Goal: Task Accomplishment & Management: Manage account settings

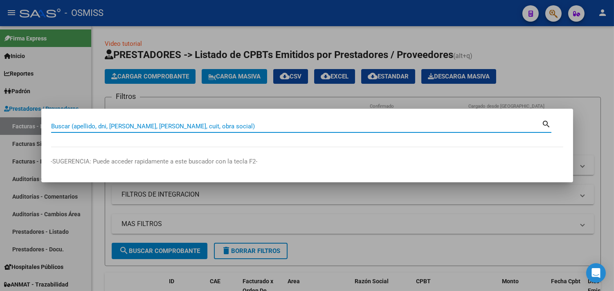
paste input "01-00001253"
type input "01-00001253"
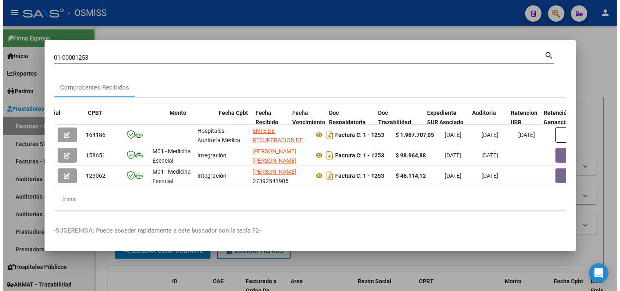
scroll to position [0, 312]
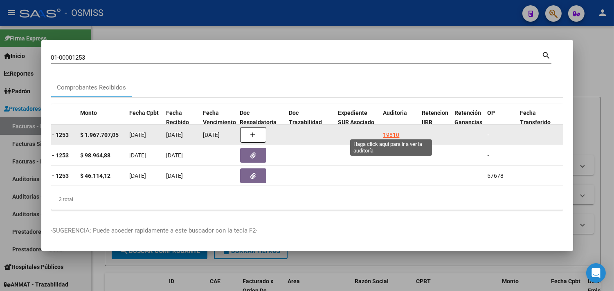
click at [394, 130] on div "19810" at bounding box center [391, 134] width 16 height 9
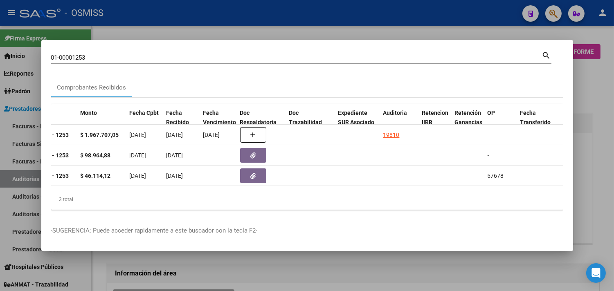
click at [598, 84] on div at bounding box center [307, 145] width 614 height 291
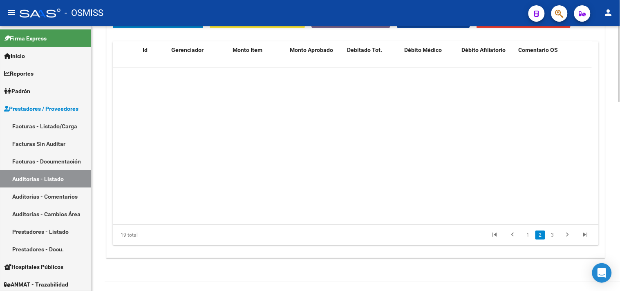
scroll to position [240, 0]
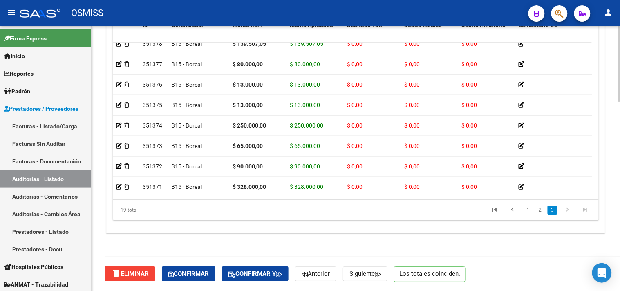
click at [194, 273] on span "Confirmar" at bounding box center [188, 273] width 40 height 7
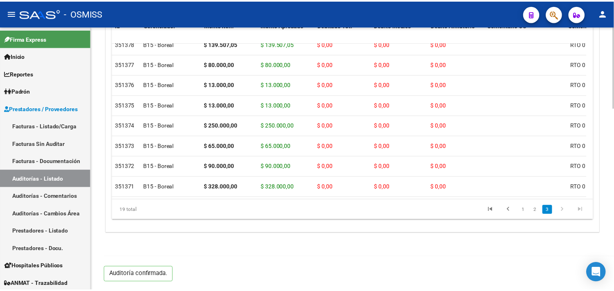
scroll to position [588, 0]
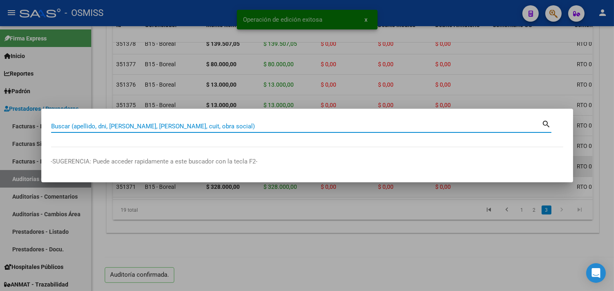
paste input "31-00000724"
type input "31-00000724"
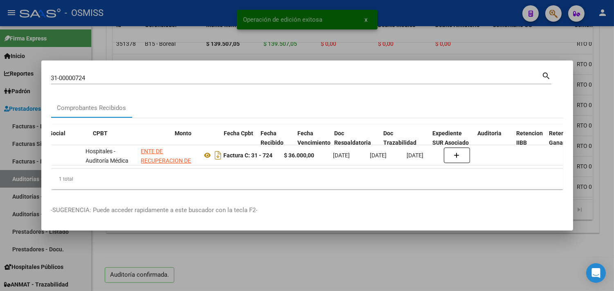
scroll to position [0, 381]
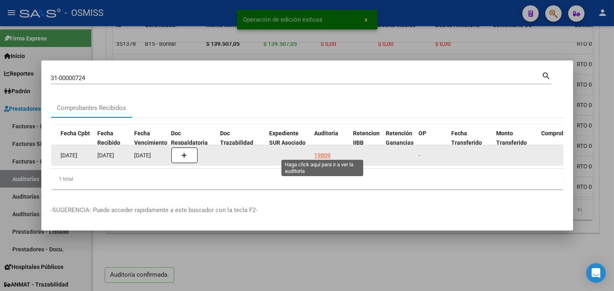
click at [317, 151] on div "19809" at bounding box center [322, 155] width 16 height 9
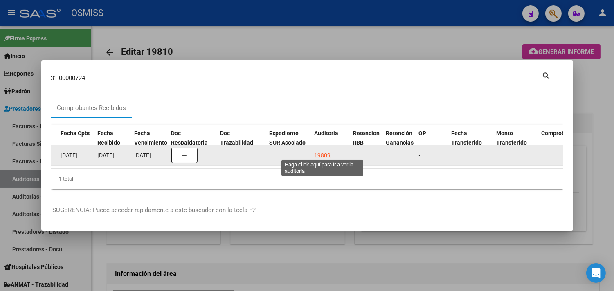
click at [321, 152] on div "19809" at bounding box center [322, 155] width 16 height 9
click at [326, 153] on div "19809" at bounding box center [322, 155] width 16 height 9
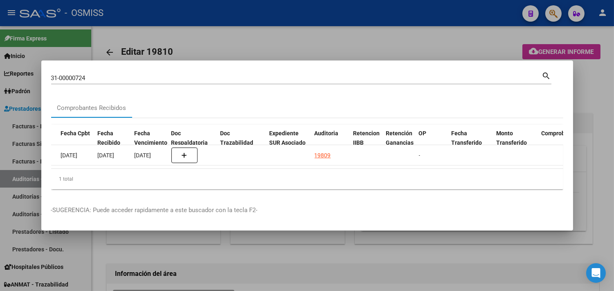
click at [602, 88] on div at bounding box center [307, 145] width 614 height 291
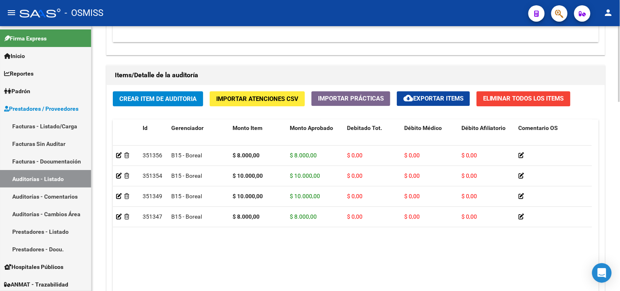
scroll to position [661, 0]
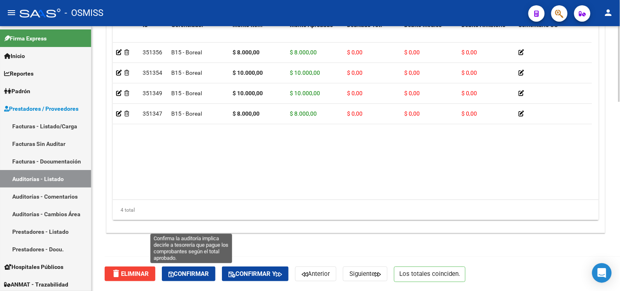
click at [202, 275] on span "Confirmar" at bounding box center [188, 273] width 40 height 7
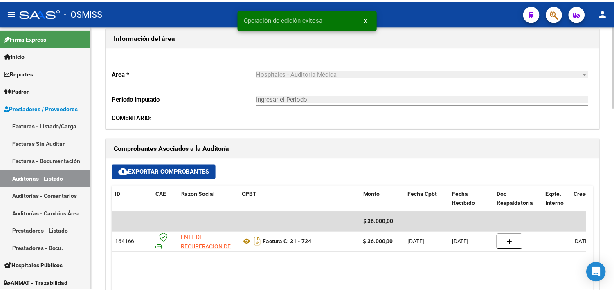
scroll to position [88, 0]
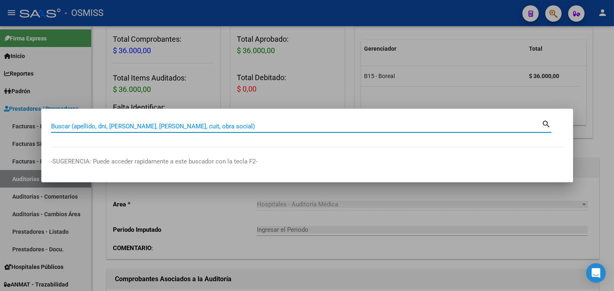
paste input "001-00001254"
type input "001-00001254"
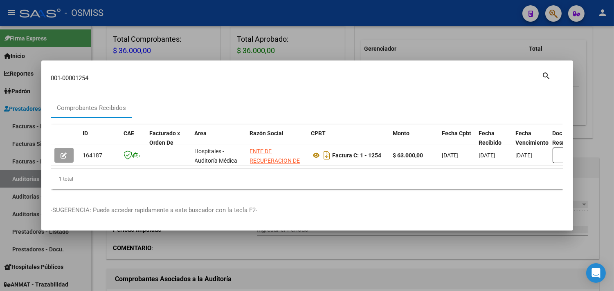
scroll to position [0, 340]
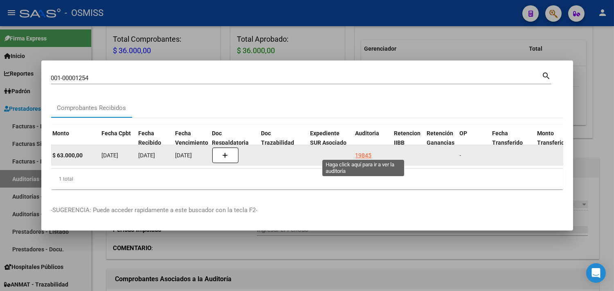
click at [361, 151] on div "19845" at bounding box center [363, 155] width 16 height 9
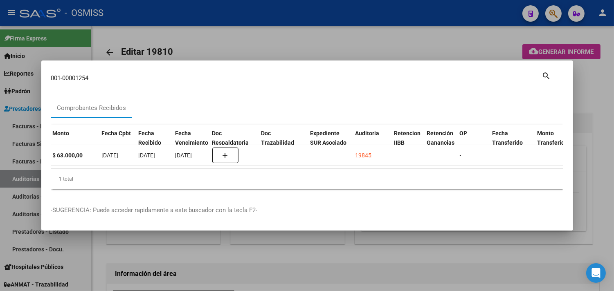
click at [607, 95] on div at bounding box center [307, 145] width 614 height 291
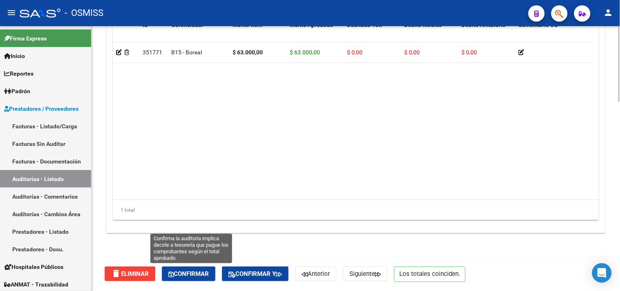
click at [205, 275] on span "Confirmar" at bounding box center [188, 273] width 40 height 7
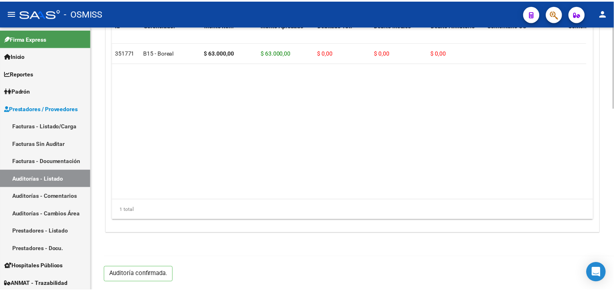
scroll to position [588, 0]
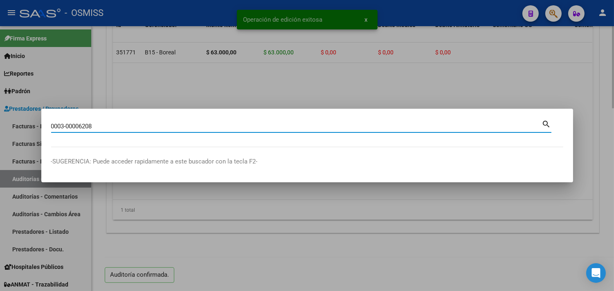
type input "0003-00006208"
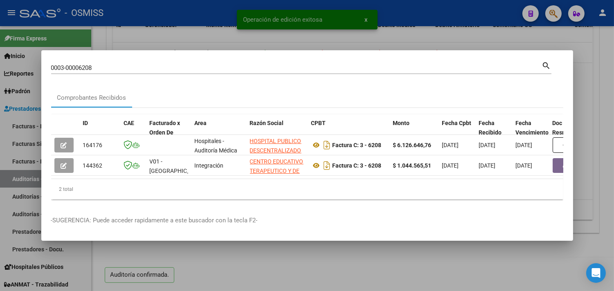
scroll to position [0, 394]
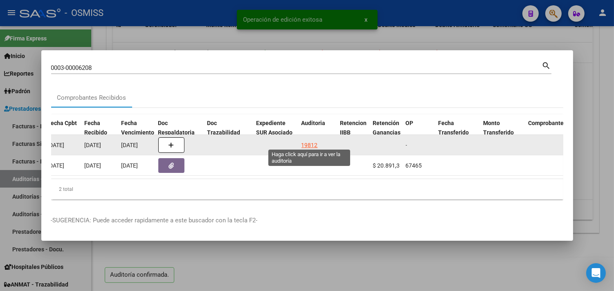
click at [310, 141] on div "19812" at bounding box center [309, 145] width 16 height 9
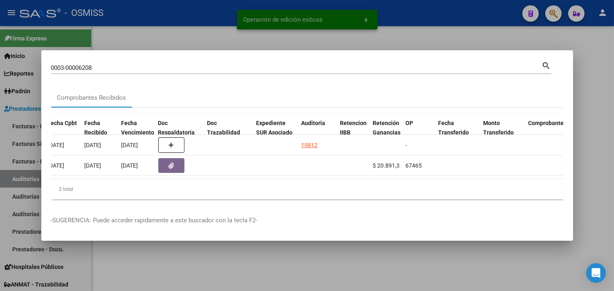
click at [589, 87] on div at bounding box center [307, 145] width 614 height 291
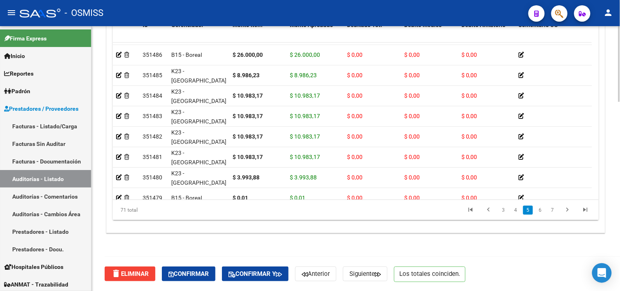
scroll to position [661, 0]
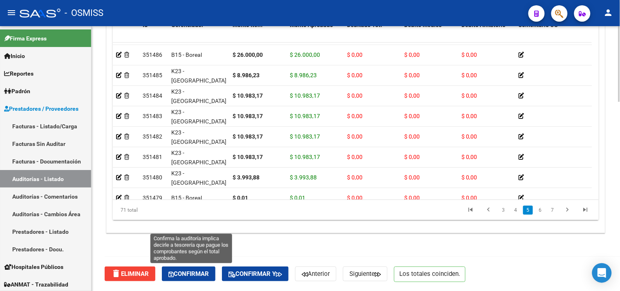
drag, startPoint x: 199, startPoint y: 277, endPoint x: 238, endPoint y: 286, distance: 40.0
click at [199, 277] on span "Confirmar" at bounding box center [188, 273] width 40 height 7
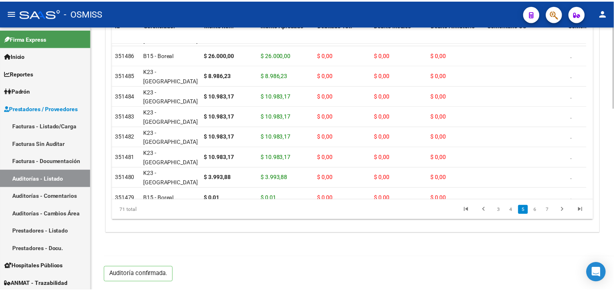
scroll to position [588, 0]
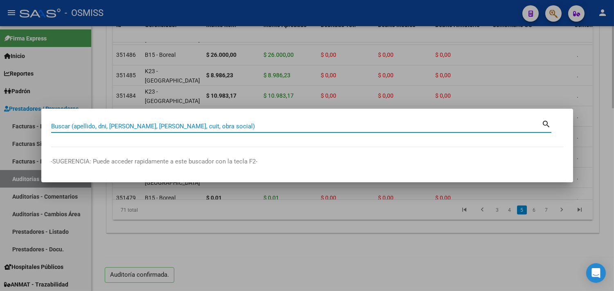
paste input "149-00011902"
type input "149-00011902"
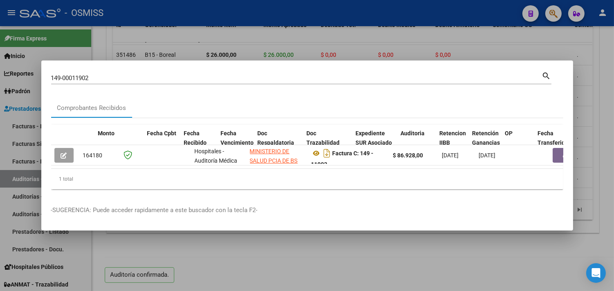
scroll to position [0, 417]
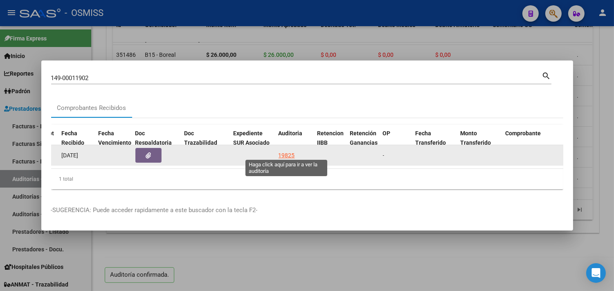
click at [290, 151] on div "19825" at bounding box center [286, 155] width 16 height 9
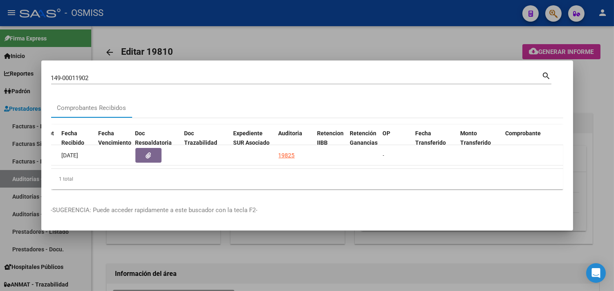
click at [602, 87] on div at bounding box center [307, 145] width 614 height 291
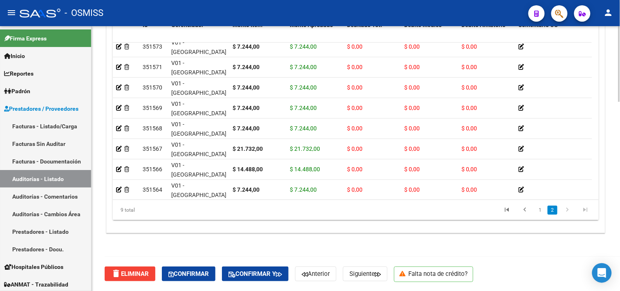
scroll to position [36, 0]
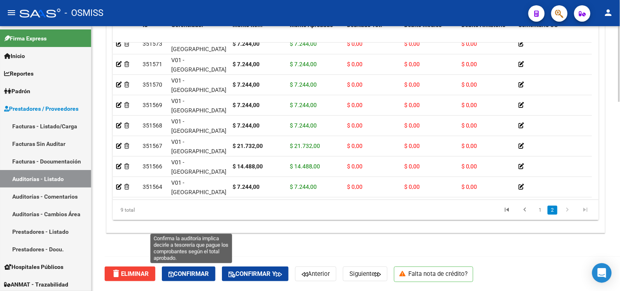
click at [182, 280] on button "Confirmar" at bounding box center [189, 274] width 54 height 15
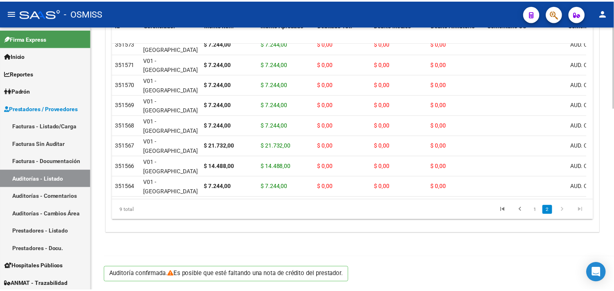
scroll to position [588, 0]
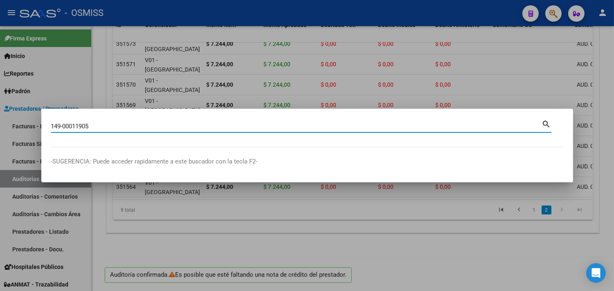
type input "149-00011905"
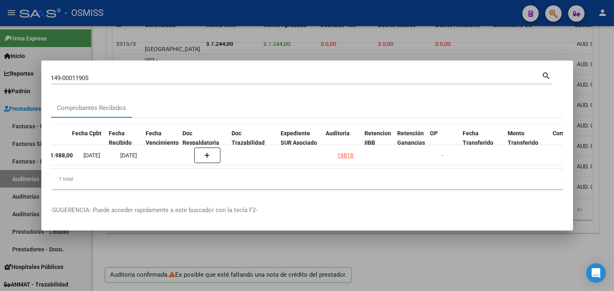
scroll to position [0, 370]
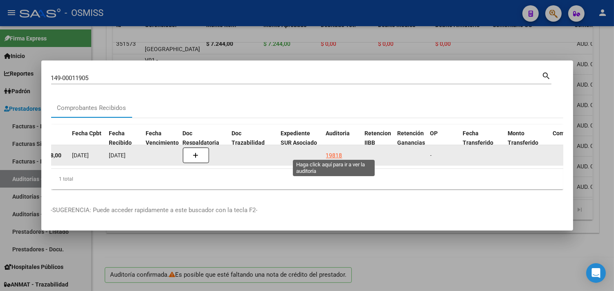
click at [334, 151] on div "19818" at bounding box center [334, 155] width 16 height 9
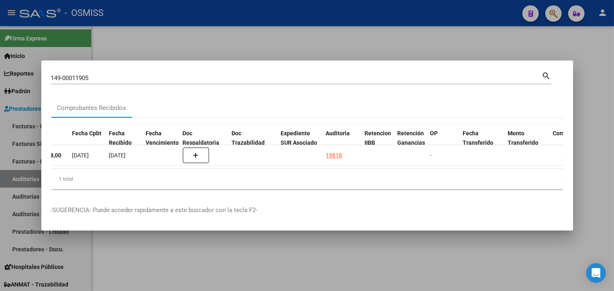
click at [601, 76] on div at bounding box center [307, 145] width 614 height 291
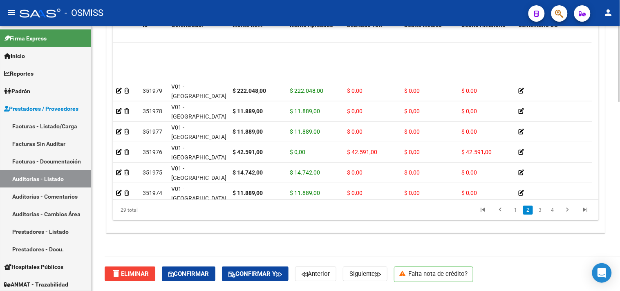
scroll to position [136, 0]
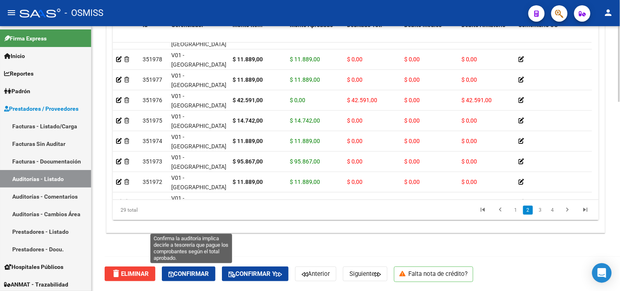
click at [205, 273] on span "Confirmar" at bounding box center [188, 273] width 40 height 7
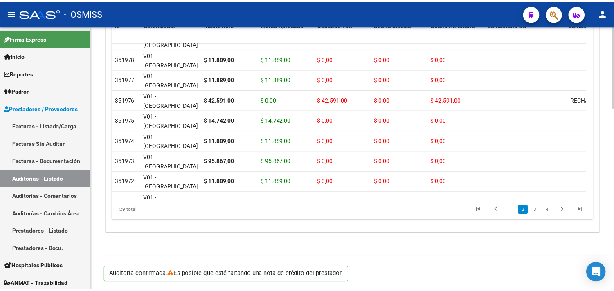
scroll to position [588, 0]
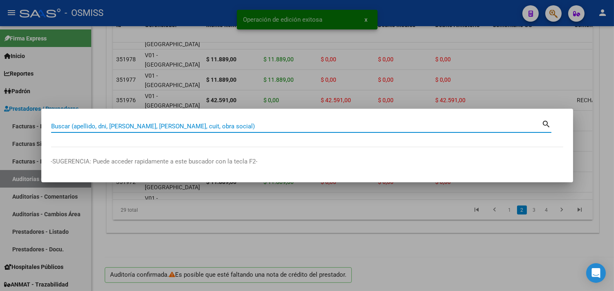
paste input "149-00011905"
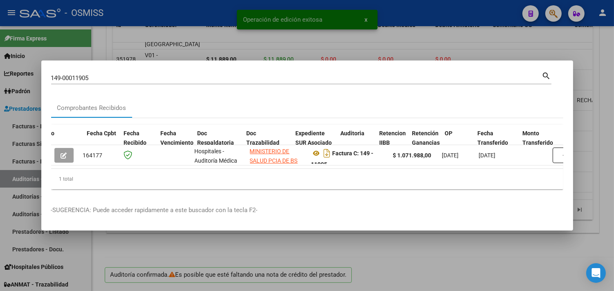
scroll to position [0, 449]
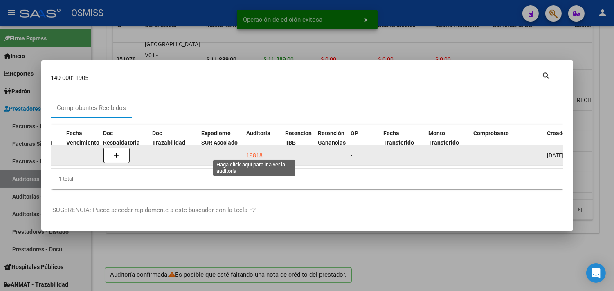
click at [247, 152] on div "19818" at bounding box center [255, 155] width 16 height 9
click at [244, 152] on datatable-body-cell "19818" at bounding box center [262, 155] width 39 height 20
click at [251, 151] on div "19818" at bounding box center [255, 155] width 16 height 9
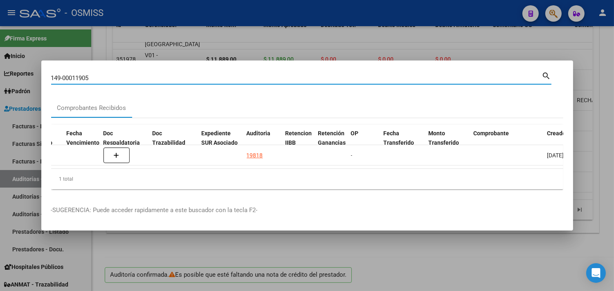
drag, startPoint x: 99, startPoint y: 75, endPoint x: 0, endPoint y: 72, distance: 99.4
click at [0, 72] on div "149-00011905 Buscar (apellido, dni, cuil, nro traspaso, cuit, obra social) sear…" at bounding box center [307, 145] width 614 height 291
paste input "0149-00012077"
type input "0149-00012077"
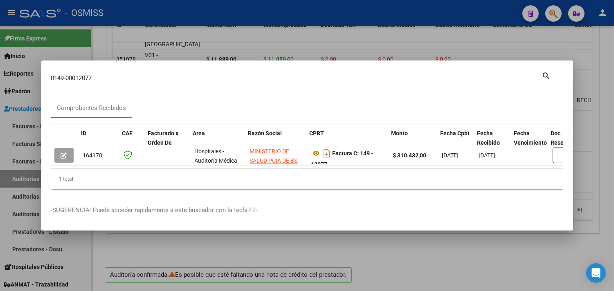
scroll to position [0, 355]
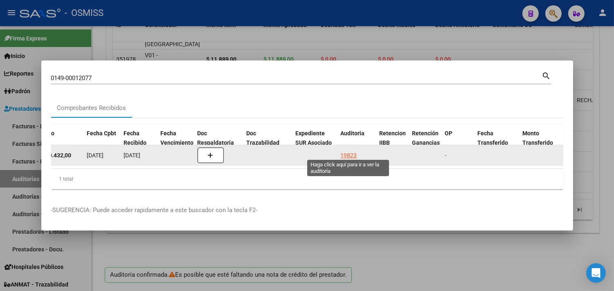
click at [353, 151] on div "19823" at bounding box center [349, 155] width 16 height 9
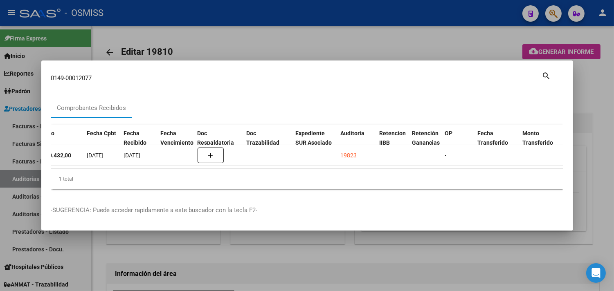
click at [601, 81] on div at bounding box center [307, 145] width 614 height 291
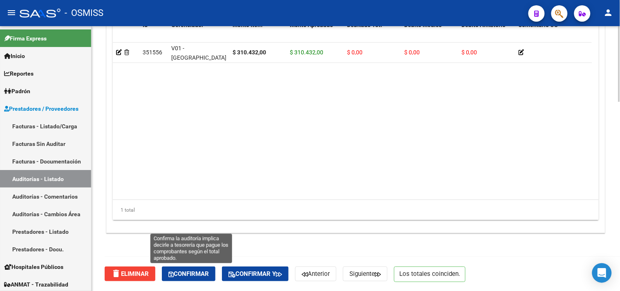
click at [205, 273] on span "Confirmar" at bounding box center [188, 273] width 40 height 7
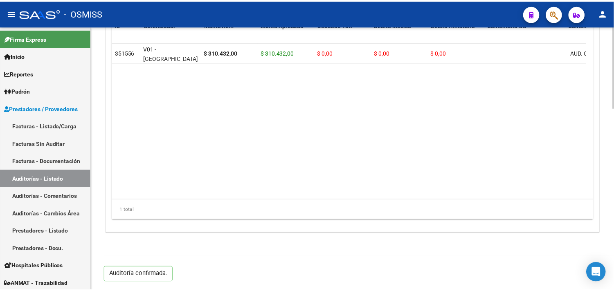
scroll to position [588, 0]
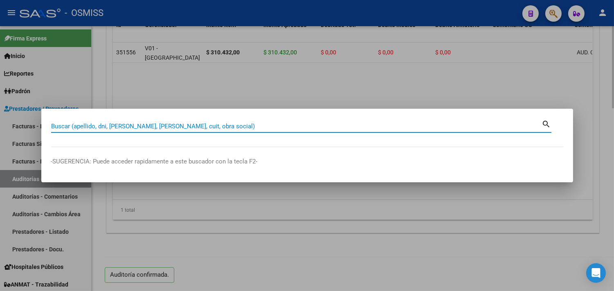
paste input "149-00012078"
type input "149-00012078"
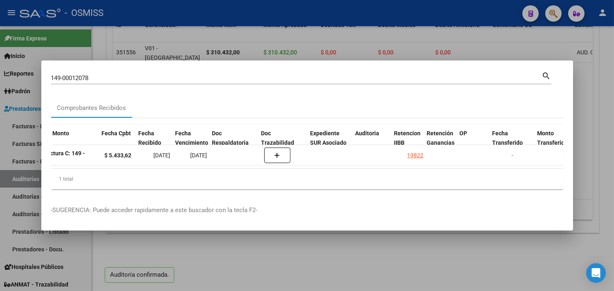
scroll to position [0, 345]
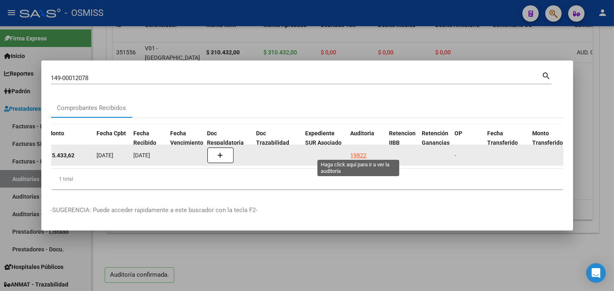
click at [360, 151] on div "19822" at bounding box center [358, 155] width 16 height 9
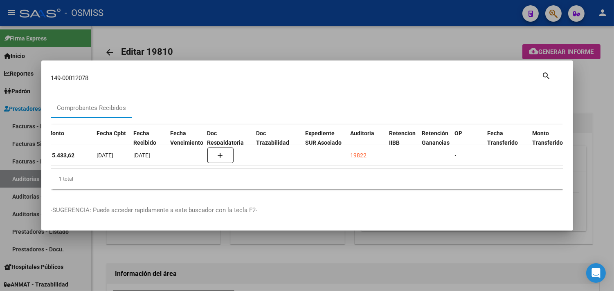
click at [594, 100] on div at bounding box center [307, 145] width 614 height 291
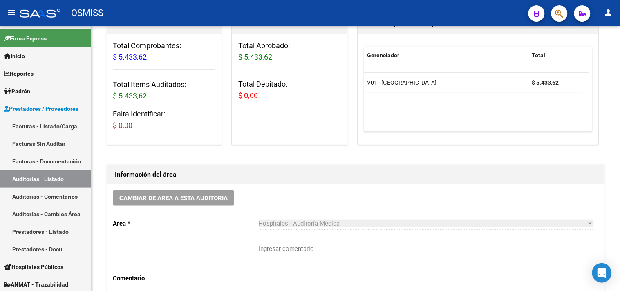
scroll to position [71, 0]
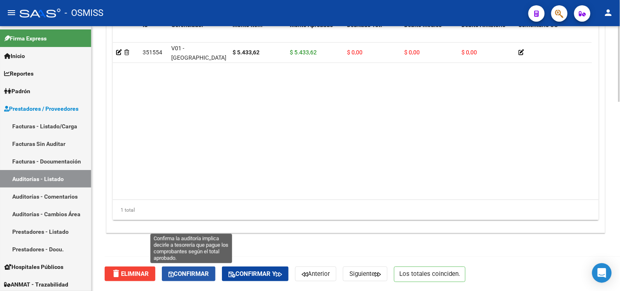
click at [202, 276] on span "Confirmar" at bounding box center [188, 273] width 40 height 7
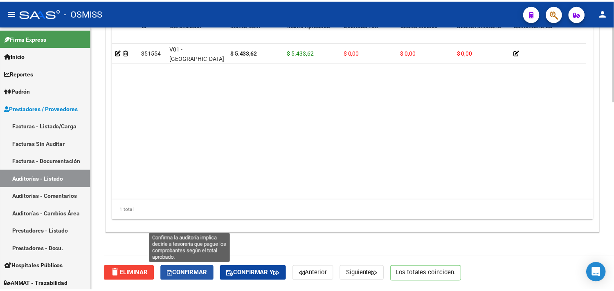
scroll to position [588, 0]
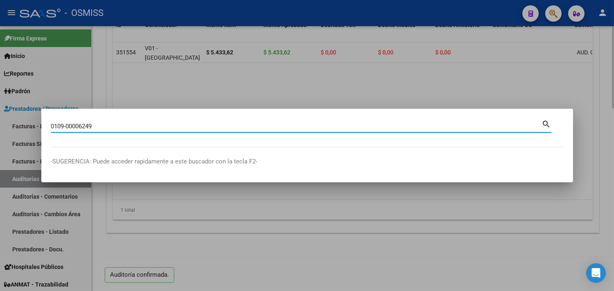
type input "0109-00006249"
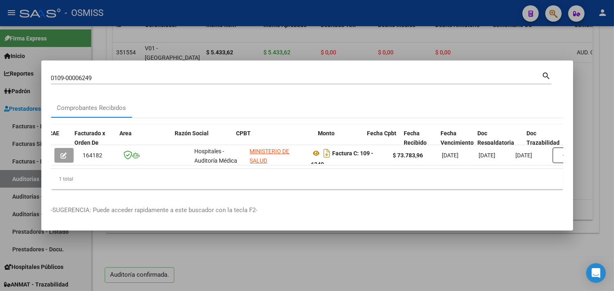
scroll to position [0, 308]
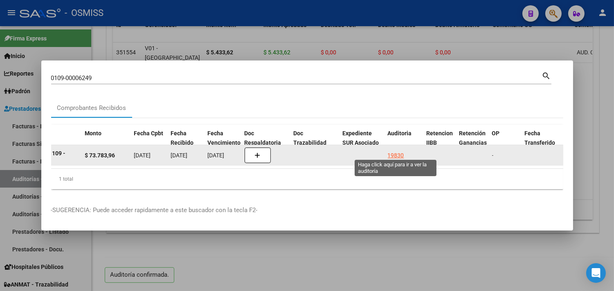
click at [393, 151] on div "19830" at bounding box center [396, 155] width 16 height 9
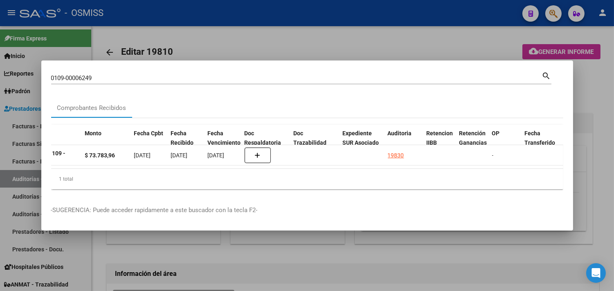
click at [603, 93] on div at bounding box center [307, 145] width 614 height 291
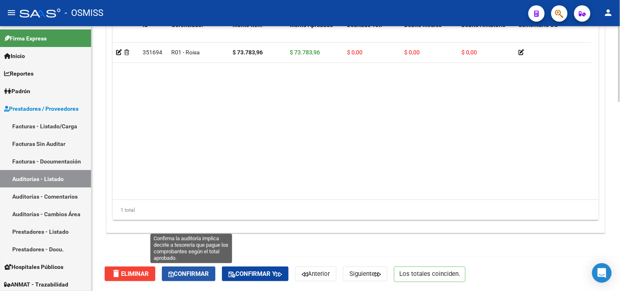
click at [198, 273] on span "Confirmar" at bounding box center [188, 273] width 40 height 7
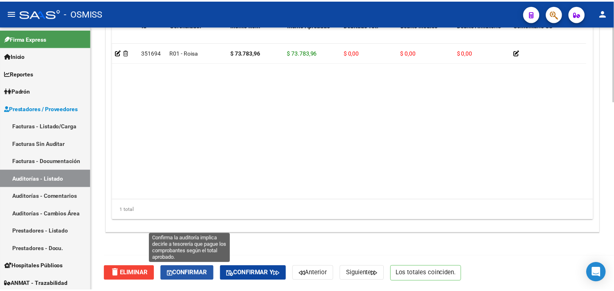
scroll to position [588, 0]
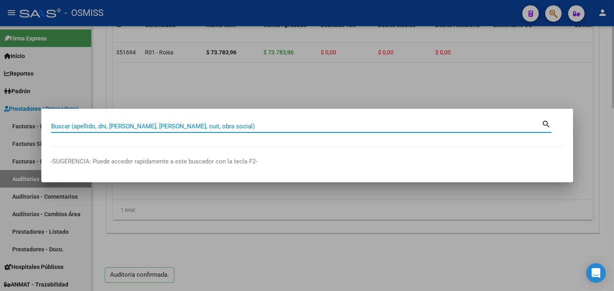
paste input "0001-00003798"
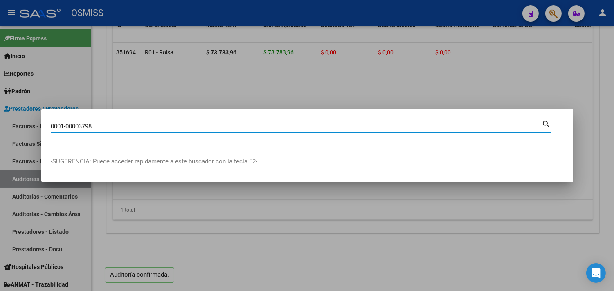
type input "0001-00003798"
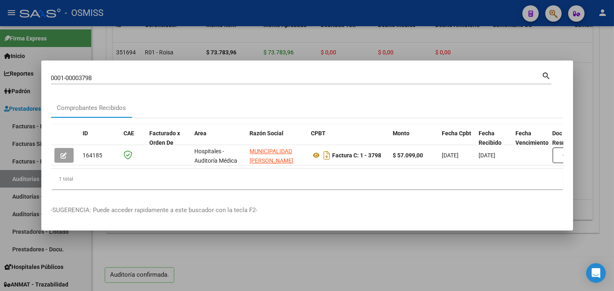
scroll to position [0, 379]
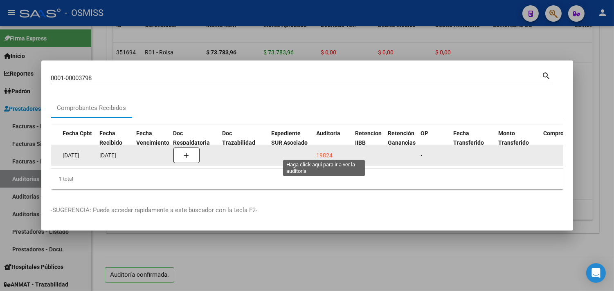
click at [322, 151] on div "19824" at bounding box center [324, 155] width 16 height 9
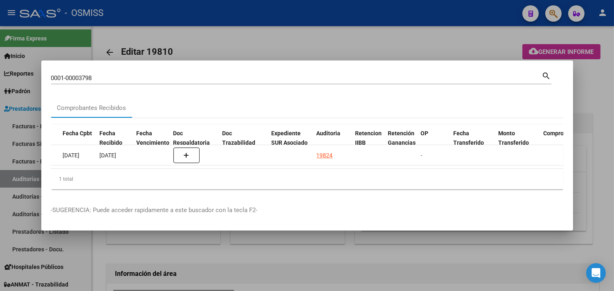
click at [599, 103] on div at bounding box center [307, 145] width 614 height 291
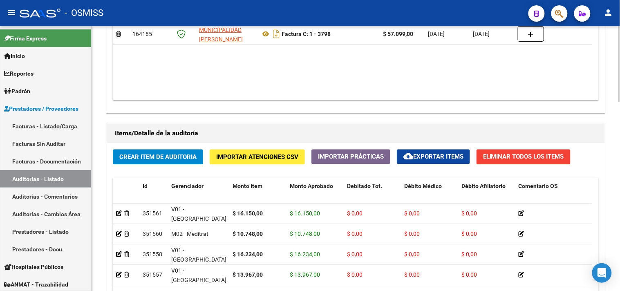
scroll to position [661, 0]
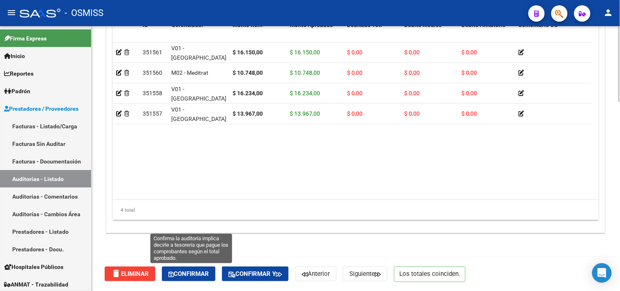
click at [203, 270] on span "Confirmar" at bounding box center [188, 273] width 40 height 7
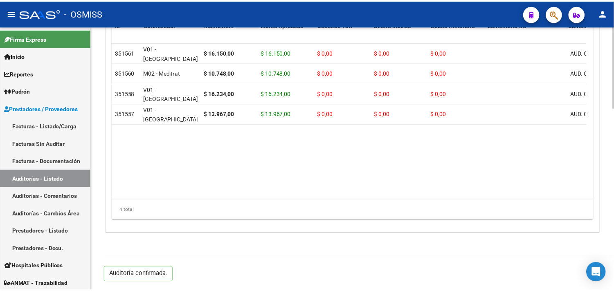
scroll to position [588, 0]
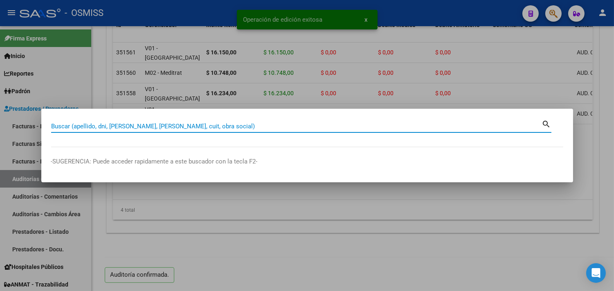
paste input "7-00001149"
type input "7-00001149"
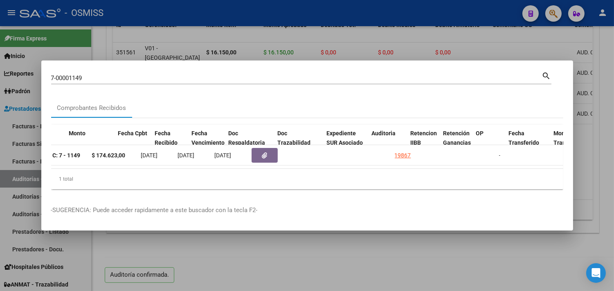
scroll to position [0, 353]
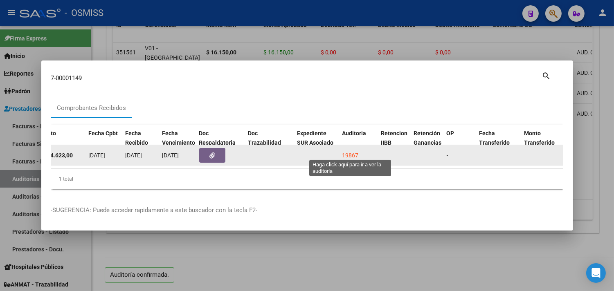
click at [352, 154] on div "19867" at bounding box center [350, 155] width 16 height 9
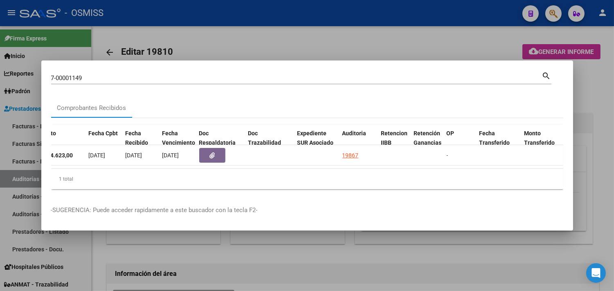
click at [605, 122] on div at bounding box center [307, 145] width 614 height 291
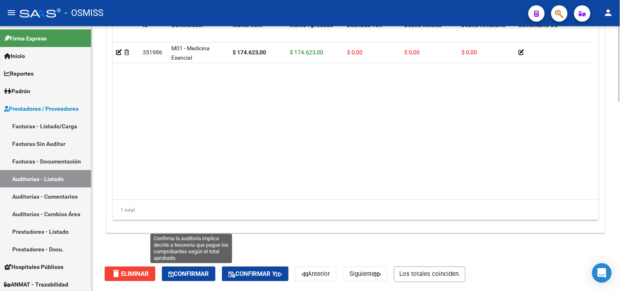
click at [199, 268] on button "Confirmar" at bounding box center [189, 274] width 54 height 15
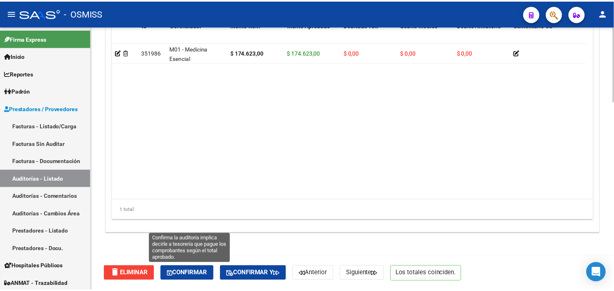
scroll to position [588, 0]
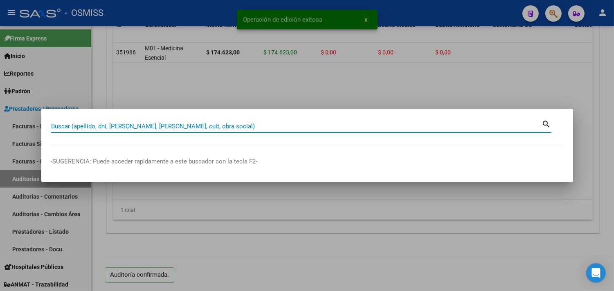
paste input "005-00002360"
type input "005-00002360"
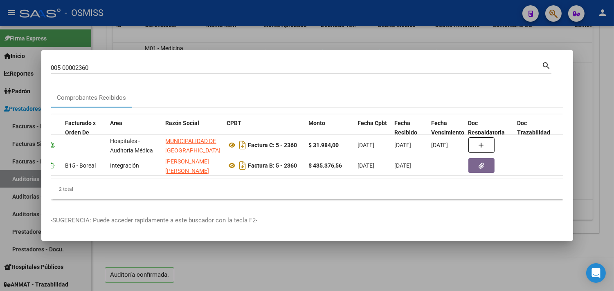
scroll to position [0, 363]
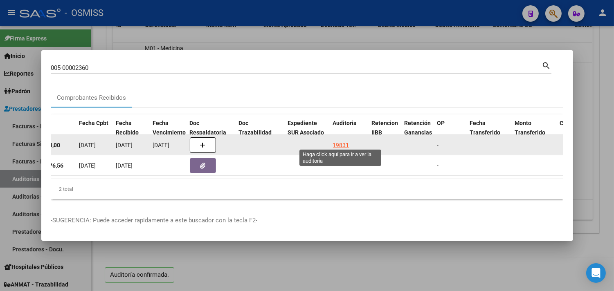
click at [345, 141] on div "19831" at bounding box center [341, 145] width 16 height 9
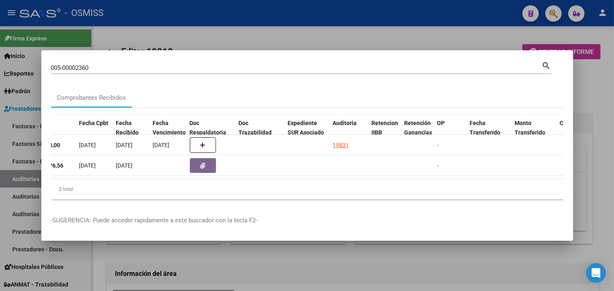
click at [583, 83] on div at bounding box center [307, 145] width 614 height 291
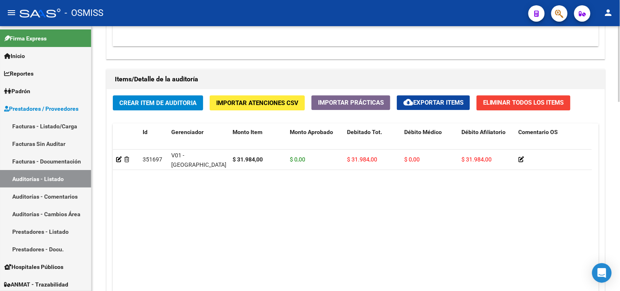
scroll to position [661, 0]
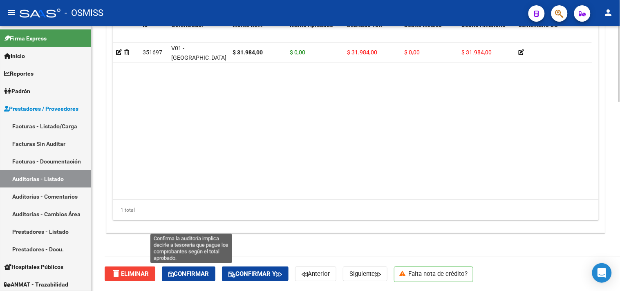
click at [204, 275] on span "Confirmar" at bounding box center [188, 273] width 40 height 7
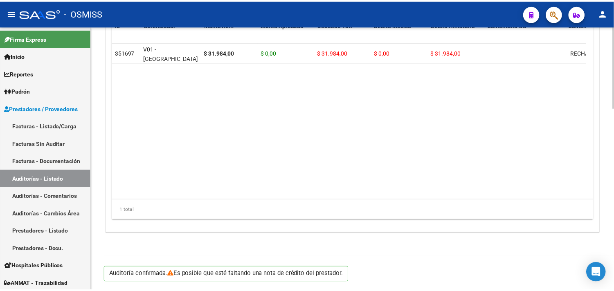
scroll to position [588, 0]
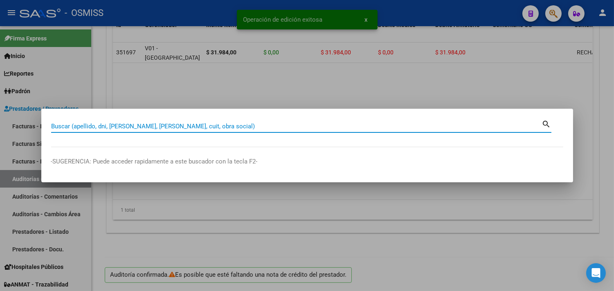
paste input "0001-00003796"
type input "0001-00003796"
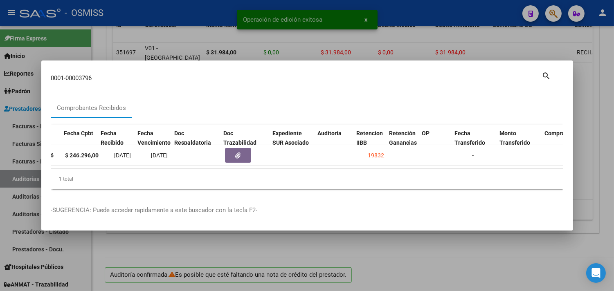
scroll to position [0, 378]
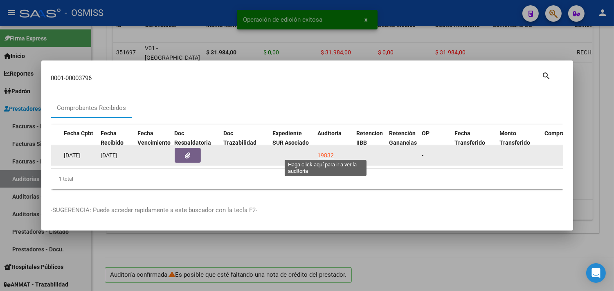
click at [326, 151] on div "19832" at bounding box center [326, 155] width 16 height 9
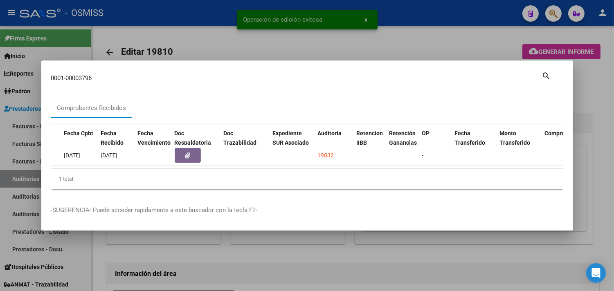
click at [603, 87] on div at bounding box center [307, 145] width 614 height 291
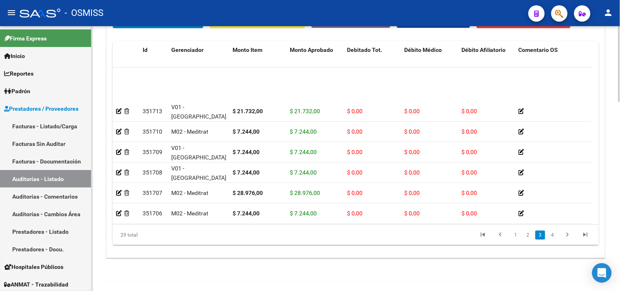
scroll to position [272, 0]
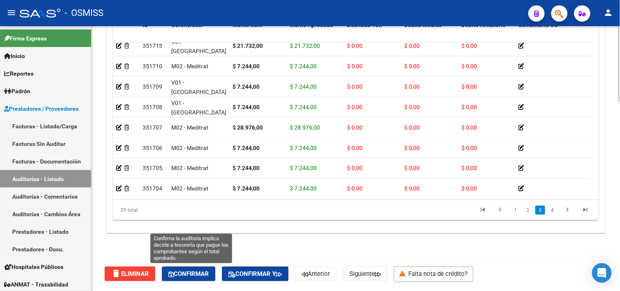
click at [195, 275] on span "Confirmar" at bounding box center [188, 273] width 40 height 7
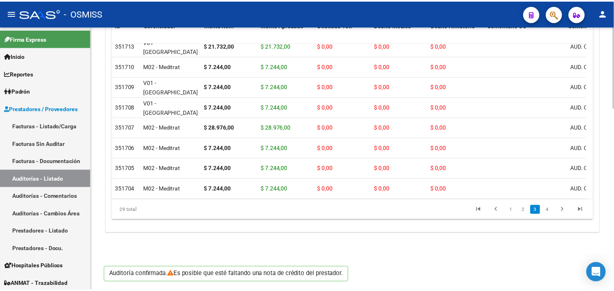
scroll to position [588, 0]
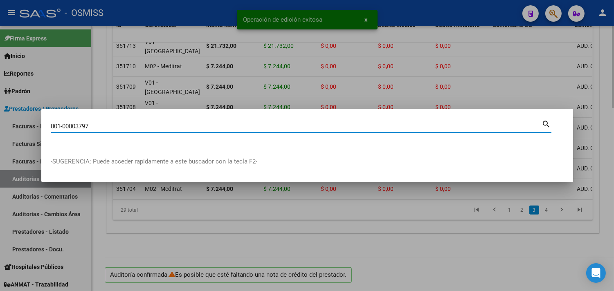
type input "001-00003797"
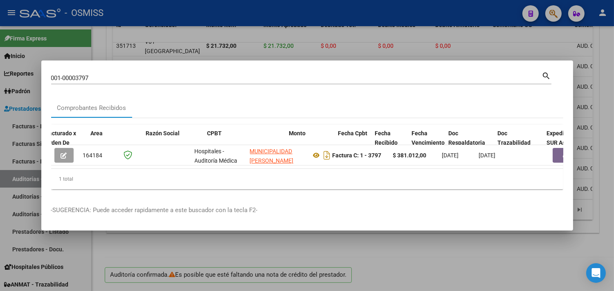
scroll to position [0, 304]
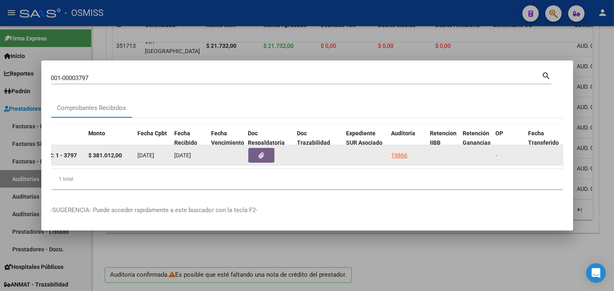
click at [400, 151] on div "19866" at bounding box center [399, 155] width 16 height 9
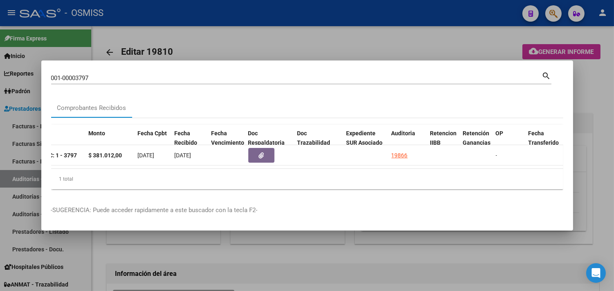
drag, startPoint x: 600, startPoint y: 118, endPoint x: 614, endPoint y: 226, distance: 109.6
click at [614, 226] on html "menu - OSMISS person Firma Express Inicio Instructivos Contacto OS Reportes Ing…" at bounding box center [307, 145] width 614 height 291
click at [611, 221] on div at bounding box center [307, 145] width 614 height 291
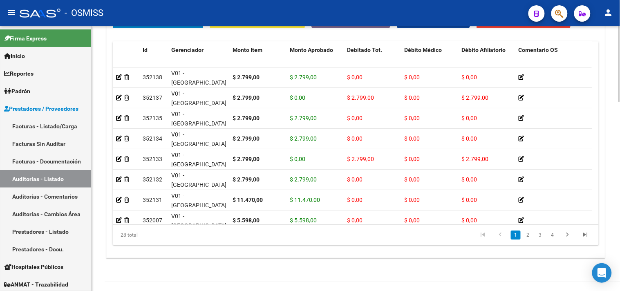
scroll to position [272, 0]
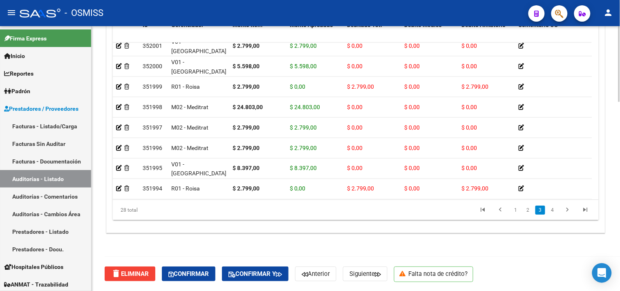
click at [215, 273] on button "Confirmar" at bounding box center [189, 274] width 54 height 15
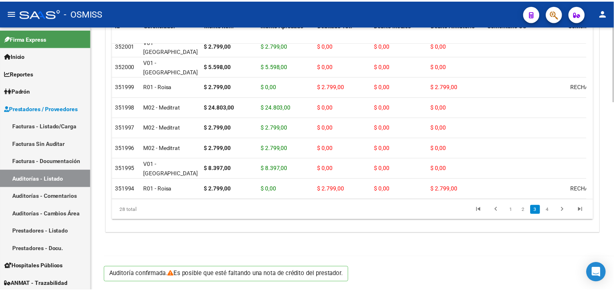
scroll to position [588, 0]
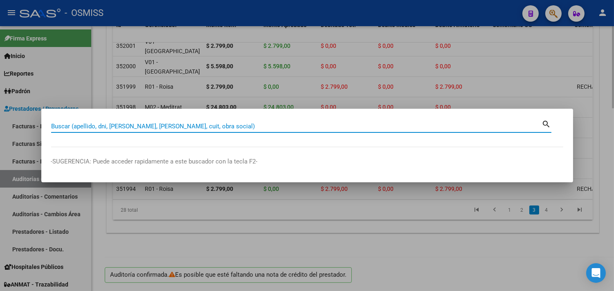
paste input "012-000000683"
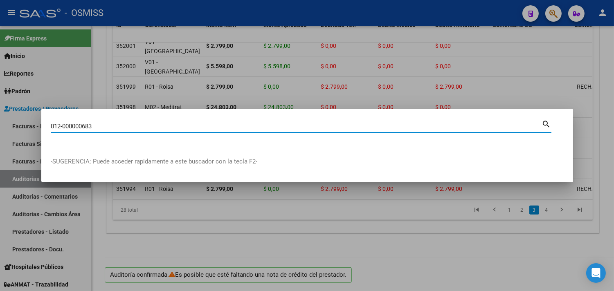
type input "012-000000683"
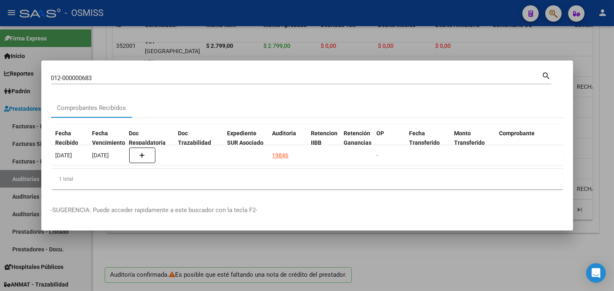
scroll to position [0, 500]
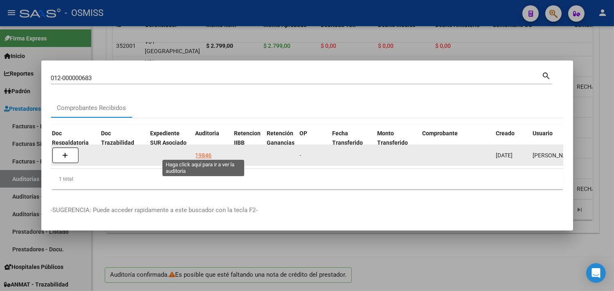
click at [203, 151] on div "19846" at bounding box center [203, 155] width 16 height 9
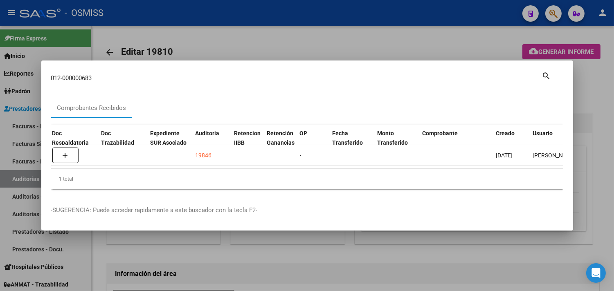
click at [598, 84] on div at bounding box center [307, 145] width 614 height 291
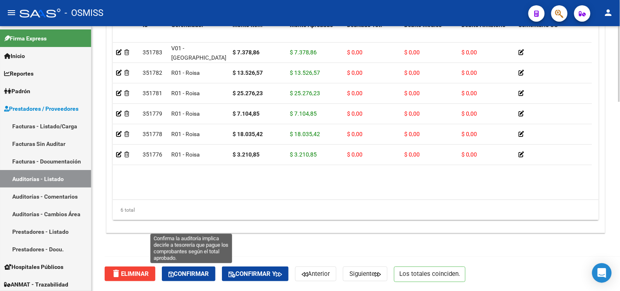
click at [184, 276] on span "Confirmar" at bounding box center [188, 273] width 40 height 7
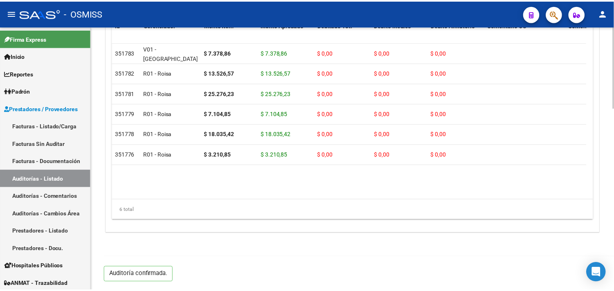
scroll to position [588, 0]
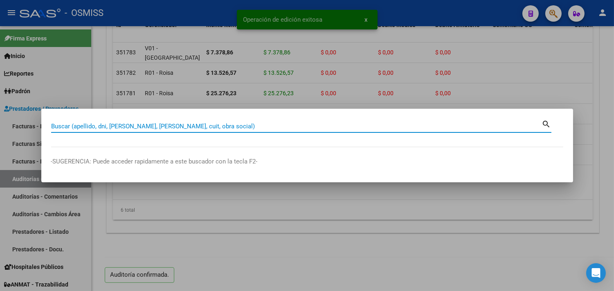
paste input "002-00000094"
type input "002-00000094"
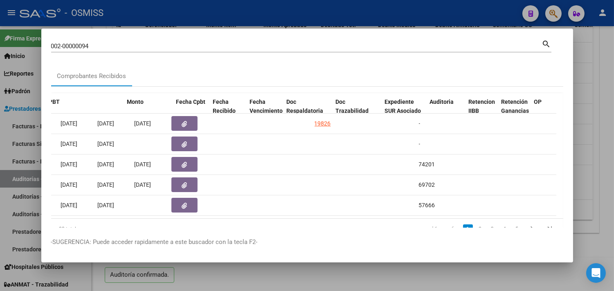
scroll to position [0, 462]
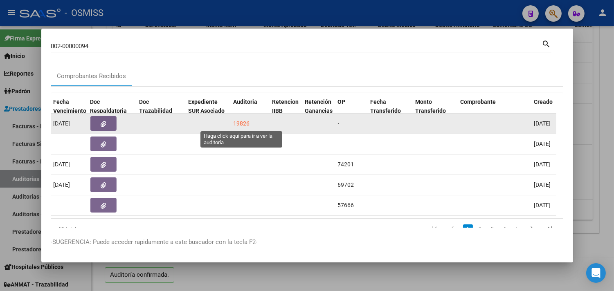
click at [243, 121] on div "19826" at bounding box center [241, 123] width 16 height 9
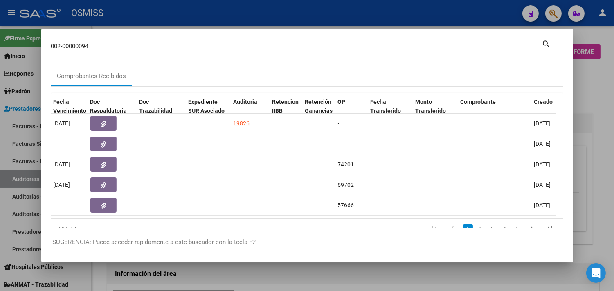
click at [594, 87] on div at bounding box center [307, 145] width 614 height 291
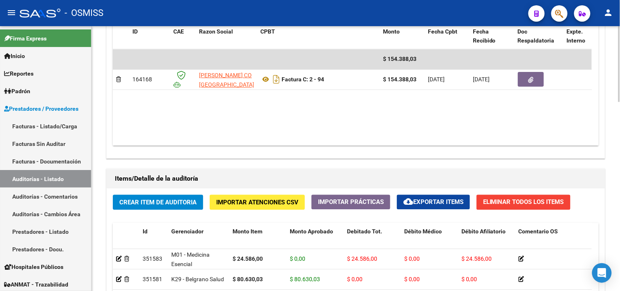
scroll to position [661, 0]
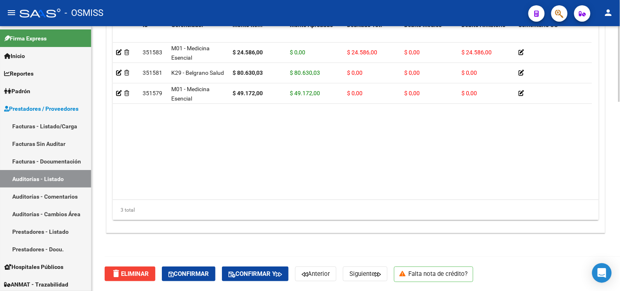
click at [192, 266] on div "delete Eliminar Confirmar Confirmar y Anterior Siguiente Falta nota de crédito?" at bounding box center [359, 274] width 509 height 34
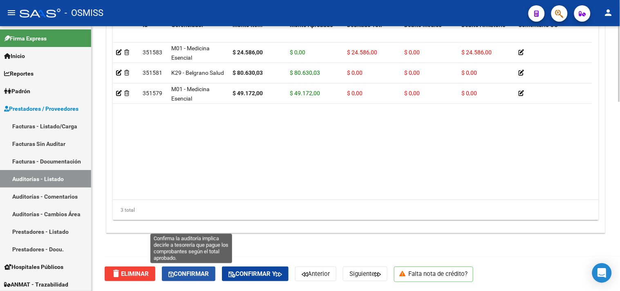
click at [199, 274] on span "Confirmar" at bounding box center [188, 273] width 40 height 7
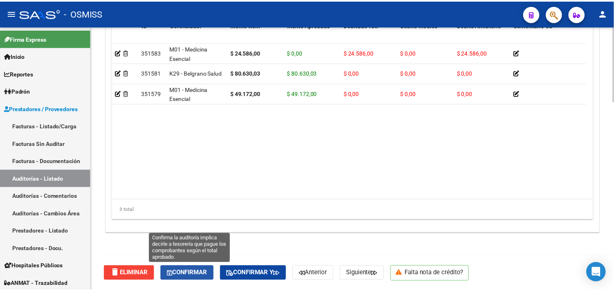
scroll to position [588, 0]
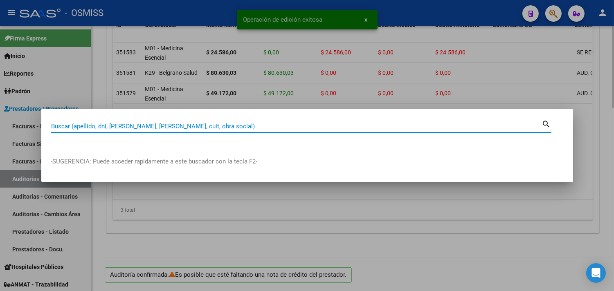
paste input "012-00003364"
type input "012-00003364"
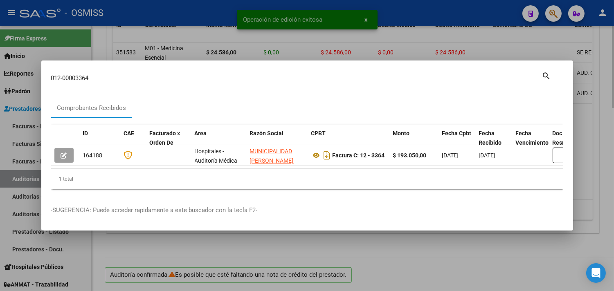
drag, startPoint x: 163, startPoint y: 172, endPoint x: 251, endPoint y: 172, distance: 88.3
click at [251, 172] on div "1 total" at bounding box center [307, 179] width 512 height 20
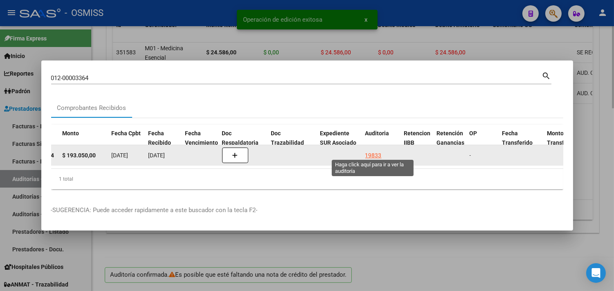
click at [378, 151] on div "19833" at bounding box center [373, 155] width 16 height 9
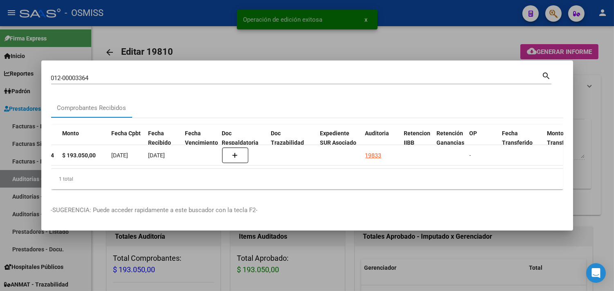
click at [607, 112] on div at bounding box center [307, 145] width 614 height 291
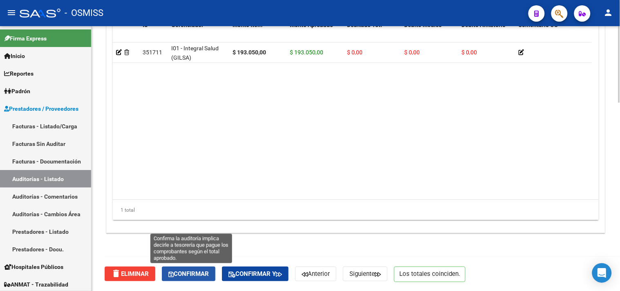
click at [198, 277] on span "Confirmar" at bounding box center [188, 273] width 40 height 7
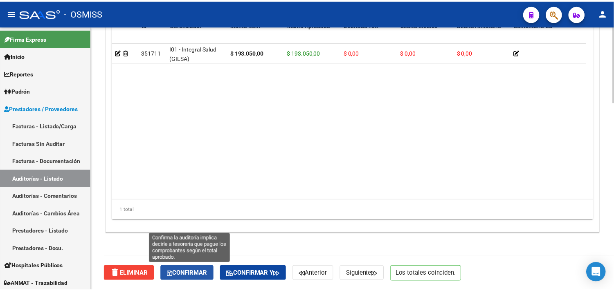
scroll to position [626, 0]
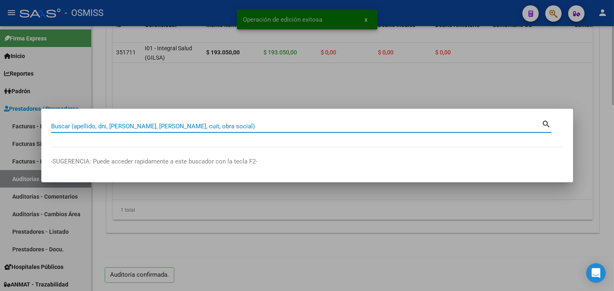
paste input "012-00003364"
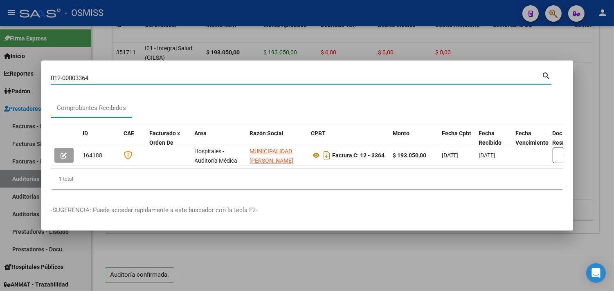
drag, startPoint x: 54, startPoint y: 76, endPoint x: 0, endPoint y: 56, distance: 57.9
click at [0, 56] on div "012-00003364 Buscar (apellido, dni, cuil, nro traspaso, cuit, obra social) sear…" at bounding box center [307, 145] width 614 height 291
drag, startPoint x: 98, startPoint y: 76, endPoint x: 0, endPoint y: 66, distance: 98.6
click at [0, 66] on div "012-00003364 Buscar (apellido, dni, cuil, nro traspaso, cuit, obra social) sear…" at bounding box center [307, 145] width 614 height 291
paste input "77"
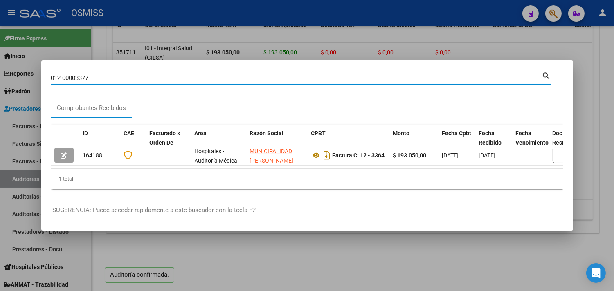
type input "012-00003377"
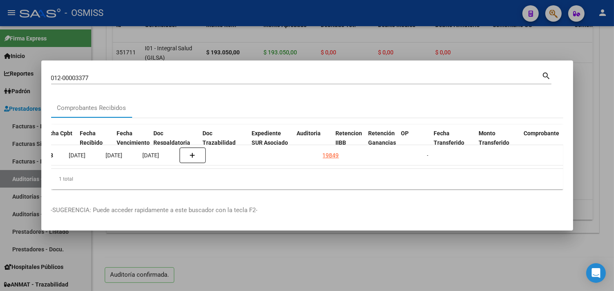
scroll to position [0, 399]
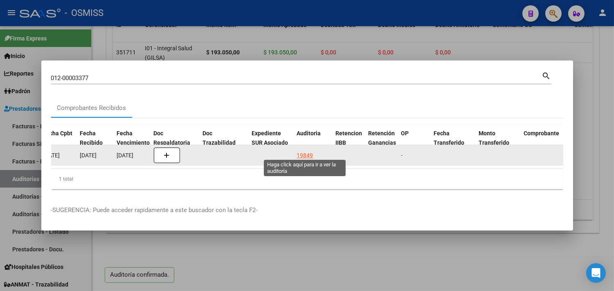
click at [301, 152] on div "19849" at bounding box center [305, 155] width 16 height 9
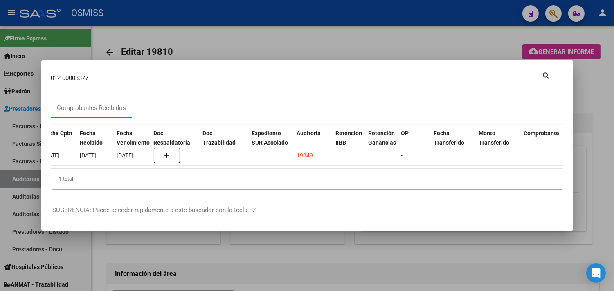
click at [599, 89] on div at bounding box center [307, 145] width 614 height 291
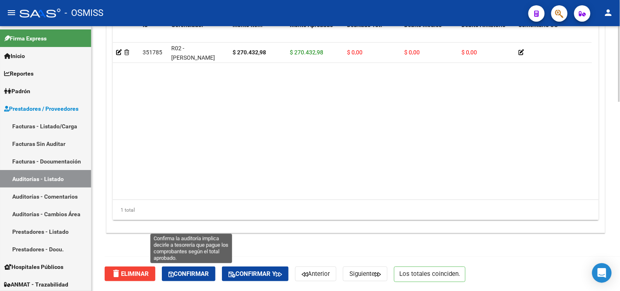
click at [179, 276] on span "Confirmar" at bounding box center [188, 273] width 40 height 7
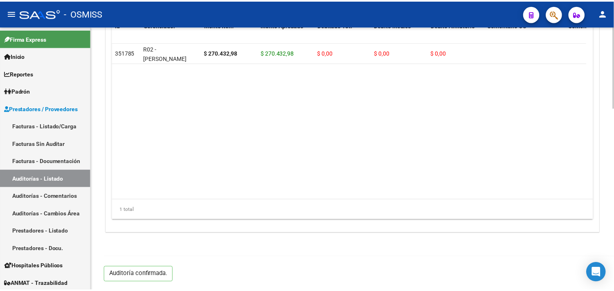
scroll to position [588, 0]
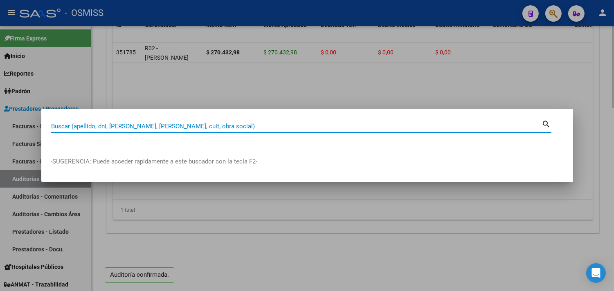
paste input "012-00003417"
type input "012-00003417"
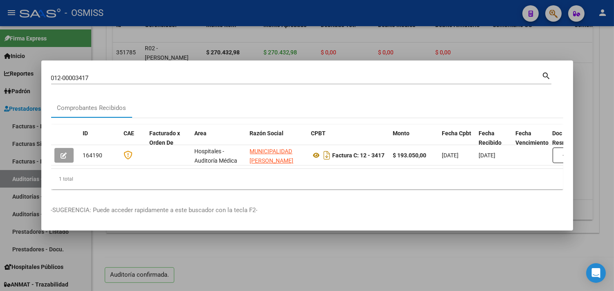
scroll to position [0, 355]
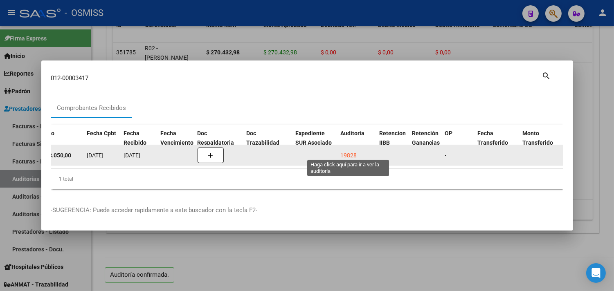
click at [349, 153] on div "19828" at bounding box center [349, 155] width 16 height 9
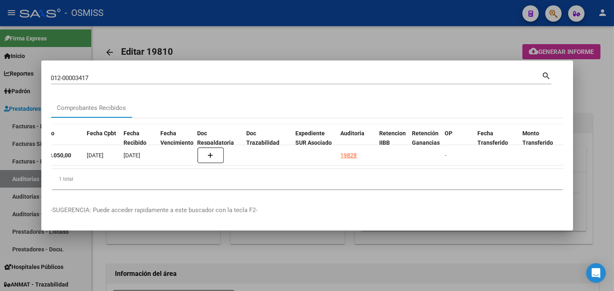
click at [587, 79] on div at bounding box center [307, 145] width 614 height 291
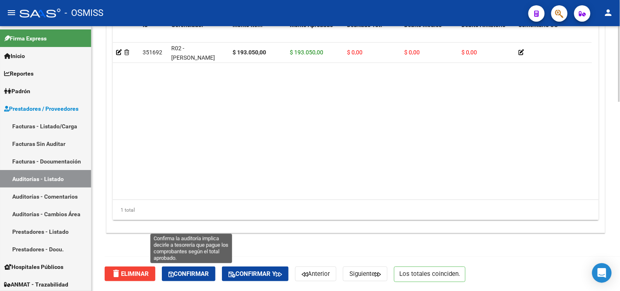
click at [184, 271] on span "Confirmar" at bounding box center [188, 273] width 40 height 7
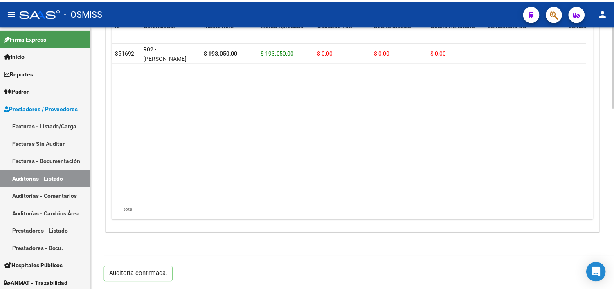
scroll to position [588, 0]
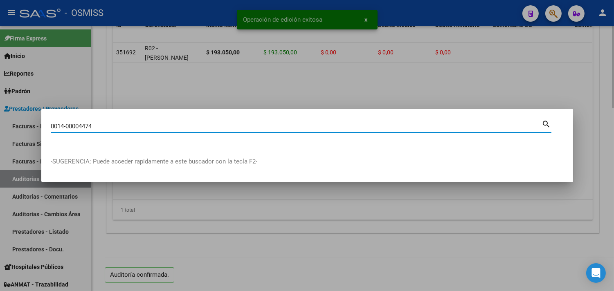
type input "0014-00004474"
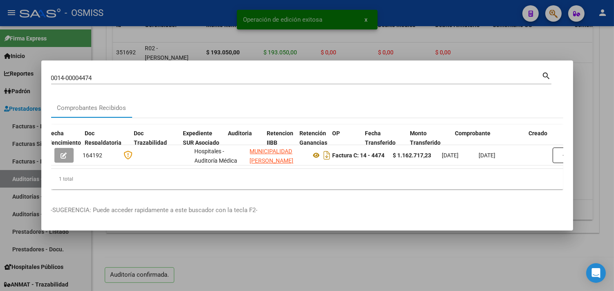
scroll to position [0, 490]
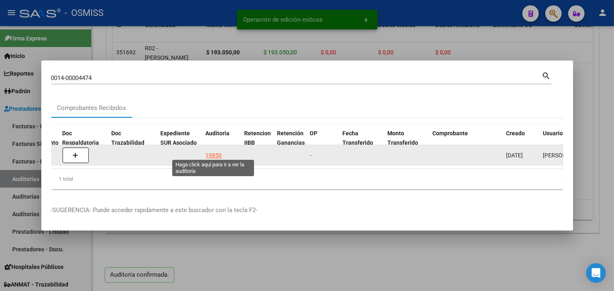
click at [206, 152] on div "19850" at bounding box center [214, 155] width 16 height 9
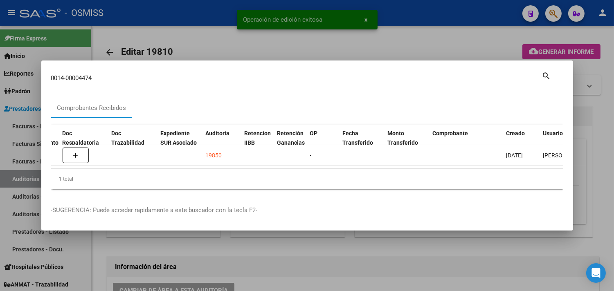
click at [599, 90] on div at bounding box center [307, 145] width 614 height 291
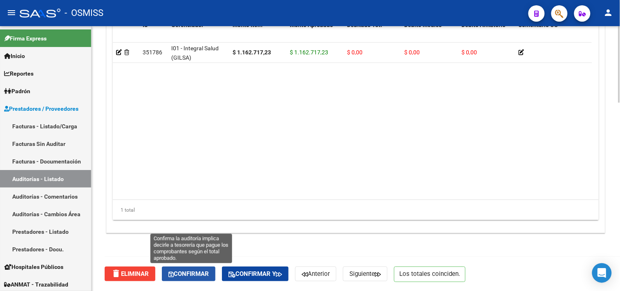
click at [209, 274] on span "Confirmar" at bounding box center [188, 273] width 40 height 7
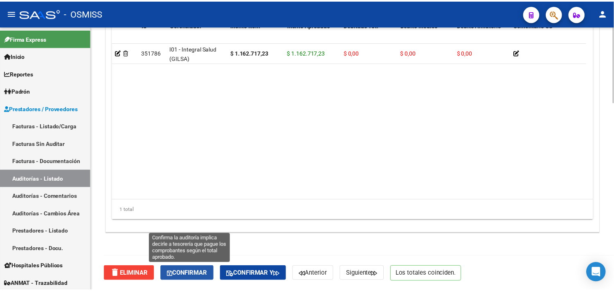
scroll to position [626, 0]
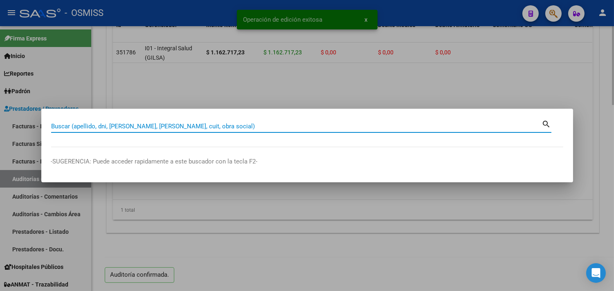
paste input "14-00004475"
type input "14-00004475"
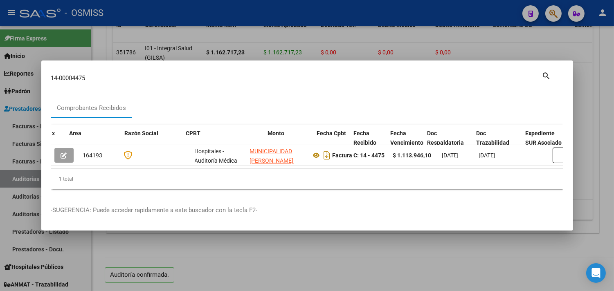
scroll to position [0, 409]
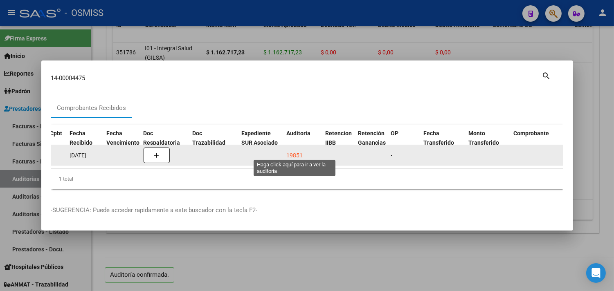
click at [289, 153] on div "19851" at bounding box center [295, 155] width 16 height 9
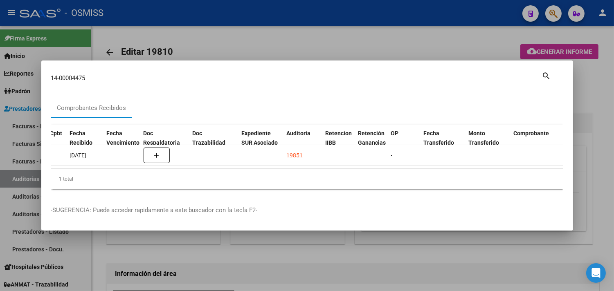
click at [606, 120] on div at bounding box center [307, 145] width 614 height 291
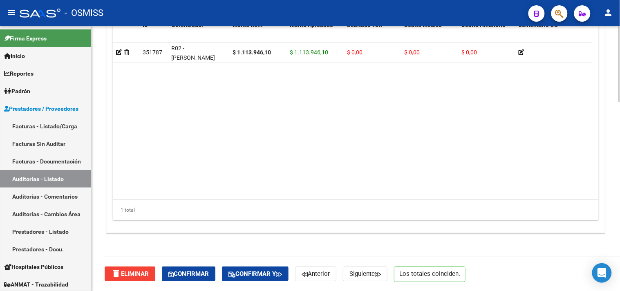
click at [213, 271] on button "Confirmar" at bounding box center [189, 274] width 54 height 15
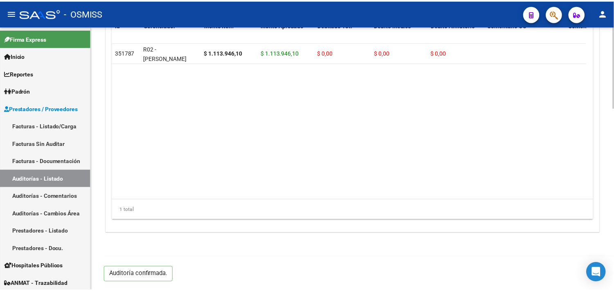
scroll to position [588, 0]
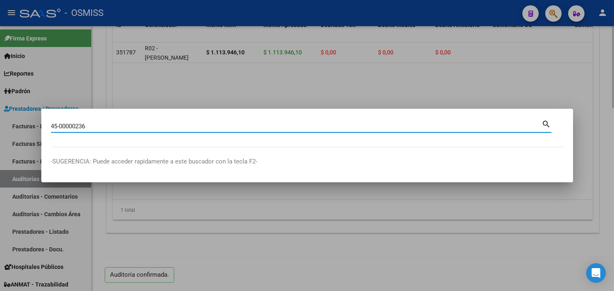
type input "45-00000236"
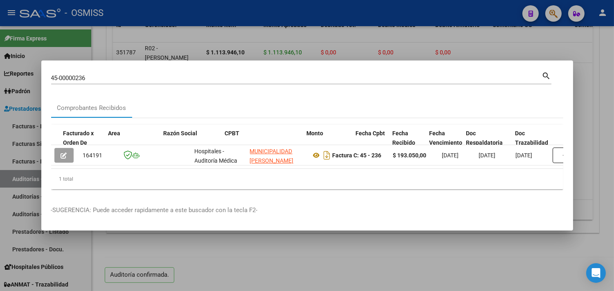
scroll to position [0, 355]
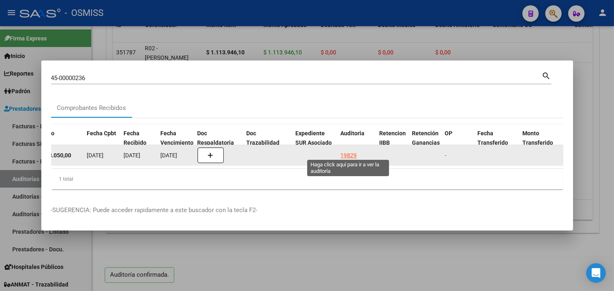
click at [345, 151] on div "19829" at bounding box center [349, 155] width 16 height 9
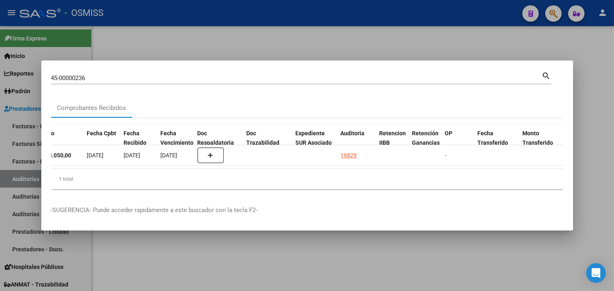
click at [586, 95] on div at bounding box center [307, 145] width 614 height 291
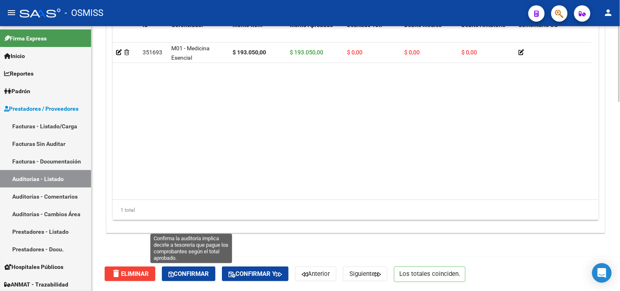
click at [182, 275] on span "Confirmar" at bounding box center [188, 273] width 40 height 7
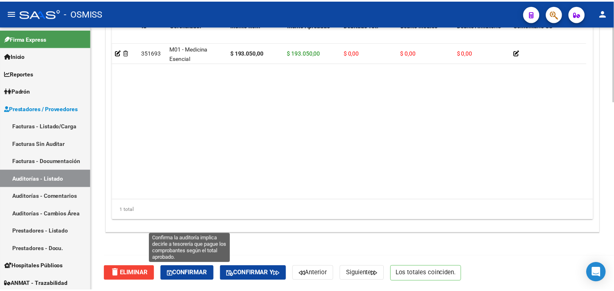
scroll to position [588, 0]
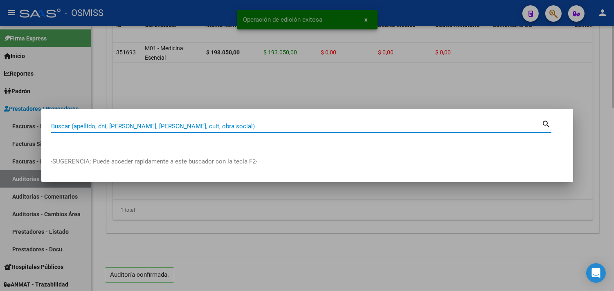
paste input "013-00001798"
type input "013-00001798"
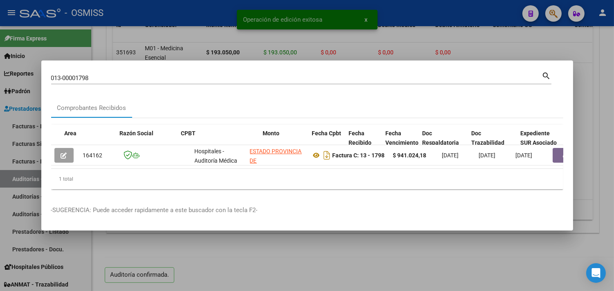
scroll to position [0, 366]
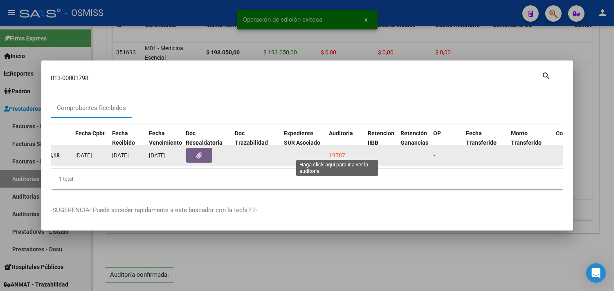
click at [343, 152] on div "19787" at bounding box center [337, 155] width 16 height 9
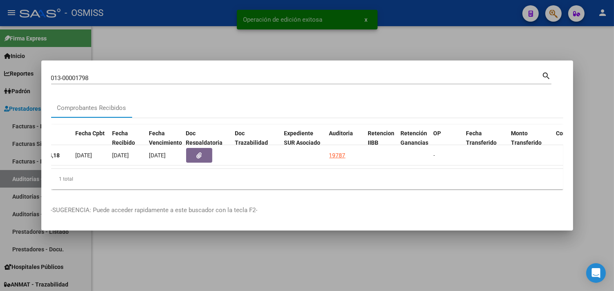
click at [599, 87] on div at bounding box center [307, 145] width 614 height 291
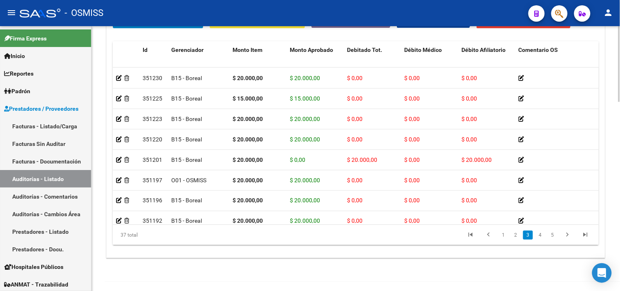
scroll to position [272, 0]
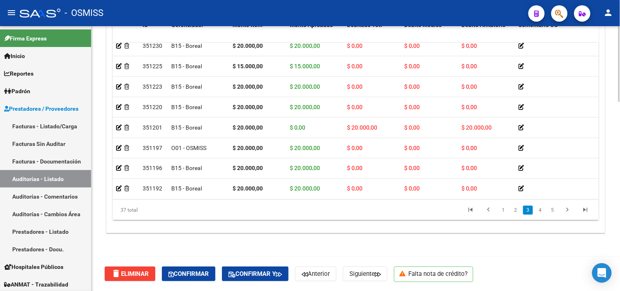
click at [202, 267] on button "Confirmar" at bounding box center [189, 274] width 54 height 15
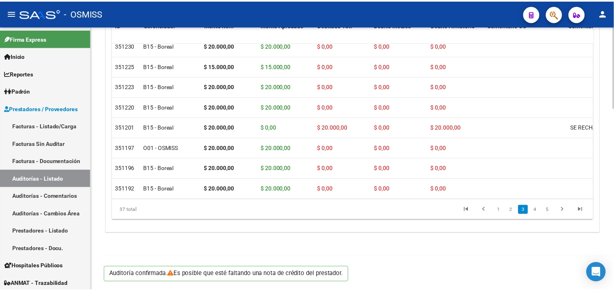
scroll to position [588, 0]
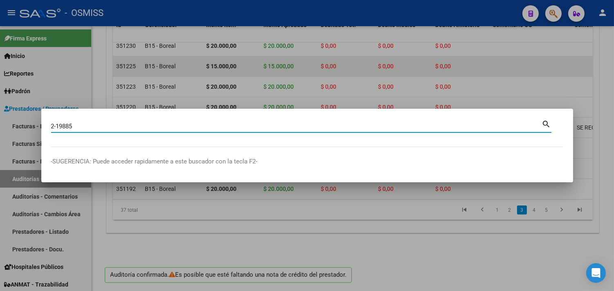
type input "2-19885"
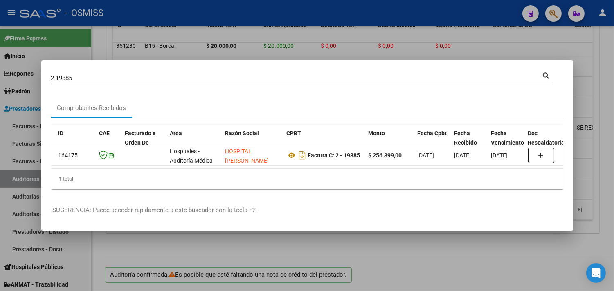
scroll to position [0, 0]
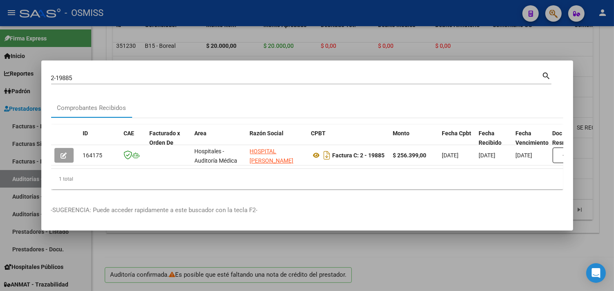
click at [188, 164] on datatable-selection "164175 Hospitales - Auditoría Médica HOSPITAL [PERSON_NAME] 33671886599 Factura…" at bounding box center [307, 163] width 512 height 7
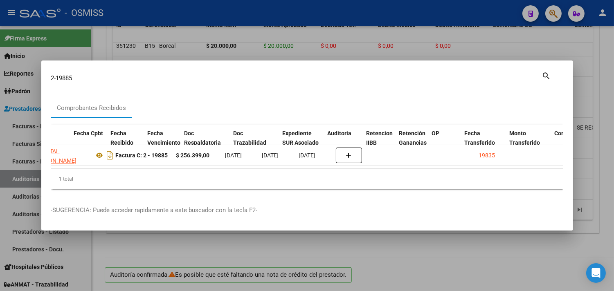
scroll to position [0, 368]
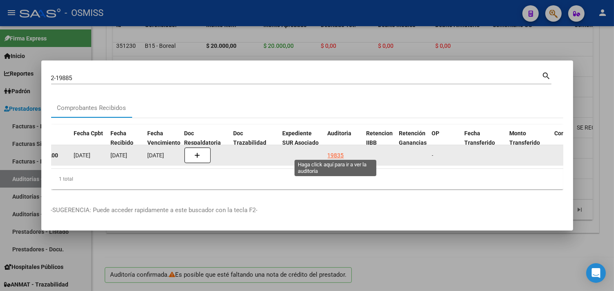
click at [334, 151] on div "19835" at bounding box center [335, 155] width 16 height 9
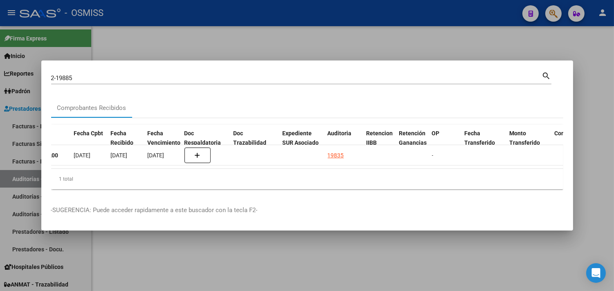
click at [592, 119] on div at bounding box center [307, 145] width 614 height 291
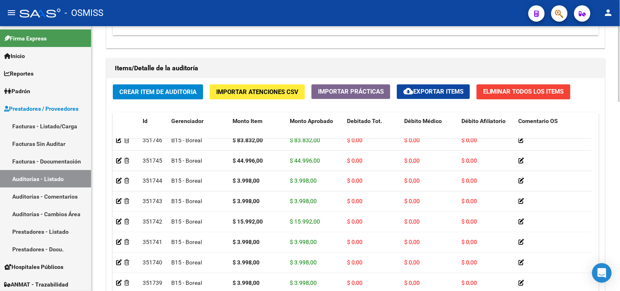
scroll to position [571, 0]
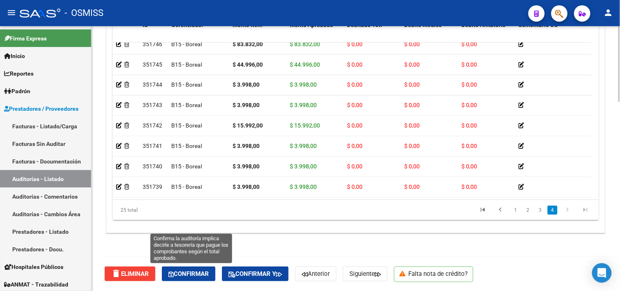
click at [202, 273] on span "Confirmar" at bounding box center [188, 273] width 40 height 7
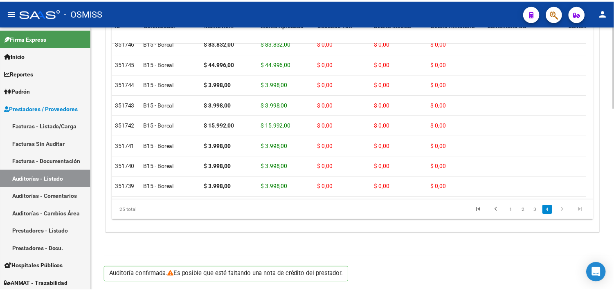
scroll to position [588, 0]
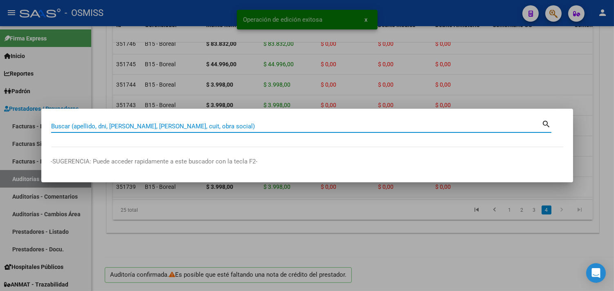
paste input "007-00000597"
type input "007-00000597"
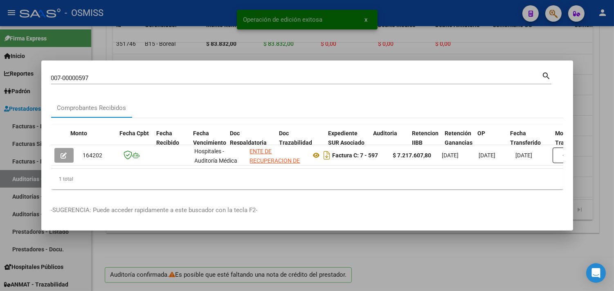
scroll to position [0, 379]
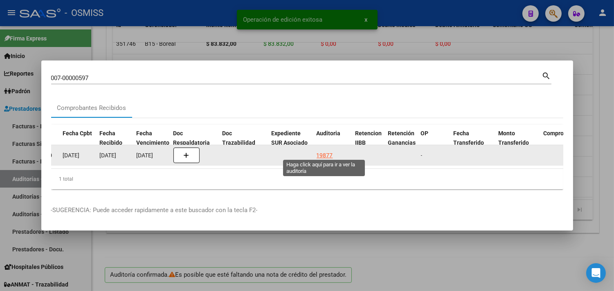
click at [322, 151] on div "19877" at bounding box center [324, 155] width 16 height 9
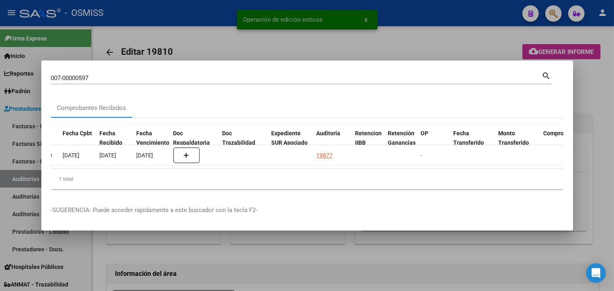
click at [607, 100] on div at bounding box center [307, 145] width 614 height 291
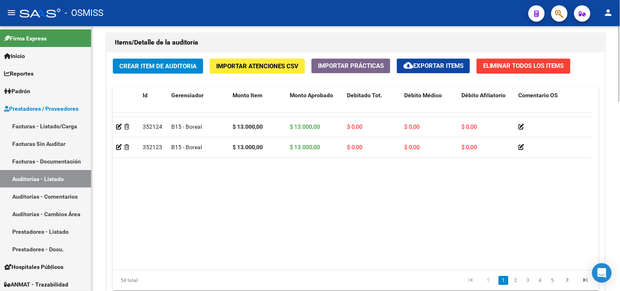
scroll to position [272, 0]
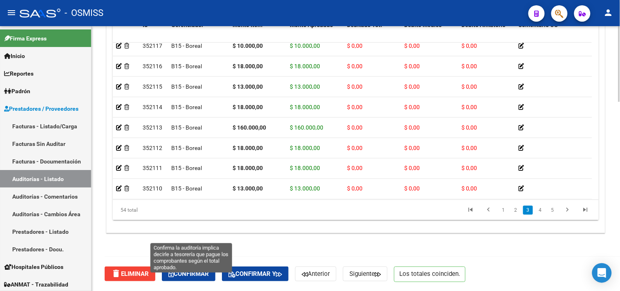
click at [201, 274] on span "Confirmar" at bounding box center [188, 273] width 40 height 7
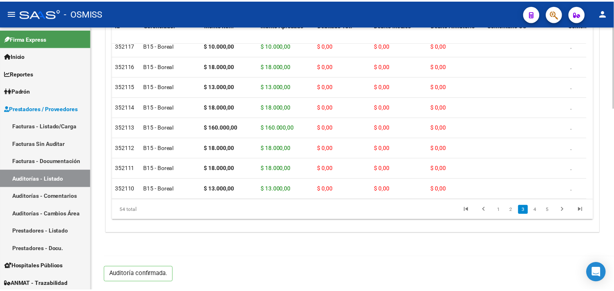
scroll to position [588, 0]
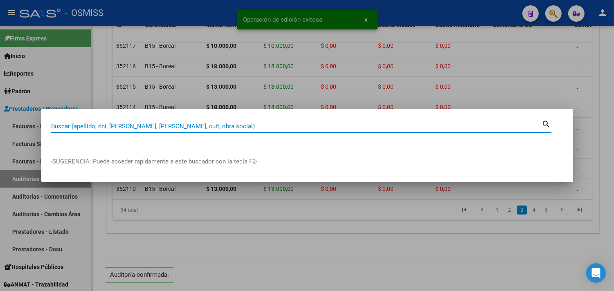
paste input "037-00000397"
type input "037-00000397"
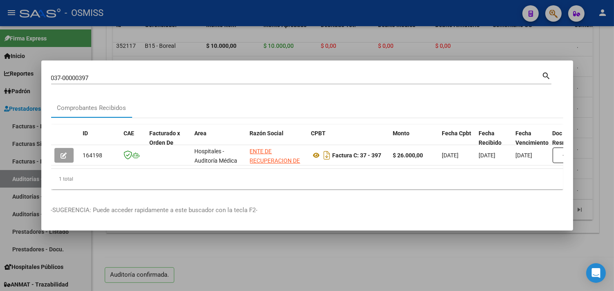
scroll to position [0, 314]
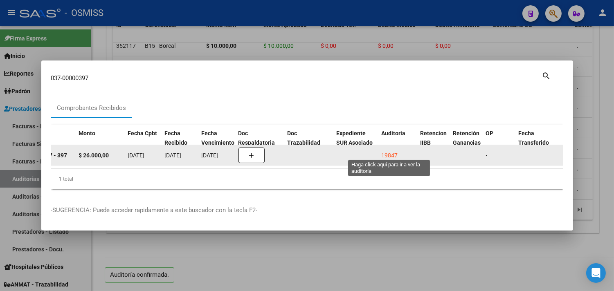
click at [392, 151] on div "19847" at bounding box center [389, 155] width 16 height 9
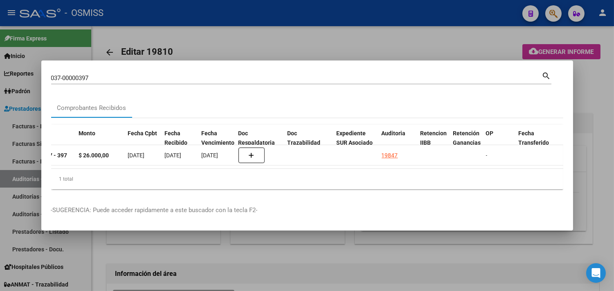
click at [591, 97] on div at bounding box center [307, 145] width 614 height 291
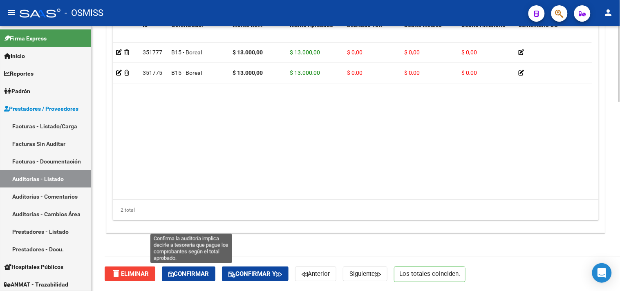
click at [209, 273] on span "Confirmar" at bounding box center [188, 273] width 40 height 7
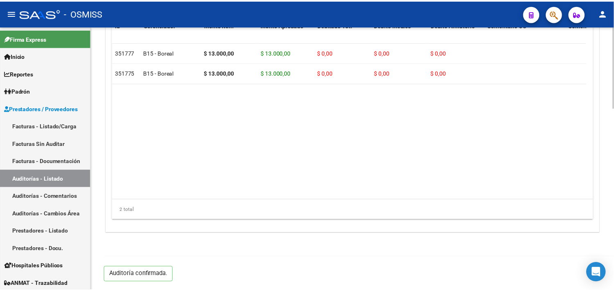
scroll to position [588, 0]
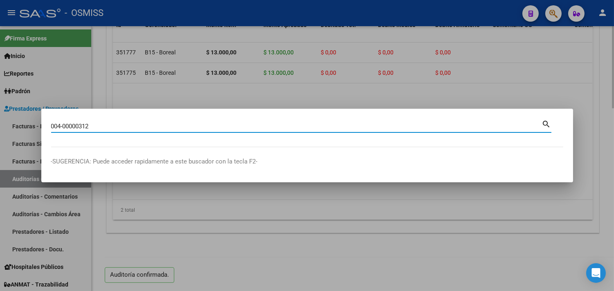
type input "004-00000312"
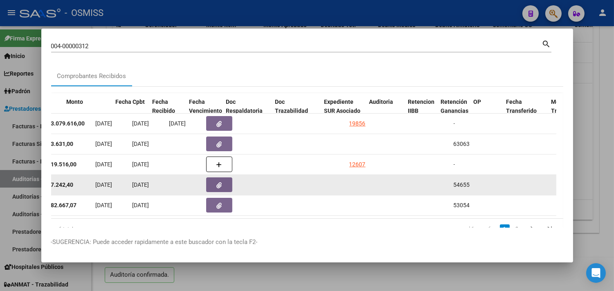
scroll to position [0, 354]
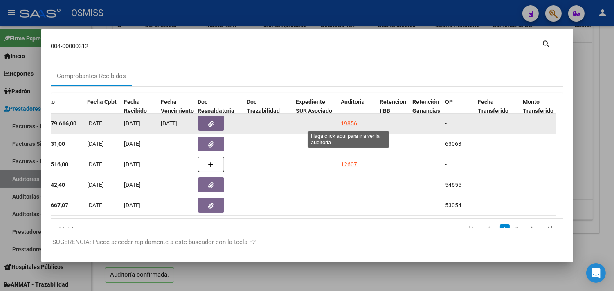
click at [345, 121] on div "19856" at bounding box center [349, 123] width 16 height 9
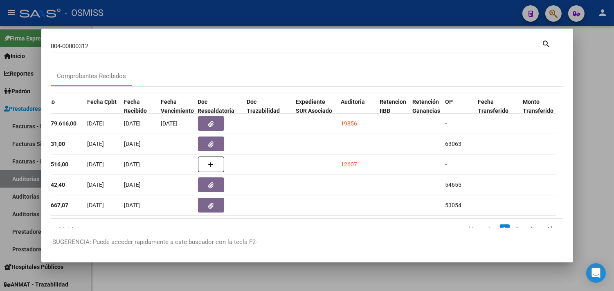
click at [591, 86] on div at bounding box center [307, 145] width 614 height 291
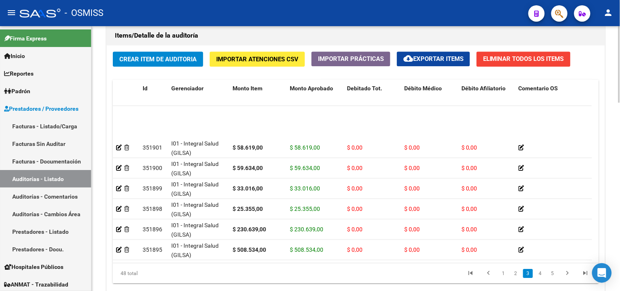
scroll to position [272, 0]
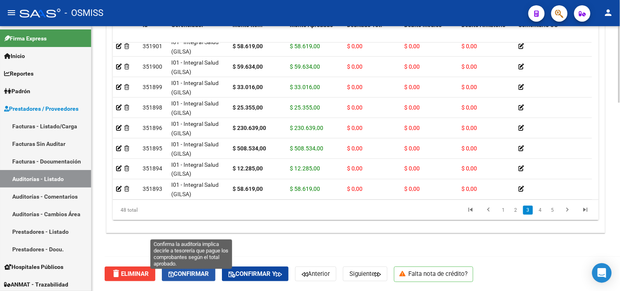
click at [199, 269] on button "Confirmar" at bounding box center [189, 274] width 54 height 15
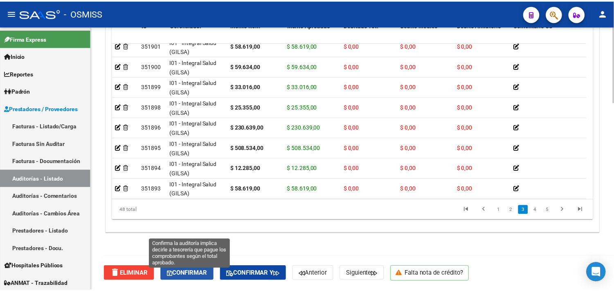
scroll to position [626, 0]
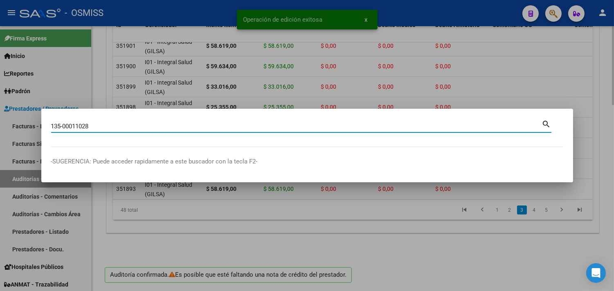
type input "135-00011028"
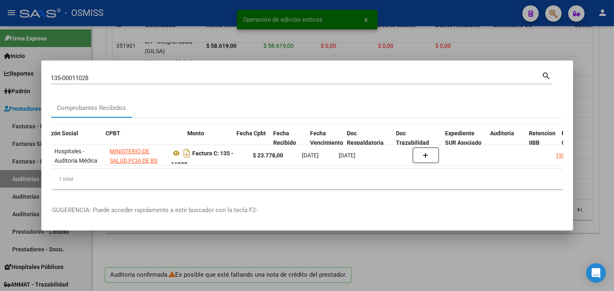
scroll to position [0, 205]
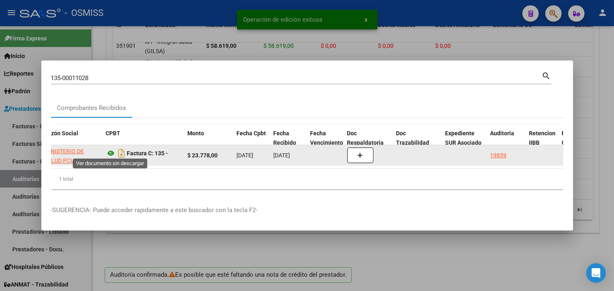
click at [113, 149] on icon at bounding box center [111, 153] width 11 height 10
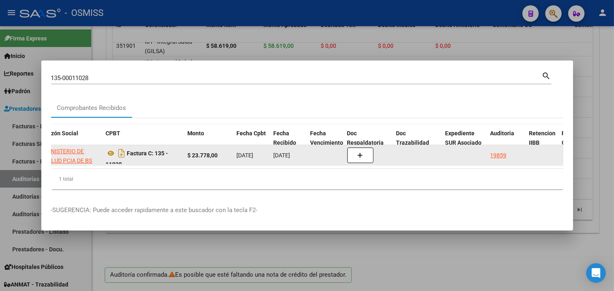
click at [498, 151] on div "19859" at bounding box center [498, 155] width 16 height 9
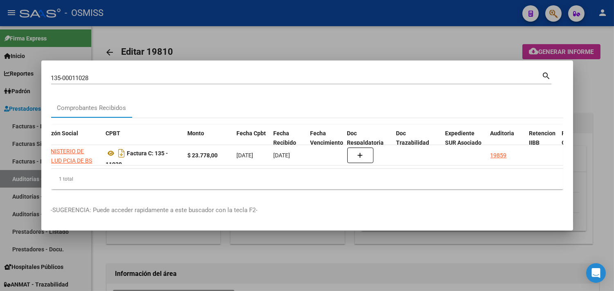
click at [602, 89] on div at bounding box center [307, 145] width 614 height 291
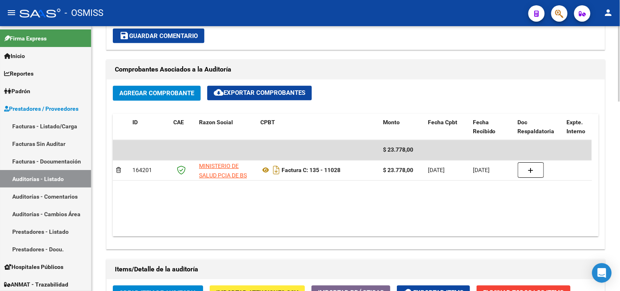
scroll to position [661, 0]
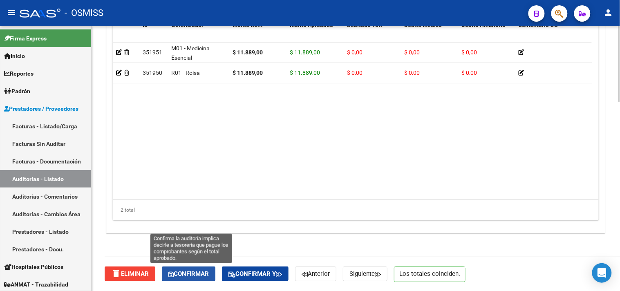
click at [200, 275] on span "Confirmar" at bounding box center [188, 273] width 40 height 7
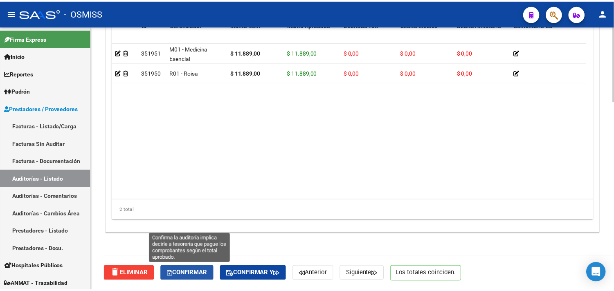
scroll to position [588, 0]
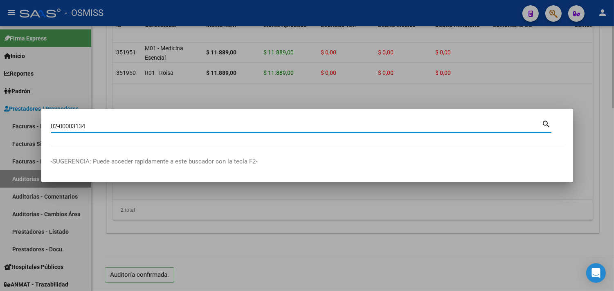
type input "02-00003134"
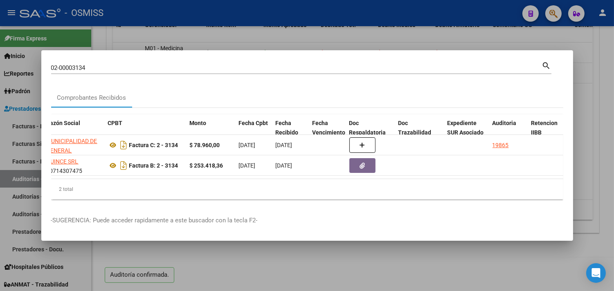
scroll to position [0, 312]
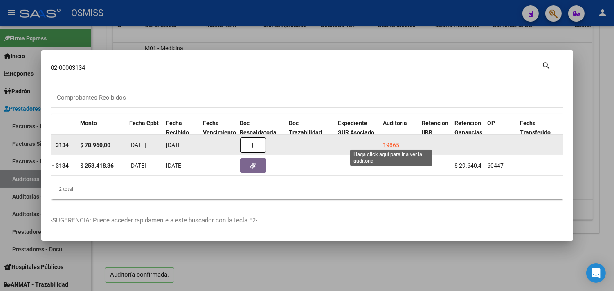
click at [388, 143] on div "19865" at bounding box center [391, 145] width 16 height 9
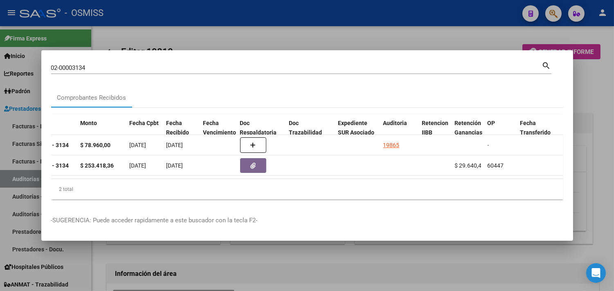
click at [599, 83] on div at bounding box center [307, 145] width 614 height 291
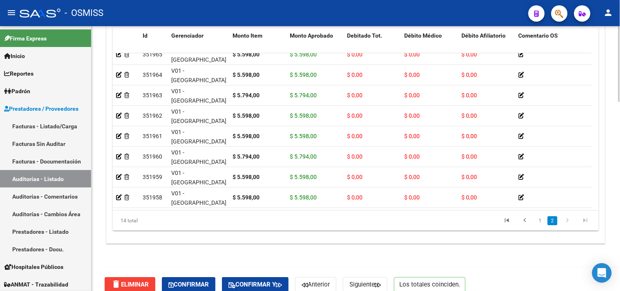
scroll to position [661, 0]
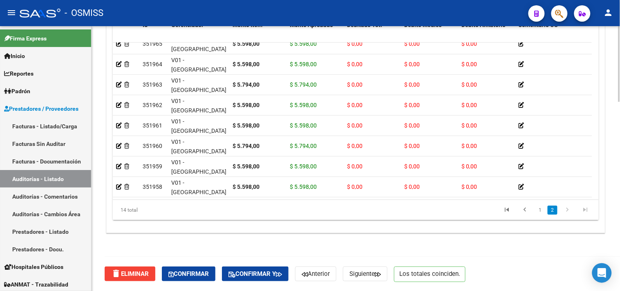
click at [182, 266] on div "delete Eliminar Confirmar Confirmar y Anterior Siguiente Los totales coinciden." at bounding box center [359, 274] width 509 height 34
click at [185, 270] on button "Confirmar" at bounding box center [189, 274] width 54 height 15
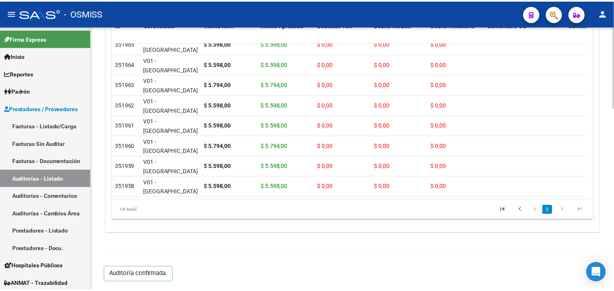
scroll to position [588, 0]
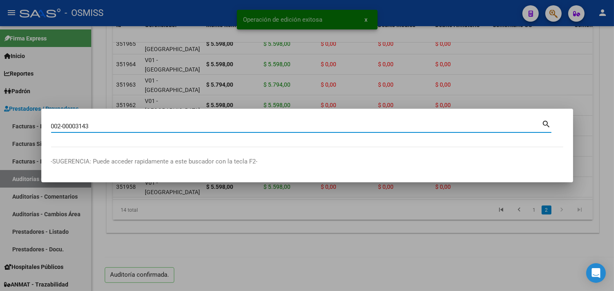
type input "002-00003143"
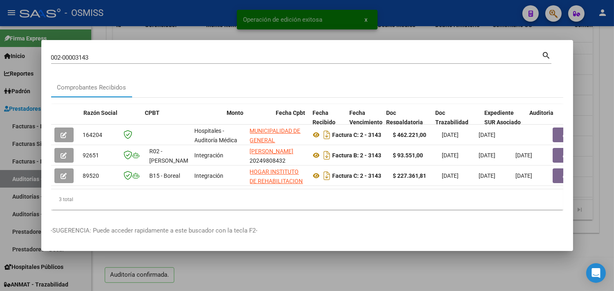
scroll to position [0, 467]
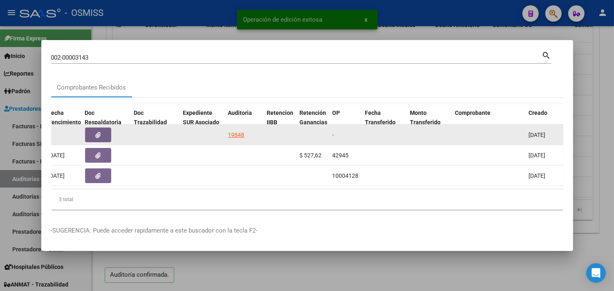
click at [235, 130] on div "19848" at bounding box center [236, 134] width 16 height 9
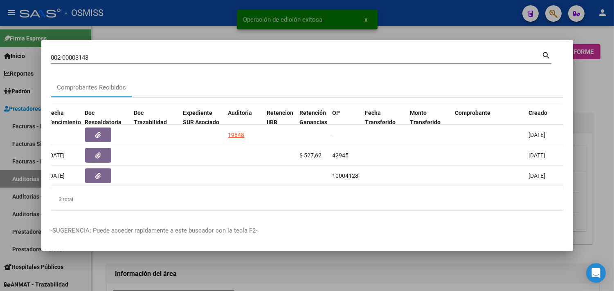
click at [604, 91] on div at bounding box center [307, 145] width 614 height 291
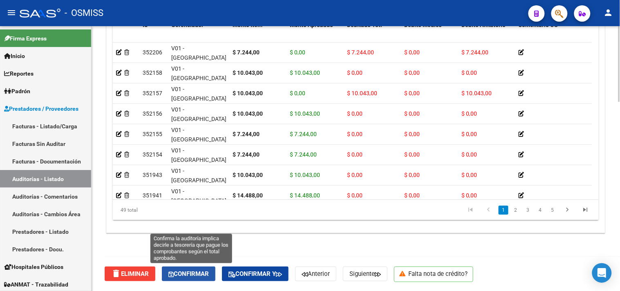
click at [197, 274] on span "Confirmar" at bounding box center [188, 273] width 40 height 7
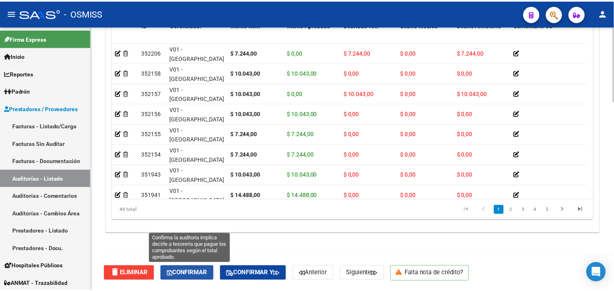
scroll to position [588, 0]
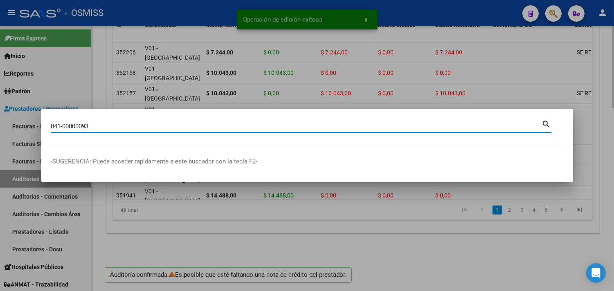
type input "041-00000093"
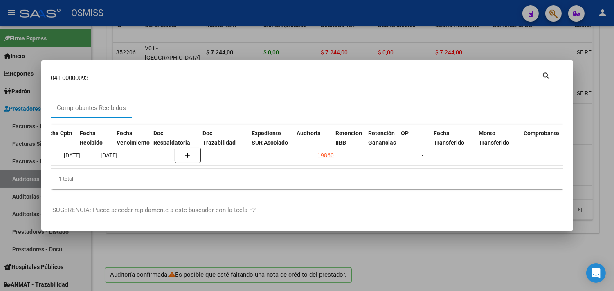
scroll to position [0, 399]
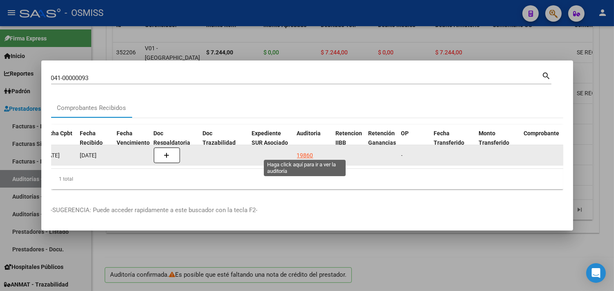
click at [312, 151] on div "19860" at bounding box center [305, 155] width 16 height 9
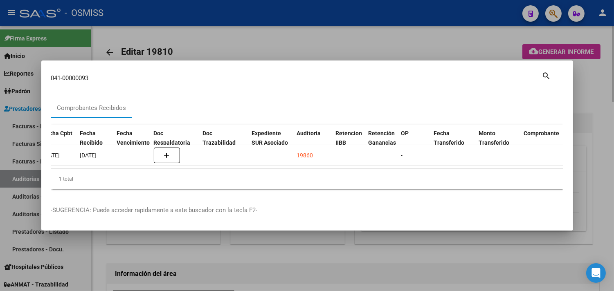
click at [592, 96] on div at bounding box center [307, 145] width 614 height 291
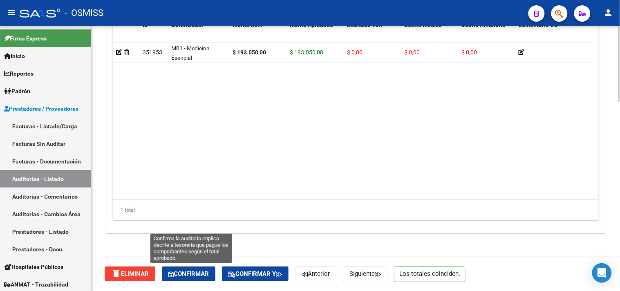
click at [204, 278] on button "Confirmar" at bounding box center [189, 274] width 54 height 15
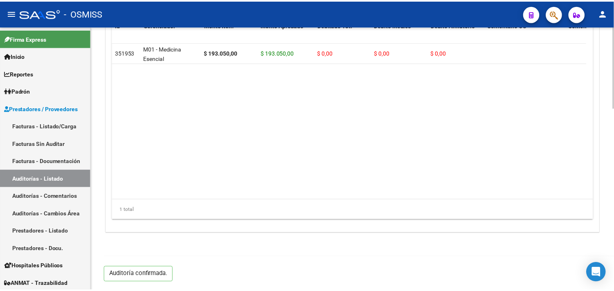
scroll to position [588, 0]
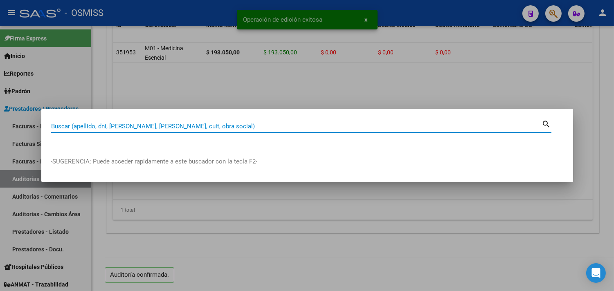
paste input "041-00000124"
type input "041-00000124"
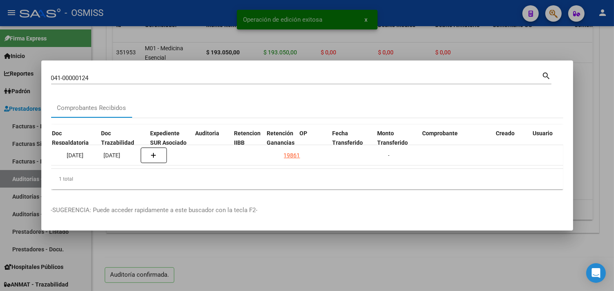
scroll to position [0, 518]
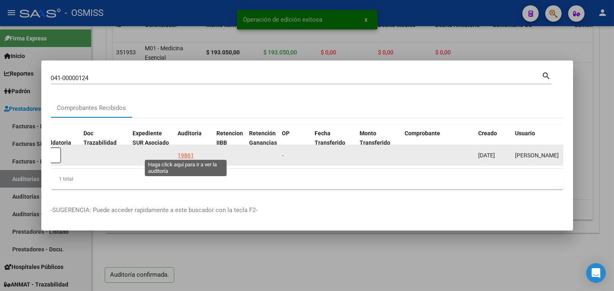
click at [182, 151] on div "19861" at bounding box center [186, 155] width 16 height 9
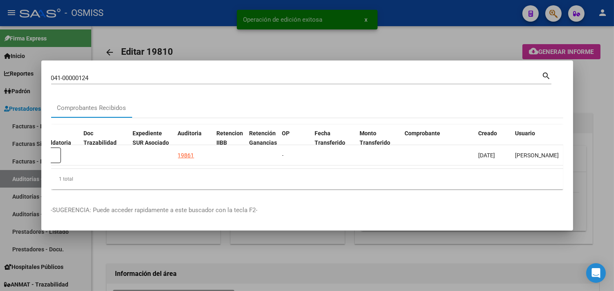
click at [603, 117] on div at bounding box center [307, 145] width 614 height 291
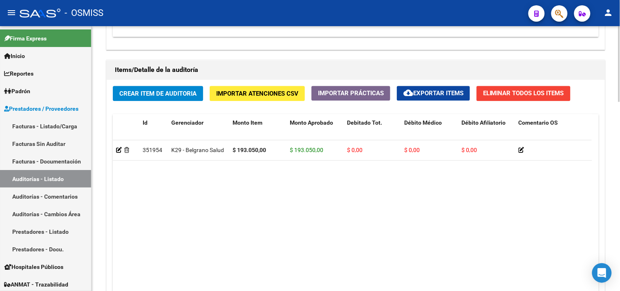
scroll to position [661, 0]
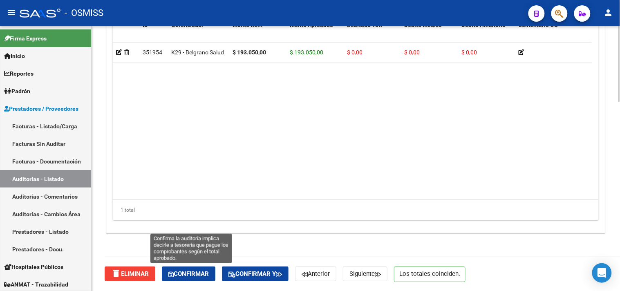
click at [176, 275] on span "Confirmar" at bounding box center [188, 273] width 40 height 7
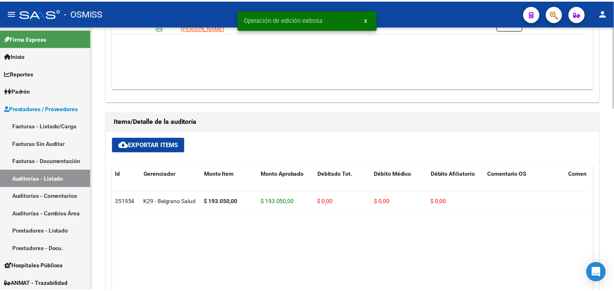
scroll to position [361, 0]
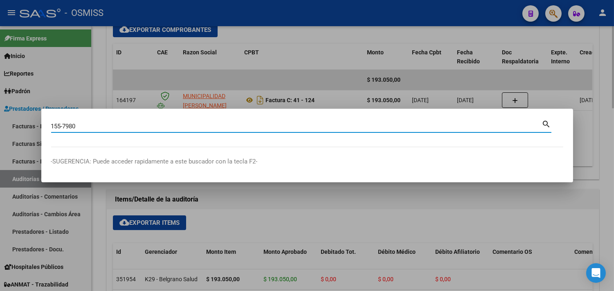
type input "155-7980"
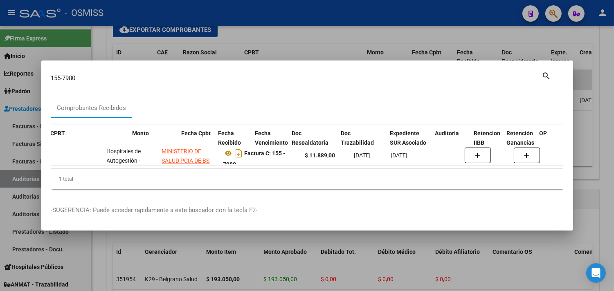
scroll to position [0, 287]
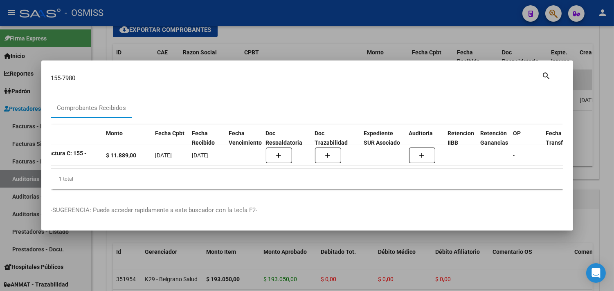
drag, startPoint x: 218, startPoint y: 172, endPoint x: 208, endPoint y: 172, distance: 9.8
click at [208, 172] on div "1 total" at bounding box center [307, 179] width 512 height 20
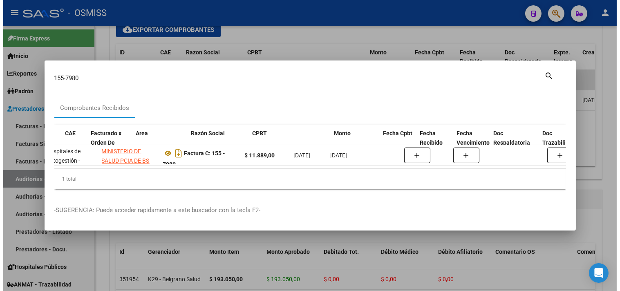
scroll to position [0, 62]
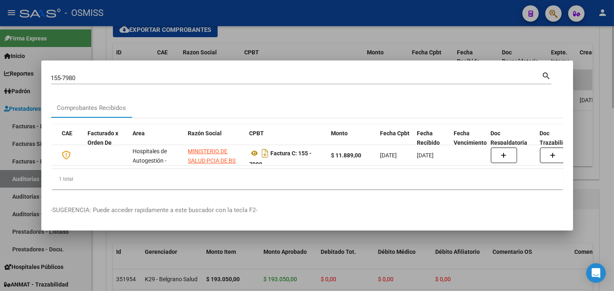
click at [609, 141] on div at bounding box center [307, 145] width 614 height 291
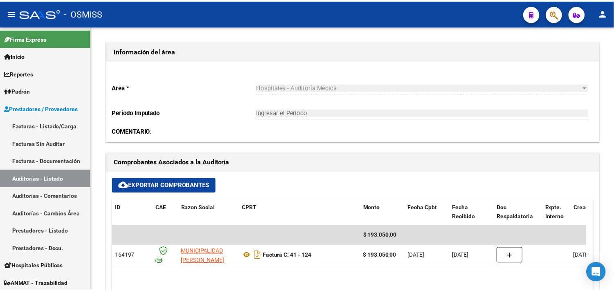
scroll to position [179, 0]
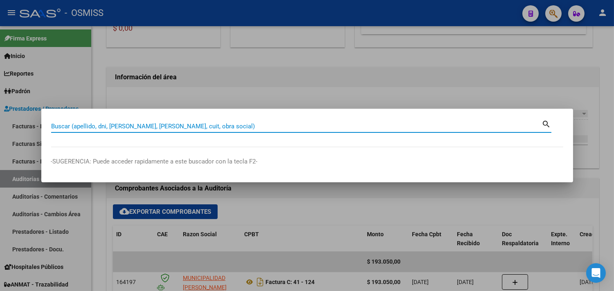
paste input "42-00000323"
type input "42-00000323"
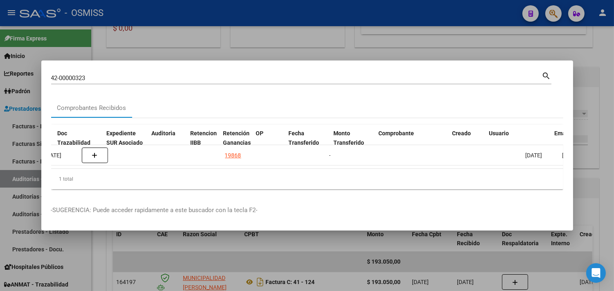
scroll to position [0, 586]
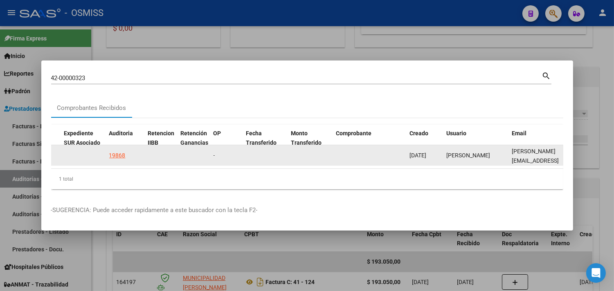
click at [108, 152] on datatable-body-cell "19868" at bounding box center [125, 155] width 39 height 20
click at [114, 151] on div "19868" at bounding box center [117, 155] width 16 height 9
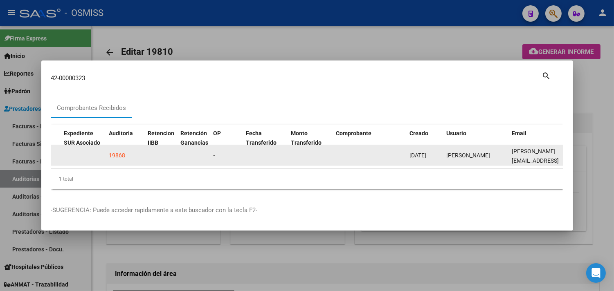
click at [113, 151] on div "19868" at bounding box center [117, 155] width 16 height 9
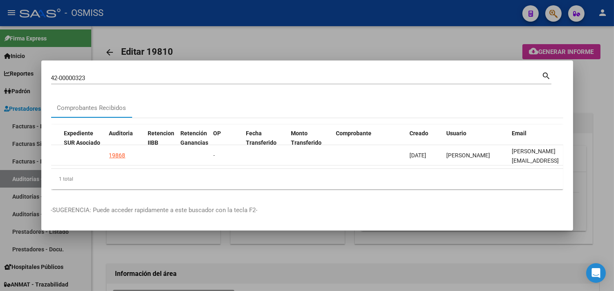
click at [264, 272] on div at bounding box center [307, 145] width 614 height 291
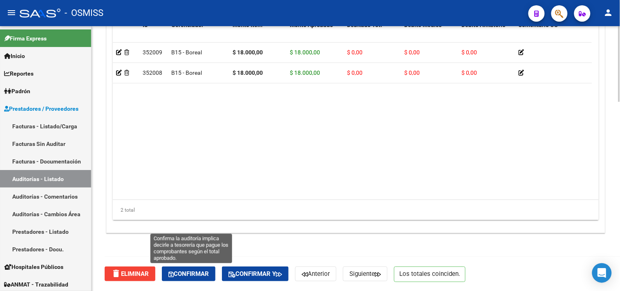
click at [194, 271] on span "Confirmar" at bounding box center [188, 273] width 40 height 7
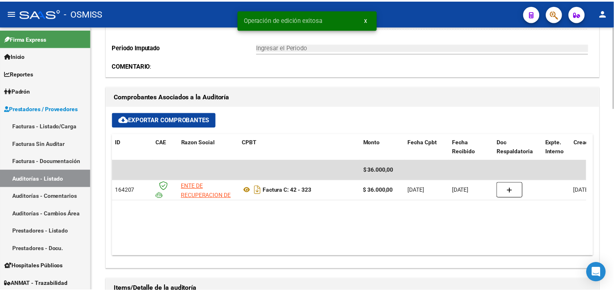
scroll to position [270, 0]
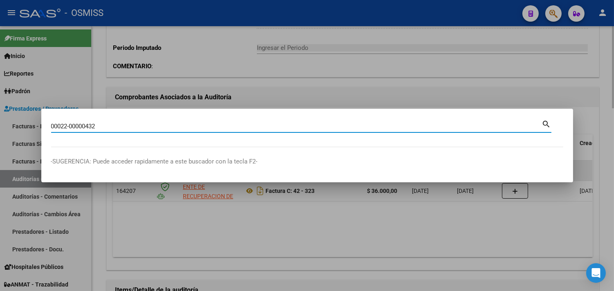
type input "00022-00000432"
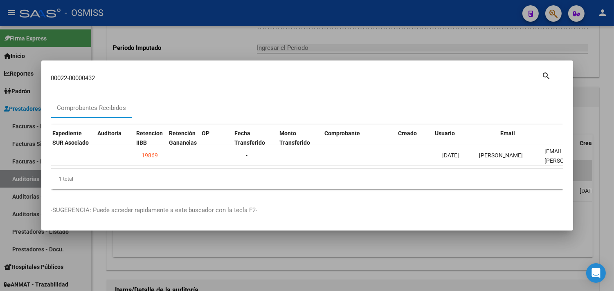
scroll to position [0, 598]
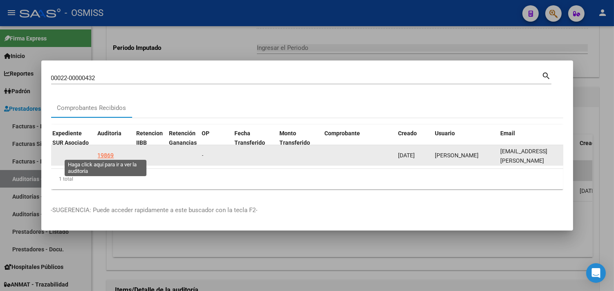
click at [111, 151] on div "19869" at bounding box center [106, 155] width 16 height 9
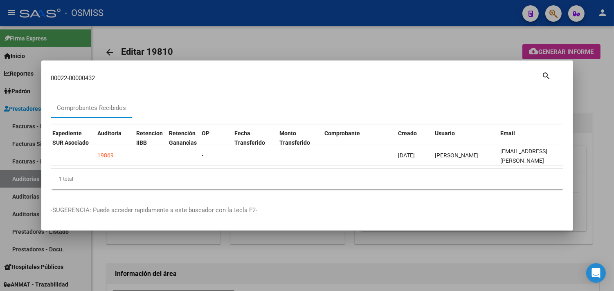
click at [602, 149] on div at bounding box center [307, 145] width 614 height 291
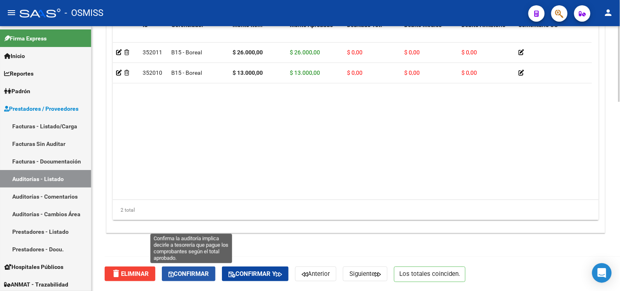
click at [204, 280] on button "Confirmar" at bounding box center [189, 274] width 54 height 15
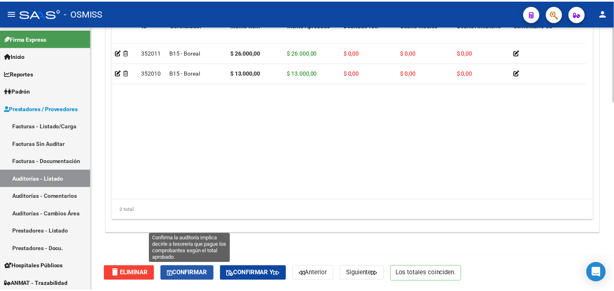
scroll to position [588, 0]
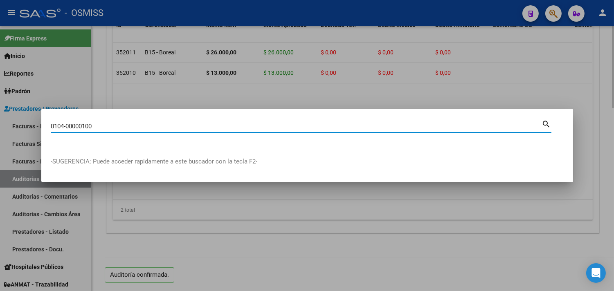
type input "0104-00000100"
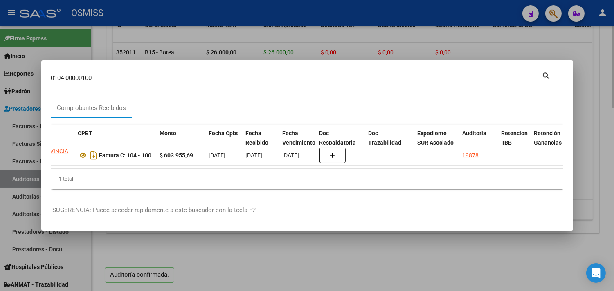
scroll to position [0, 306]
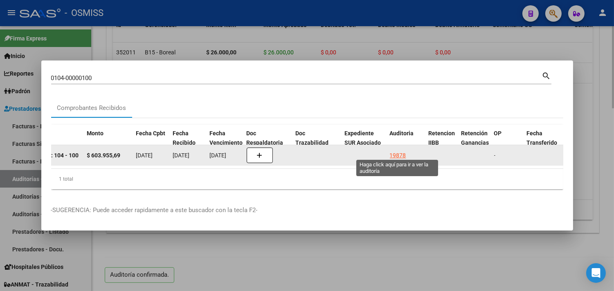
click at [403, 151] on div "19878" at bounding box center [398, 155] width 16 height 9
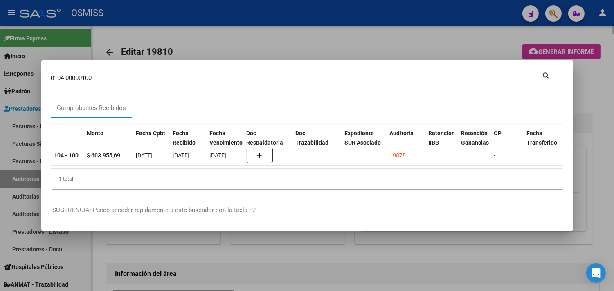
click at [601, 124] on div at bounding box center [307, 145] width 614 height 291
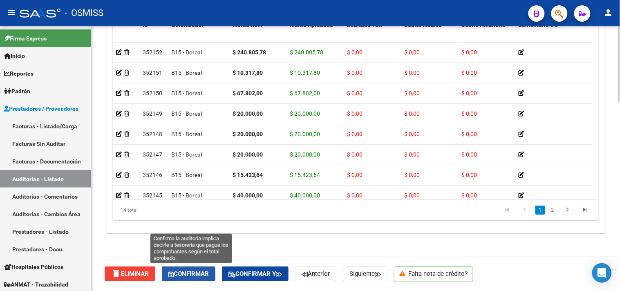
click at [199, 277] on span "Confirmar" at bounding box center [188, 273] width 40 height 7
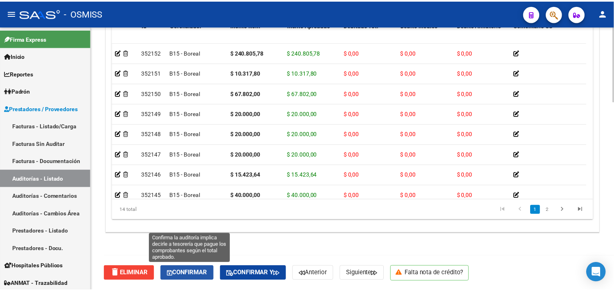
scroll to position [588, 0]
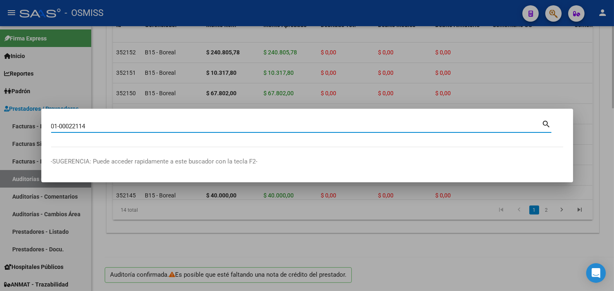
type input "01-00022114"
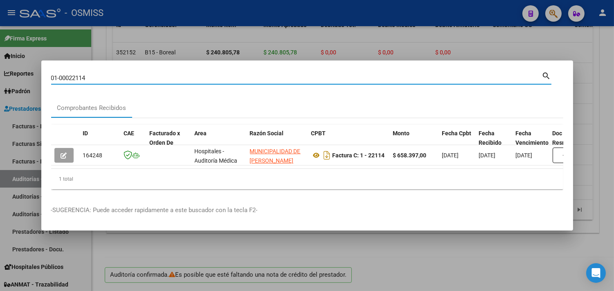
click at [188, 165] on datatable-body "164248 Hospitales - Auditoría Médica MUNICIPALIDAD DE [PERSON_NAME] 30681618089…" at bounding box center [307, 156] width 512 height 23
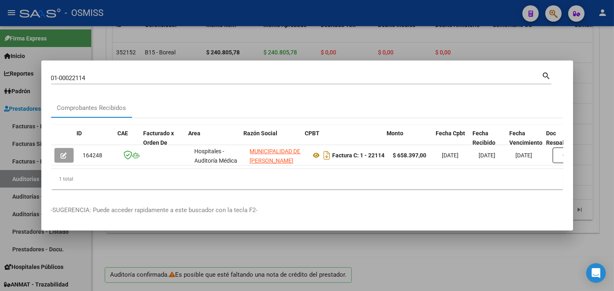
scroll to position [0, 426]
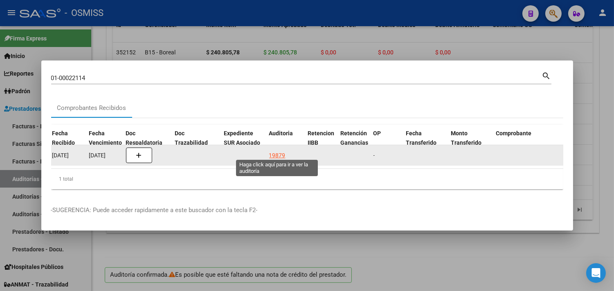
click at [279, 151] on div "19879" at bounding box center [277, 155] width 16 height 9
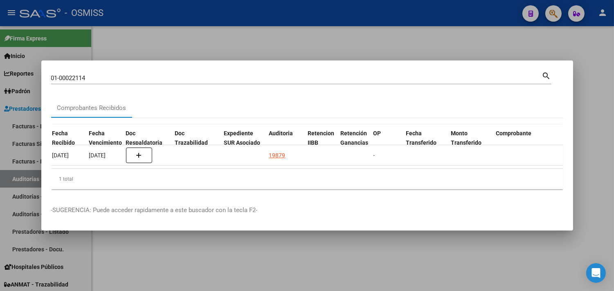
click at [593, 128] on div at bounding box center [307, 145] width 614 height 291
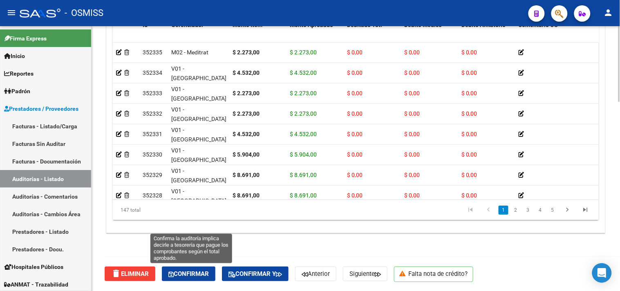
click at [190, 270] on span "Confirmar" at bounding box center [188, 273] width 40 height 7
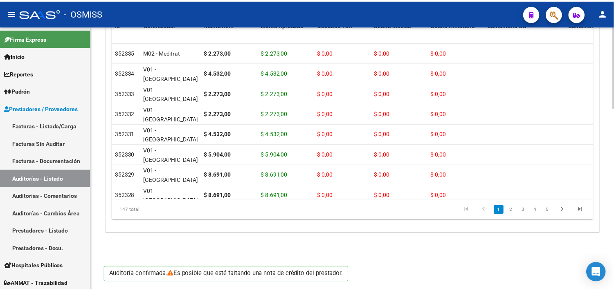
scroll to position [588, 0]
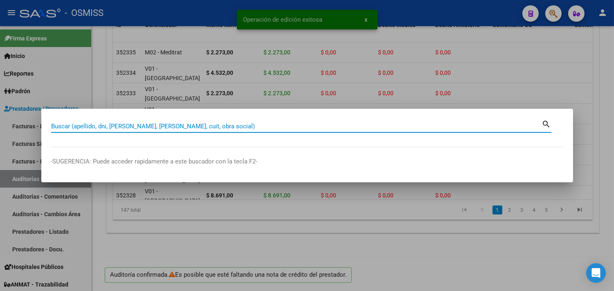
paste input "03-00007071"
type input "03-00007071"
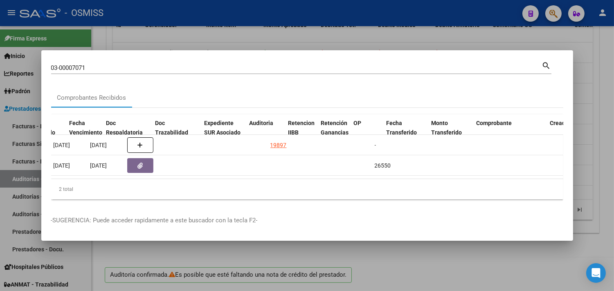
scroll to position [0, 446]
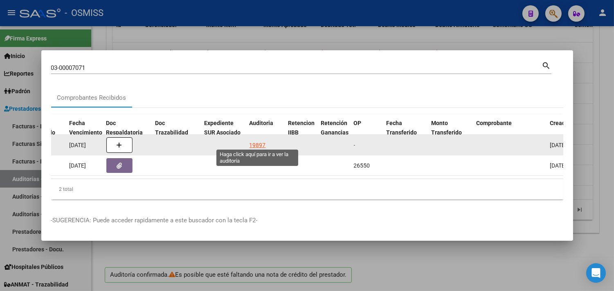
click at [255, 141] on div "19897" at bounding box center [257, 145] width 16 height 9
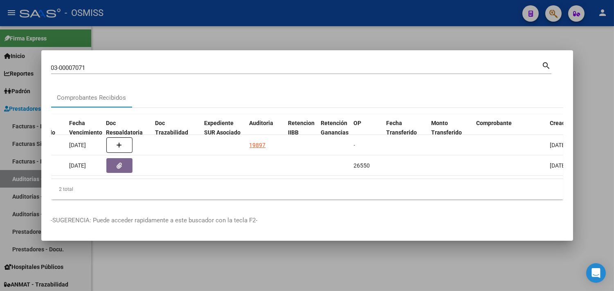
click at [590, 86] on div at bounding box center [307, 145] width 614 height 291
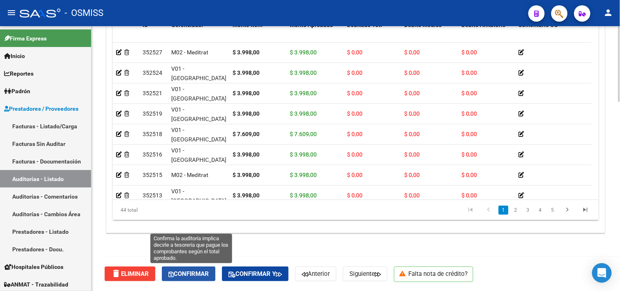
click at [187, 272] on span "Confirmar" at bounding box center [188, 273] width 40 height 7
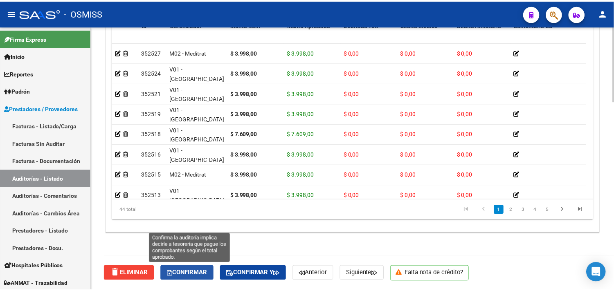
scroll to position [588, 0]
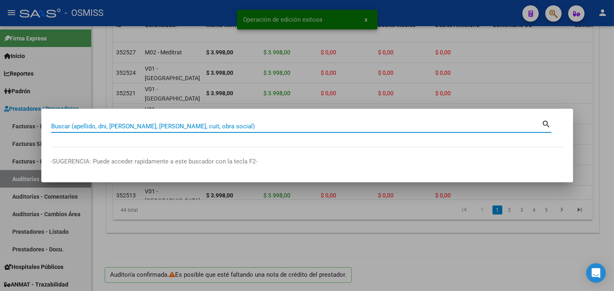
paste input "03-00007071"
type input "03-00007071"
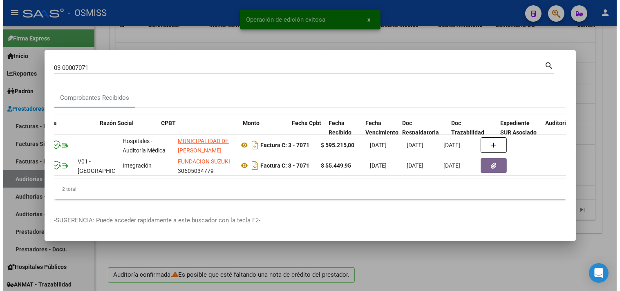
scroll to position [0, 353]
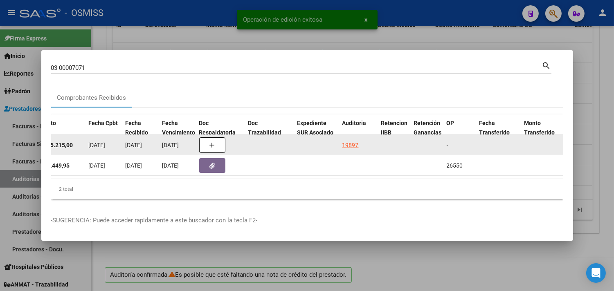
click at [356, 141] on div "19897" at bounding box center [350, 145] width 16 height 9
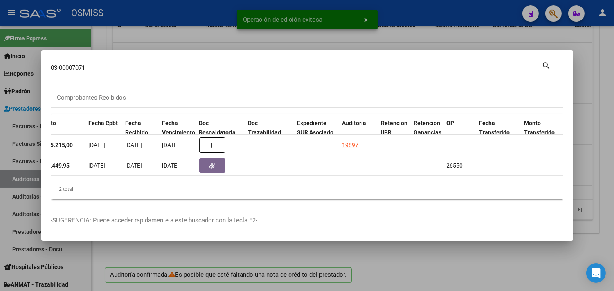
click at [593, 120] on div at bounding box center [307, 145] width 614 height 291
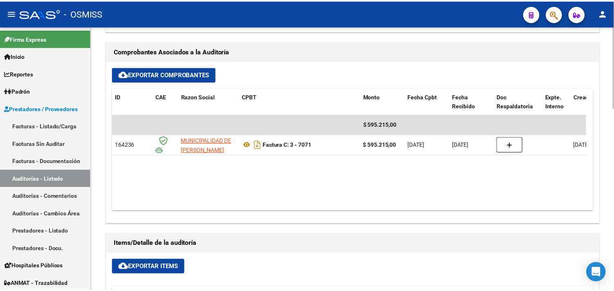
scroll to position [316, 0]
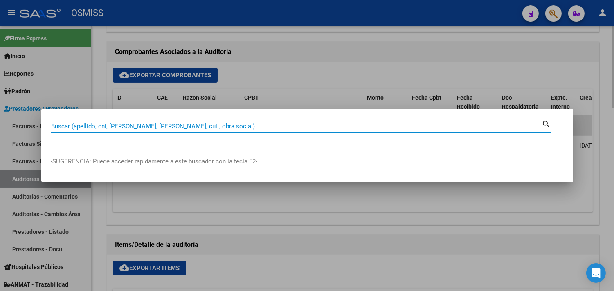
paste input "006-00005323"
type input "006-00005323"
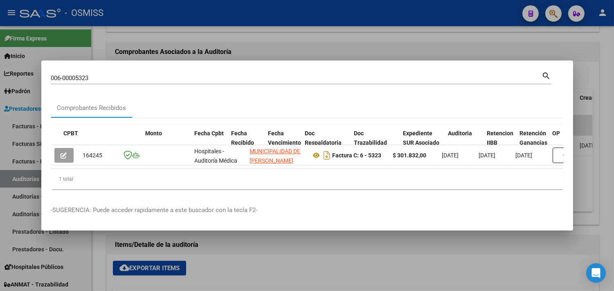
scroll to position [0, 309]
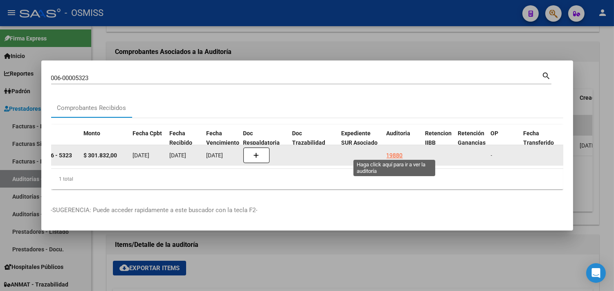
click at [390, 151] on div "19880" at bounding box center [394, 155] width 16 height 9
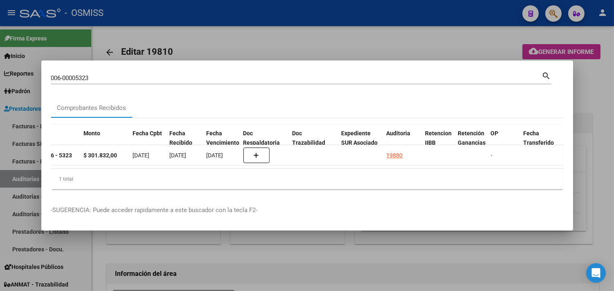
click at [606, 149] on div at bounding box center [307, 145] width 614 height 291
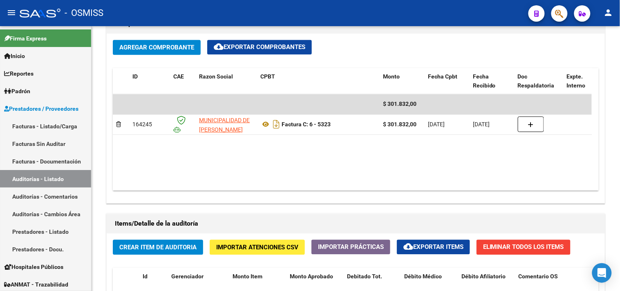
scroll to position [661, 0]
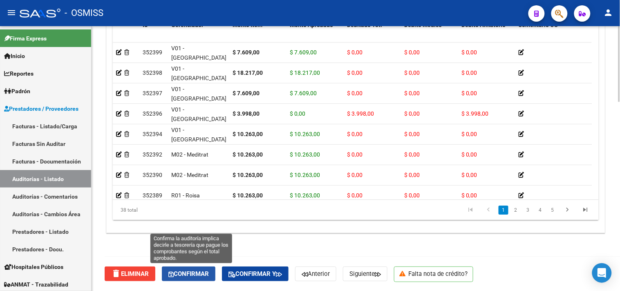
click at [190, 271] on span "Confirmar" at bounding box center [188, 273] width 40 height 7
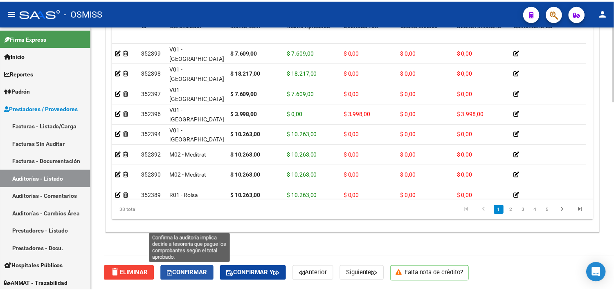
scroll to position [588, 0]
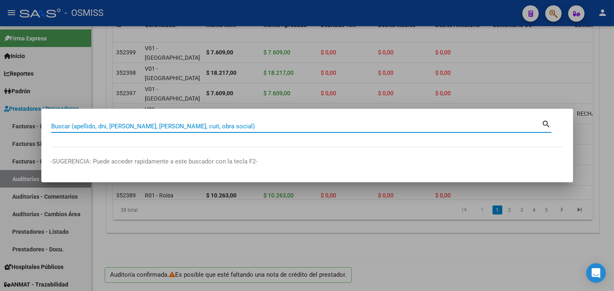
paste input "04-00008878"
type input "04-00008878"
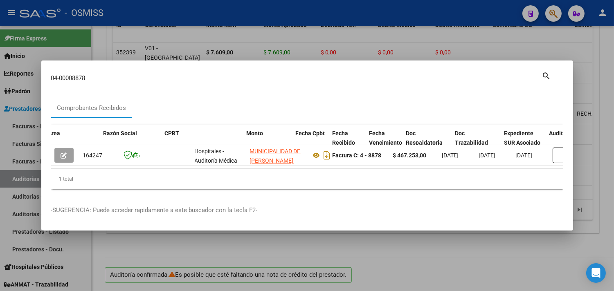
scroll to position [0, 314]
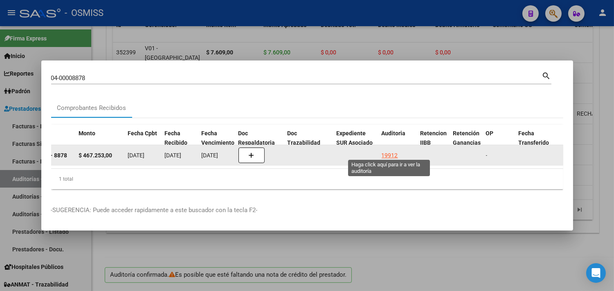
click at [387, 152] on div "19912" at bounding box center [389, 155] width 16 height 9
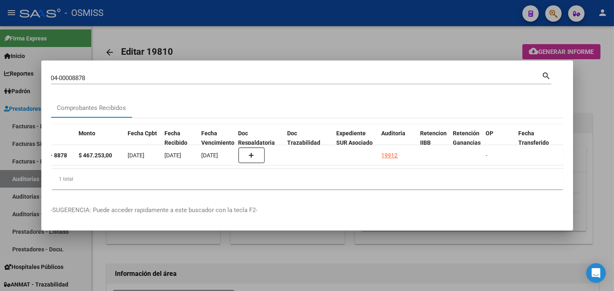
click at [600, 129] on div at bounding box center [307, 145] width 614 height 291
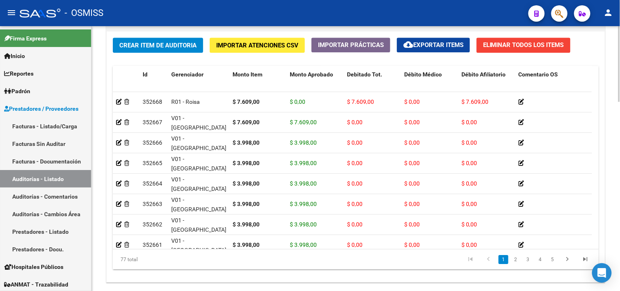
scroll to position [661, 0]
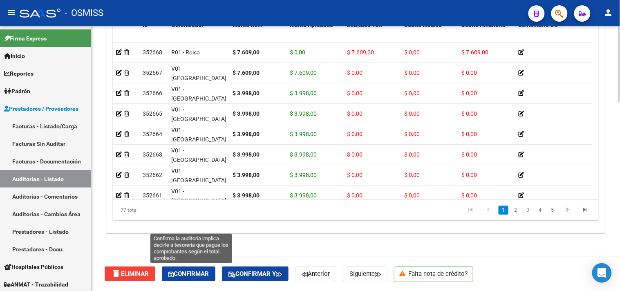
click at [190, 274] on span "Confirmar" at bounding box center [188, 273] width 40 height 7
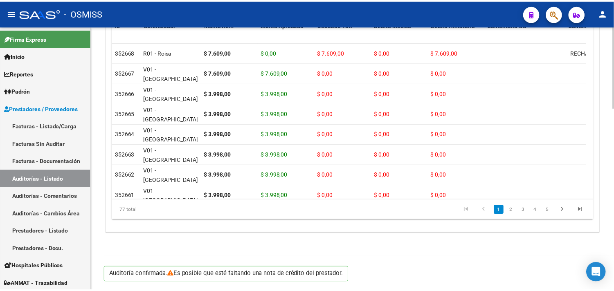
scroll to position [588, 0]
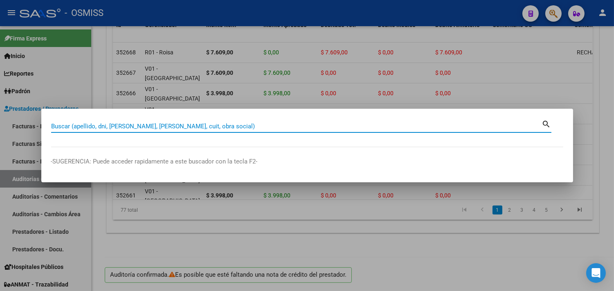
paste input "08-00043419"
type input "08-00043419"
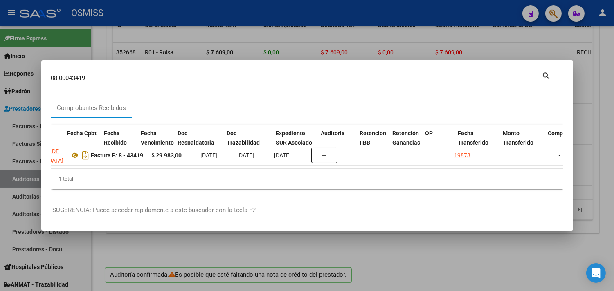
scroll to position [0, 374]
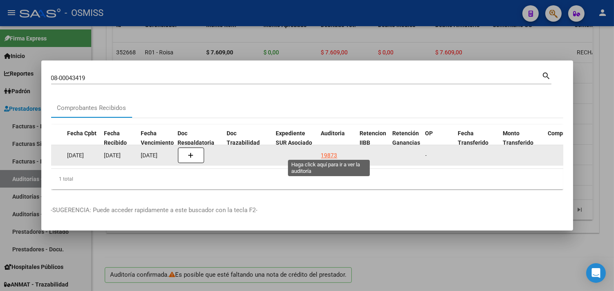
click at [328, 151] on div "19873" at bounding box center [329, 155] width 16 height 9
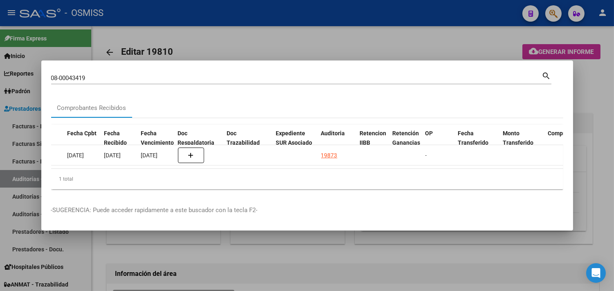
click at [597, 137] on div at bounding box center [307, 145] width 614 height 291
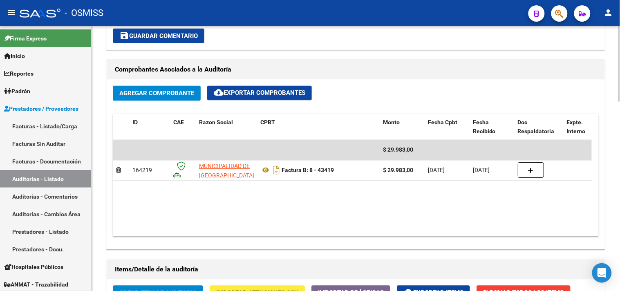
scroll to position [661, 0]
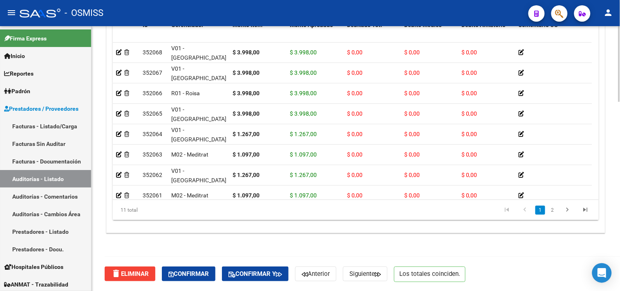
click at [186, 270] on span "Confirmar" at bounding box center [188, 273] width 40 height 7
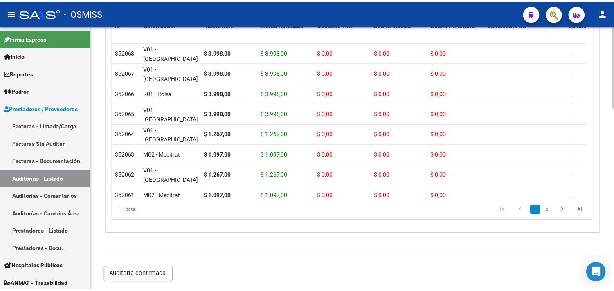
scroll to position [588, 0]
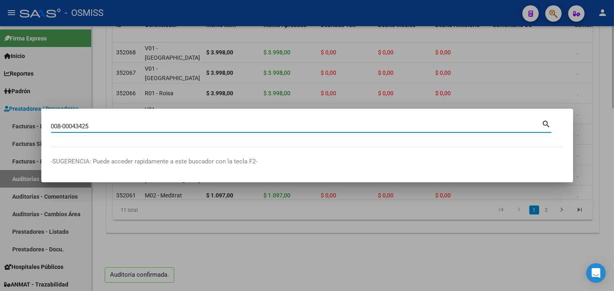
type input "008-00043425"
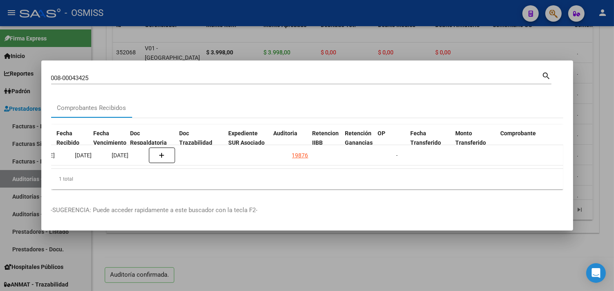
scroll to position [0, 521]
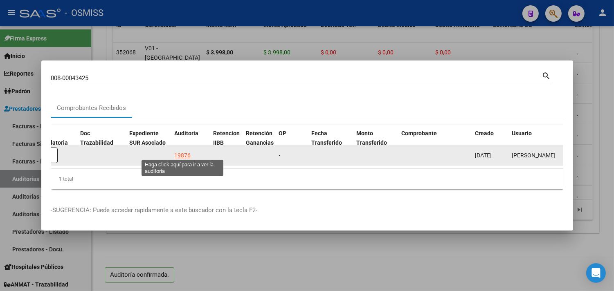
click at [189, 151] on div "19876" at bounding box center [183, 155] width 16 height 9
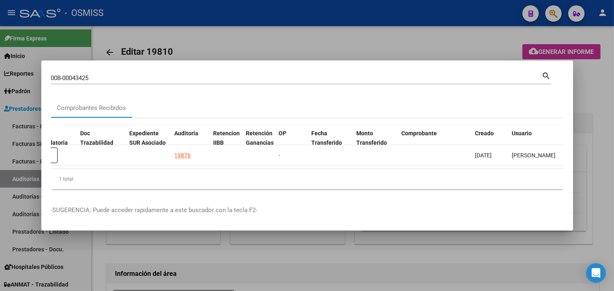
click at [588, 106] on div at bounding box center [307, 145] width 614 height 291
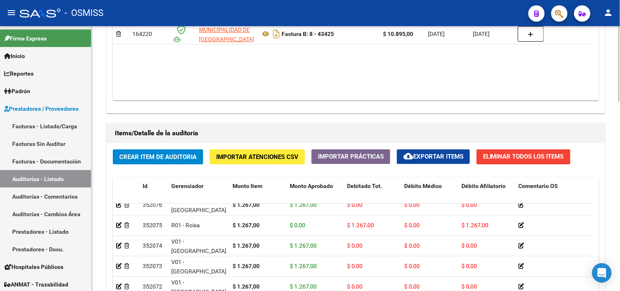
scroll to position [661, 0]
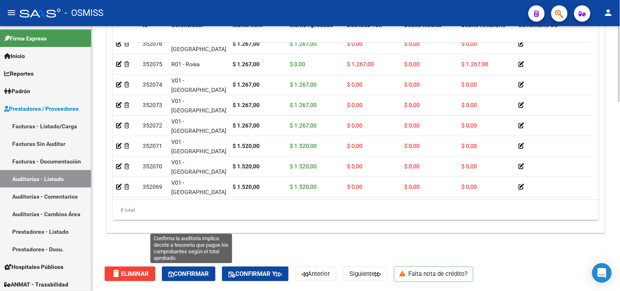
click at [209, 272] on span "Confirmar" at bounding box center [188, 273] width 40 height 7
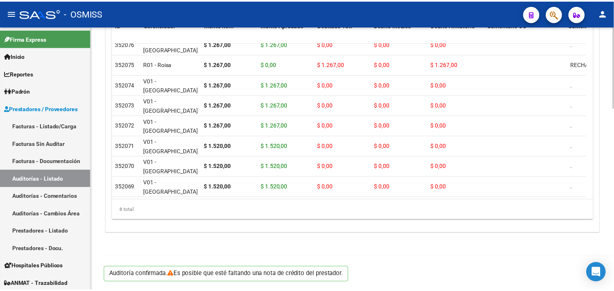
scroll to position [588, 0]
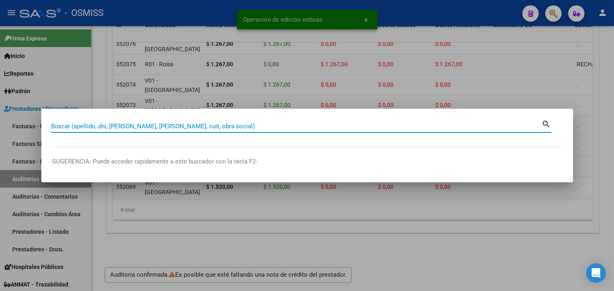
paste input "008-00043432"
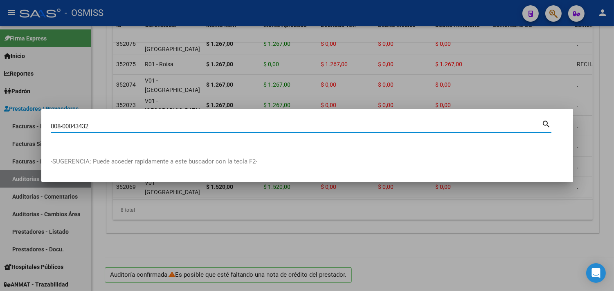
type input "008-00043432"
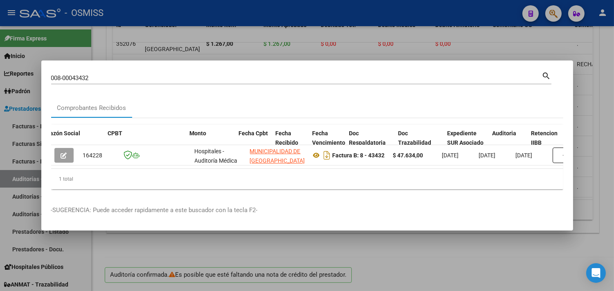
scroll to position [0, 495]
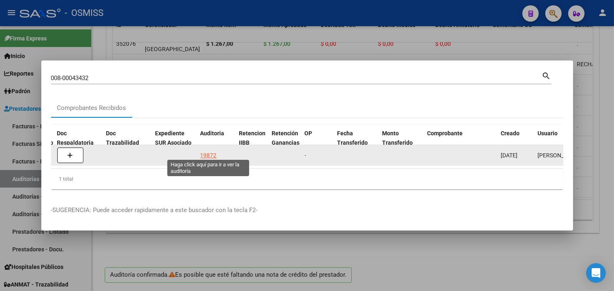
click at [211, 151] on div "19872" at bounding box center [208, 155] width 16 height 9
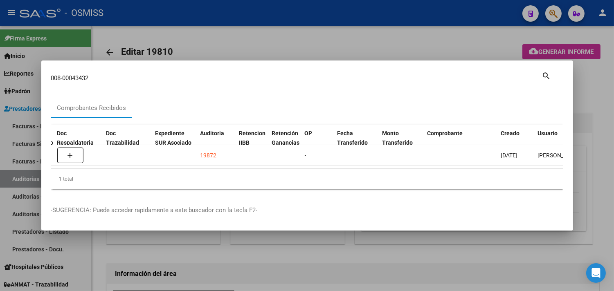
click at [585, 104] on div at bounding box center [307, 145] width 614 height 291
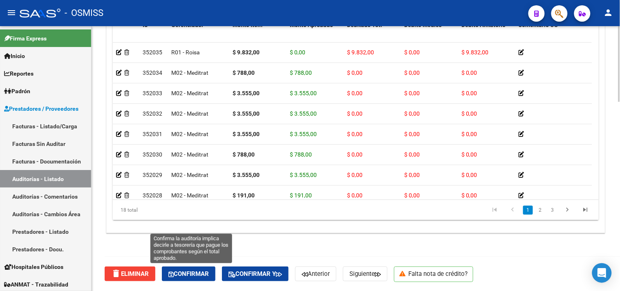
click at [197, 276] on span "Confirmar" at bounding box center [188, 273] width 40 height 7
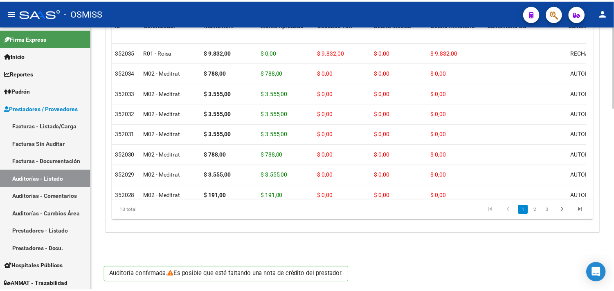
scroll to position [588, 0]
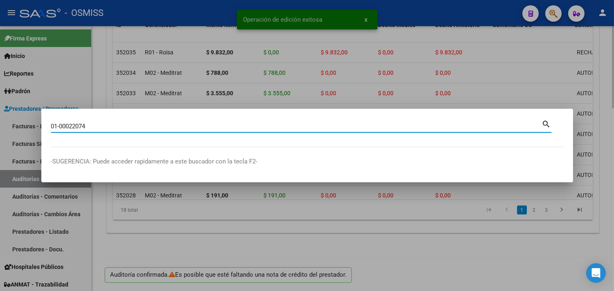
type input "01-00022074"
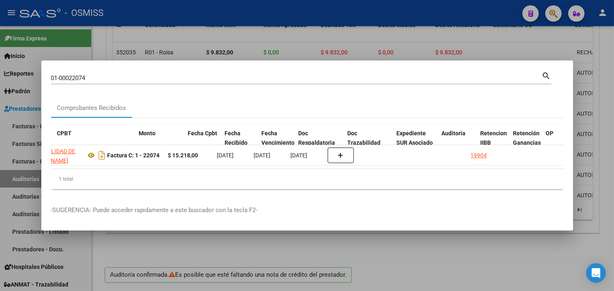
scroll to position [0, 276]
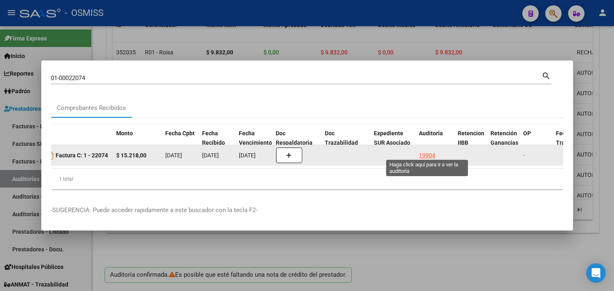
click at [430, 151] on div "19904" at bounding box center [427, 155] width 16 height 9
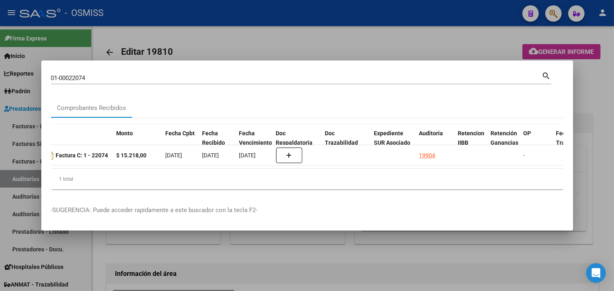
click at [598, 126] on div at bounding box center [307, 145] width 614 height 291
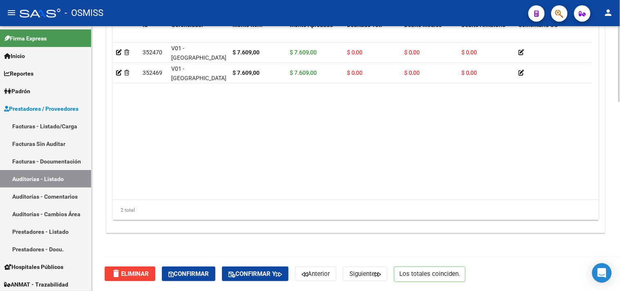
click at [194, 267] on button "Confirmar" at bounding box center [189, 274] width 54 height 15
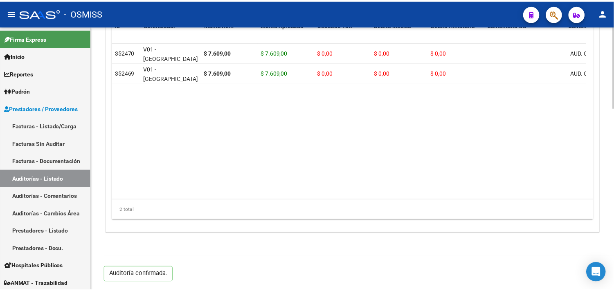
scroll to position [588, 0]
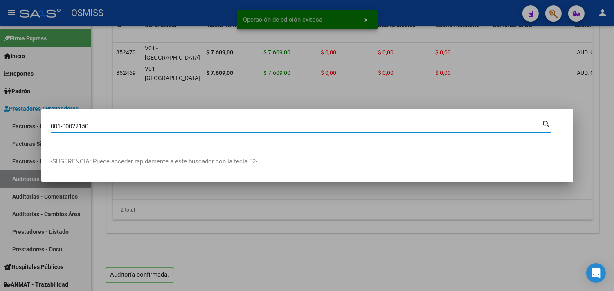
type input "001-00022150"
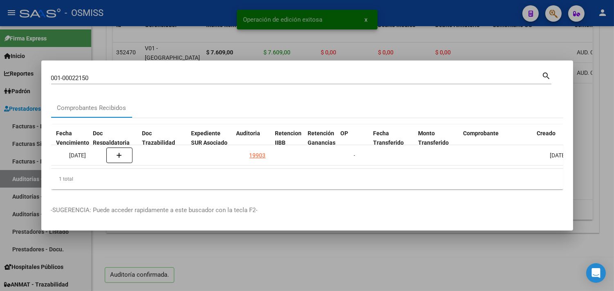
scroll to position [0, 459]
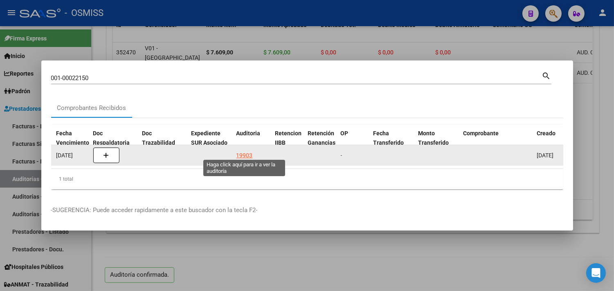
click at [249, 151] on div "19903" at bounding box center [244, 155] width 16 height 9
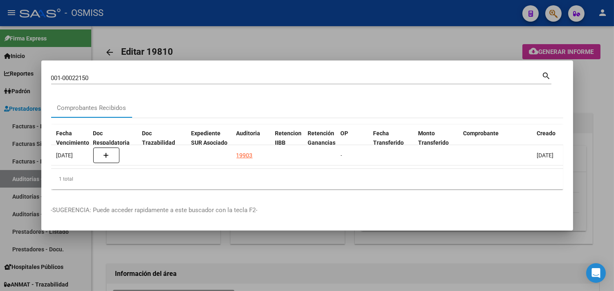
click at [603, 123] on div at bounding box center [307, 145] width 614 height 291
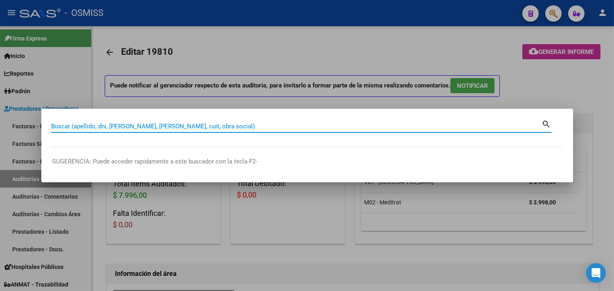
paste input "001-00022321"
type input "001-00022321"
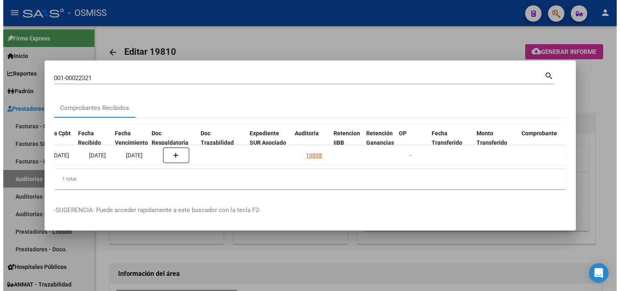
scroll to position [0, 403]
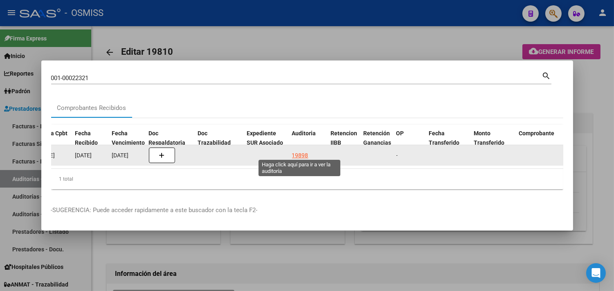
click at [299, 151] on div "19898" at bounding box center [300, 155] width 16 height 9
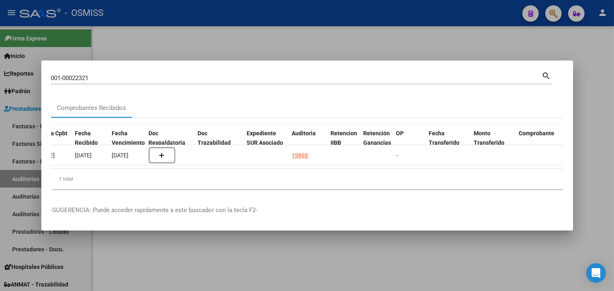
click at [593, 84] on div at bounding box center [307, 145] width 614 height 291
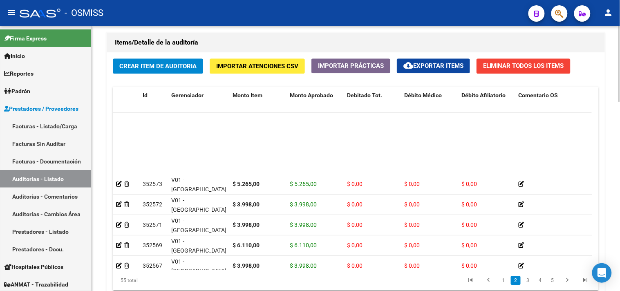
scroll to position [363, 0]
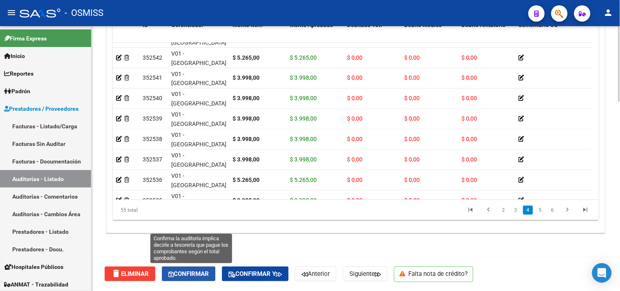
click at [205, 274] on span "Confirmar" at bounding box center [188, 273] width 40 height 7
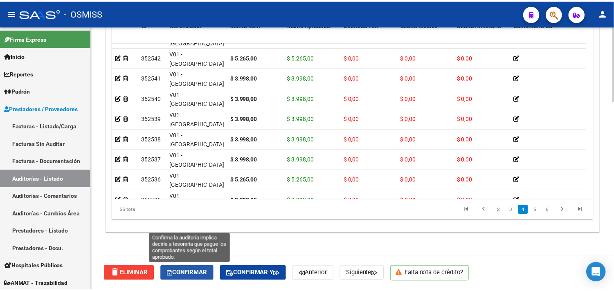
scroll to position [588, 0]
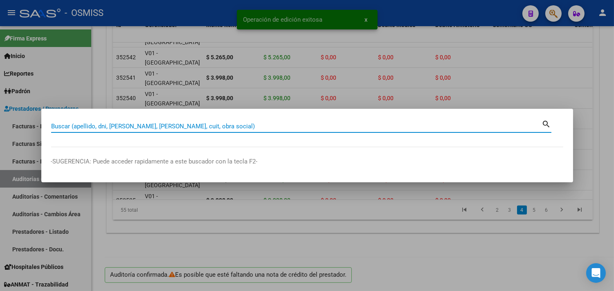
paste input "0005-00005829"
type input "0005-00005829"
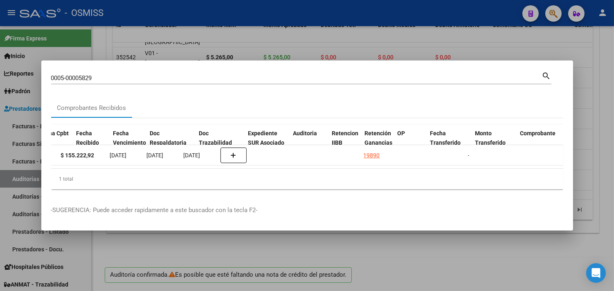
scroll to position [0, 402]
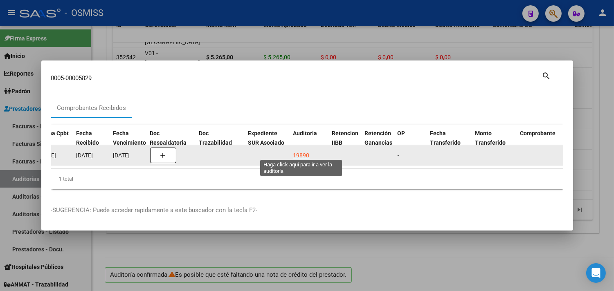
click at [303, 151] on div "19890" at bounding box center [301, 155] width 16 height 9
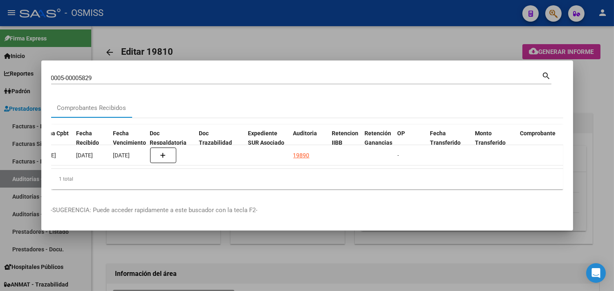
click at [591, 84] on div at bounding box center [307, 145] width 614 height 291
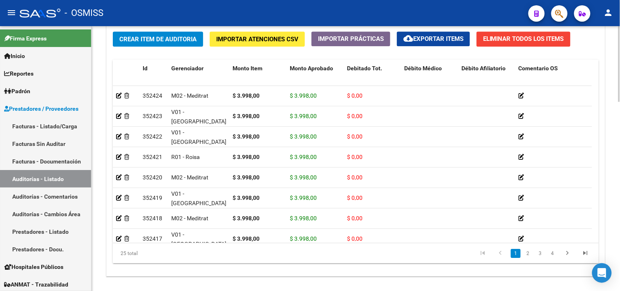
scroll to position [661, 0]
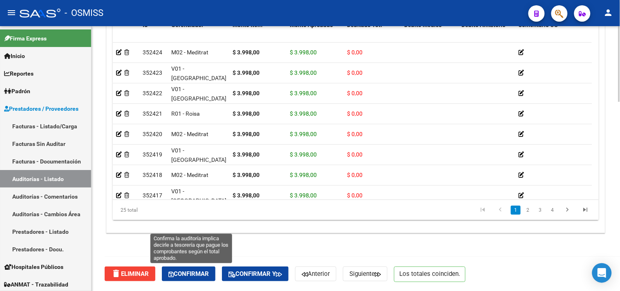
click at [196, 275] on span "Confirmar" at bounding box center [188, 273] width 40 height 7
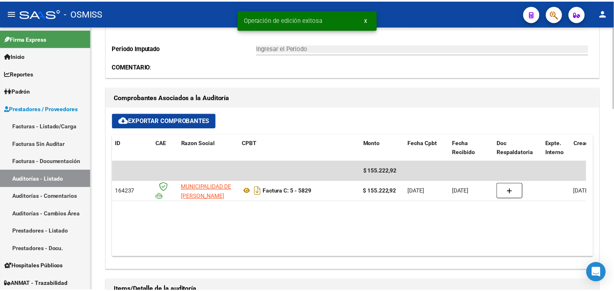
scroll to position [0, 0]
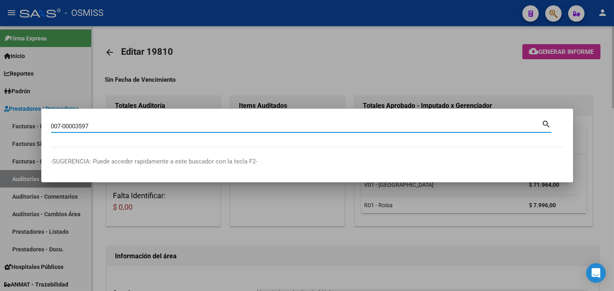
type input "007-00003597"
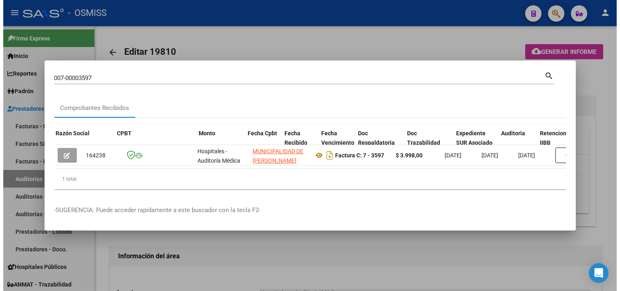
scroll to position [0, 356]
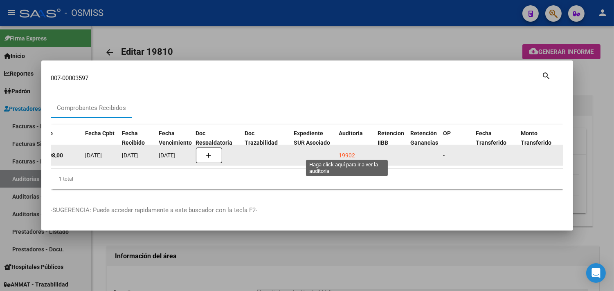
click at [341, 151] on div "19902" at bounding box center [347, 155] width 16 height 9
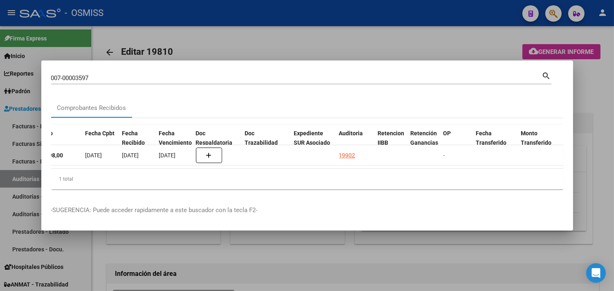
click at [603, 99] on div at bounding box center [307, 145] width 614 height 291
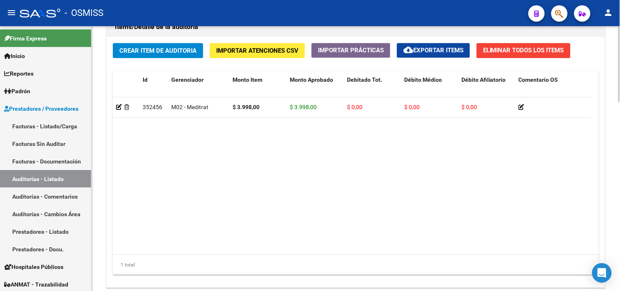
scroll to position [661, 0]
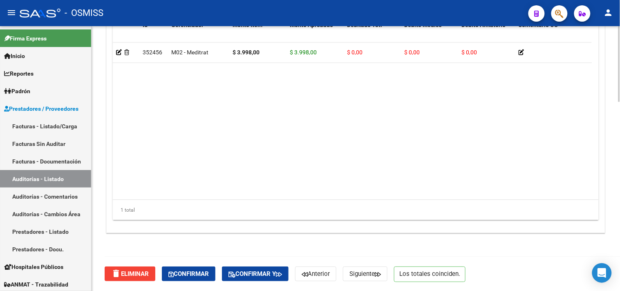
click at [199, 265] on div "delete Eliminar Confirmar Confirmar y Anterior Siguiente Los totales coinciden." at bounding box center [359, 274] width 509 height 34
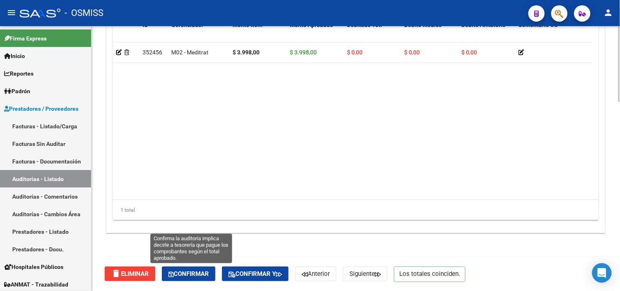
click at [203, 271] on span "Confirmar" at bounding box center [188, 273] width 40 height 7
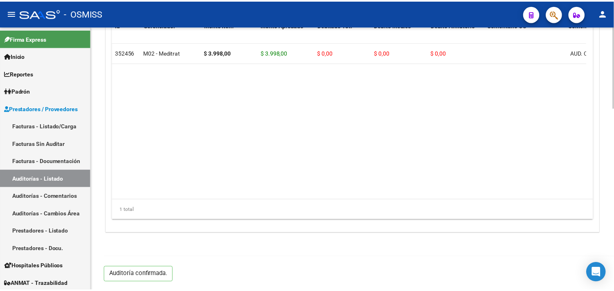
scroll to position [588, 0]
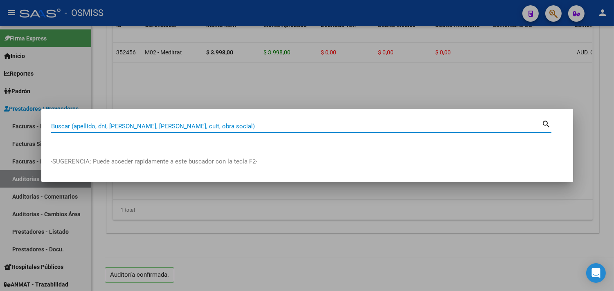
paste input "009-00004684"
type input "009-00004684"
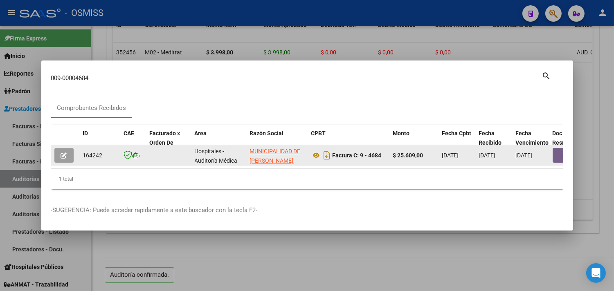
drag, startPoint x: 165, startPoint y: 172, endPoint x: 247, endPoint y: 161, distance: 82.9
click at [247, 161] on div "ID CAE Facturado x Orden De Area Razón Social CPBT Monto Fecha Cpbt Fecha Recib…" at bounding box center [307, 157] width 512 height 65
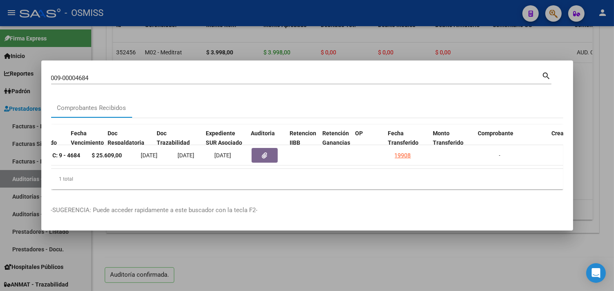
scroll to position [0, 518]
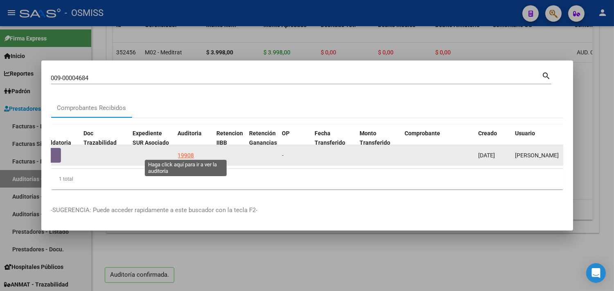
click at [186, 151] on div "19908" at bounding box center [186, 155] width 16 height 9
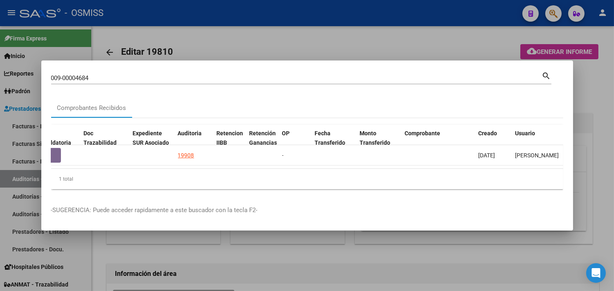
click at [598, 113] on div at bounding box center [307, 145] width 614 height 291
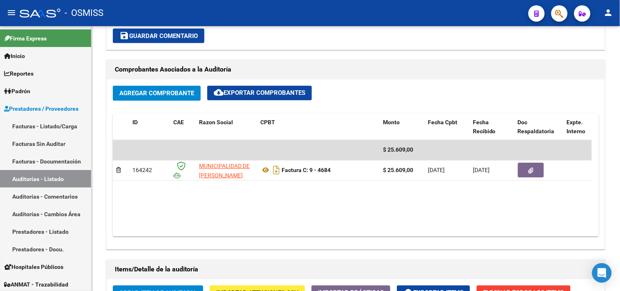
scroll to position [661, 0]
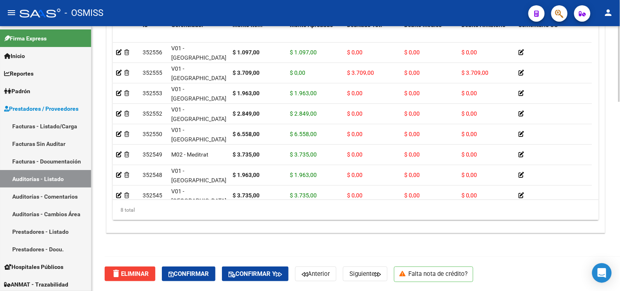
click at [203, 270] on span "Confirmar" at bounding box center [188, 273] width 40 height 7
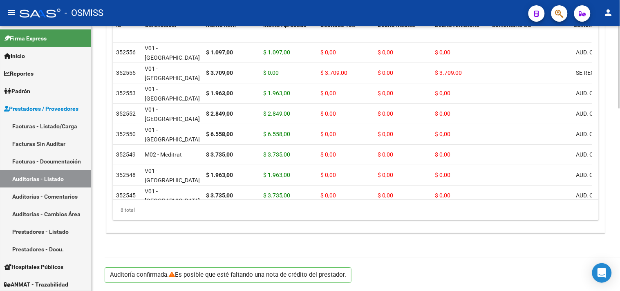
scroll to position [588, 0]
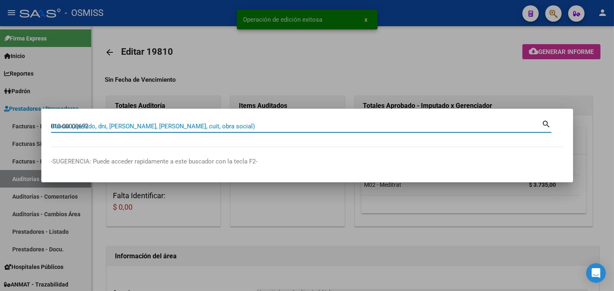
scroll to position [588, 0]
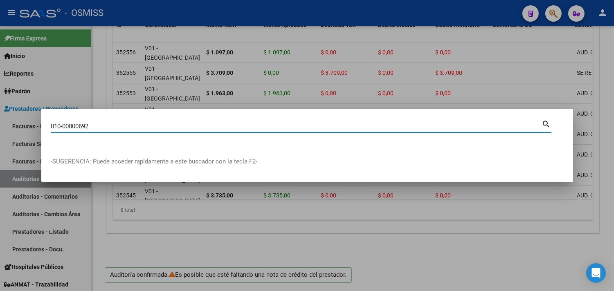
type input "010-00000692"
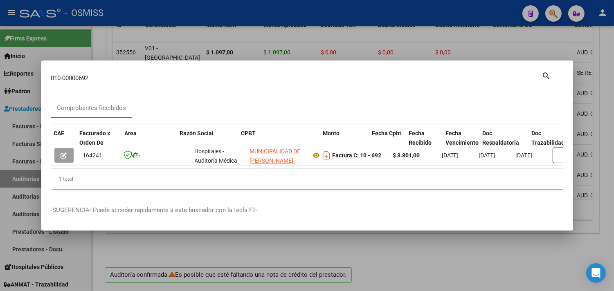
scroll to position [0, 423]
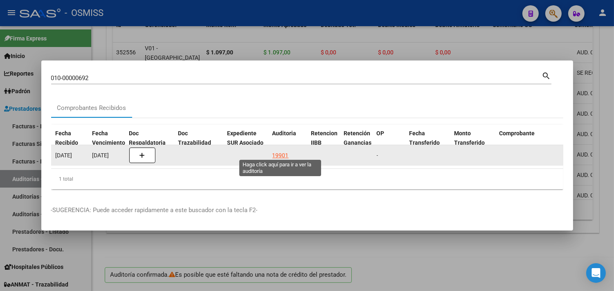
click at [279, 151] on div "19901" at bounding box center [280, 155] width 16 height 9
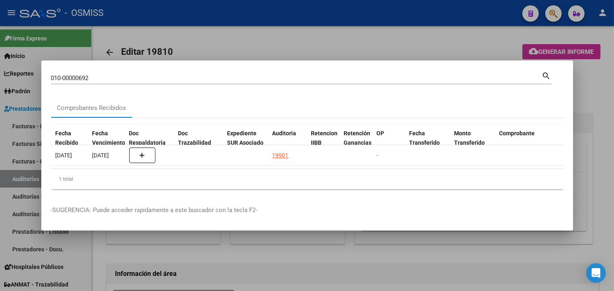
click at [595, 96] on div at bounding box center [307, 145] width 614 height 291
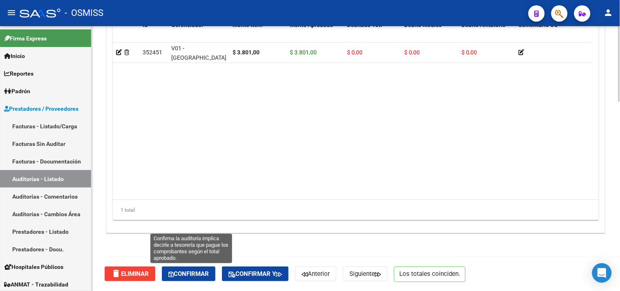
click at [193, 270] on span "Confirmar" at bounding box center [188, 273] width 40 height 7
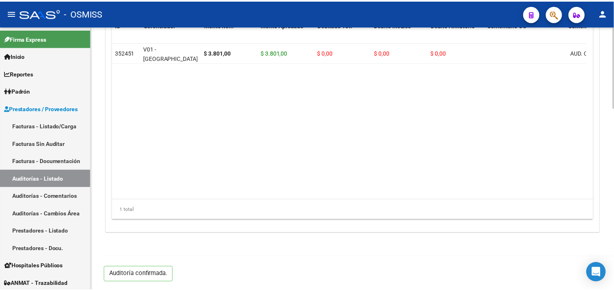
scroll to position [588, 0]
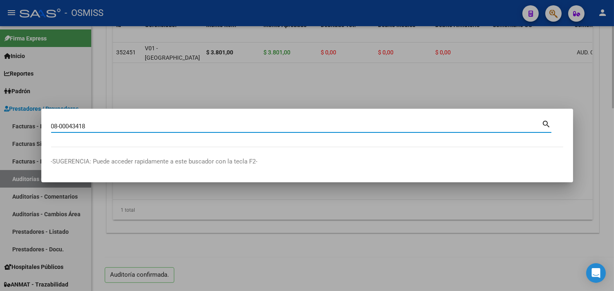
type input "08-00043418"
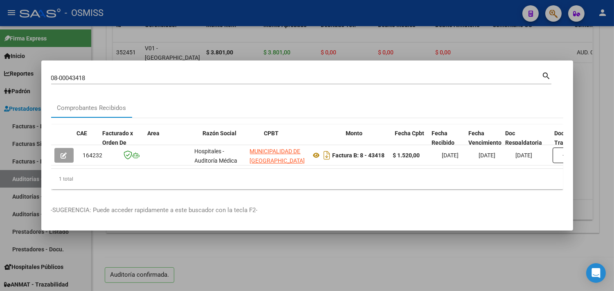
scroll to position [0, 259]
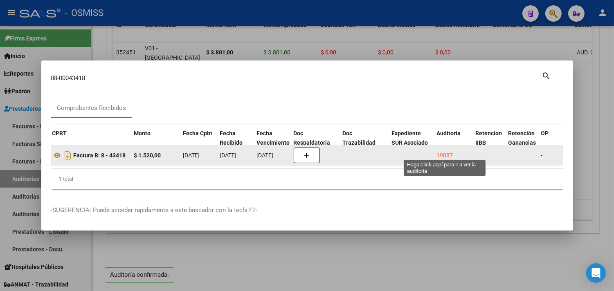
click at [451, 151] on div "19887" at bounding box center [445, 155] width 16 height 9
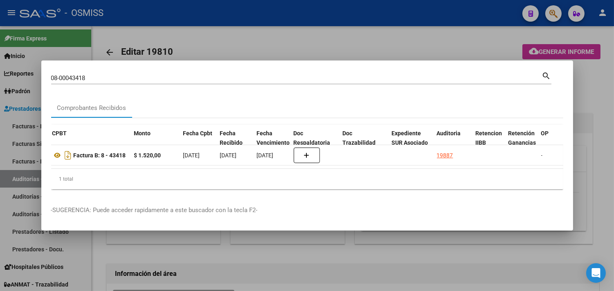
click at [589, 116] on div at bounding box center [307, 145] width 614 height 291
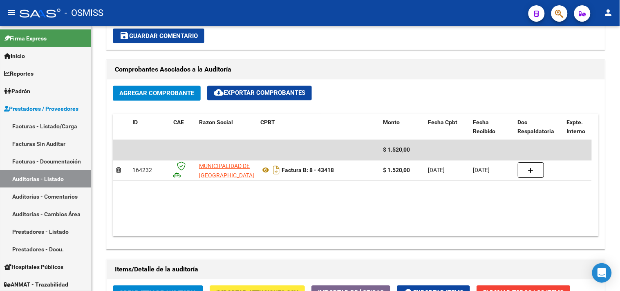
scroll to position [661, 0]
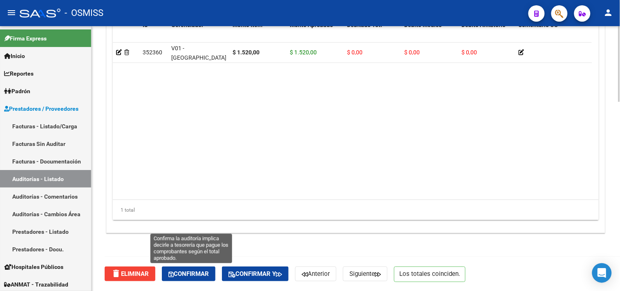
click at [188, 276] on span "Confirmar" at bounding box center [188, 273] width 40 height 7
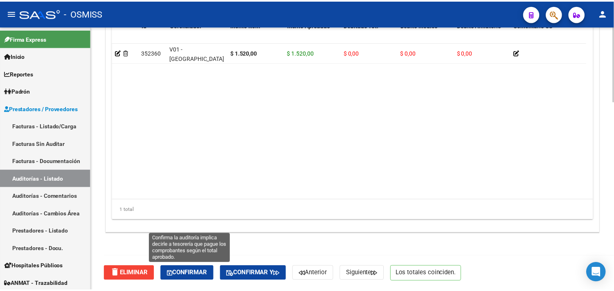
scroll to position [588, 0]
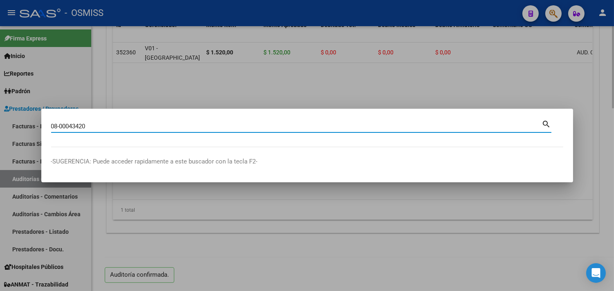
type input "08-00043420"
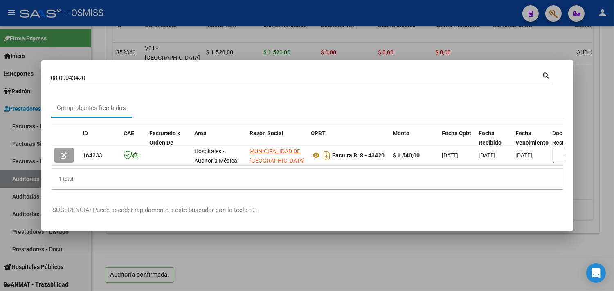
scroll to position [0, 353]
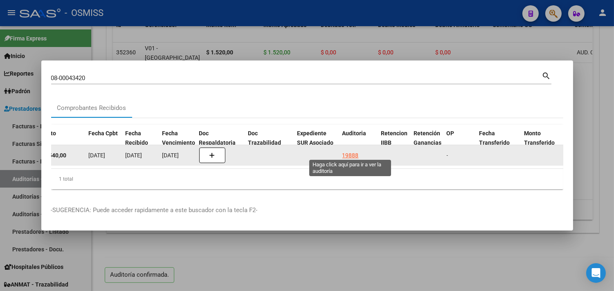
click at [352, 152] on div "19888" at bounding box center [350, 155] width 16 height 9
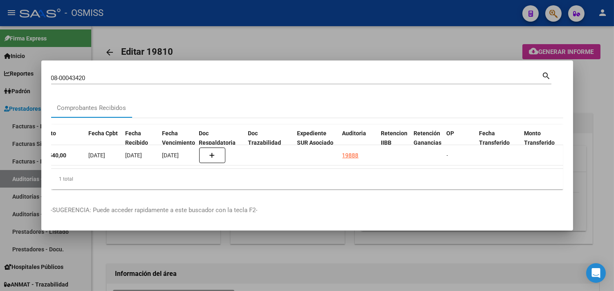
click at [595, 103] on div at bounding box center [307, 145] width 614 height 291
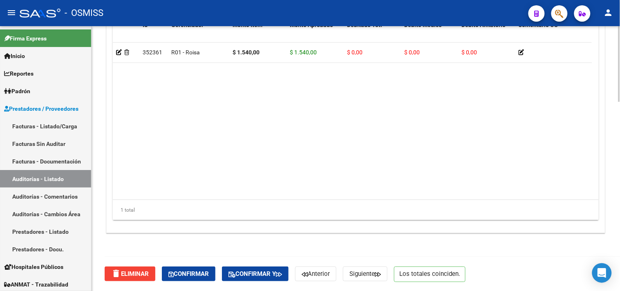
click at [191, 277] on button "Confirmar" at bounding box center [189, 274] width 54 height 15
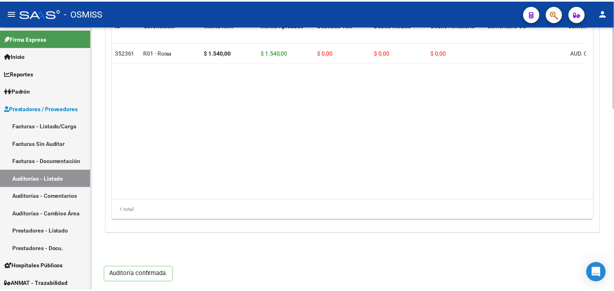
scroll to position [588, 0]
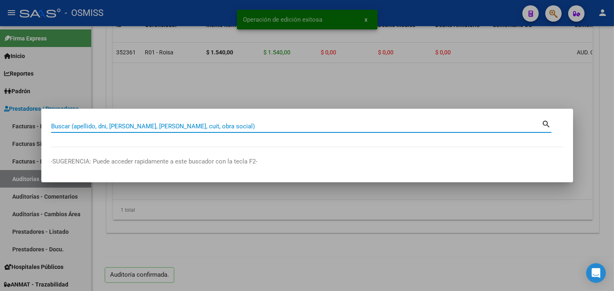
paste input "008-00043421"
type input "008-00043421"
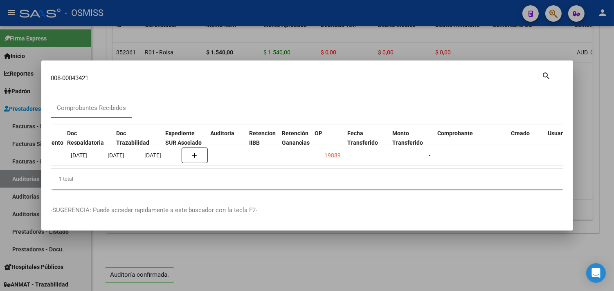
scroll to position [0, 485]
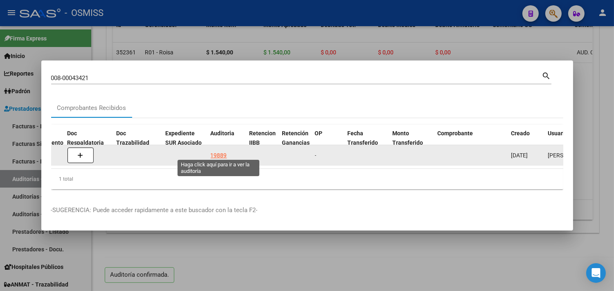
click at [215, 151] on div "19889" at bounding box center [219, 155] width 16 height 9
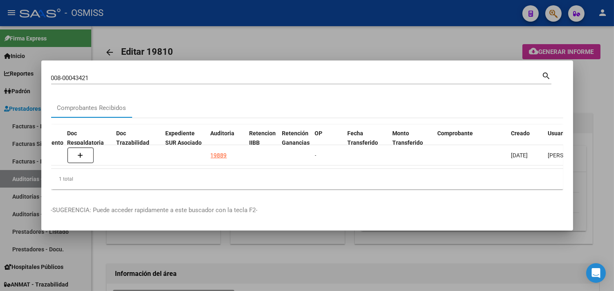
click at [587, 88] on div at bounding box center [307, 145] width 614 height 291
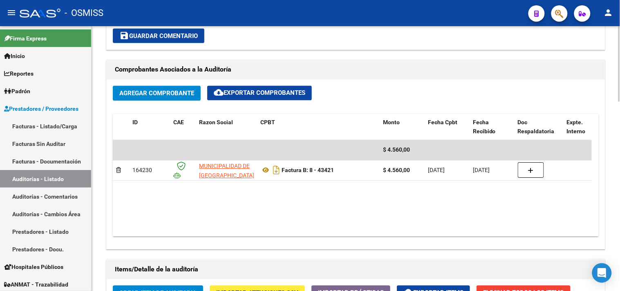
scroll to position [661, 0]
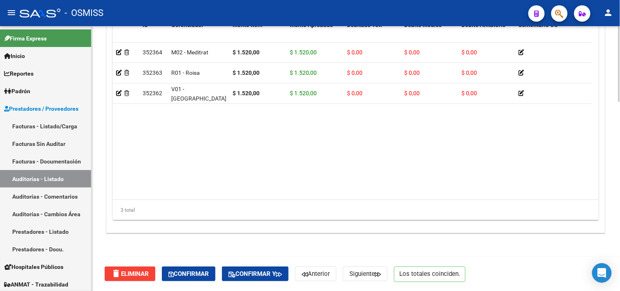
click at [198, 265] on div "delete Eliminar Confirmar Confirmar y Anterior Siguiente Los totales coinciden." at bounding box center [359, 274] width 509 height 34
click at [199, 274] on span "Confirmar" at bounding box center [188, 273] width 40 height 7
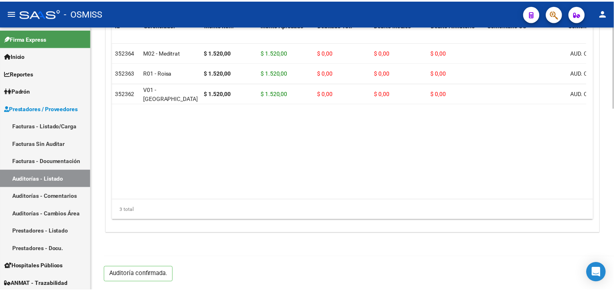
scroll to position [588, 0]
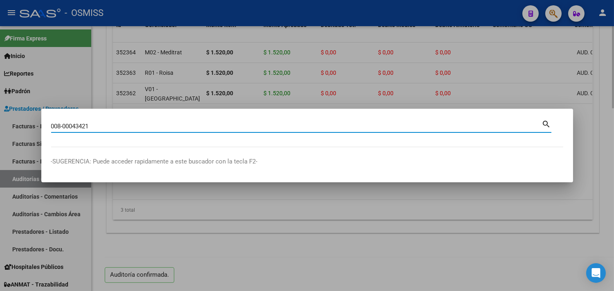
type input "008-00043421"
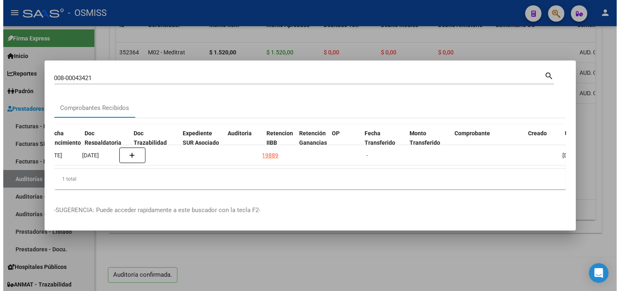
scroll to position [0, 471]
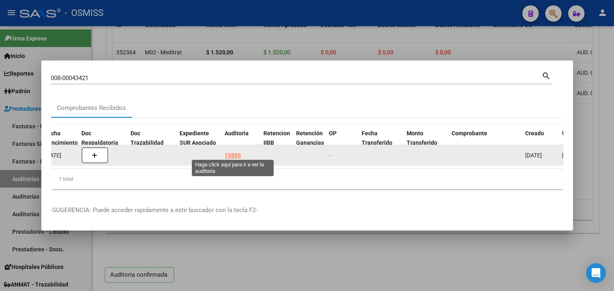
click at [229, 151] on div "19889" at bounding box center [233, 155] width 16 height 9
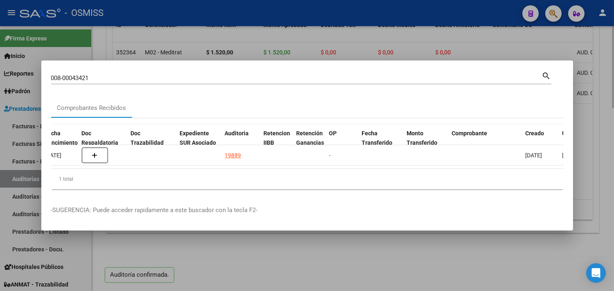
click at [604, 115] on div at bounding box center [307, 145] width 614 height 291
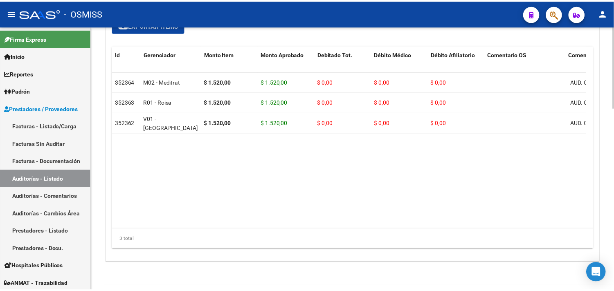
scroll to position [542, 0]
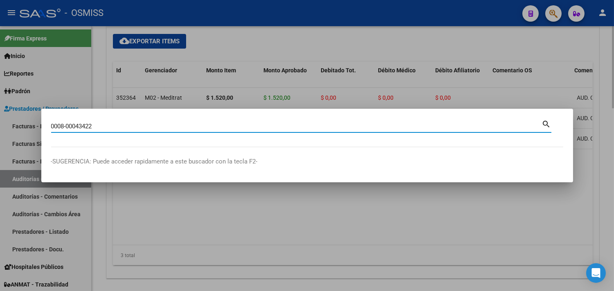
type input "0008-00043422"
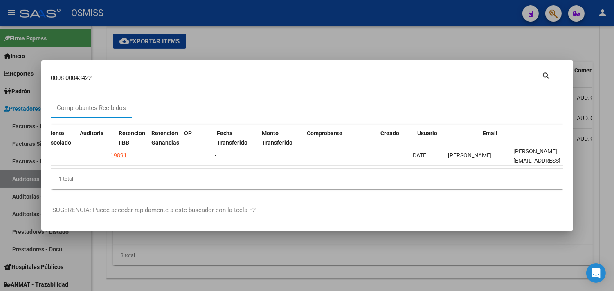
scroll to position [0, 615]
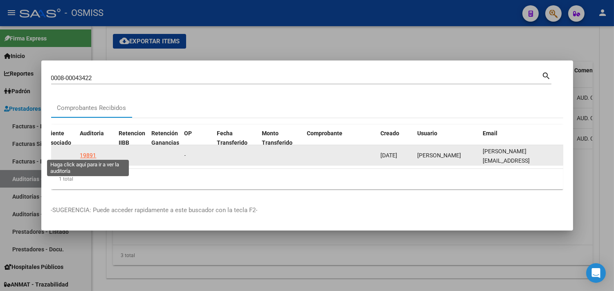
click at [91, 151] on div "19891" at bounding box center [88, 155] width 16 height 9
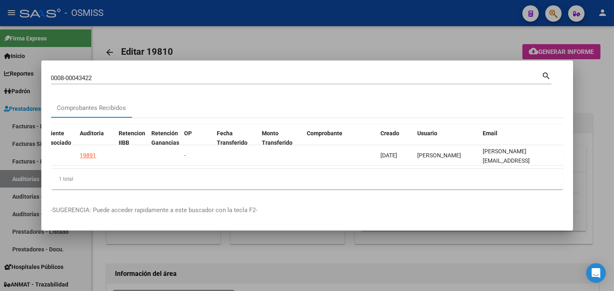
click at [608, 113] on div at bounding box center [307, 145] width 614 height 291
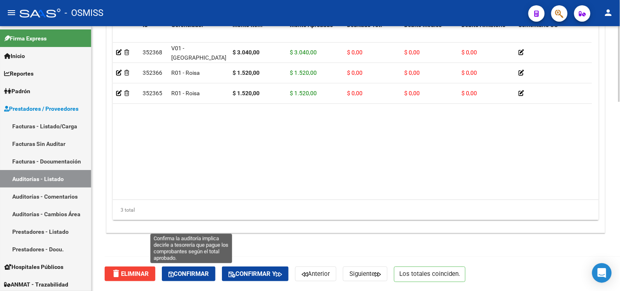
click at [185, 280] on button "Confirmar" at bounding box center [189, 274] width 54 height 15
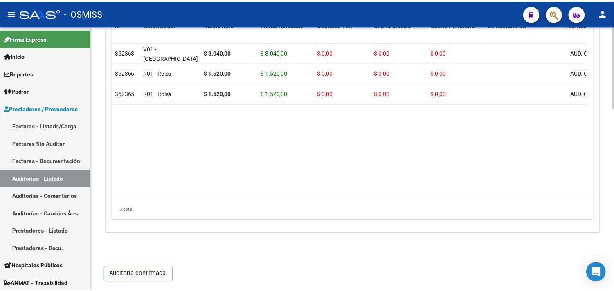
scroll to position [588, 0]
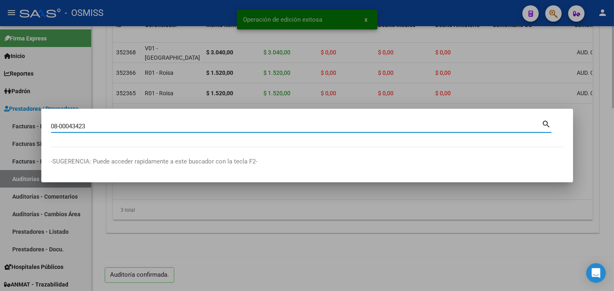
type input "08-00043423"
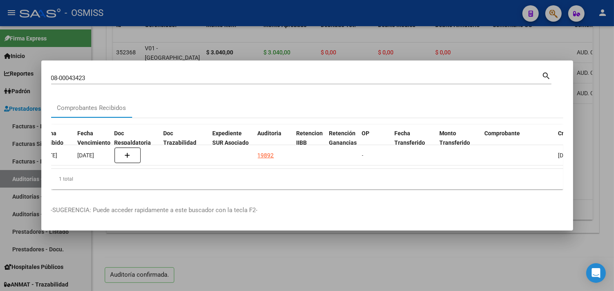
scroll to position [0, 444]
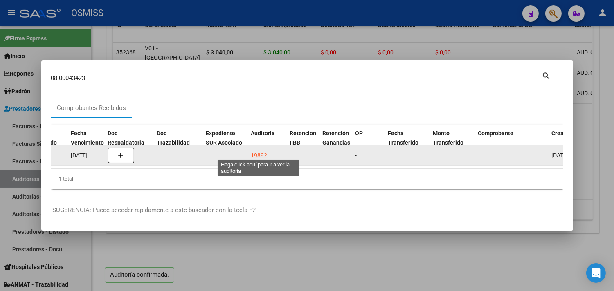
click at [256, 152] on div "19892" at bounding box center [259, 155] width 16 height 9
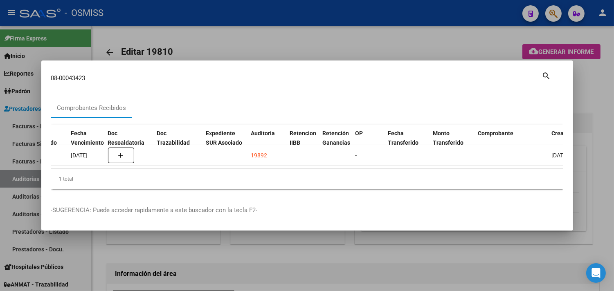
click at [594, 105] on div at bounding box center [307, 145] width 614 height 291
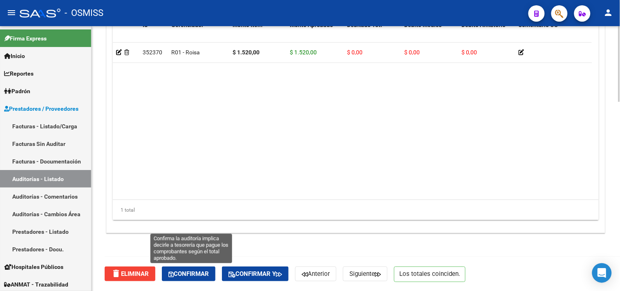
click at [197, 267] on button "Confirmar" at bounding box center [189, 274] width 54 height 15
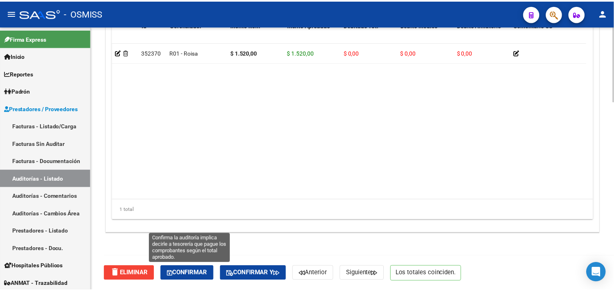
scroll to position [588, 0]
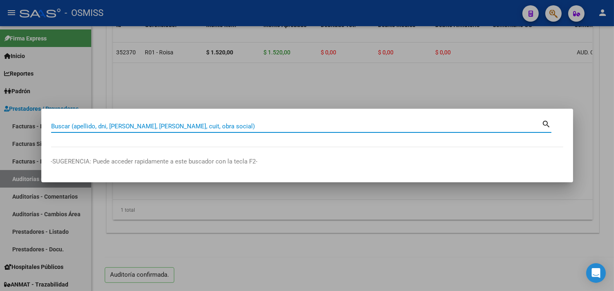
paste input "08-00043423"
type input "08-00043423"
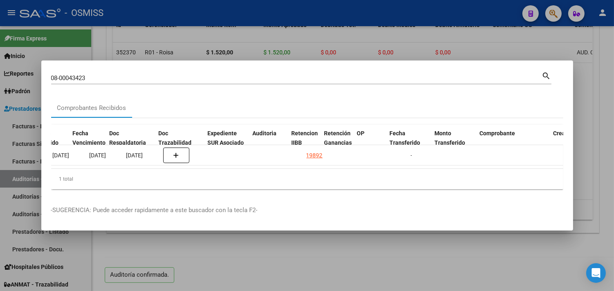
scroll to position [0, 443]
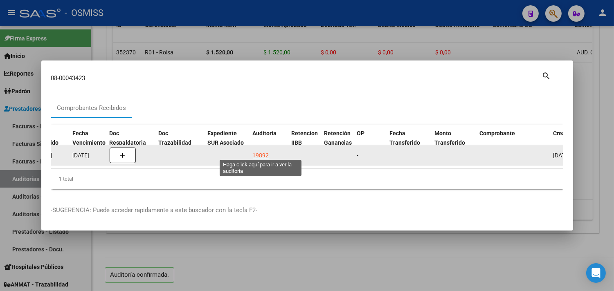
click at [259, 151] on div "19892" at bounding box center [261, 155] width 16 height 9
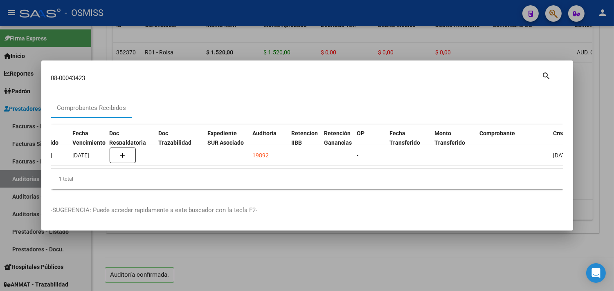
click at [599, 97] on div at bounding box center [307, 145] width 614 height 291
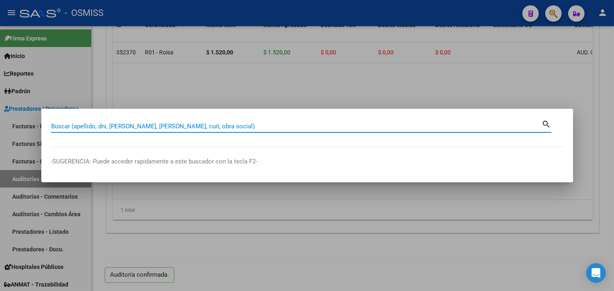
paste input "08-00043423"
type input "08-00043423"
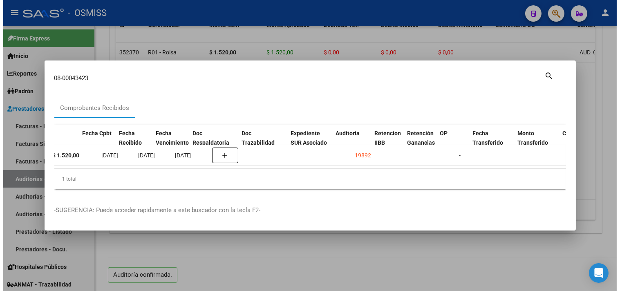
scroll to position [0, 363]
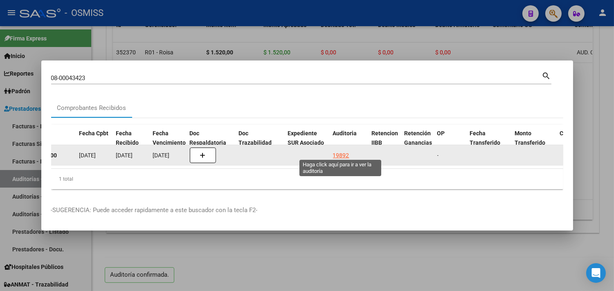
click at [338, 151] on div "19892" at bounding box center [341, 155] width 16 height 9
click at [341, 152] on div "19892" at bounding box center [341, 155] width 16 height 9
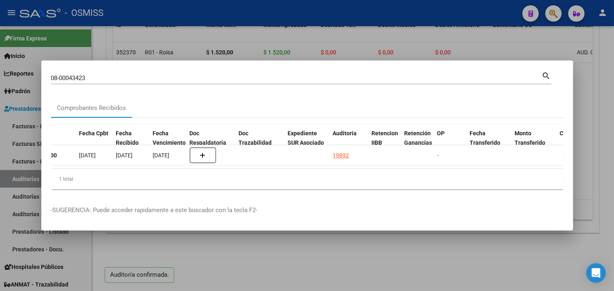
click at [607, 91] on div at bounding box center [307, 145] width 614 height 291
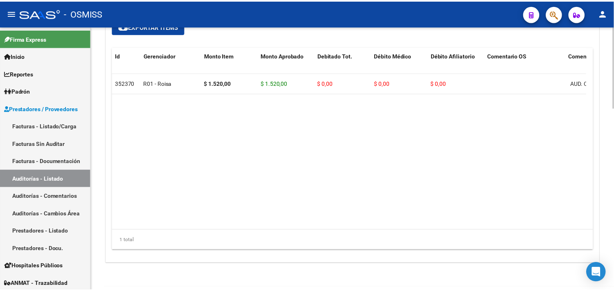
scroll to position [542, 0]
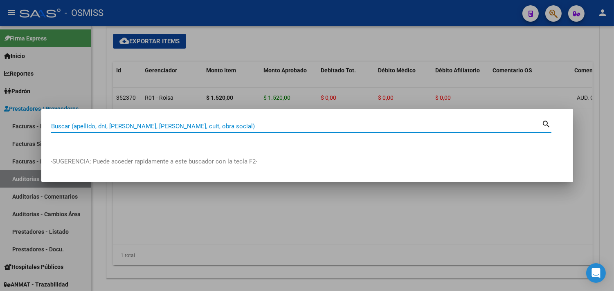
paste input "08-00043427"
type input "08-00043427"
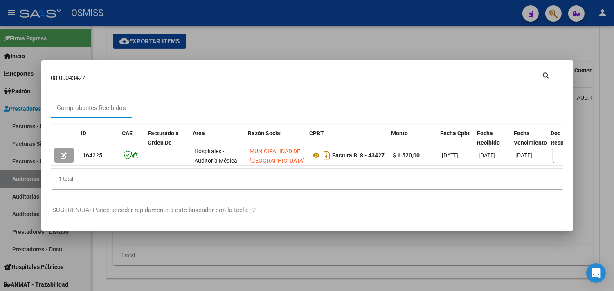
scroll to position [0, 340]
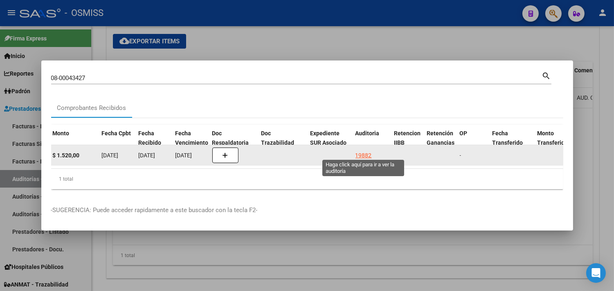
click at [366, 151] on div "19882" at bounding box center [363, 155] width 16 height 9
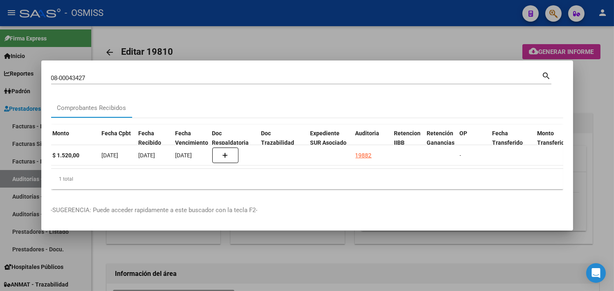
click at [602, 106] on div at bounding box center [307, 145] width 614 height 291
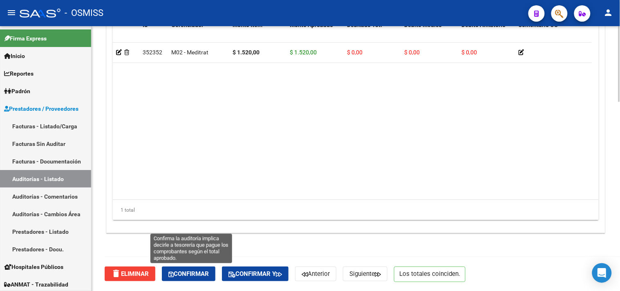
click at [208, 269] on button "Confirmar" at bounding box center [189, 274] width 54 height 15
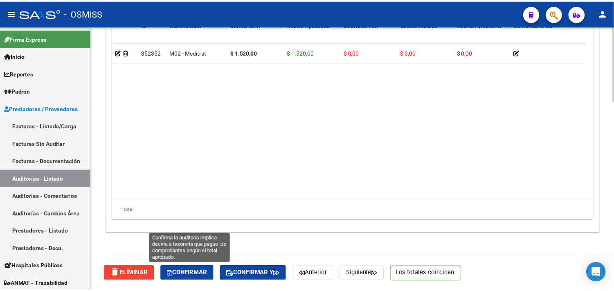
scroll to position [588, 0]
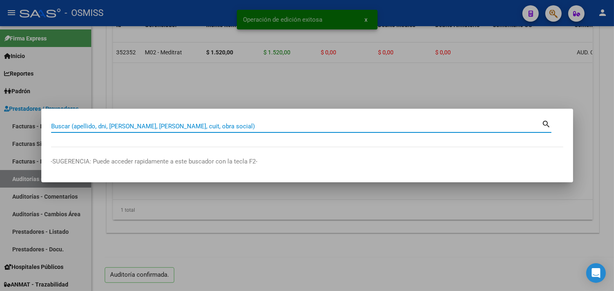
paste input "008-00043430"
type input "008-00043430"
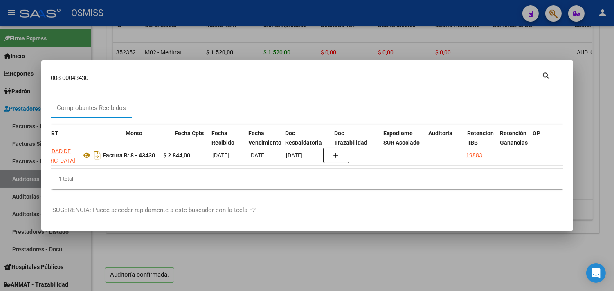
scroll to position [0, 278]
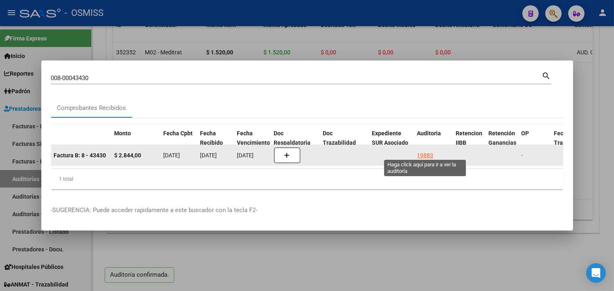
click at [429, 151] on div "19883" at bounding box center [425, 155] width 16 height 9
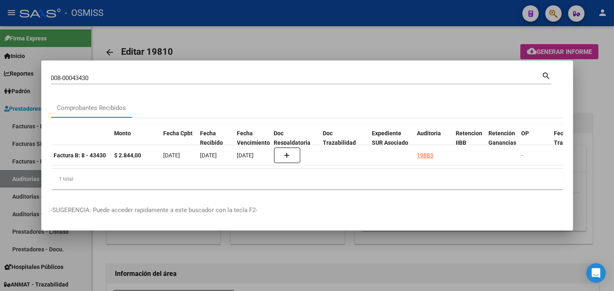
click at [599, 92] on div at bounding box center [307, 145] width 614 height 291
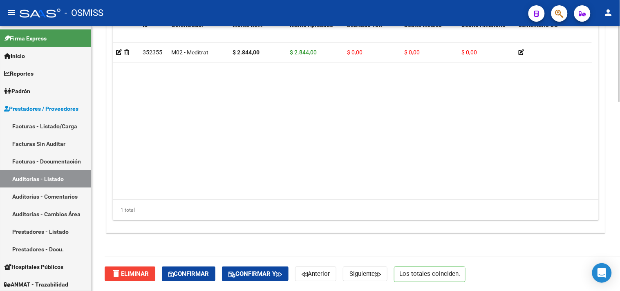
click at [177, 269] on button "Confirmar" at bounding box center [189, 274] width 54 height 15
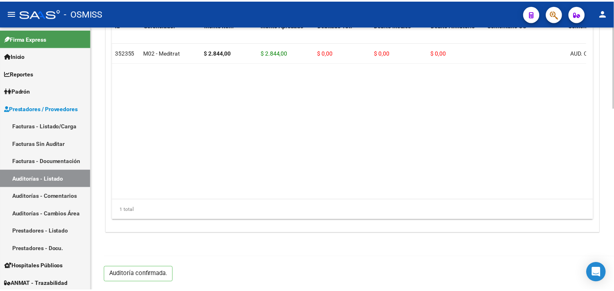
scroll to position [588, 0]
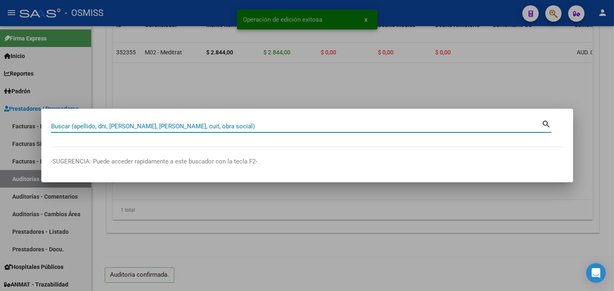
paste input "08-00043431"
type input "08-00043431"
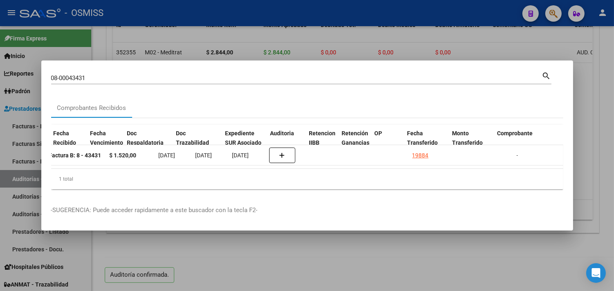
scroll to position [0, 425]
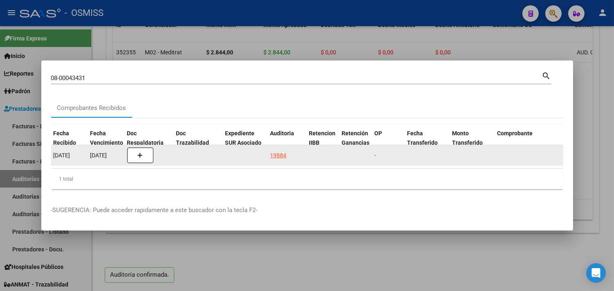
click at [279, 151] on div "19884" at bounding box center [278, 155] width 16 height 9
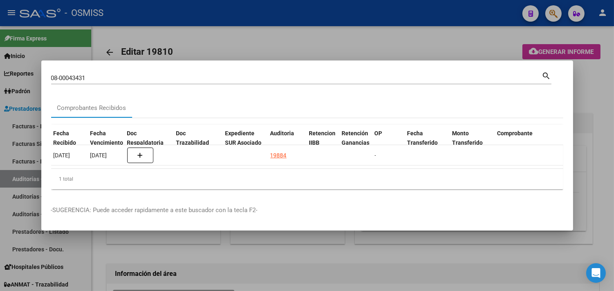
click at [583, 92] on div at bounding box center [307, 145] width 614 height 291
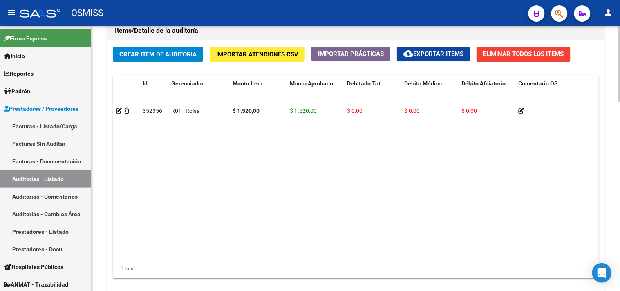
scroll to position [661, 0]
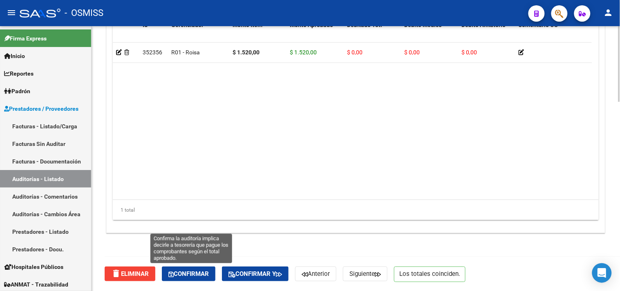
click at [193, 275] on span "Confirmar" at bounding box center [188, 273] width 40 height 7
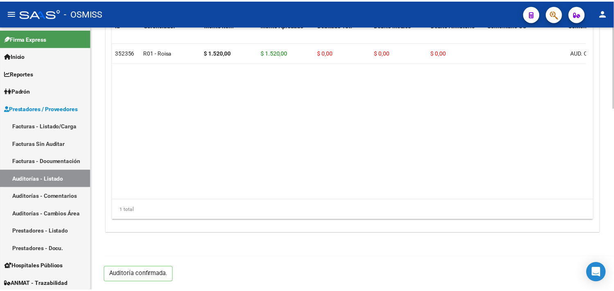
scroll to position [588, 0]
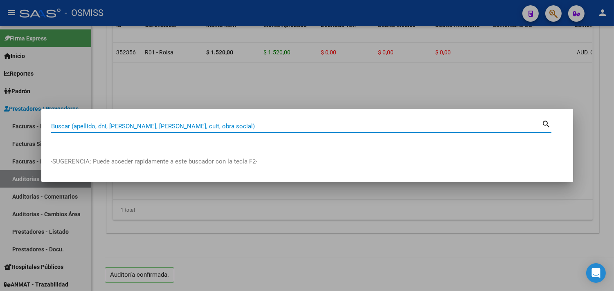
paste input "008-00043433"
type input "008-00043433"
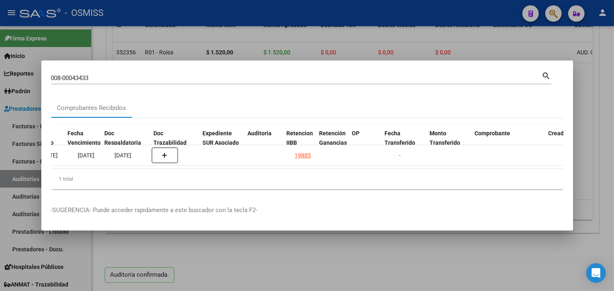
scroll to position [0, 448]
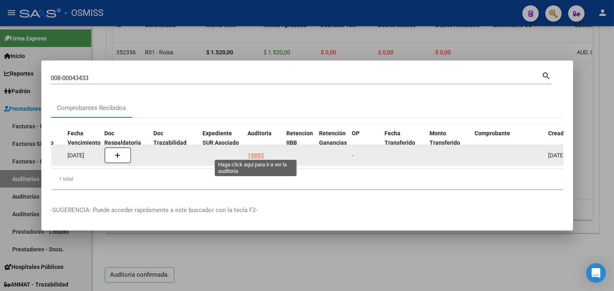
click at [258, 151] on div "19885" at bounding box center [256, 155] width 16 height 9
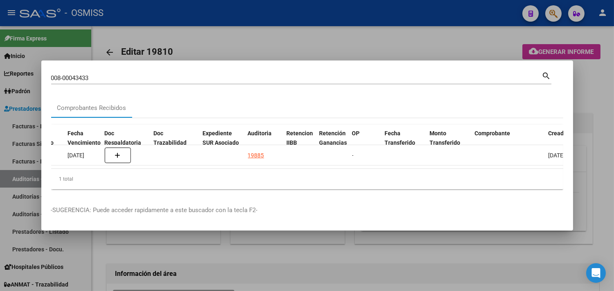
click at [594, 89] on div at bounding box center [307, 145] width 614 height 291
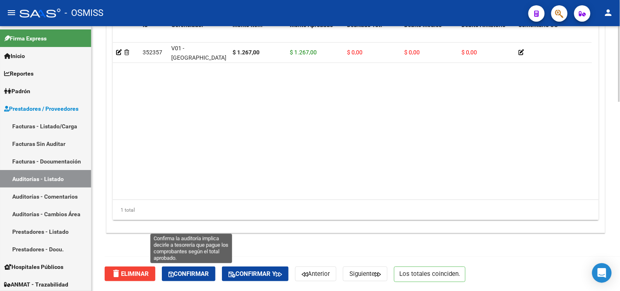
click at [194, 271] on span "Confirmar" at bounding box center [188, 273] width 40 height 7
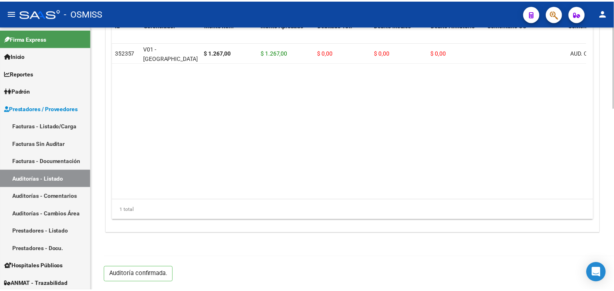
scroll to position [588, 0]
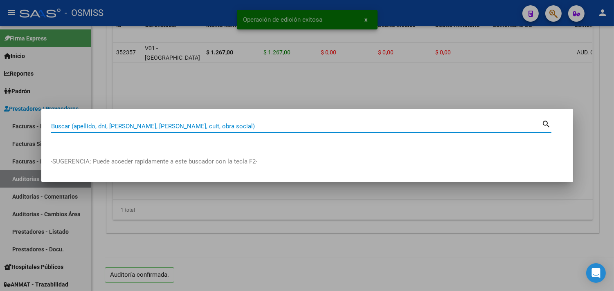
paste input "008-00043434"
type input "008-00043434"
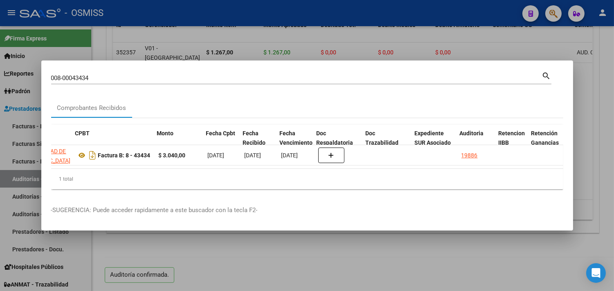
scroll to position [0, 236]
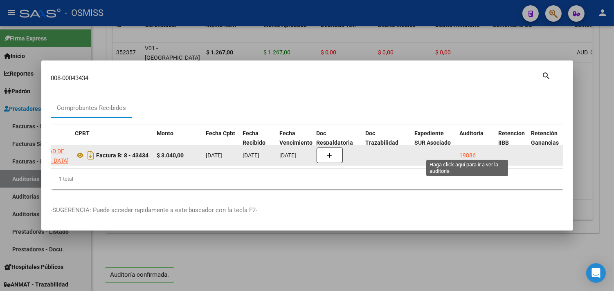
click at [475, 151] on div "19886" at bounding box center [476, 155] width 32 height 9
click at [471, 152] on div "19886" at bounding box center [468, 155] width 16 height 9
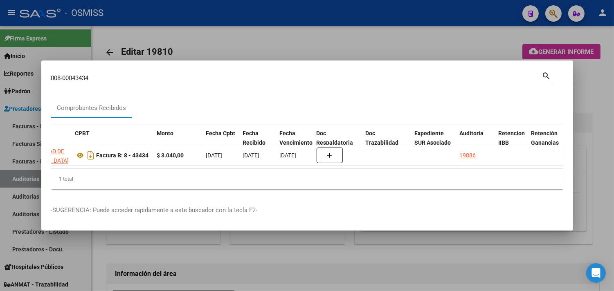
click at [598, 105] on div at bounding box center [307, 145] width 614 height 291
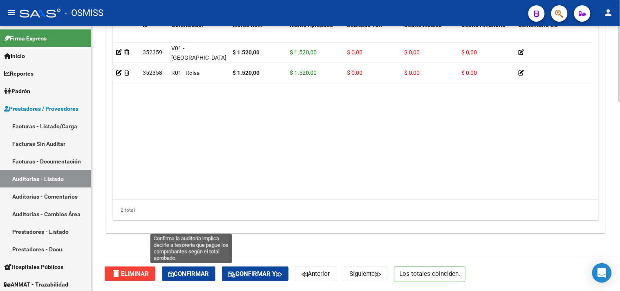
click at [168, 270] on button "Confirmar" at bounding box center [189, 274] width 54 height 15
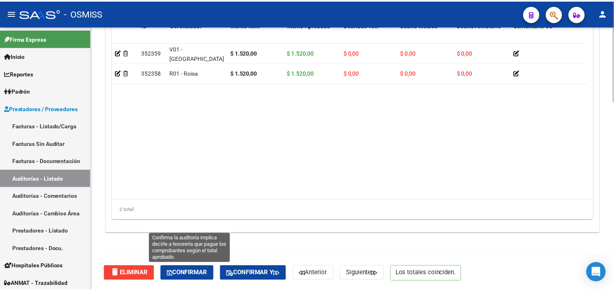
scroll to position [588, 0]
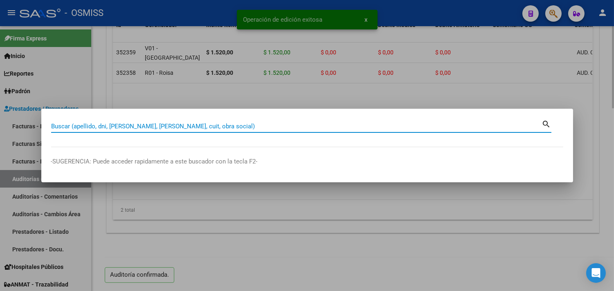
paste input "008-00043435"
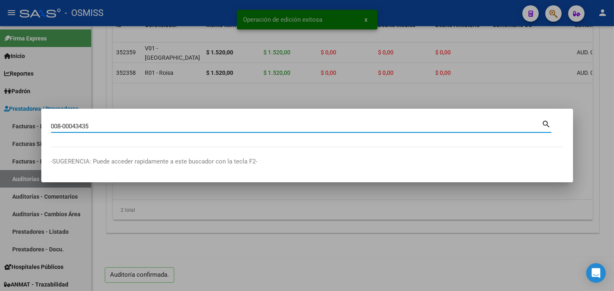
type input "008-00043435"
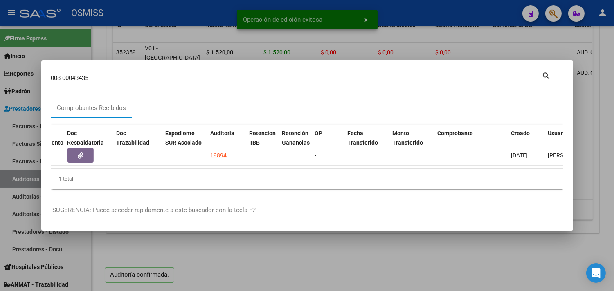
scroll to position [0, 467]
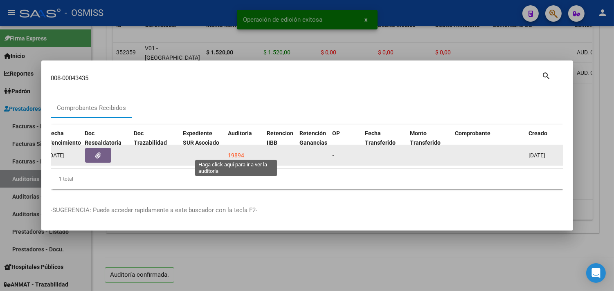
click at [234, 152] on div "19894" at bounding box center [236, 155] width 16 height 9
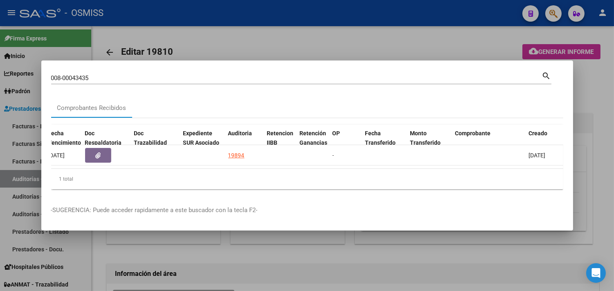
click at [606, 105] on div at bounding box center [307, 145] width 614 height 291
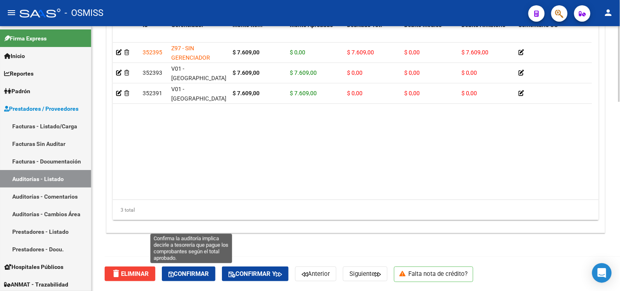
click at [200, 274] on span "Confirmar" at bounding box center [188, 273] width 40 height 7
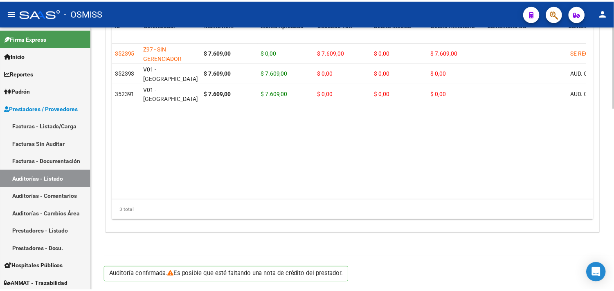
scroll to position [588, 0]
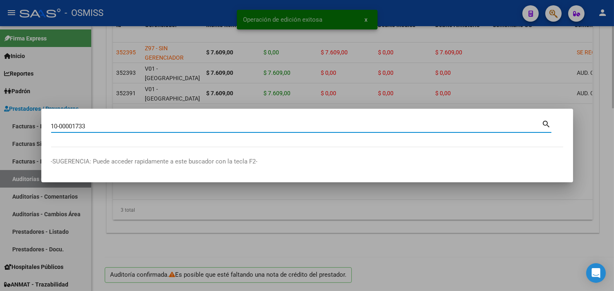
type input "10-00001733"
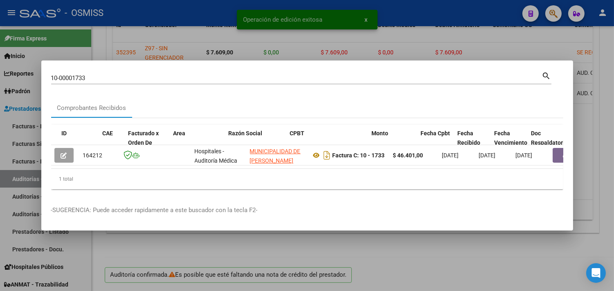
scroll to position [0, 347]
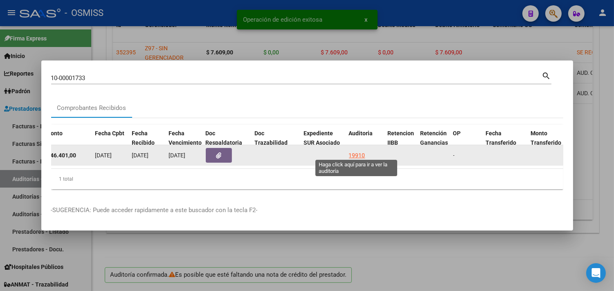
click at [358, 151] on div "19910" at bounding box center [357, 155] width 16 height 9
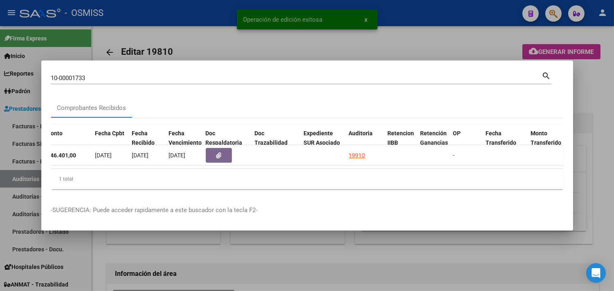
click at [601, 81] on div at bounding box center [307, 145] width 614 height 291
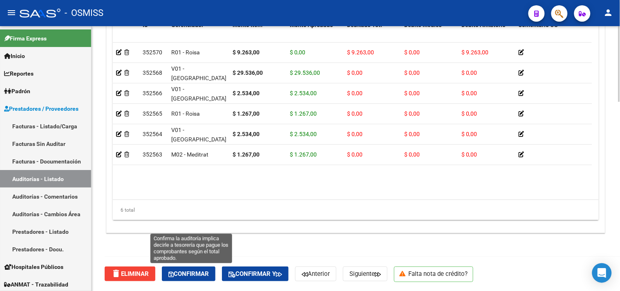
click at [207, 273] on span "Confirmar" at bounding box center [188, 273] width 40 height 7
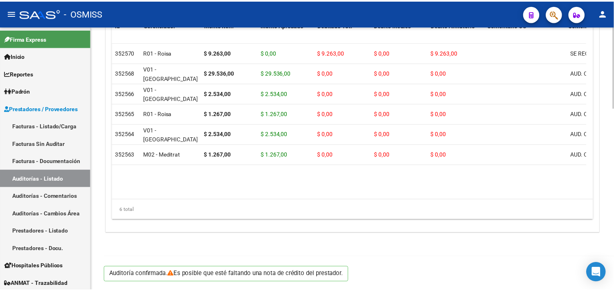
scroll to position [588, 0]
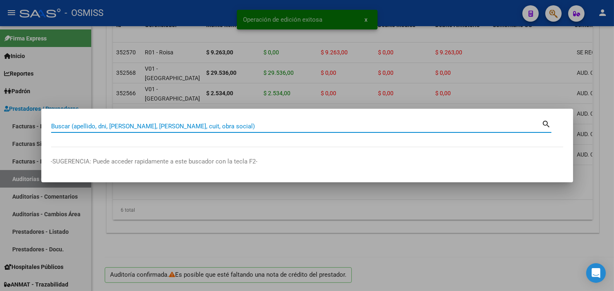
paste input "010-00001734"
type input "010-00001734"
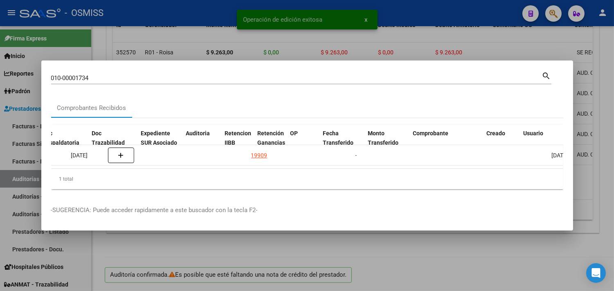
scroll to position [0, 509]
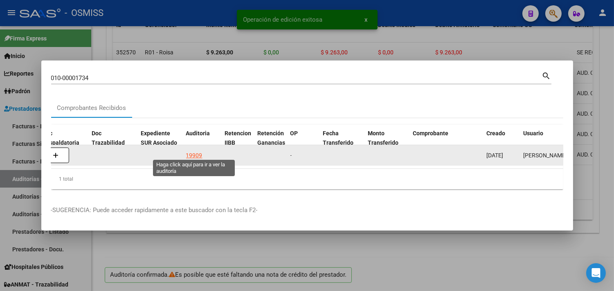
click at [197, 152] on div "19909" at bounding box center [194, 155] width 16 height 9
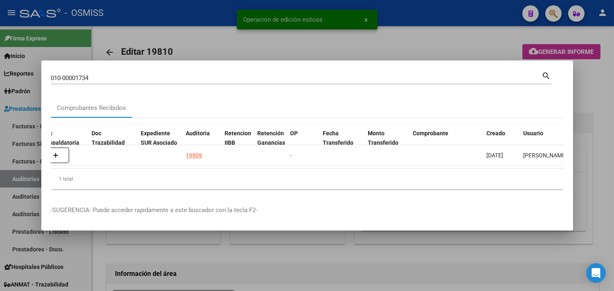
click at [599, 87] on div at bounding box center [307, 145] width 614 height 291
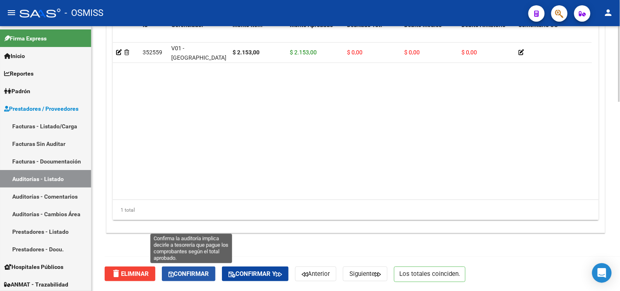
click at [197, 276] on span "Confirmar" at bounding box center [188, 273] width 40 height 7
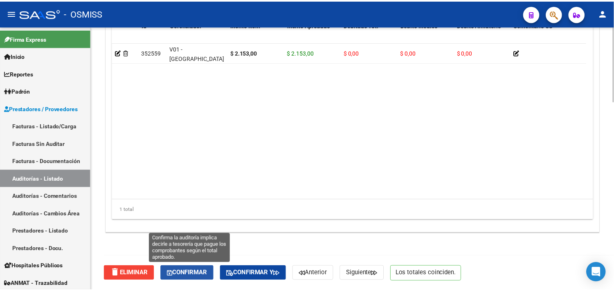
scroll to position [588, 0]
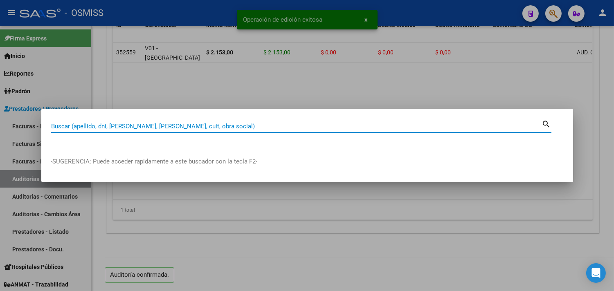
paste input "010-00001735"
type input "010-00001735"
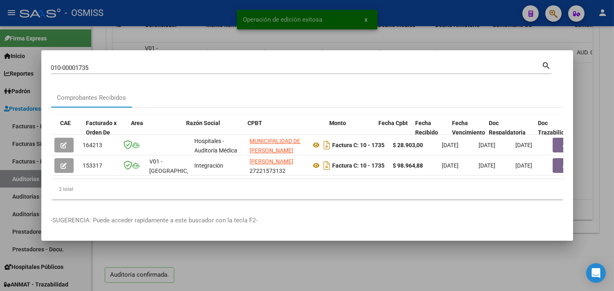
scroll to position [0, 303]
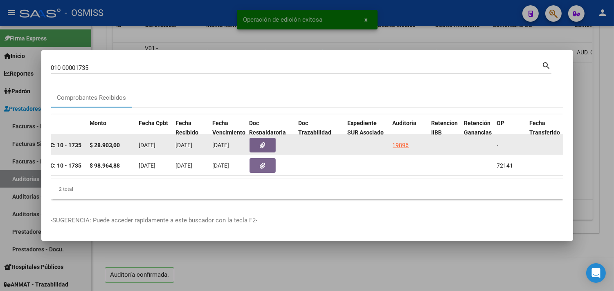
click at [403, 141] on div "19896" at bounding box center [400, 145] width 16 height 9
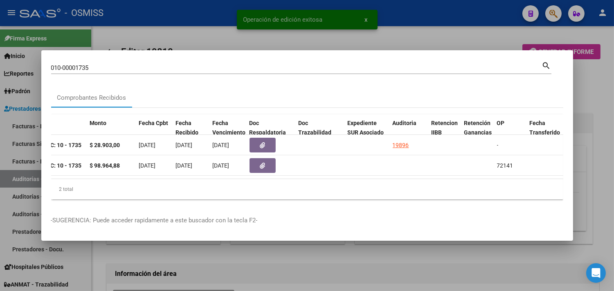
click at [600, 89] on div at bounding box center [307, 145] width 614 height 291
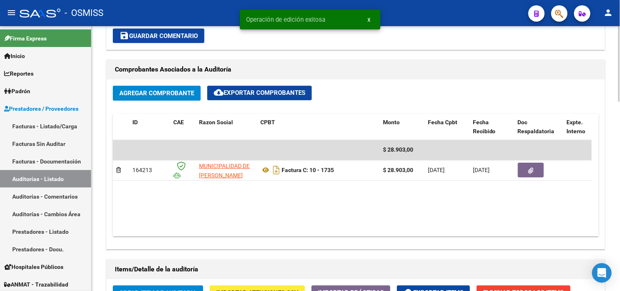
scroll to position [661, 0]
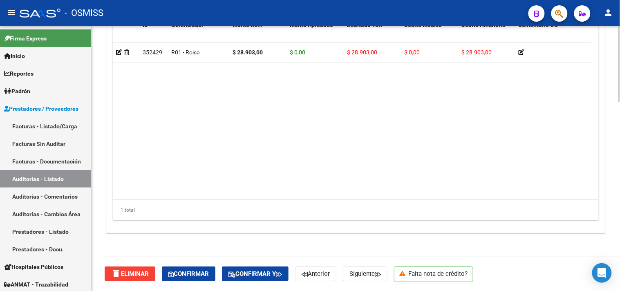
click at [197, 276] on span "Confirmar" at bounding box center [188, 273] width 40 height 7
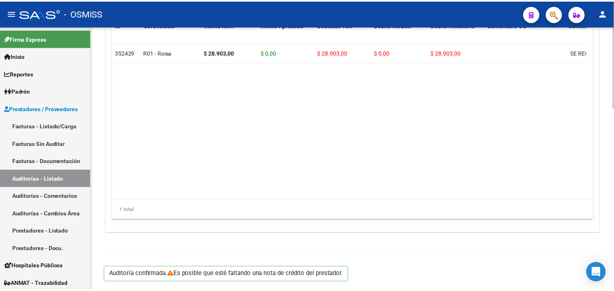
scroll to position [588, 0]
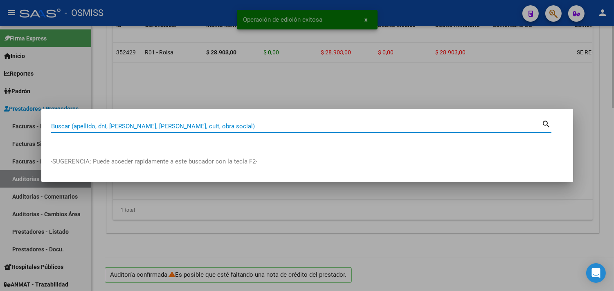
paste input "010-00001736"
type input "010-00001736"
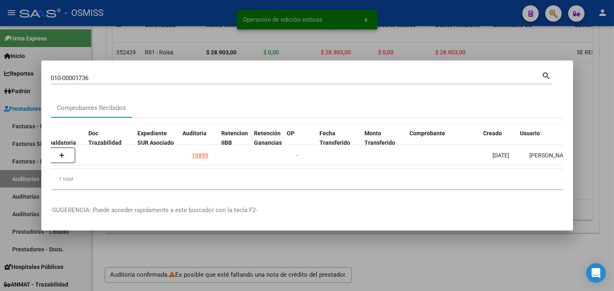
scroll to position [0, 513]
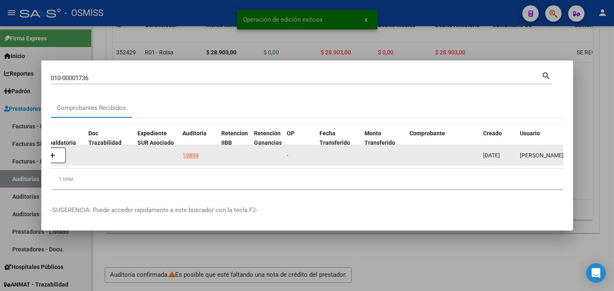
click at [189, 151] on div "19899" at bounding box center [191, 155] width 16 height 9
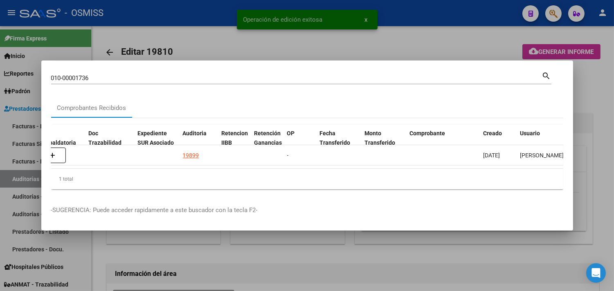
click at [586, 100] on div at bounding box center [307, 145] width 614 height 291
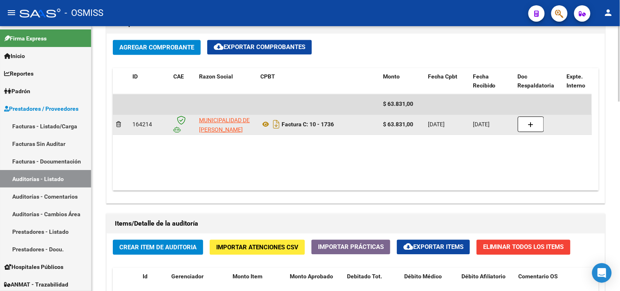
click at [555, 132] on div at bounding box center [539, 125] width 43 height 16
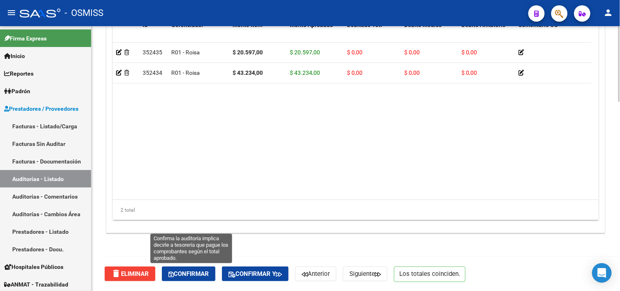
click at [209, 270] on span "Confirmar" at bounding box center [188, 273] width 40 height 7
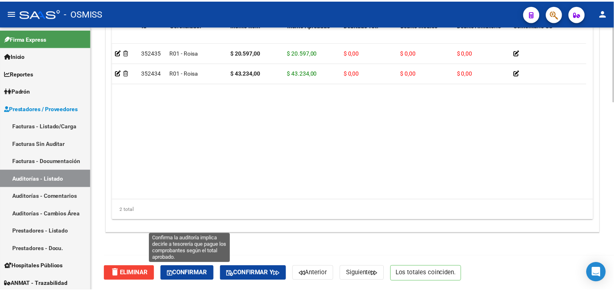
scroll to position [588, 0]
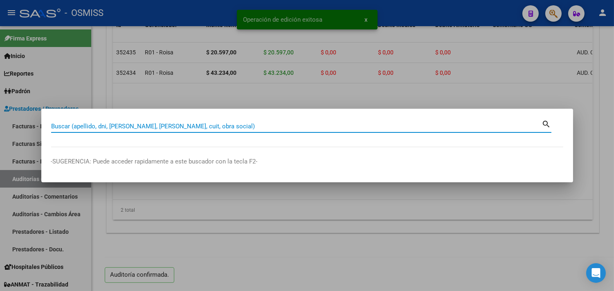
paste input "10-00001737"
type input "10-00001737"
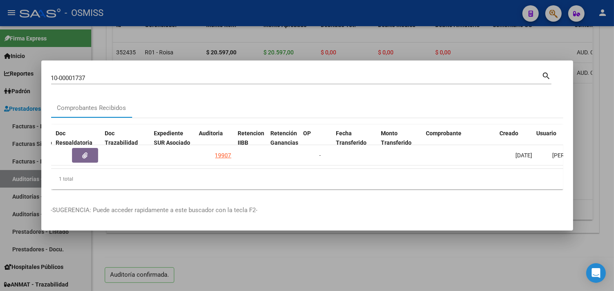
scroll to position [0, 496]
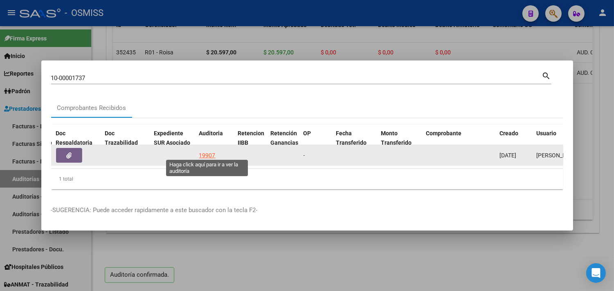
click at [202, 151] on div "19907" at bounding box center [207, 155] width 16 height 9
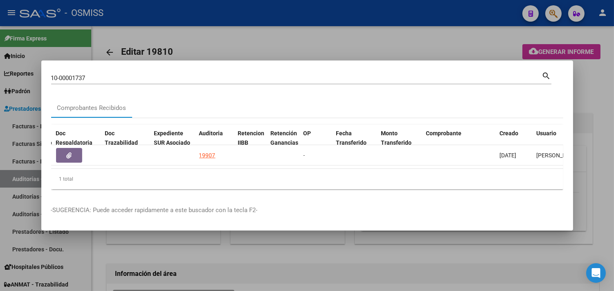
click at [601, 102] on div at bounding box center [307, 145] width 614 height 291
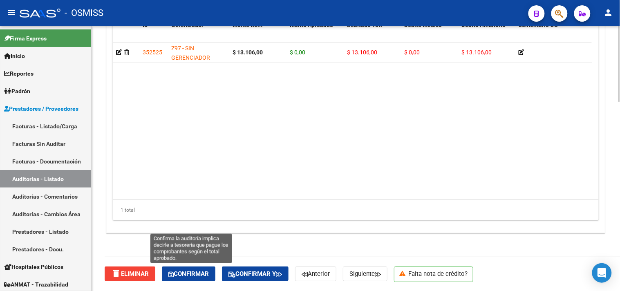
click at [202, 274] on span "Confirmar" at bounding box center [188, 273] width 40 height 7
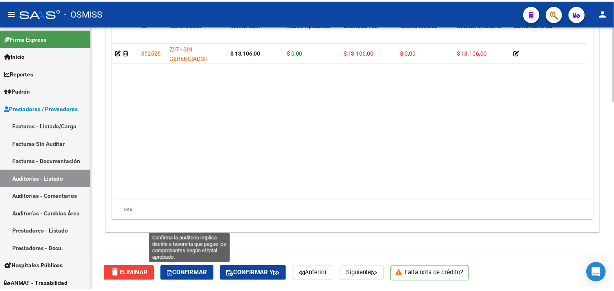
scroll to position [588, 0]
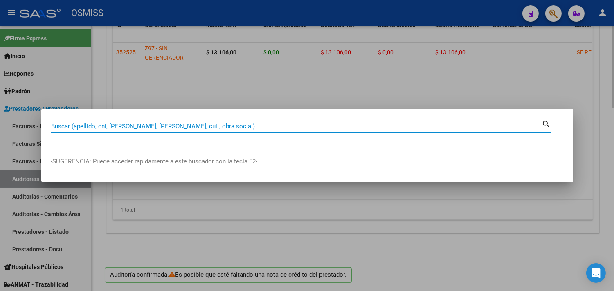
paste input "012-00000689"
type input "012-00000689"
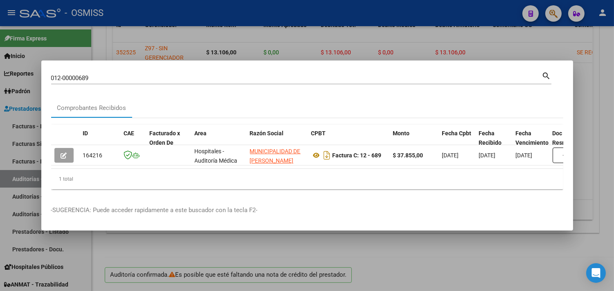
scroll to position [0, 270]
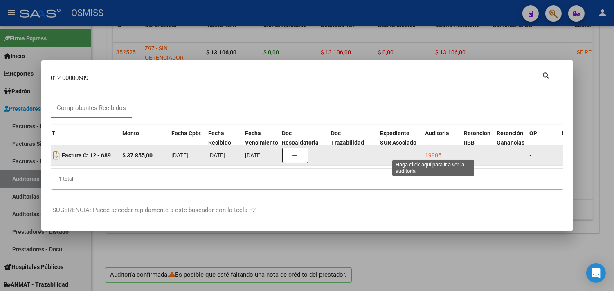
click at [431, 153] on div "19905" at bounding box center [433, 155] width 16 height 9
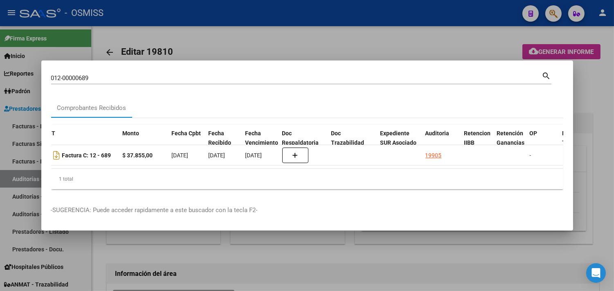
click at [604, 94] on div at bounding box center [307, 145] width 614 height 291
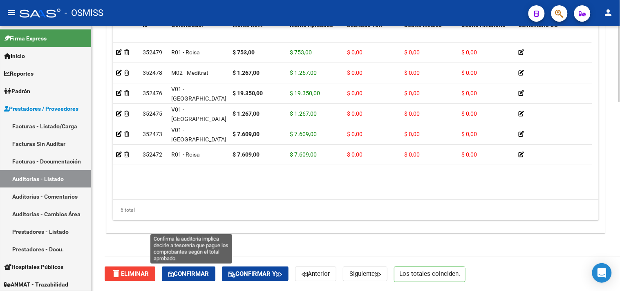
click at [211, 269] on button "Confirmar" at bounding box center [189, 274] width 54 height 15
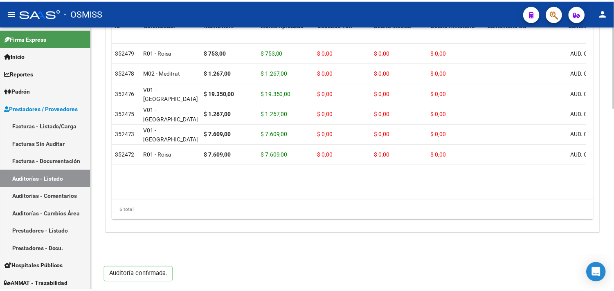
scroll to position [588, 0]
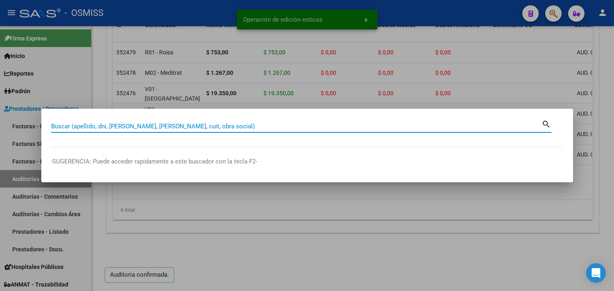
paste input "13-00000987"
type input "13-00000987"
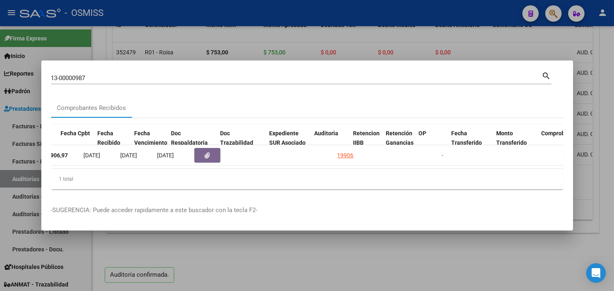
scroll to position [0, 381]
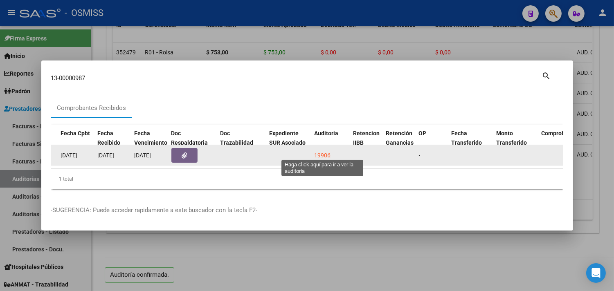
click at [317, 151] on div "19906" at bounding box center [322, 155] width 16 height 9
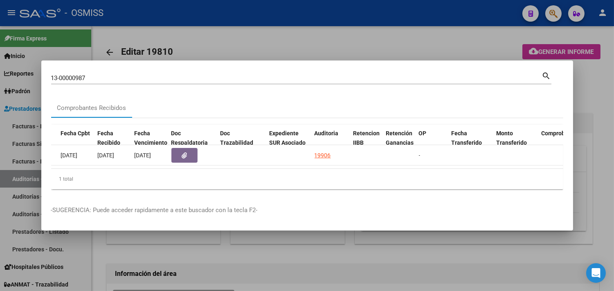
click at [593, 87] on div at bounding box center [307, 145] width 614 height 291
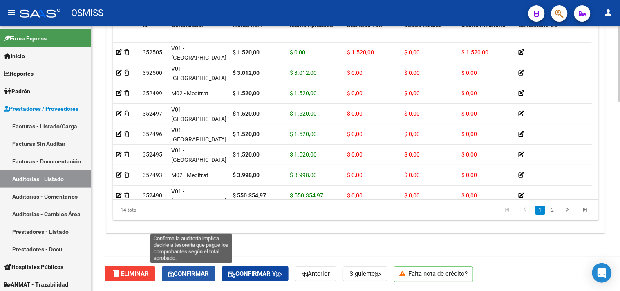
click at [207, 274] on span "Confirmar" at bounding box center [188, 273] width 40 height 7
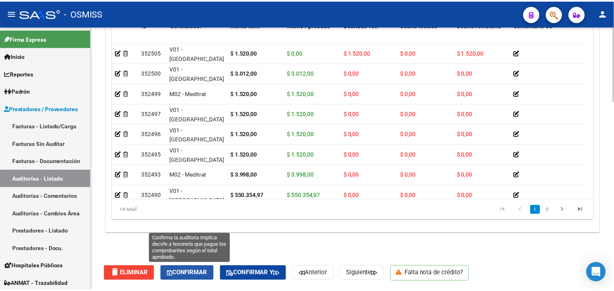
scroll to position [588, 0]
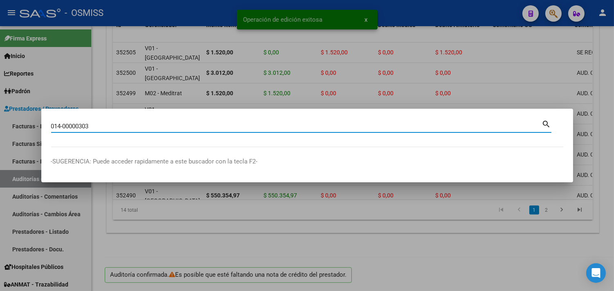
type input "014-00000303"
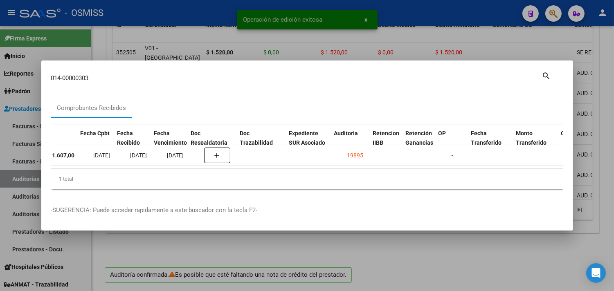
scroll to position [0, 361]
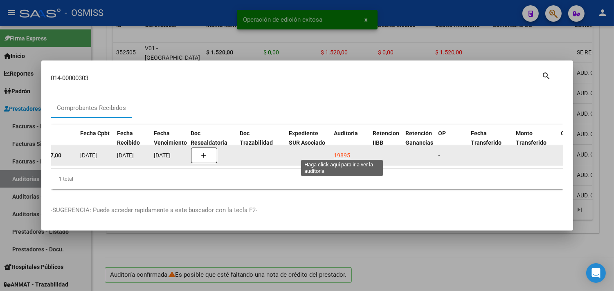
click at [345, 151] on div "19895" at bounding box center [342, 155] width 16 height 9
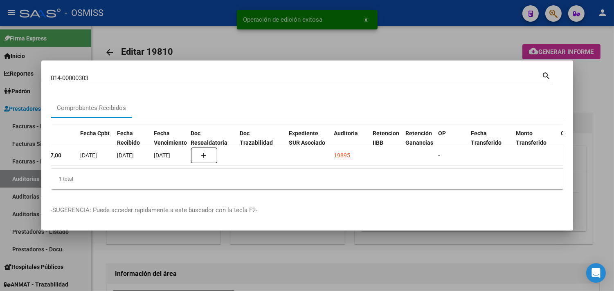
click at [604, 92] on div at bounding box center [307, 145] width 614 height 291
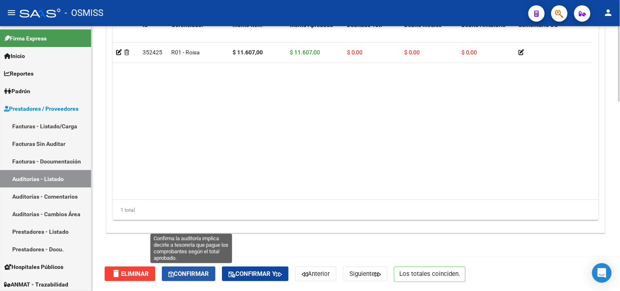
click at [188, 267] on button "Confirmar" at bounding box center [189, 274] width 54 height 15
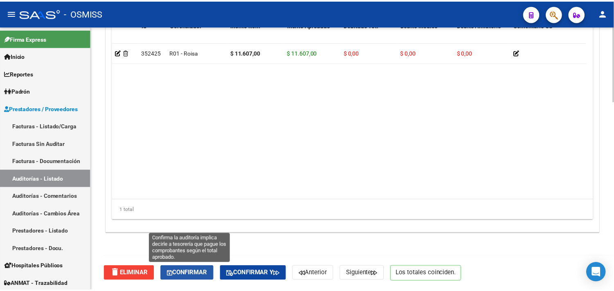
scroll to position [588, 0]
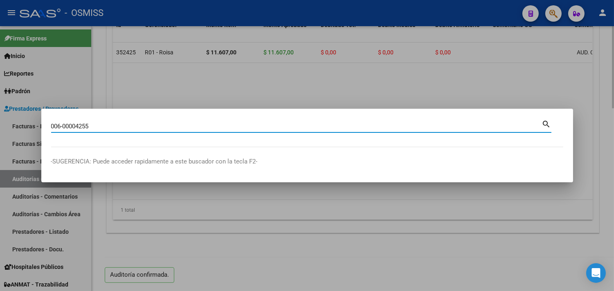
type input "006-00004255"
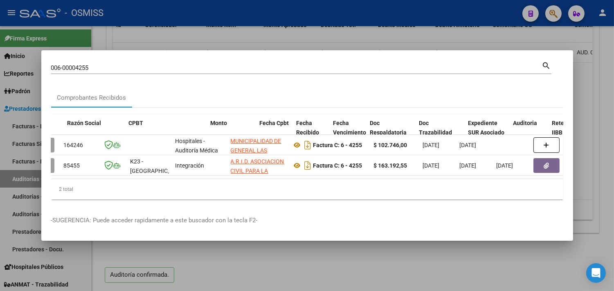
scroll to position [0, 234]
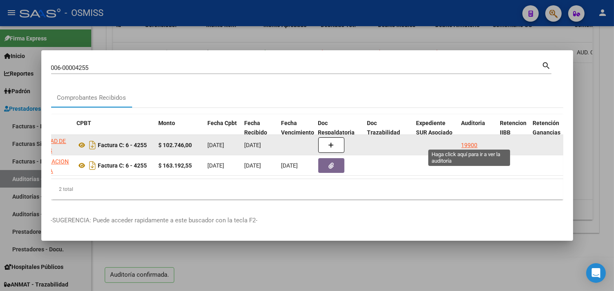
click at [468, 141] on div "19900" at bounding box center [469, 145] width 16 height 9
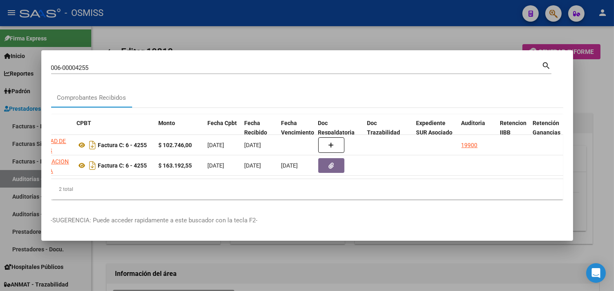
click at [598, 83] on div at bounding box center [307, 145] width 614 height 291
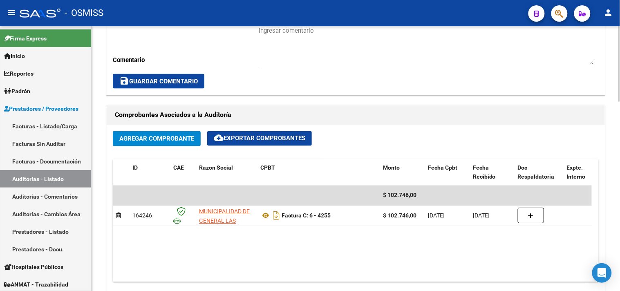
scroll to position [661, 0]
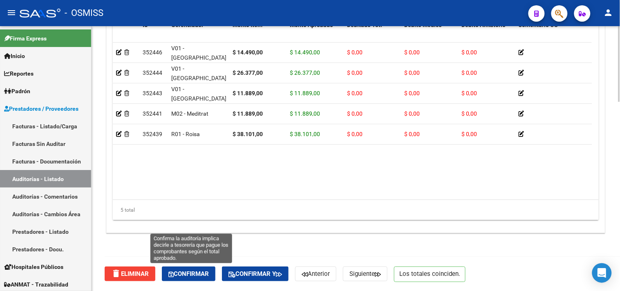
click at [195, 275] on span "Confirmar" at bounding box center [188, 273] width 40 height 7
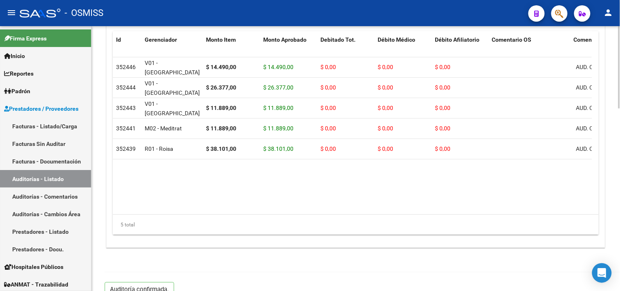
scroll to position [588, 0]
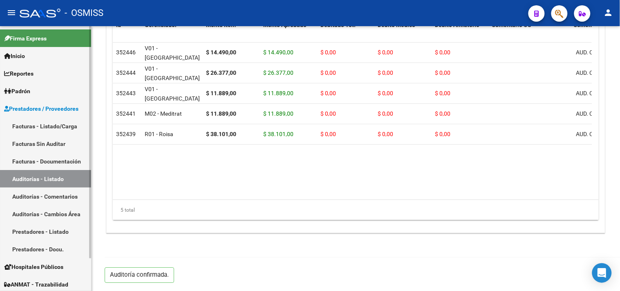
click at [56, 177] on link "Auditorías - Listado" at bounding box center [45, 179] width 91 height 18
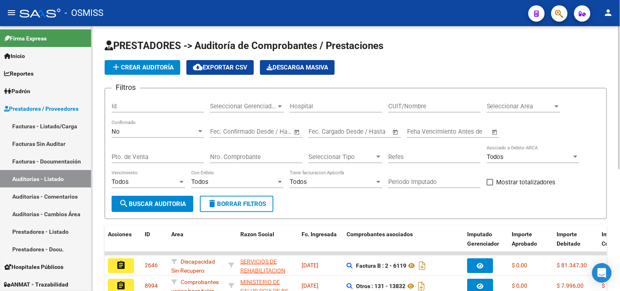
click at [522, 107] on span "Seleccionar Area" at bounding box center [520, 106] width 66 height 7
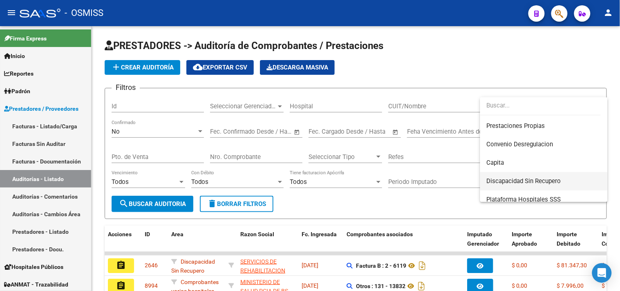
scroll to position [136, 0]
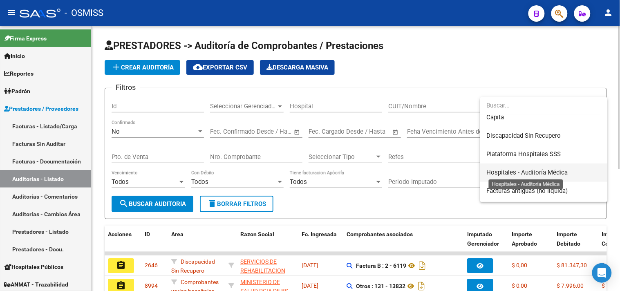
click at [557, 172] on span "Hospitales - Auditoría Médica" at bounding box center [527, 172] width 81 height 7
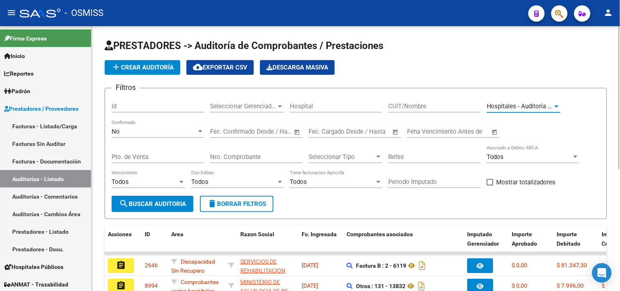
click at [169, 205] on span "search Buscar Auditoria" at bounding box center [152, 203] width 67 height 7
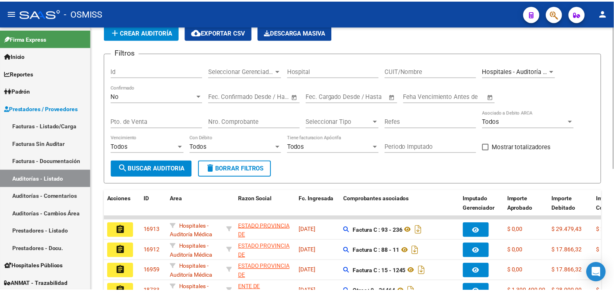
scroll to position [225, 0]
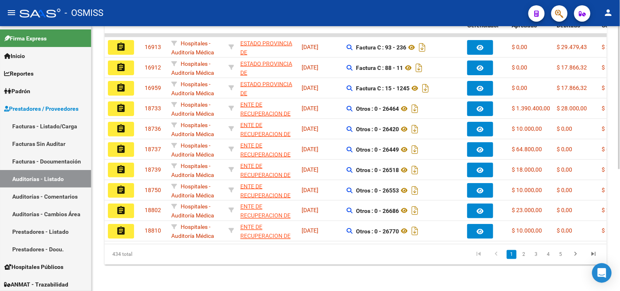
click at [525, 255] on link "2" at bounding box center [524, 254] width 10 height 9
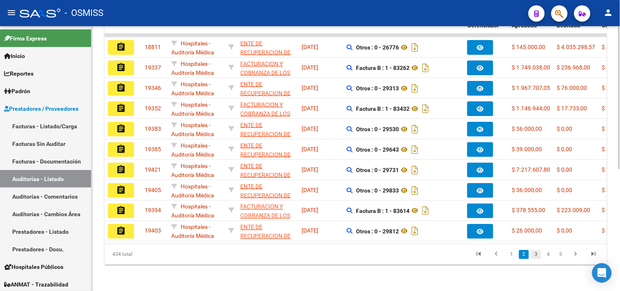
click at [537, 252] on link "3" at bounding box center [536, 254] width 10 height 9
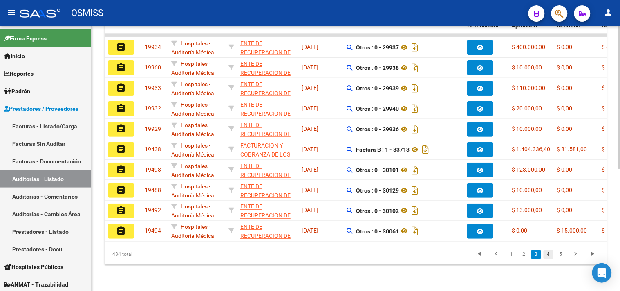
click at [548, 256] on link "4" at bounding box center [549, 254] width 10 height 9
click at [550, 255] on link "5" at bounding box center [549, 254] width 10 height 9
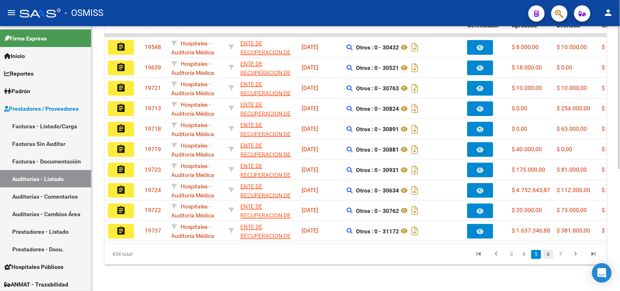
click at [551, 254] on link "6" at bounding box center [549, 254] width 10 height 9
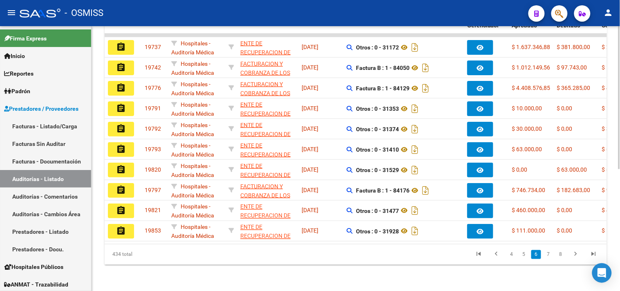
click at [551, 254] on link "7" at bounding box center [549, 254] width 10 height 9
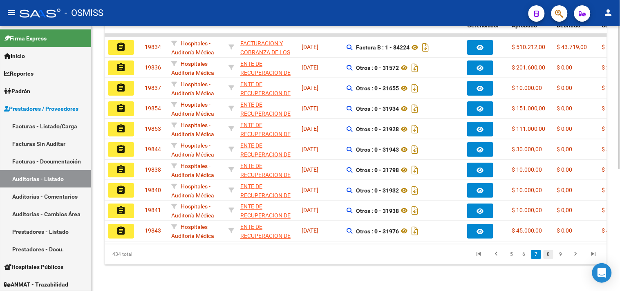
click at [551, 254] on link "8" at bounding box center [549, 254] width 10 height 9
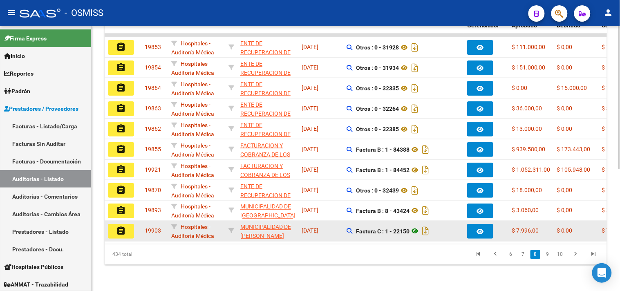
drag, startPoint x: 385, startPoint y: 224, endPoint x: 412, endPoint y: 223, distance: 27.4
click at [412, 228] on span "Factura C : 1 - 22150" at bounding box center [393, 231] width 75 height 7
copy strong "1 - 22150"
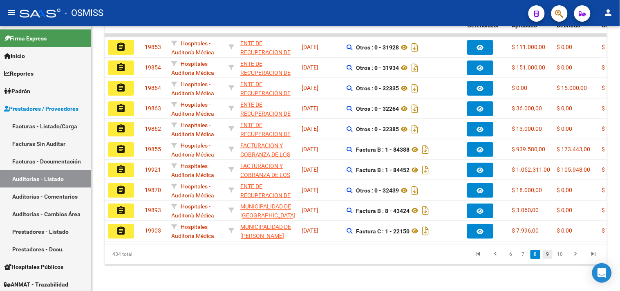
click at [548, 252] on link "9" at bounding box center [548, 254] width 10 height 9
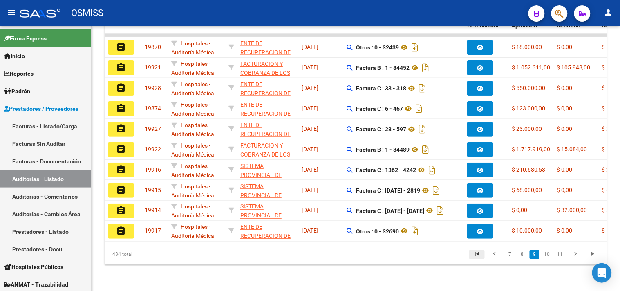
click at [475, 256] on icon "go to first page" at bounding box center [477, 256] width 11 height 10
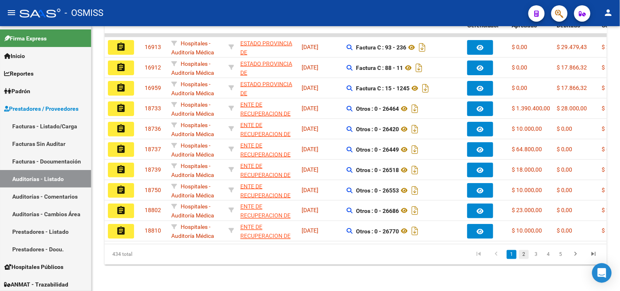
click at [523, 253] on link "2" at bounding box center [524, 254] width 10 height 9
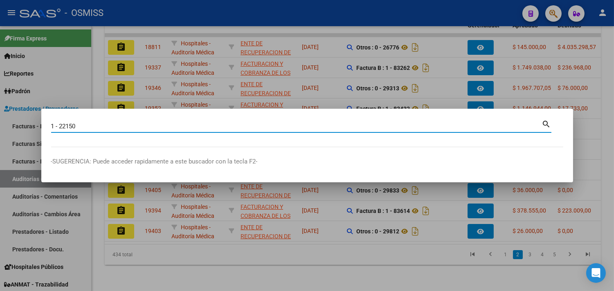
type input "1 - 22150"
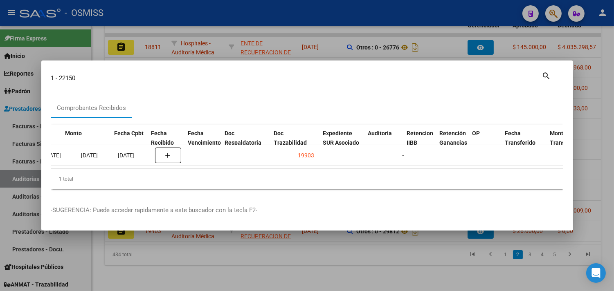
scroll to position [0, 406]
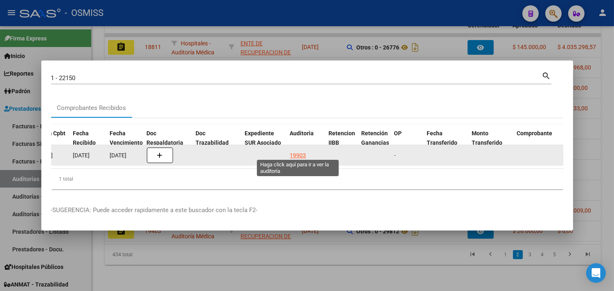
click at [300, 151] on div "19903" at bounding box center [298, 155] width 16 height 9
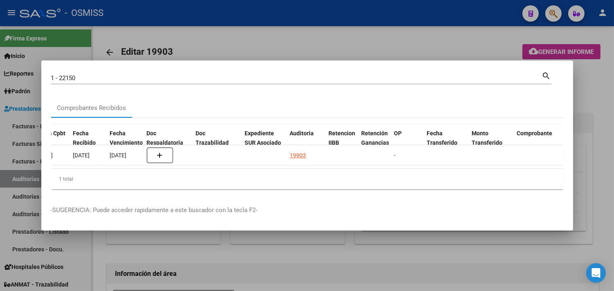
click at [603, 123] on div at bounding box center [307, 145] width 614 height 291
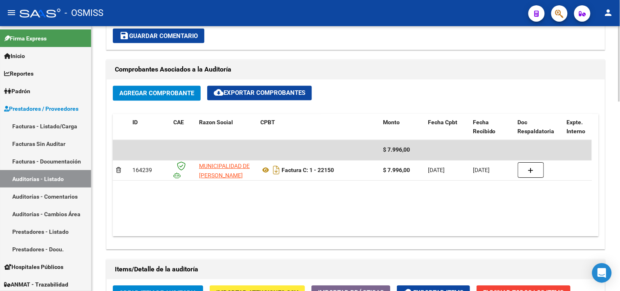
scroll to position [661, 0]
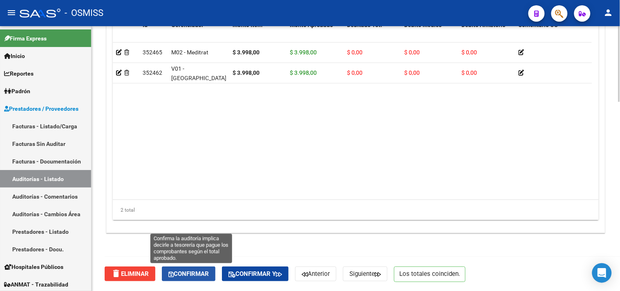
click at [208, 273] on span "Confirmar" at bounding box center [188, 273] width 40 height 7
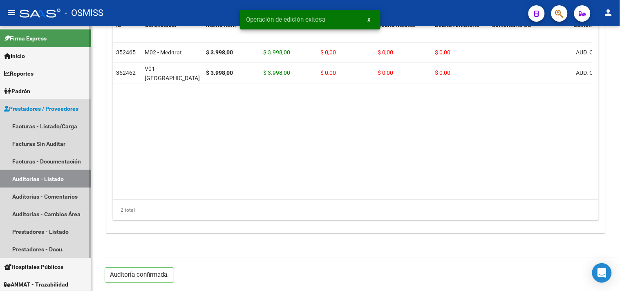
click at [61, 178] on link "Auditorías - Listado" at bounding box center [45, 179] width 91 height 18
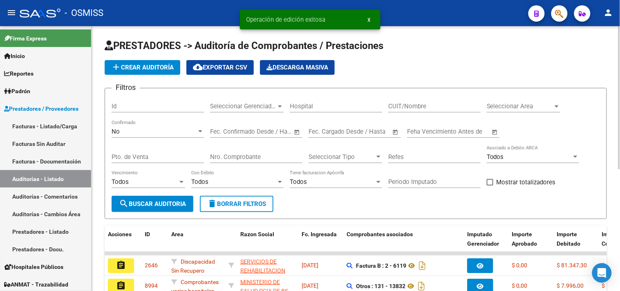
click at [522, 103] on span "Seleccionar Area" at bounding box center [520, 106] width 66 height 7
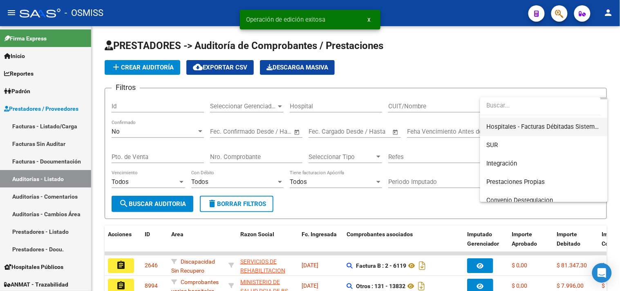
scroll to position [136, 0]
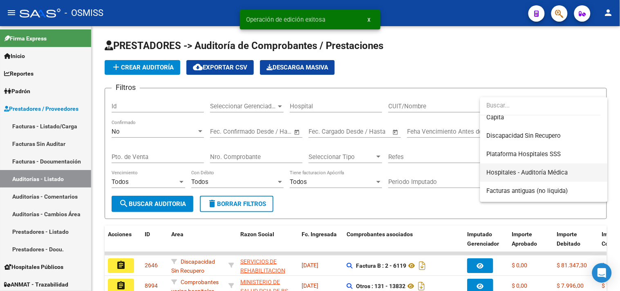
click at [542, 168] on span "Hospitales - Auditoría Médica" at bounding box center [544, 173] width 114 height 18
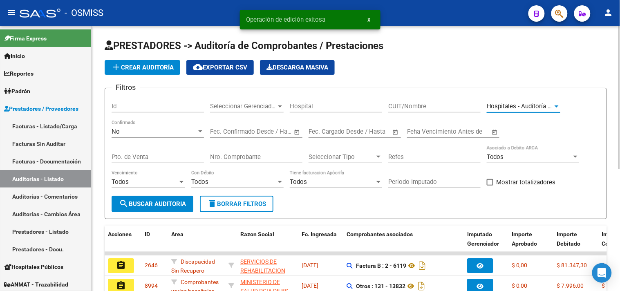
click at [150, 208] on button "search Buscar Auditoria" at bounding box center [153, 204] width 82 height 16
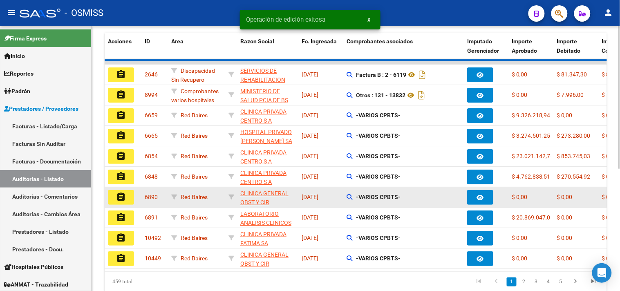
scroll to position [225, 0]
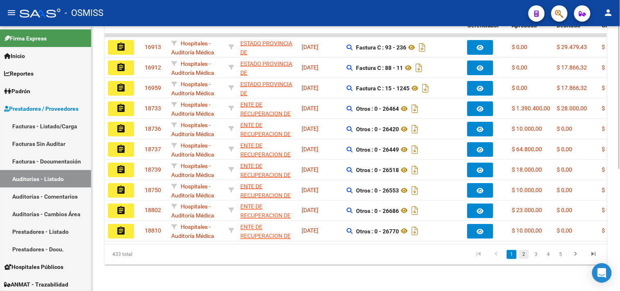
click at [522, 256] on link "2" at bounding box center [524, 254] width 10 height 9
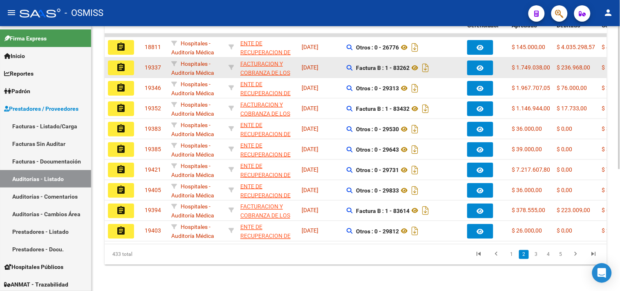
click at [123, 63] on mat-icon "assignment" at bounding box center [121, 68] width 10 height 10
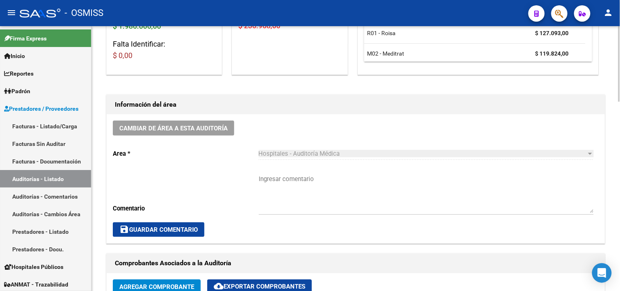
scroll to position [272, 0]
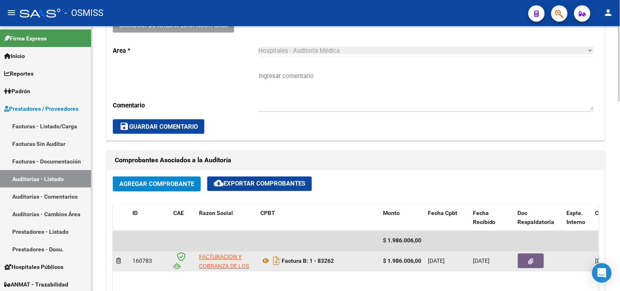
drag, startPoint x: 319, startPoint y: 263, endPoint x: 342, endPoint y: 262, distance: 22.9
click at [342, 262] on div "Factura B: 1 - 83262" at bounding box center [318, 261] width 116 height 13
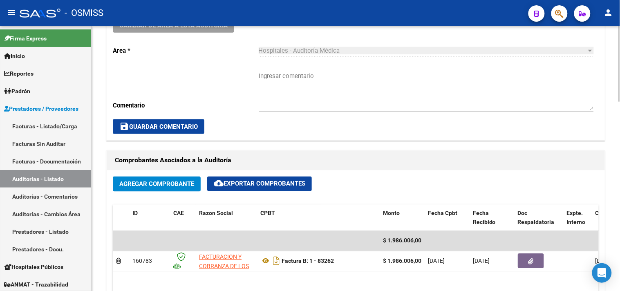
copy strong "83262"
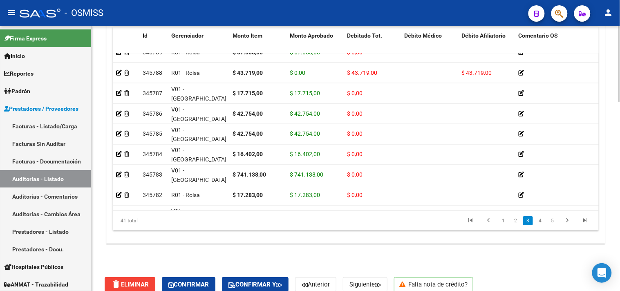
scroll to position [661, 0]
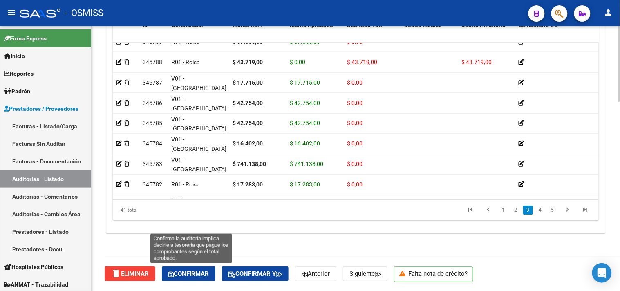
click at [189, 274] on span "Confirmar" at bounding box center [188, 273] width 40 height 7
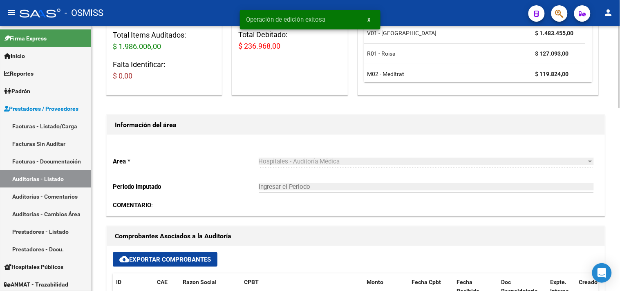
scroll to position [0, 0]
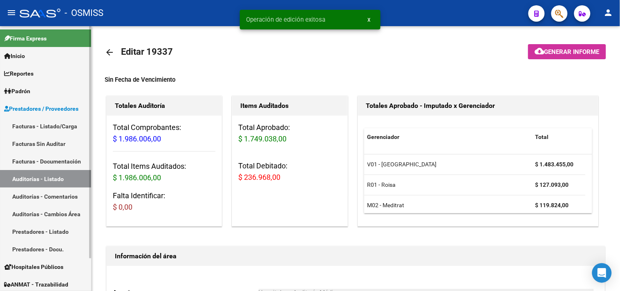
click at [69, 179] on link "Auditorías - Listado" at bounding box center [45, 179] width 91 height 18
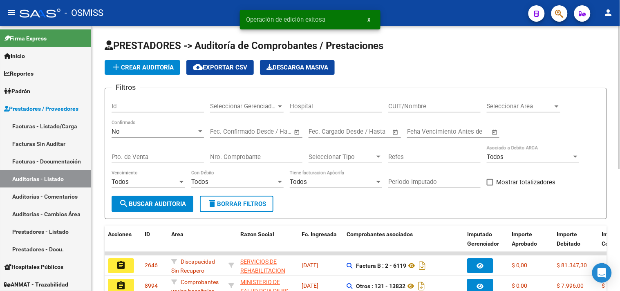
click at [541, 108] on span "Seleccionar Area" at bounding box center [520, 106] width 66 height 7
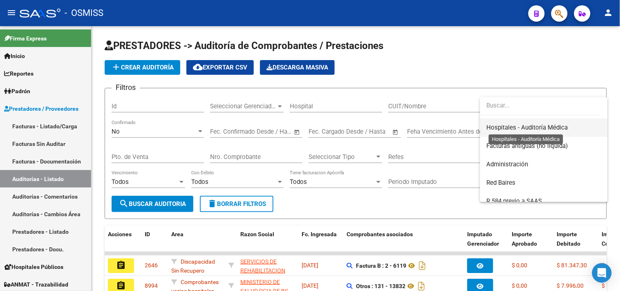
click at [532, 127] on span "Hospitales - Auditoría Médica" at bounding box center [527, 127] width 81 height 7
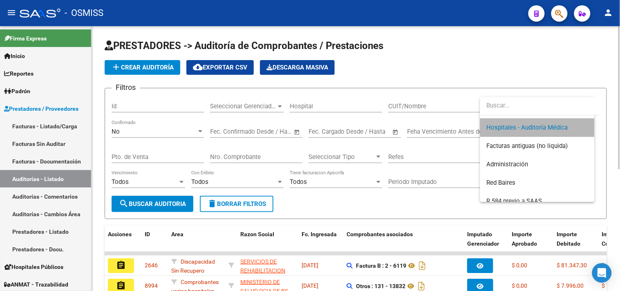
scroll to position [184, 0]
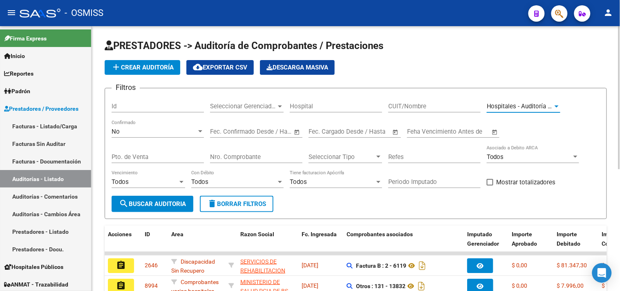
click at [158, 198] on button "search Buscar Auditoria" at bounding box center [153, 204] width 82 height 16
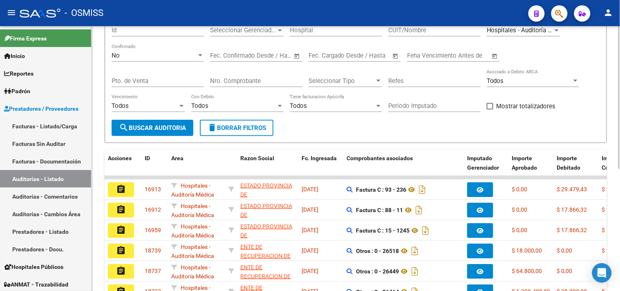
scroll to position [225, 0]
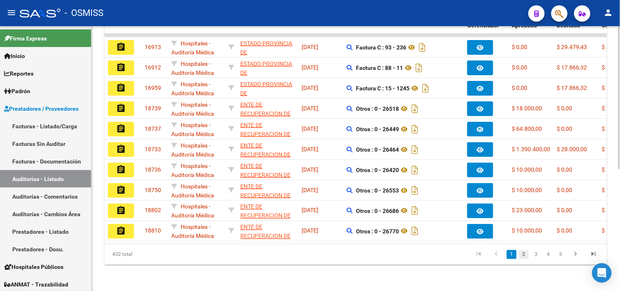
click at [526, 255] on link "2" at bounding box center [524, 254] width 10 height 9
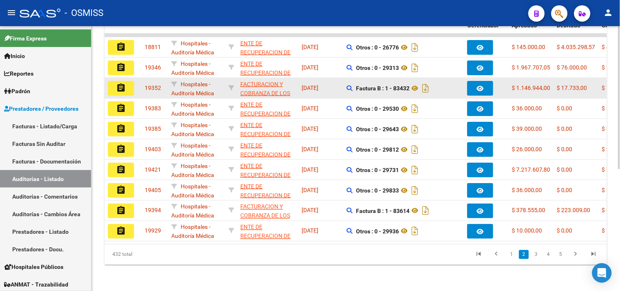
drag, startPoint x: 394, startPoint y: 81, endPoint x: 410, endPoint y: 86, distance: 16.8
click at [410, 86] on div "Factura B : 1 - 83432" at bounding box center [404, 88] width 114 height 13
copy strong "83432"
drag, startPoint x: 386, startPoint y: 80, endPoint x: 410, endPoint y: 82, distance: 24.2
click at [410, 85] on strong "Factura B : 1 - 83432" at bounding box center [383, 88] width 54 height 7
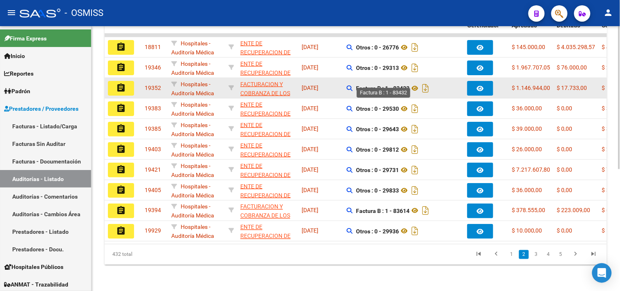
copy strong "1 - 83432"
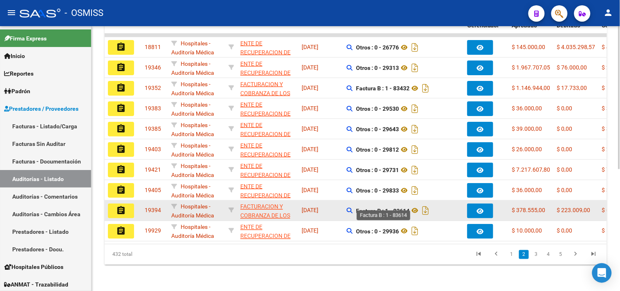
drag, startPoint x: 394, startPoint y: 203, endPoint x: 408, endPoint y: 202, distance: 14.0
click at [408, 208] on strong "Factura B : 1 - 83614" at bounding box center [383, 211] width 54 height 7
click at [395, 208] on strong "Factura B : 1 - 83614" at bounding box center [383, 211] width 54 height 7
click at [394, 208] on strong "Factura B : 1 - 83614" at bounding box center [383, 211] width 54 height 7
drag, startPoint x: 393, startPoint y: 204, endPoint x: 412, endPoint y: 202, distance: 18.9
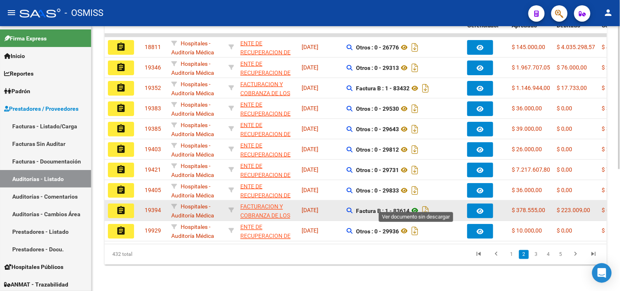
click at [412, 208] on span "Factura B : 1 - 83614" at bounding box center [393, 211] width 75 height 7
copy strong "83614"
drag, startPoint x: 386, startPoint y: 205, endPoint x: 413, endPoint y: 204, distance: 27.0
click at [413, 208] on span "Factura B : 1 - 83614" at bounding box center [393, 211] width 75 height 7
copy strong "1 - 83614"
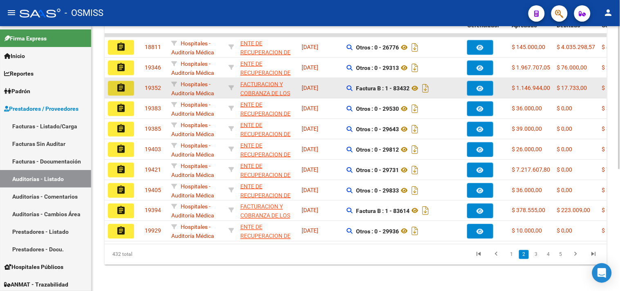
click at [130, 82] on button "assignment" at bounding box center [121, 88] width 26 height 15
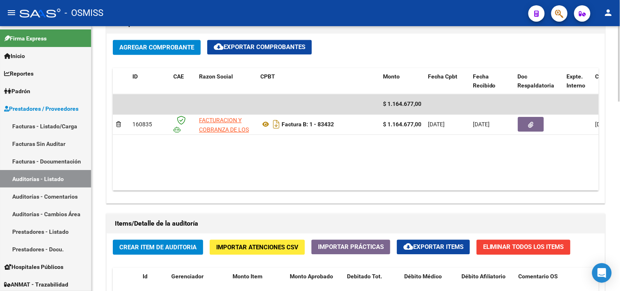
scroll to position [661, 0]
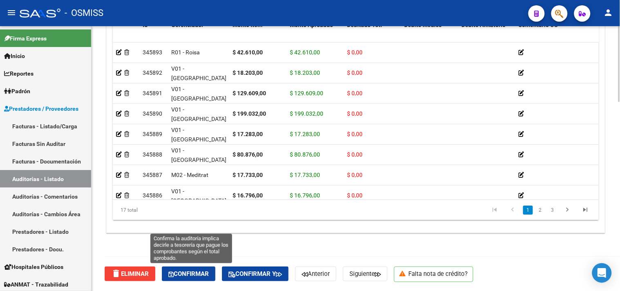
click at [208, 268] on button "Confirmar" at bounding box center [189, 274] width 54 height 15
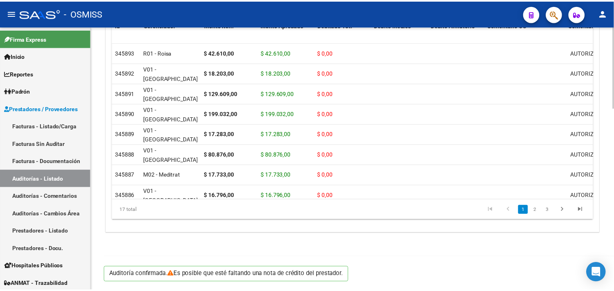
scroll to position [588, 0]
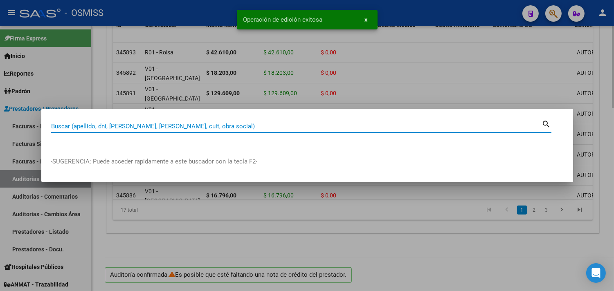
paste input "1 - 83614"
type input "1 - 83614"
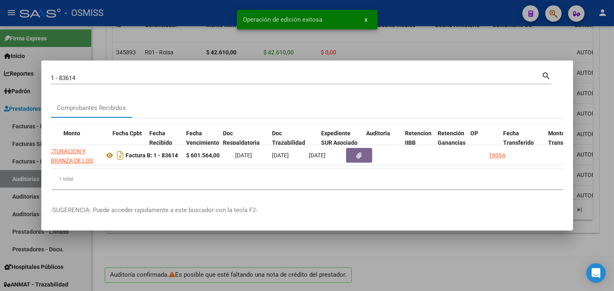
scroll to position [0, 332]
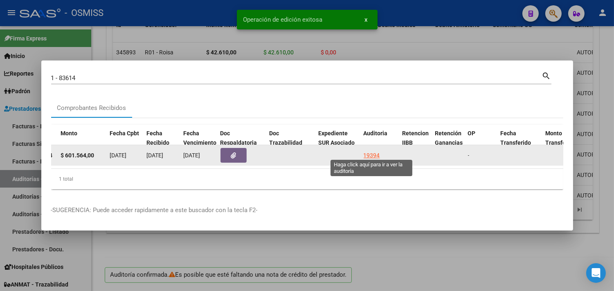
click at [368, 152] on div "19394" at bounding box center [371, 155] width 16 height 9
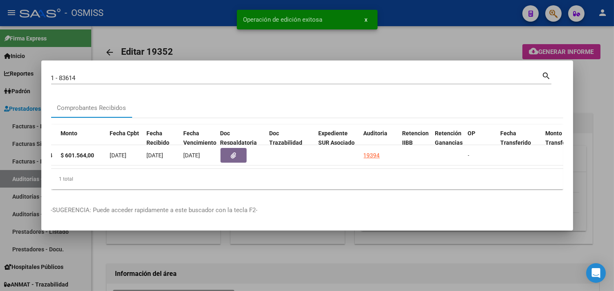
click at [596, 83] on div at bounding box center [307, 145] width 614 height 291
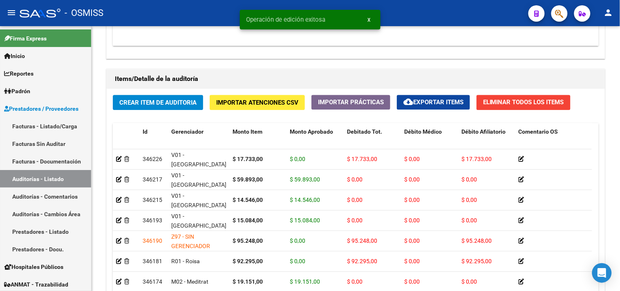
scroll to position [661, 0]
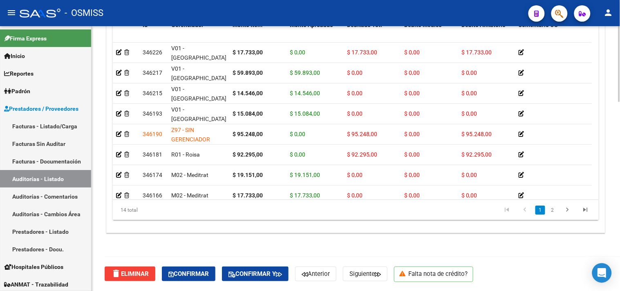
click at [177, 276] on span "Confirmar" at bounding box center [188, 273] width 40 height 7
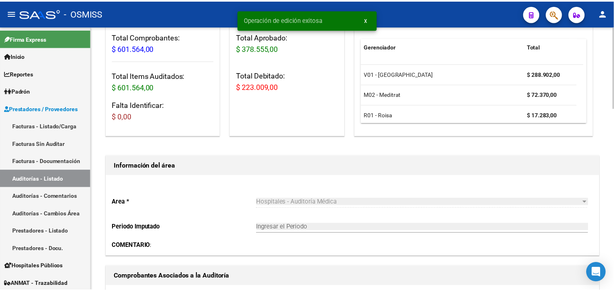
scroll to position [0, 0]
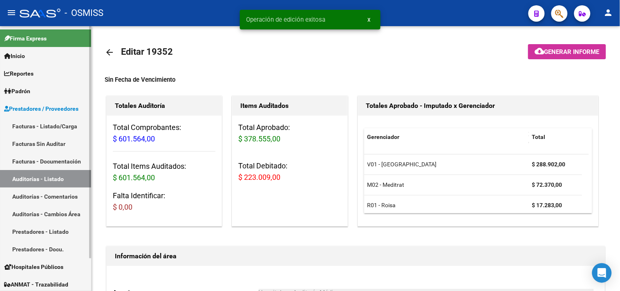
click at [47, 177] on link "Auditorías - Listado" at bounding box center [45, 179] width 91 height 18
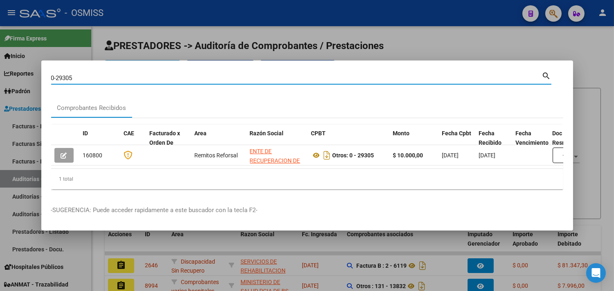
drag, startPoint x: 85, startPoint y: 73, endPoint x: 67, endPoint y: 73, distance: 17.6
click at [67, 74] on input "0-29305" at bounding box center [296, 77] width 491 height 7
type input "0-29313"
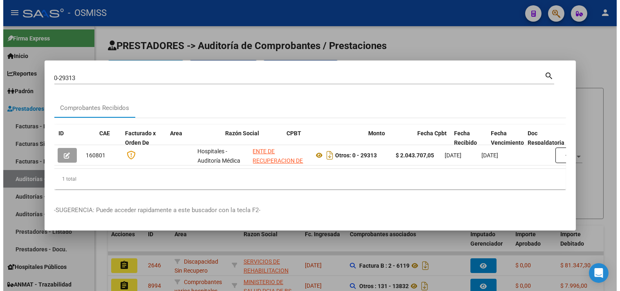
scroll to position [0, 435]
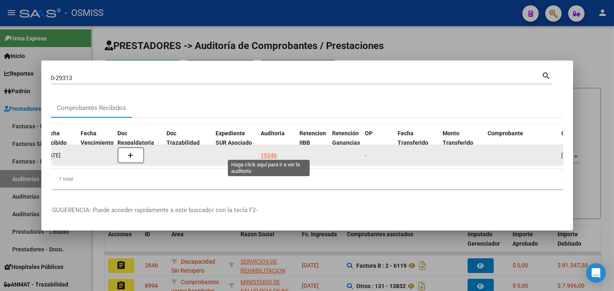
click at [272, 152] on div "19346" at bounding box center [269, 155] width 16 height 9
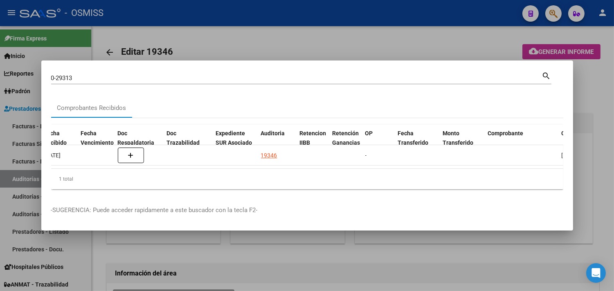
click at [600, 105] on div at bounding box center [307, 145] width 614 height 291
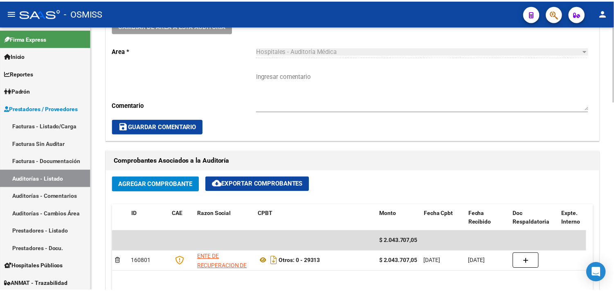
scroll to position [227, 0]
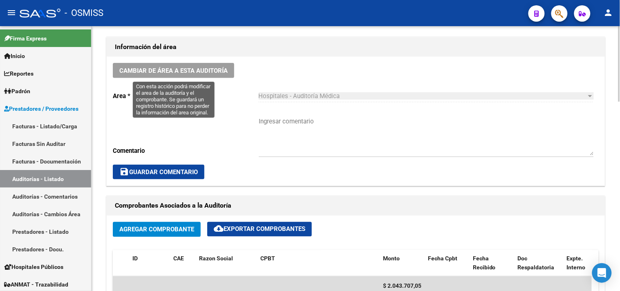
click at [183, 74] on span "Cambiar de área a esta auditoría" at bounding box center [173, 70] width 108 height 7
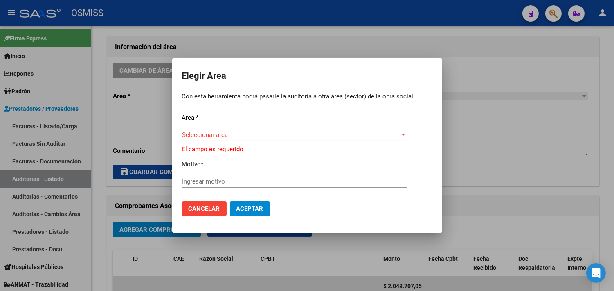
click at [214, 130] on div "Area * Seleccionar area Seleccionar area El campo es requerido Motivo * Ingresa…" at bounding box center [307, 154] width 250 height 82
click at [213, 133] on span "Seleccionar area" at bounding box center [291, 134] width 218 height 7
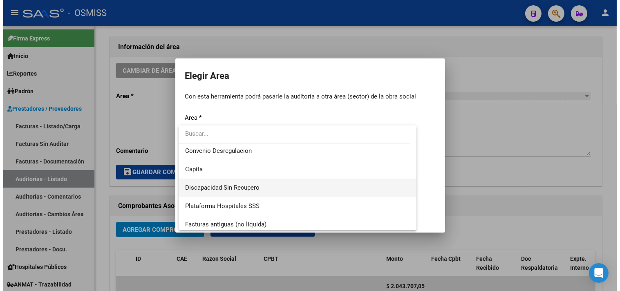
scroll to position [190, 0]
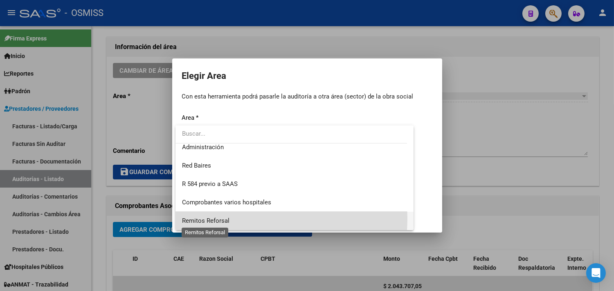
click at [207, 217] on span "Remitos Reforsal" at bounding box center [205, 220] width 47 height 7
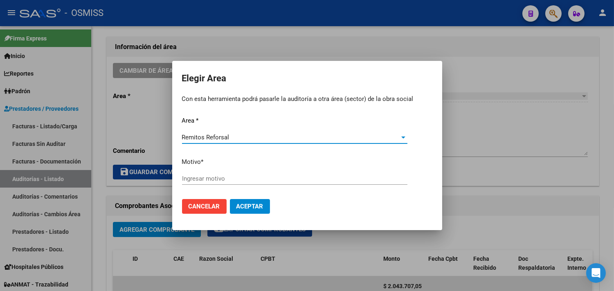
click at [217, 180] on input "Ingresar motivo" at bounding box center [294, 178] width 225 height 7
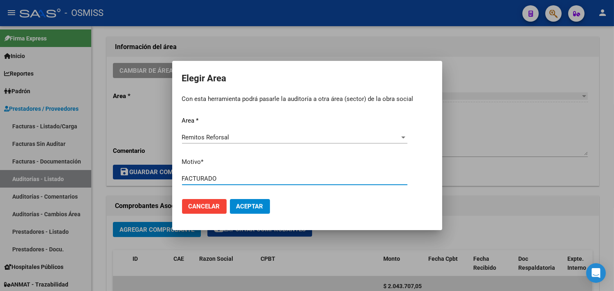
type input "FACTURADO"
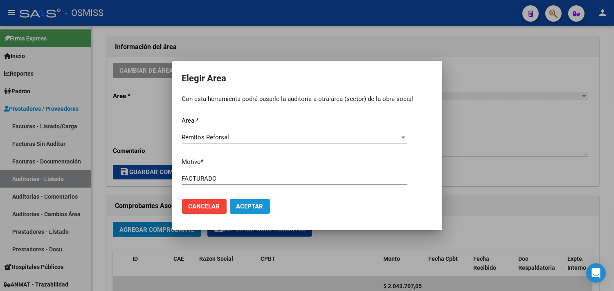
click at [241, 203] on span "Aceptar" at bounding box center [249, 206] width 27 height 7
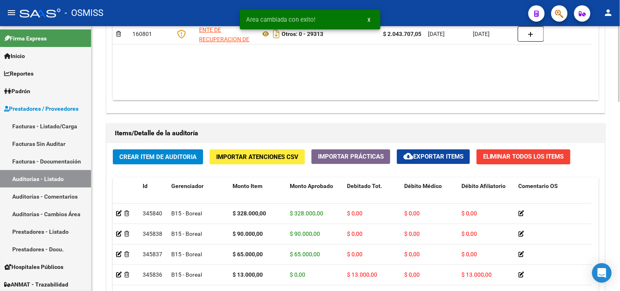
scroll to position [661, 0]
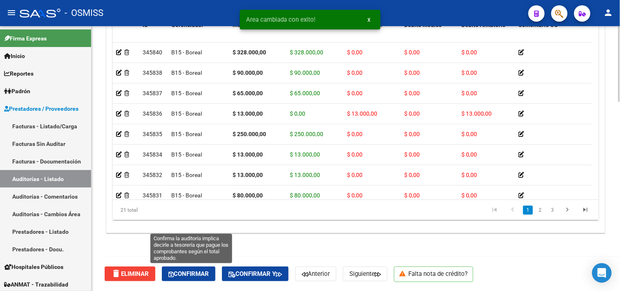
click at [197, 272] on span "Confirmar" at bounding box center [188, 273] width 40 height 7
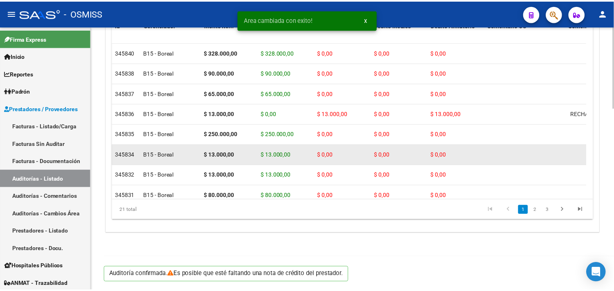
scroll to position [588, 0]
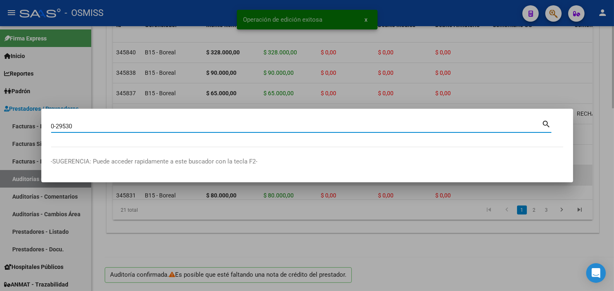
type input "0-29530"
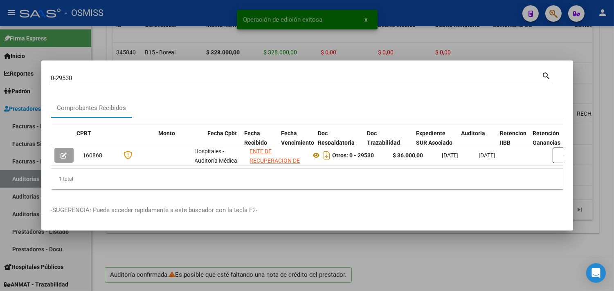
scroll to position [0, 276]
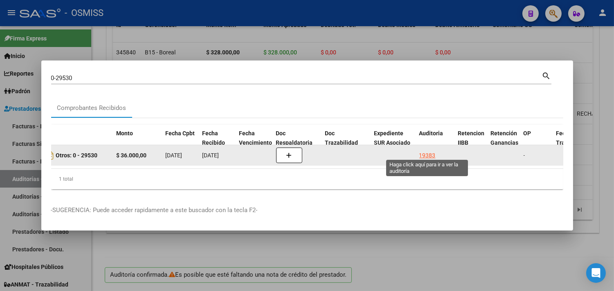
click at [426, 152] on div "19383" at bounding box center [427, 155] width 16 height 9
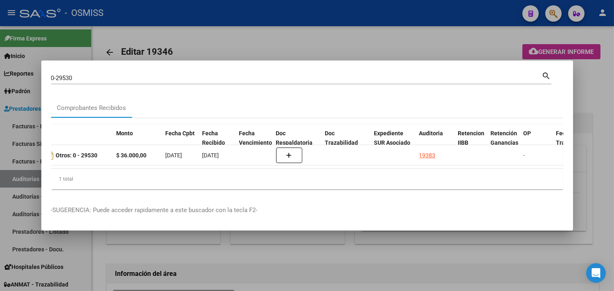
click at [595, 149] on div at bounding box center [307, 145] width 614 height 291
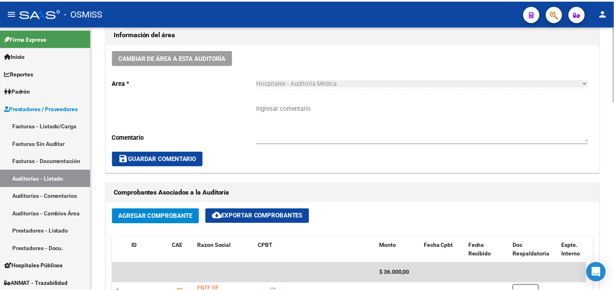
scroll to position [227, 0]
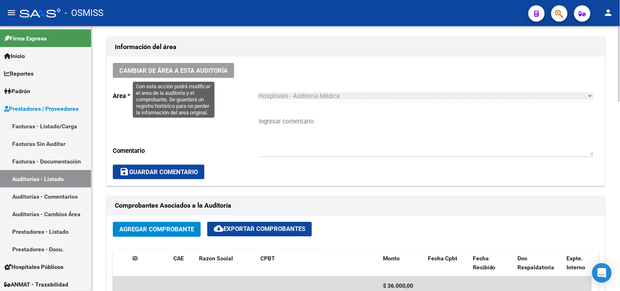
click at [176, 74] on span "Cambiar de área a esta auditoría" at bounding box center [173, 70] width 108 height 7
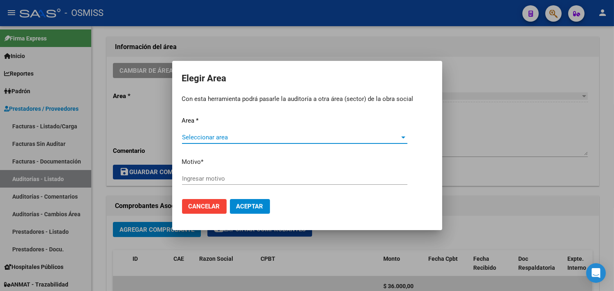
click at [209, 135] on span "Seleccionar area" at bounding box center [291, 137] width 218 height 7
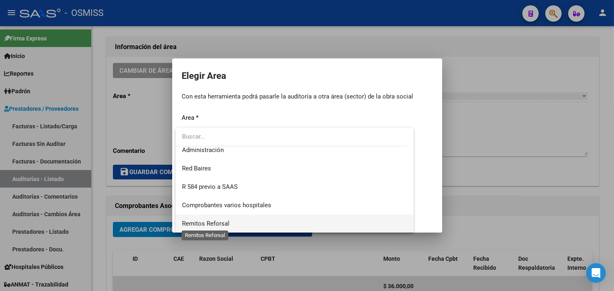
click at [223, 225] on span "Remitos Reforsal" at bounding box center [205, 223] width 47 height 7
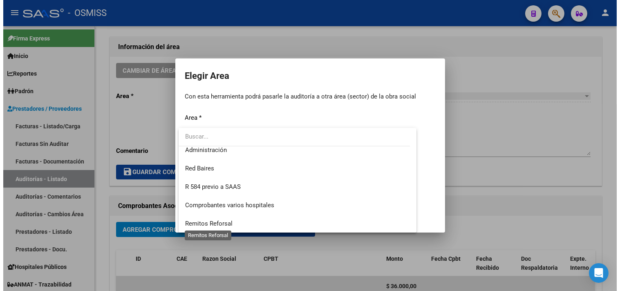
scroll to position [190, 0]
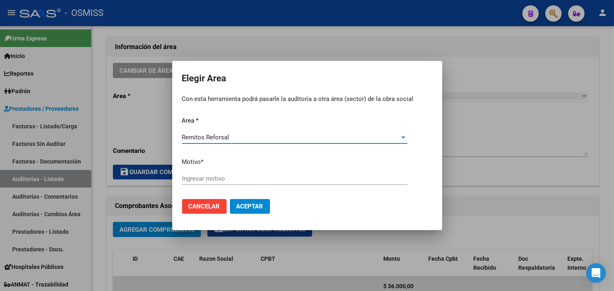
click at [211, 179] on input "Ingresar motivo" at bounding box center [294, 178] width 225 height 7
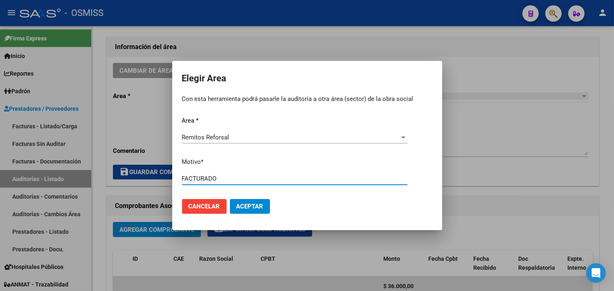
type input "FACTURADO"
click at [251, 206] on span "Aceptar" at bounding box center [249, 206] width 27 height 7
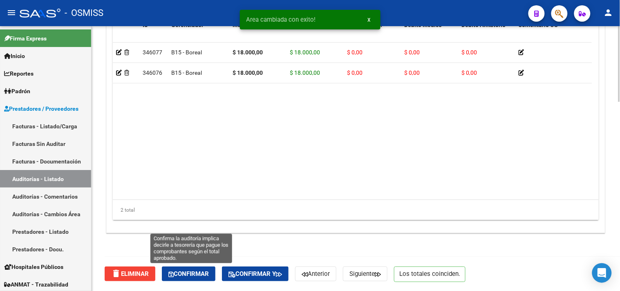
click at [203, 273] on span "Confirmar" at bounding box center [188, 273] width 40 height 7
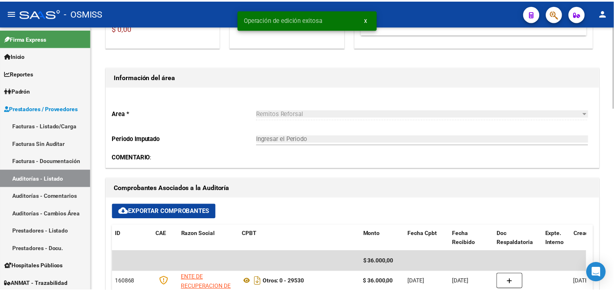
scroll to position [225, 0]
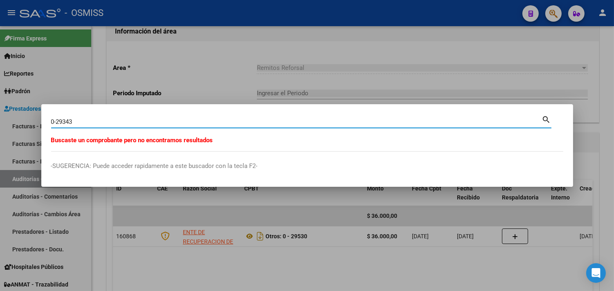
click at [64, 121] on input "0-29343" at bounding box center [296, 121] width 491 height 7
type input "0-29643"
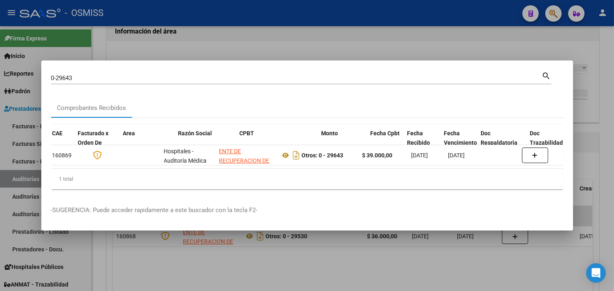
scroll to position [0, 311]
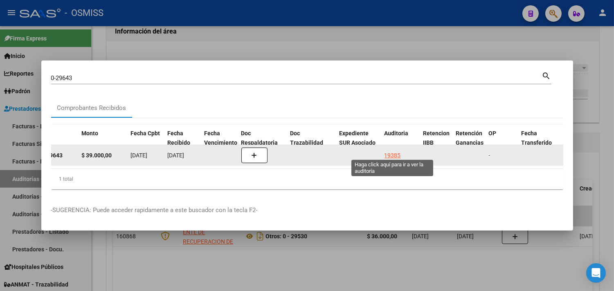
click at [390, 151] on div "19385" at bounding box center [392, 155] width 16 height 9
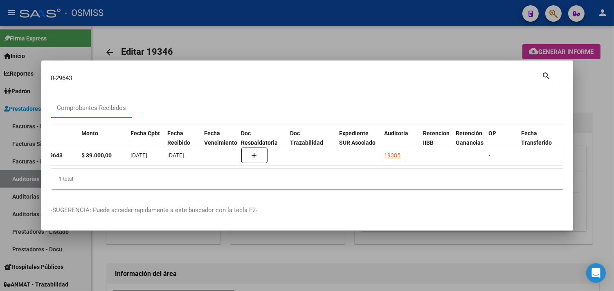
click at [598, 92] on div at bounding box center [307, 145] width 614 height 291
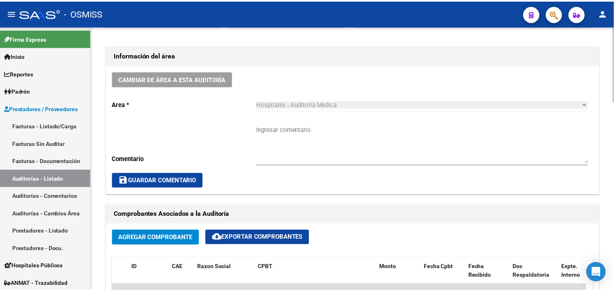
scroll to position [227, 0]
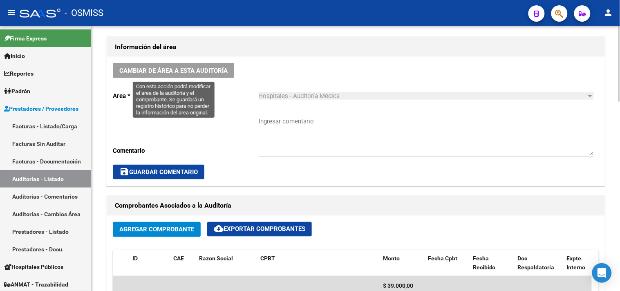
click at [158, 68] on span "Cambiar de área a esta auditoría" at bounding box center [173, 70] width 108 height 7
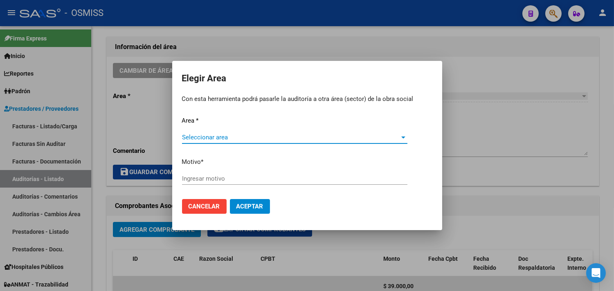
click at [222, 135] on span "Seleccionar area" at bounding box center [291, 137] width 218 height 7
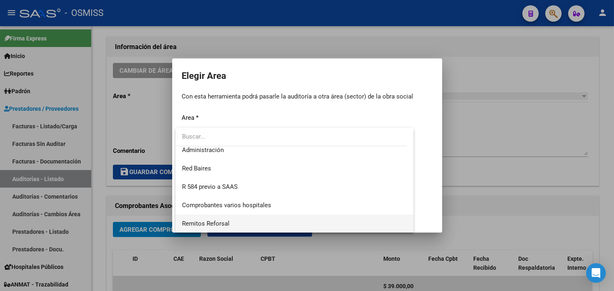
click at [243, 219] on span "Remitos Reforsal" at bounding box center [294, 224] width 225 height 18
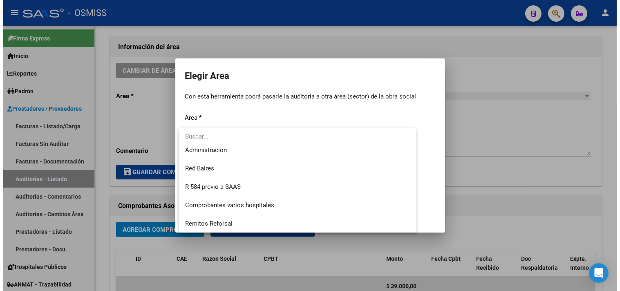
scroll to position [190, 0]
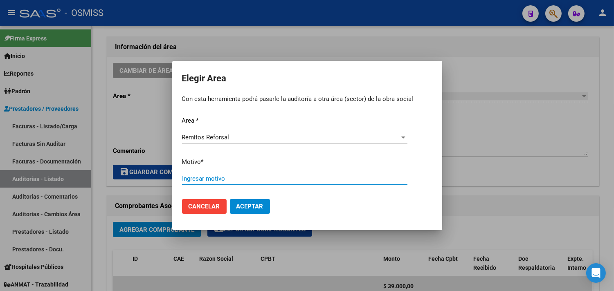
click at [235, 177] on input "Ingresar motivo" at bounding box center [294, 178] width 225 height 7
type input "FACTURADO"
click at [248, 204] on span "Aceptar" at bounding box center [249, 206] width 27 height 7
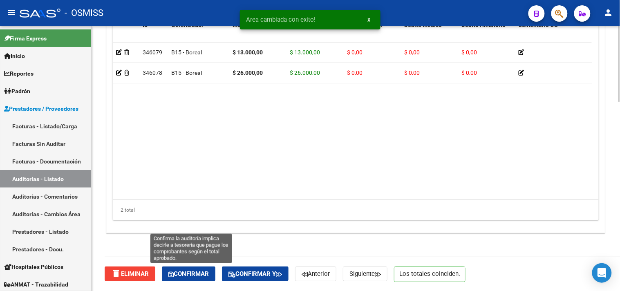
click at [205, 277] on button "Confirmar" at bounding box center [189, 274] width 54 height 15
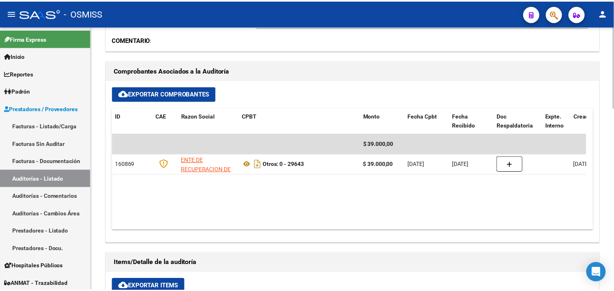
scroll to position [270, 0]
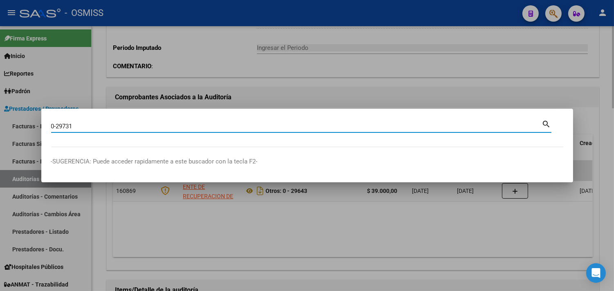
type input "0-29731"
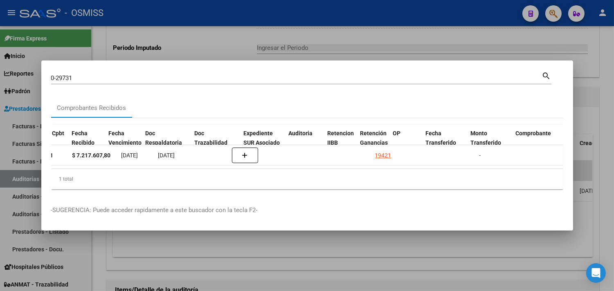
scroll to position [0, 407]
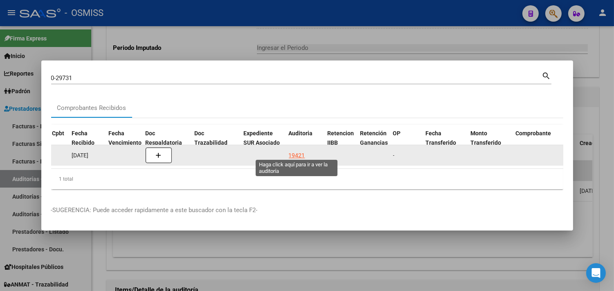
click at [291, 153] on div "19421" at bounding box center [297, 155] width 16 height 9
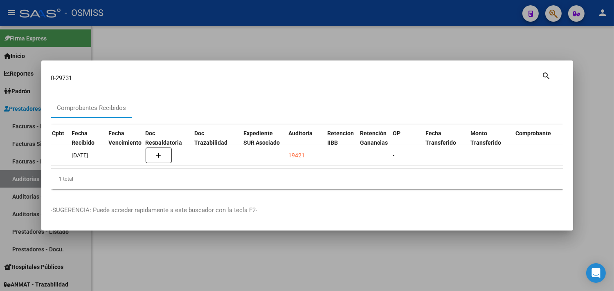
click at [596, 102] on div at bounding box center [307, 145] width 614 height 291
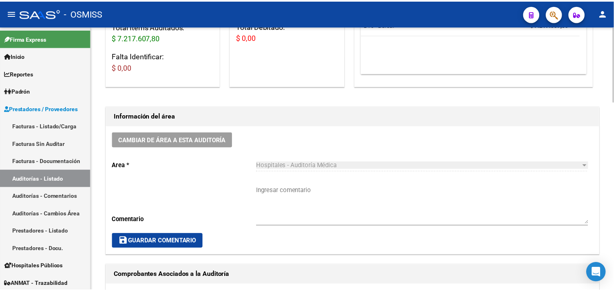
scroll to position [162, 0]
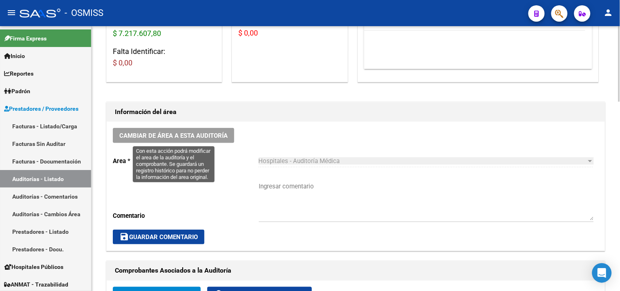
click at [163, 137] on span "Cambiar de área a esta auditoría" at bounding box center [173, 135] width 108 height 7
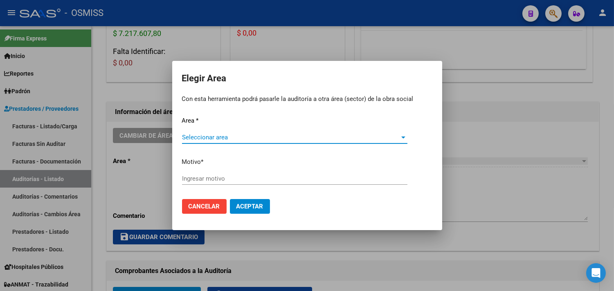
click at [214, 139] on span "Seleccionar area" at bounding box center [291, 137] width 218 height 7
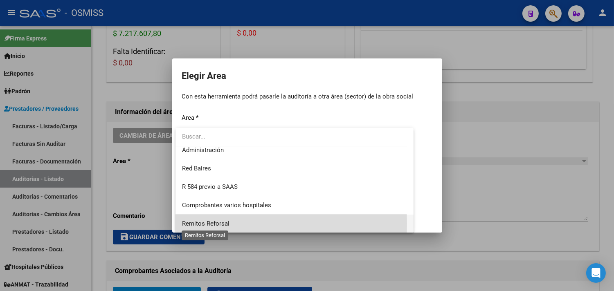
click at [220, 224] on span "Remitos Reforsal" at bounding box center [205, 223] width 47 height 7
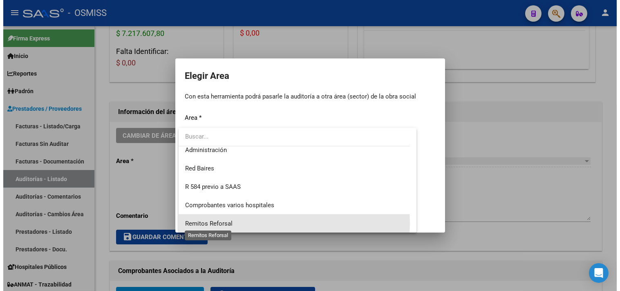
scroll to position [190, 0]
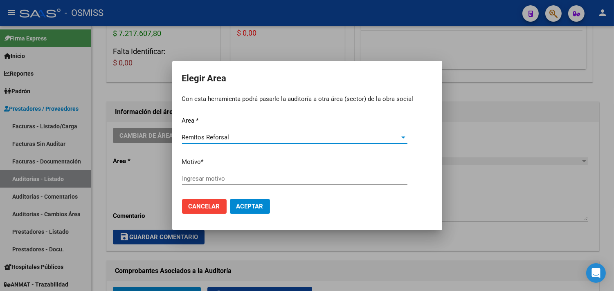
click at [221, 176] on input "Ingresar motivo" at bounding box center [294, 178] width 225 height 7
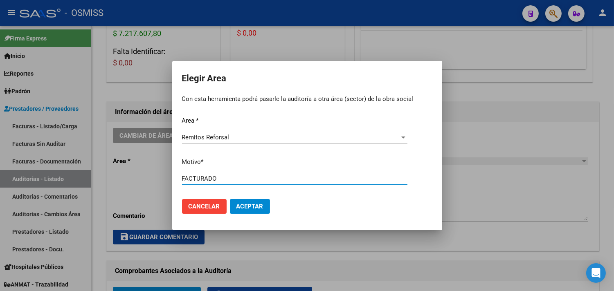
type input "FACTURADO"
click at [251, 206] on span "Aceptar" at bounding box center [249, 206] width 27 height 7
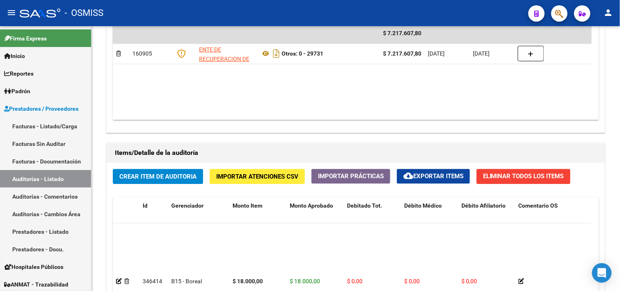
scroll to position [227, 0]
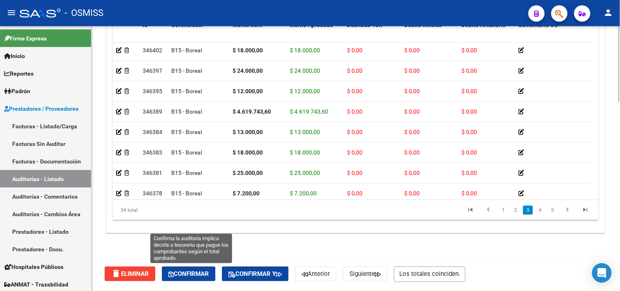
click at [195, 269] on button "Confirmar" at bounding box center [189, 274] width 54 height 15
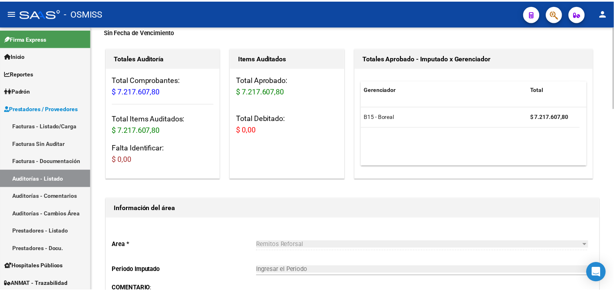
scroll to position [0, 0]
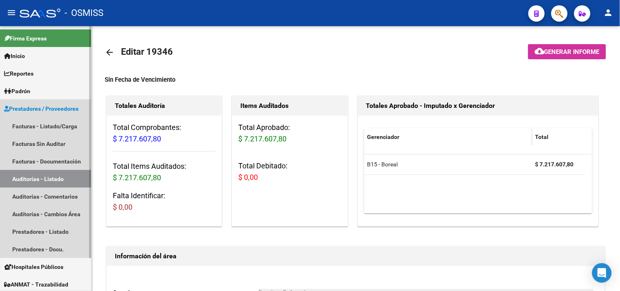
click at [70, 178] on link "Auditorías - Listado" at bounding box center [45, 179] width 91 height 18
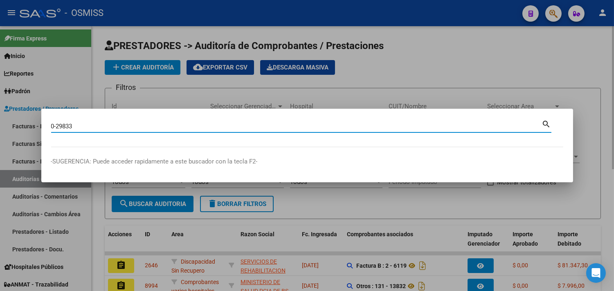
type input "0-29833"
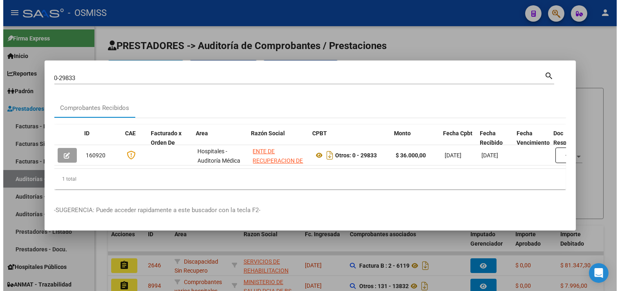
scroll to position [0, 308]
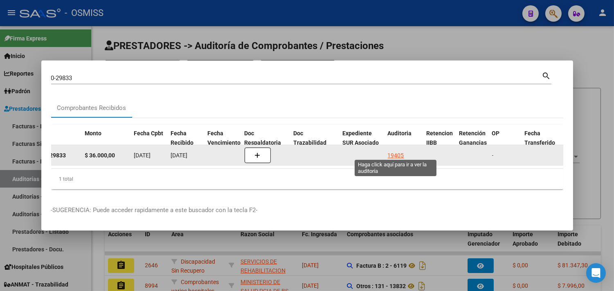
click at [398, 153] on div "19405" at bounding box center [396, 155] width 16 height 9
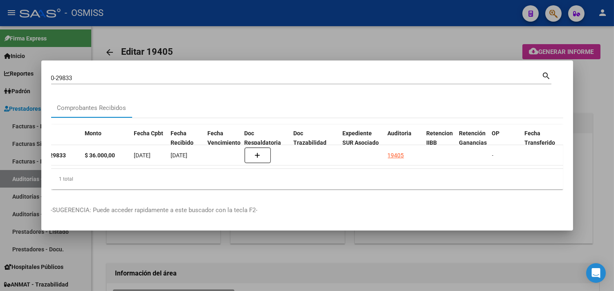
click at [602, 99] on div at bounding box center [307, 145] width 614 height 291
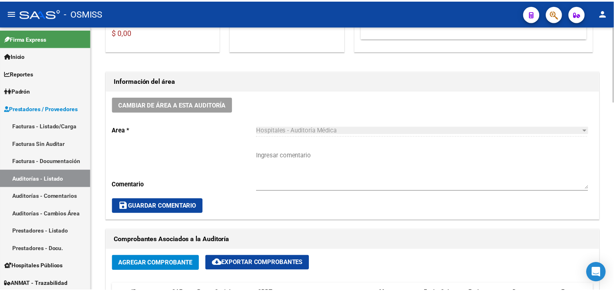
scroll to position [136, 0]
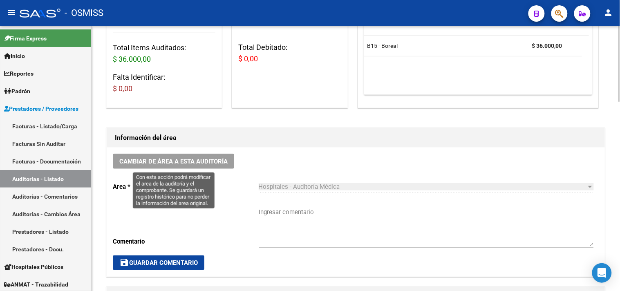
click at [182, 155] on button "Cambiar de área a esta auditoría" at bounding box center [173, 161] width 121 height 15
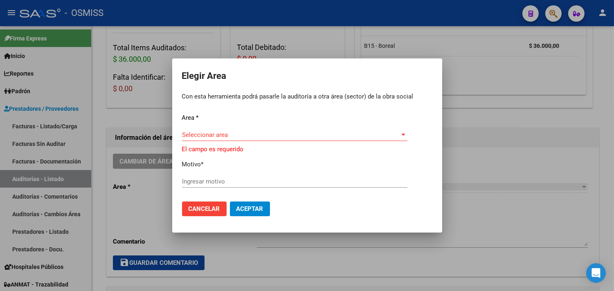
click at [195, 141] on div "Seleccionar area Seleccionar area" at bounding box center [294, 139] width 225 height 20
click at [261, 130] on div "Seleccionar area Seleccionar area" at bounding box center [294, 135] width 225 height 12
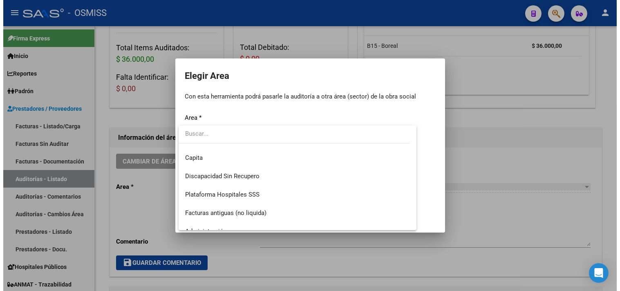
scroll to position [190, 0]
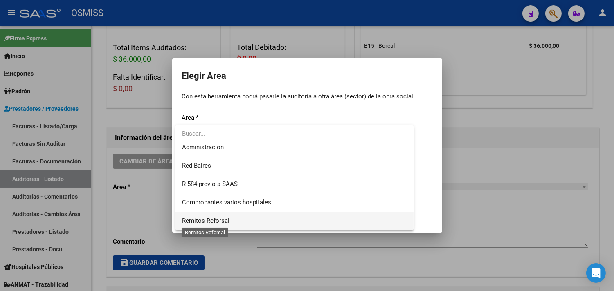
click at [225, 219] on span "Remitos Reforsal" at bounding box center [205, 220] width 47 height 7
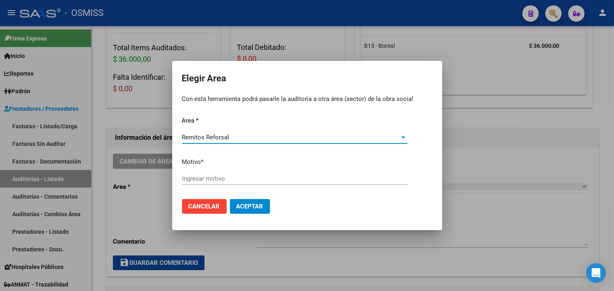
click at [222, 180] on input "Ingresar motivo" at bounding box center [294, 178] width 225 height 7
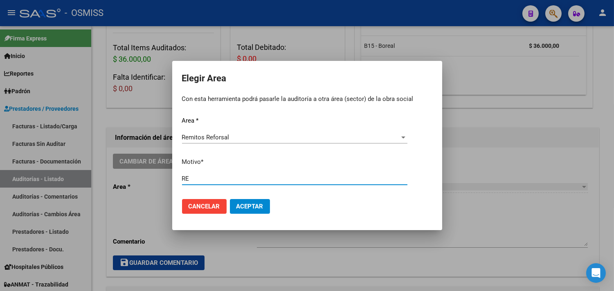
type input "R"
type input "FACTURADO"
click at [241, 205] on span "Aceptar" at bounding box center [249, 206] width 27 height 7
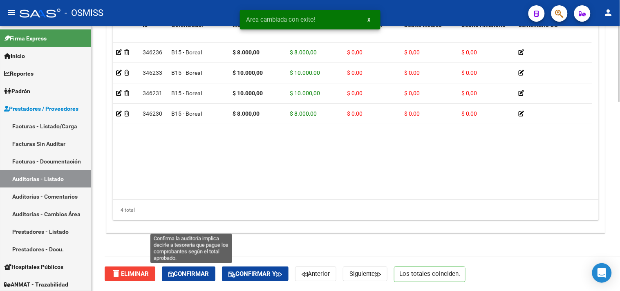
click at [204, 273] on span "Confirmar" at bounding box center [188, 273] width 40 height 7
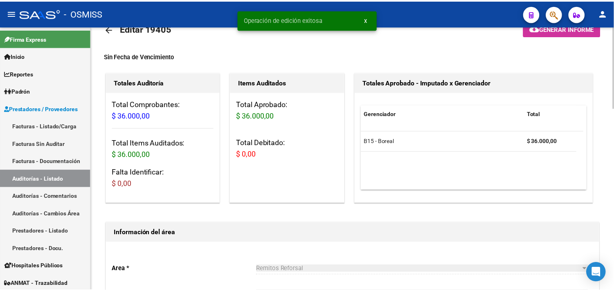
scroll to position [0, 0]
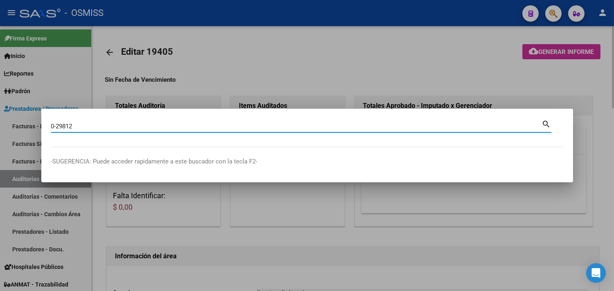
type input "0-29812"
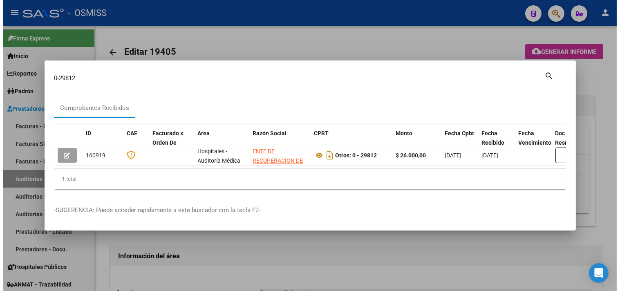
scroll to position [0, 379]
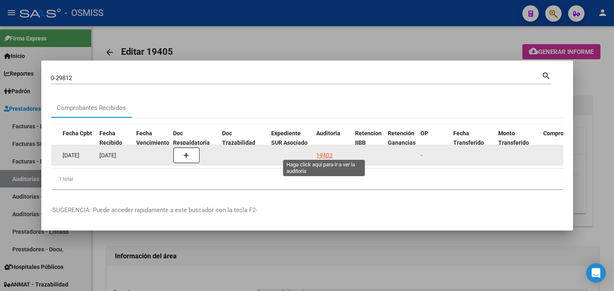
click at [326, 151] on div "19403" at bounding box center [324, 155] width 16 height 9
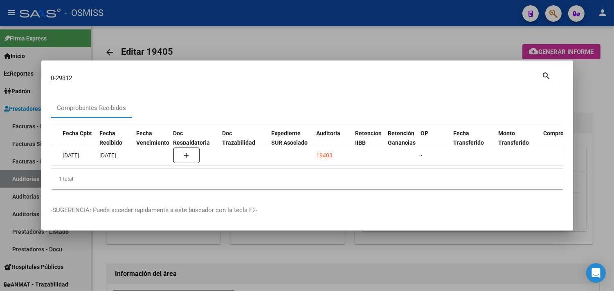
click at [593, 107] on div at bounding box center [307, 145] width 614 height 291
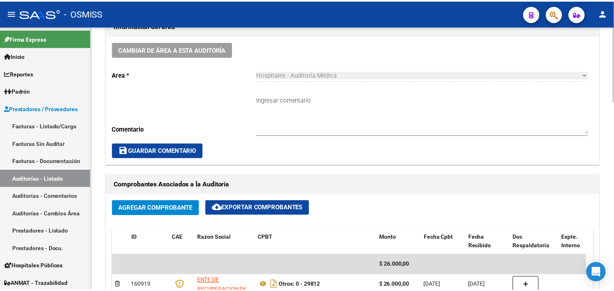
scroll to position [272, 0]
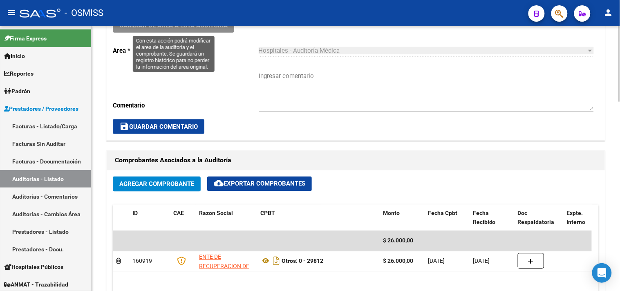
click at [190, 27] on span "Cambiar de área a esta auditoría" at bounding box center [173, 25] width 108 height 7
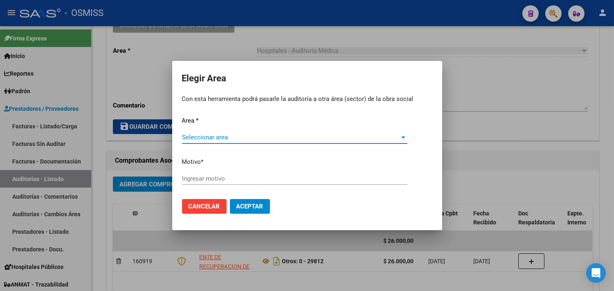
click at [204, 137] on span "Seleccionar area" at bounding box center [291, 137] width 218 height 7
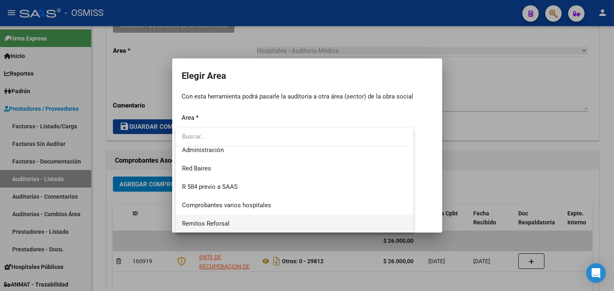
click at [208, 228] on span "Remitos Reforsal" at bounding box center [294, 224] width 225 height 18
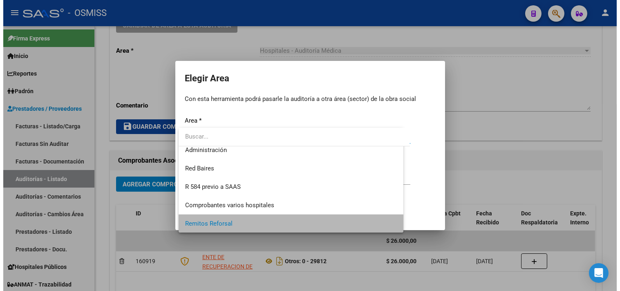
scroll to position [190, 0]
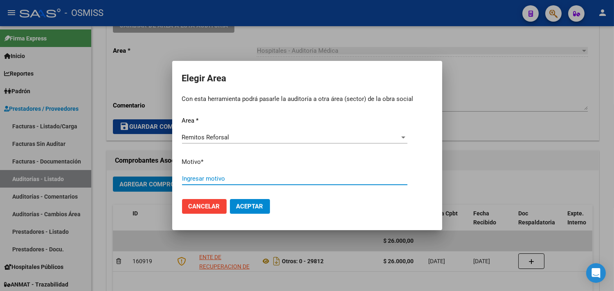
click at [213, 182] on input "Ingresar motivo" at bounding box center [294, 178] width 225 height 7
type input "FACTURADO"
click at [248, 202] on button "Aceptar" at bounding box center [250, 206] width 40 height 15
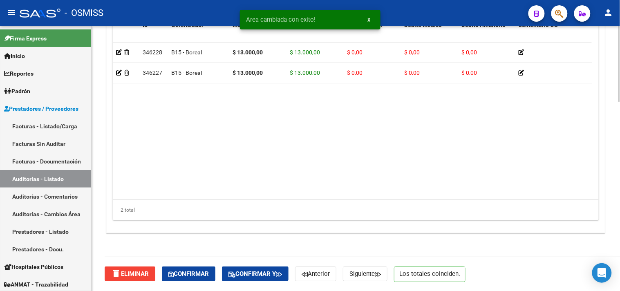
click at [207, 267] on button "Confirmar" at bounding box center [189, 274] width 54 height 15
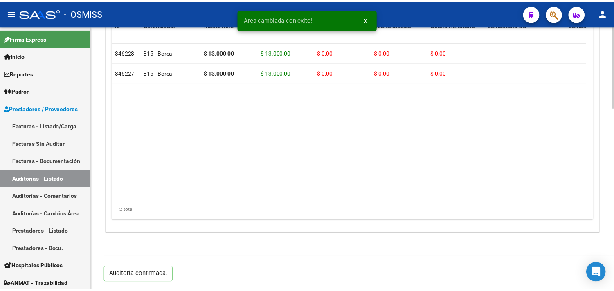
scroll to position [588, 0]
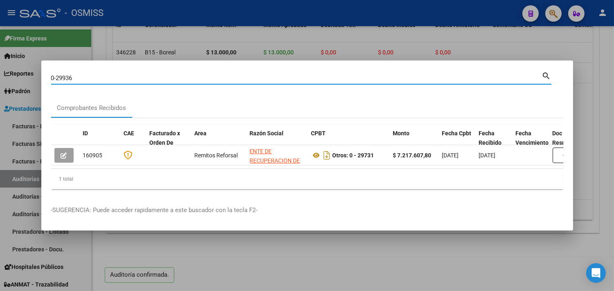
type input "0-29936"
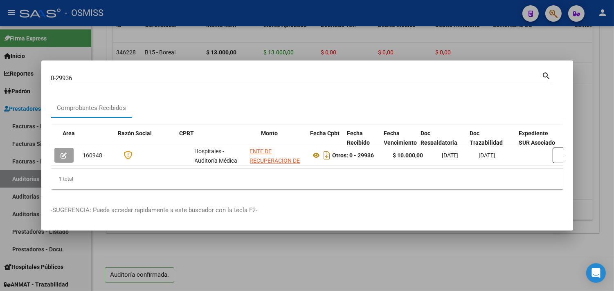
scroll to position [0, 353]
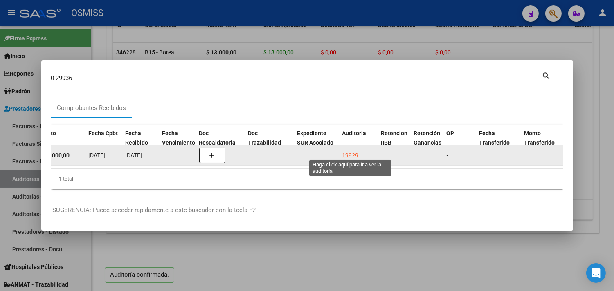
click at [354, 151] on div "19929" at bounding box center [350, 155] width 16 height 9
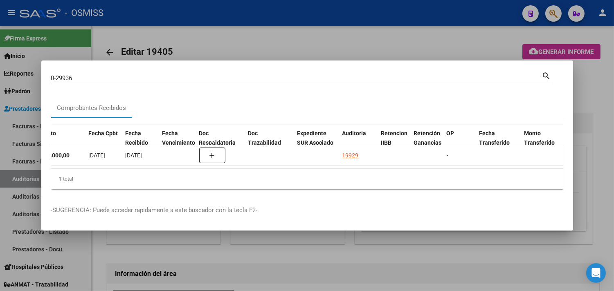
click at [593, 80] on div at bounding box center [307, 145] width 614 height 291
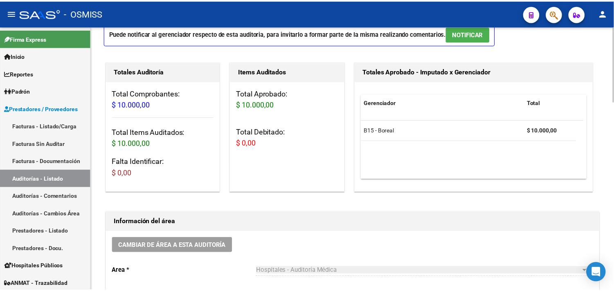
scroll to position [227, 0]
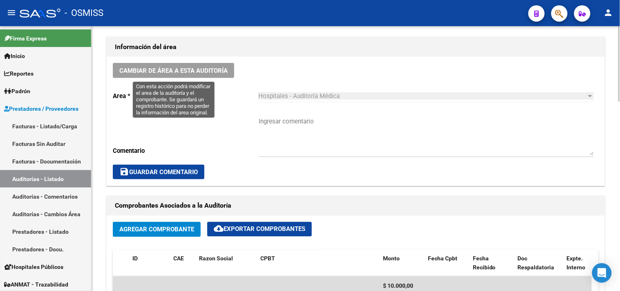
click at [187, 73] on span "Cambiar de área a esta auditoría" at bounding box center [173, 70] width 108 height 7
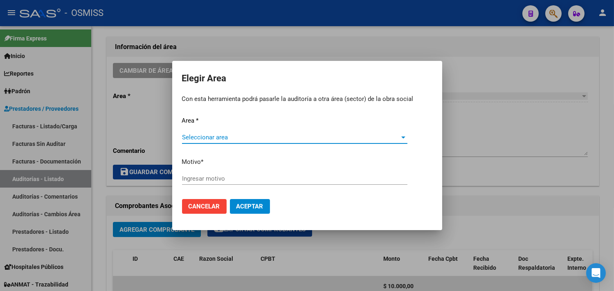
click at [231, 137] on span "Seleccionar area" at bounding box center [291, 137] width 218 height 7
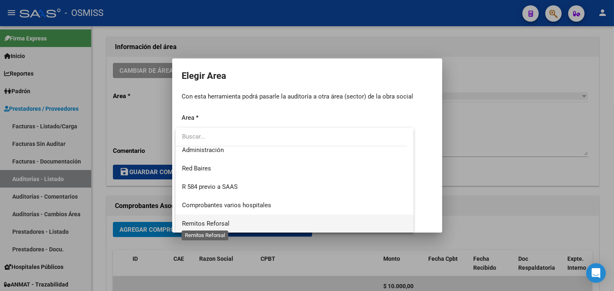
click at [220, 224] on span "Remitos Reforsal" at bounding box center [205, 223] width 47 height 7
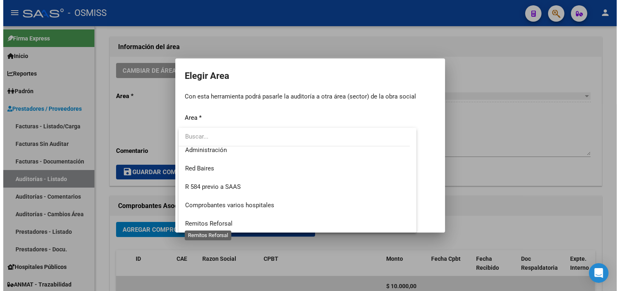
scroll to position [190, 0]
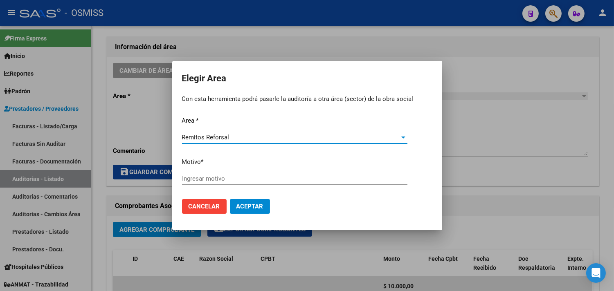
click at [217, 178] on input "Ingresar motivo" at bounding box center [294, 178] width 225 height 7
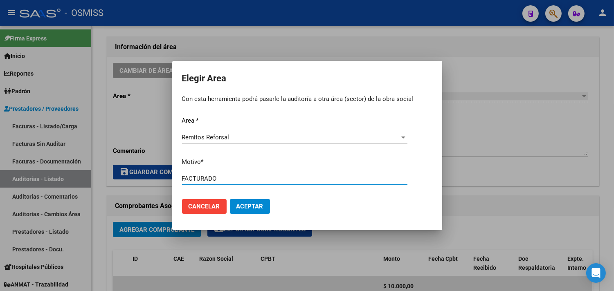
type input "FACTURADO"
click at [262, 207] on span "Aceptar" at bounding box center [249, 206] width 27 height 7
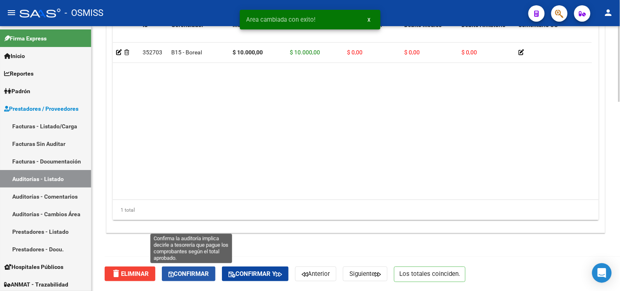
click at [204, 270] on span "Confirmar" at bounding box center [188, 273] width 40 height 7
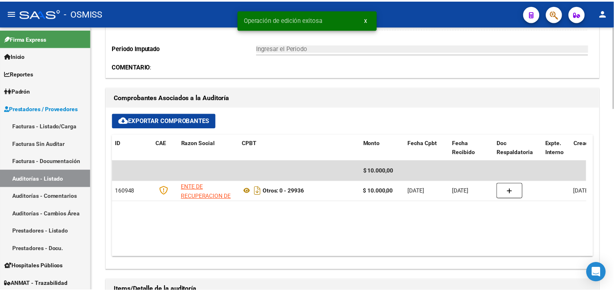
scroll to position [225, 0]
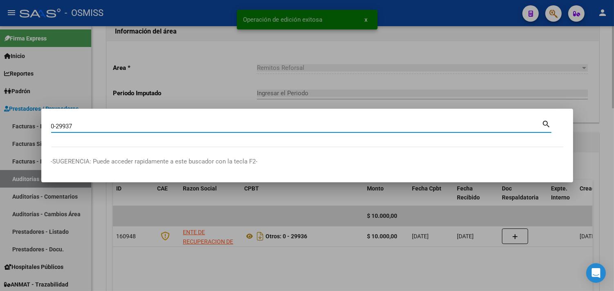
type input "0-29937"
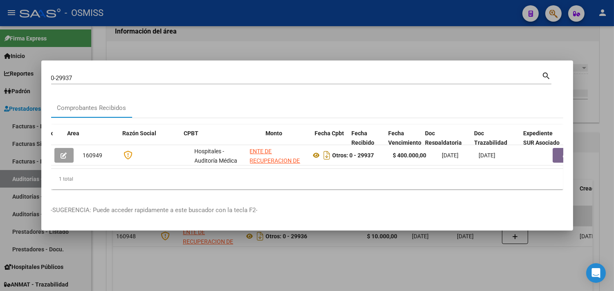
scroll to position [0, 283]
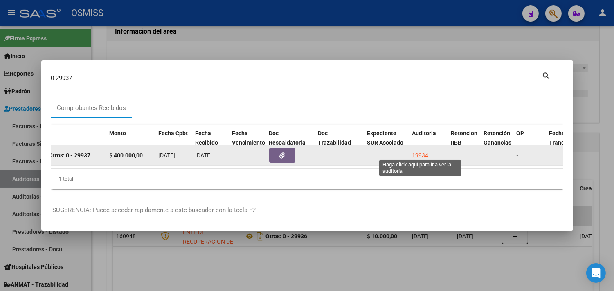
click at [422, 152] on div "19934" at bounding box center [420, 155] width 16 height 9
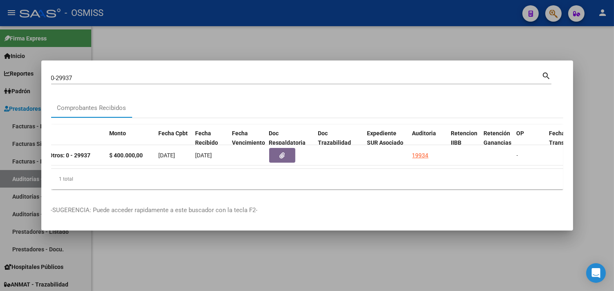
click at [588, 107] on div at bounding box center [307, 145] width 614 height 291
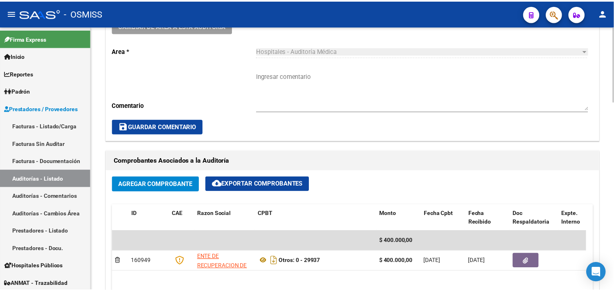
scroll to position [227, 0]
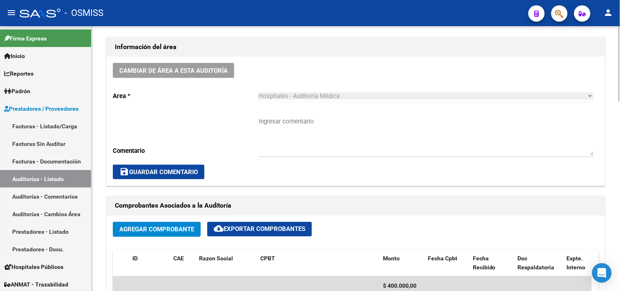
click at [211, 72] on span "Cambiar de área a esta auditoría" at bounding box center [173, 70] width 108 height 7
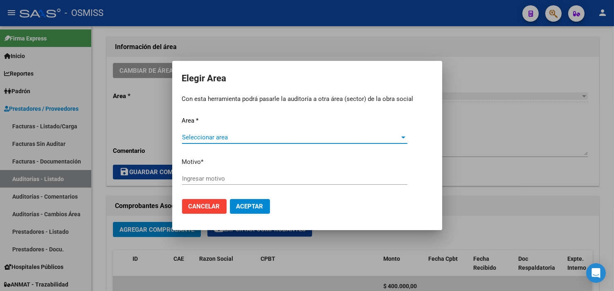
click at [214, 141] on div "Seleccionar area Seleccionar area" at bounding box center [294, 141] width 225 height 20
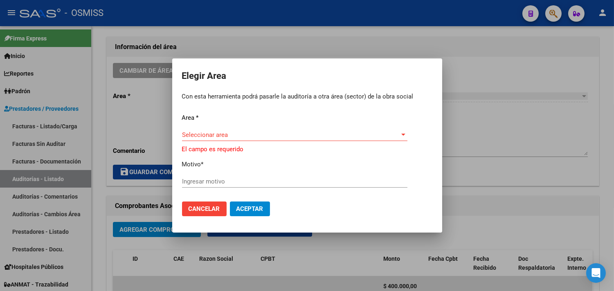
click at [291, 136] on span "Seleccionar area" at bounding box center [291, 134] width 218 height 7
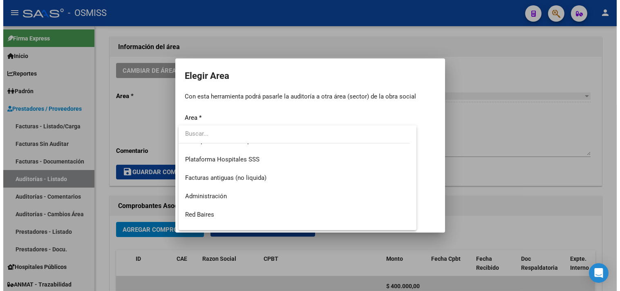
scroll to position [190, 0]
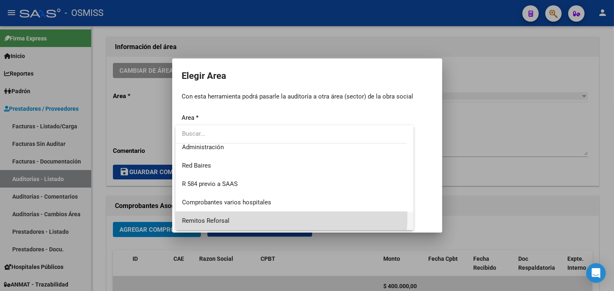
click at [262, 217] on span "Remitos Reforsal" at bounding box center [294, 221] width 225 height 18
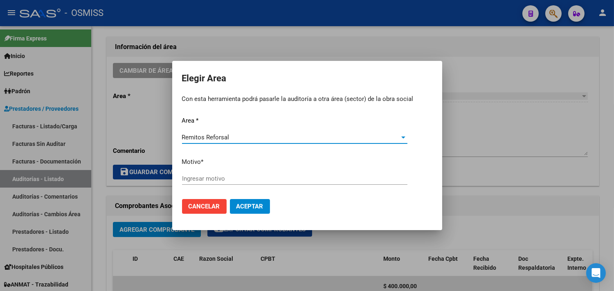
click at [254, 177] on input "Ingresar motivo" at bounding box center [294, 178] width 225 height 7
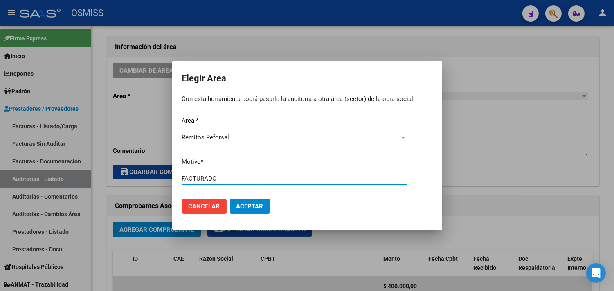
type input "FACTURADO"
click at [252, 202] on button "Aceptar" at bounding box center [250, 206] width 40 height 15
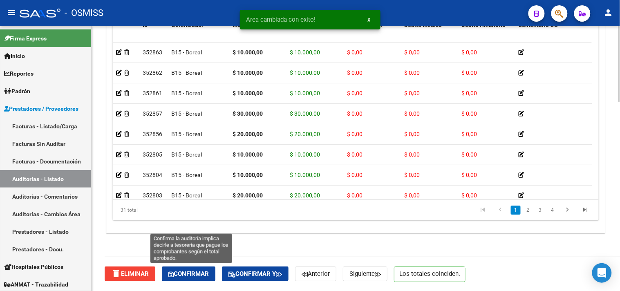
click at [208, 271] on span "Confirmar" at bounding box center [188, 273] width 40 height 7
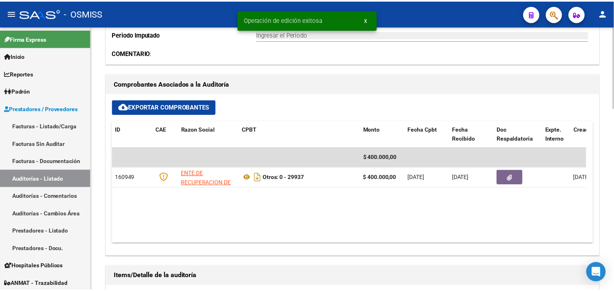
scroll to position [270, 0]
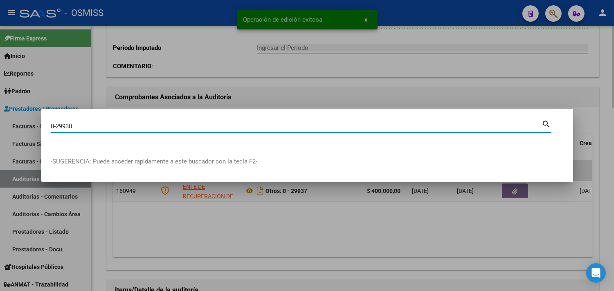
type input "0-29938"
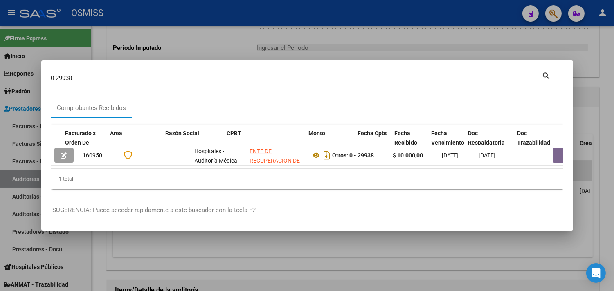
scroll to position [0, 395]
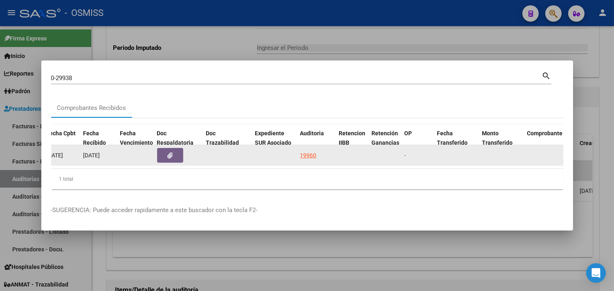
click at [312, 151] on div "19960" at bounding box center [308, 155] width 16 height 9
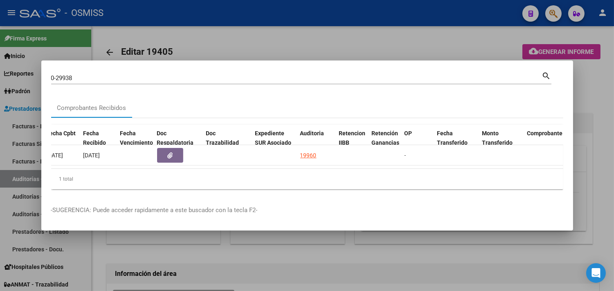
click at [597, 83] on div at bounding box center [307, 145] width 614 height 291
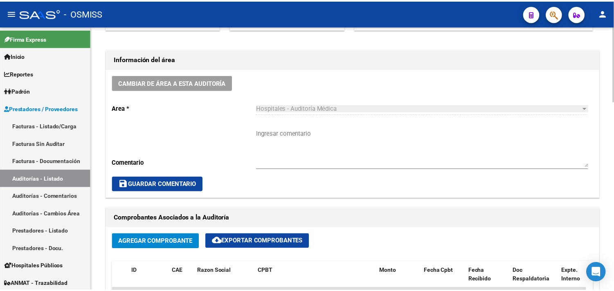
scroll to position [272, 0]
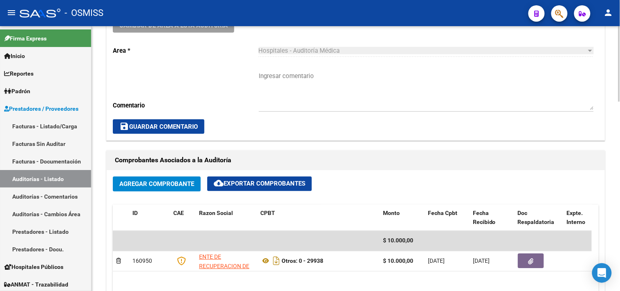
click at [213, 32] on button "Cambiar de área a esta auditoría" at bounding box center [173, 25] width 121 height 15
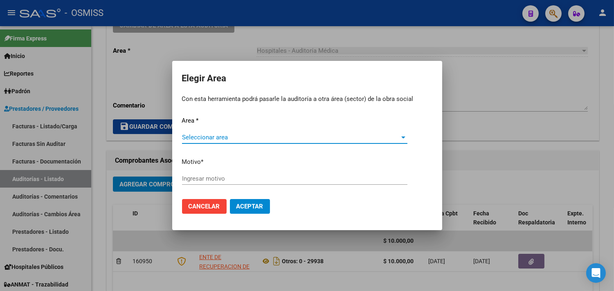
click at [238, 141] on div "Seleccionar area Seleccionar area" at bounding box center [294, 141] width 225 height 20
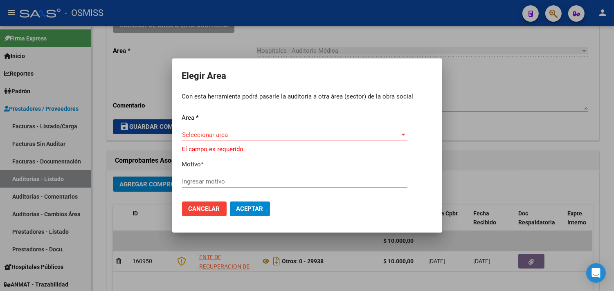
click at [382, 135] on span "Seleccionar area" at bounding box center [291, 134] width 218 height 7
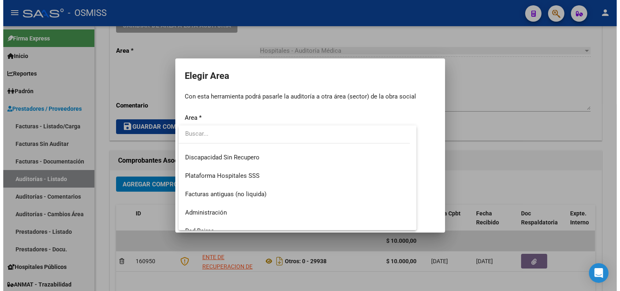
scroll to position [190, 0]
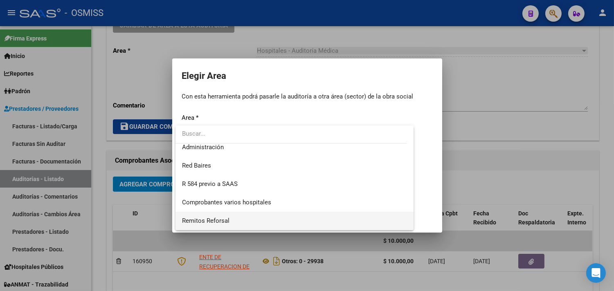
click at [308, 219] on span "Remitos Reforsal" at bounding box center [294, 221] width 225 height 18
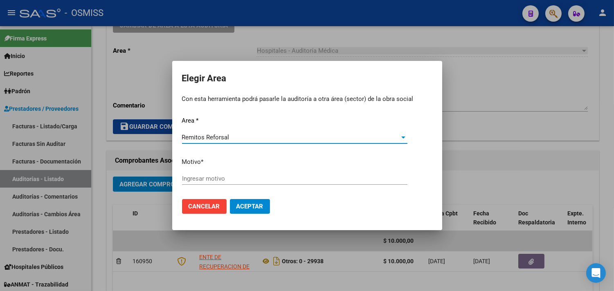
click at [315, 180] on input "Ingresar motivo" at bounding box center [294, 178] width 225 height 7
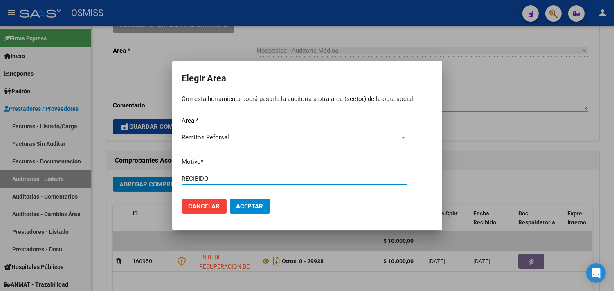
type input "RECIBIDO"
click at [260, 199] on button "Aceptar" at bounding box center [250, 206] width 40 height 15
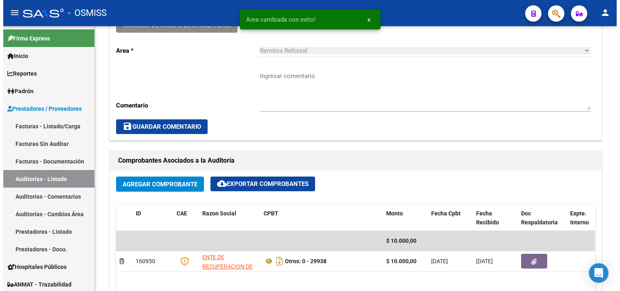
scroll to position [264, 0]
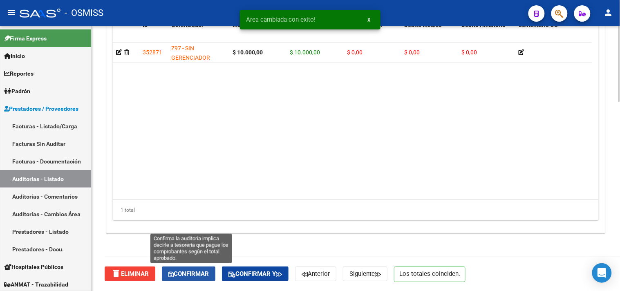
click at [202, 275] on span "Confirmar" at bounding box center [188, 273] width 40 height 7
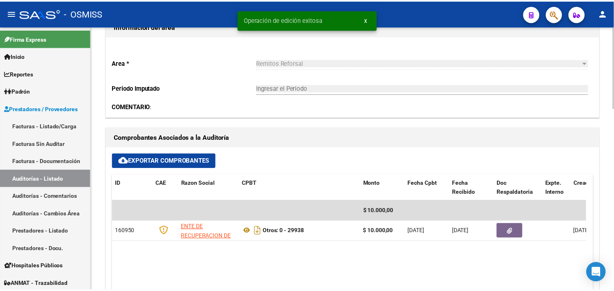
scroll to position [225, 0]
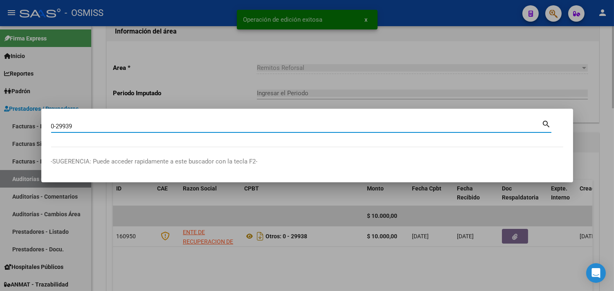
type input "0-29939"
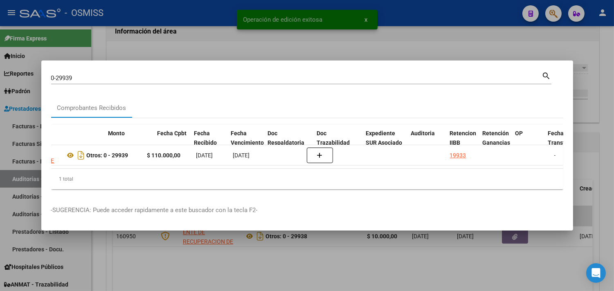
scroll to position [0, 285]
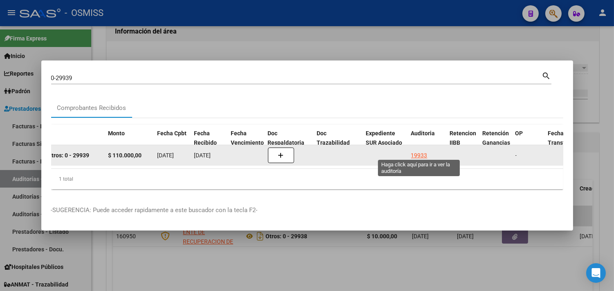
click at [416, 152] on div "19933" at bounding box center [419, 155] width 16 height 9
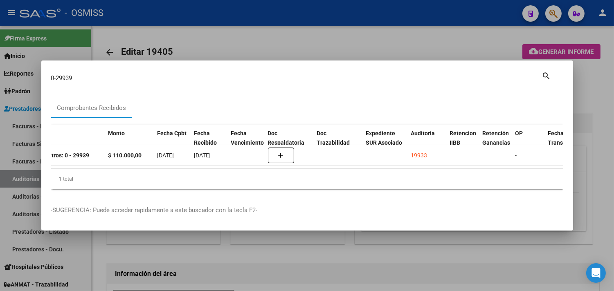
click at [600, 126] on div at bounding box center [307, 145] width 614 height 291
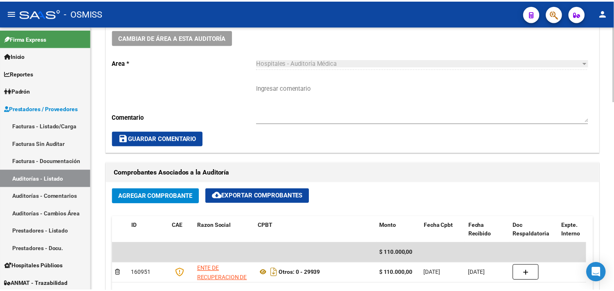
scroll to position [272, 0]
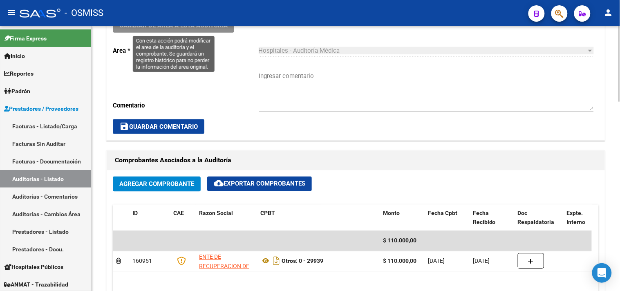
click at [186, 27] on span "Cambiar de área a esta auditoría" at bounding box center [173, 25] width 108 height 7
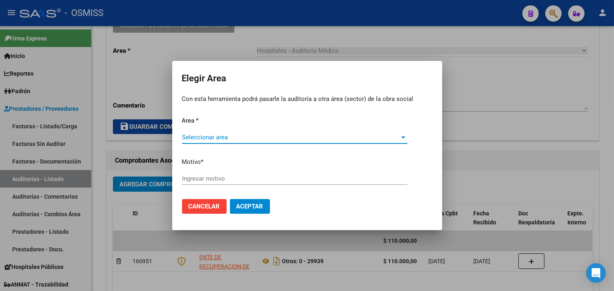
click at [222, 133] on div "Seleccionar area Seleccionar area" at bounding box center [294, 137] width 225 height 12
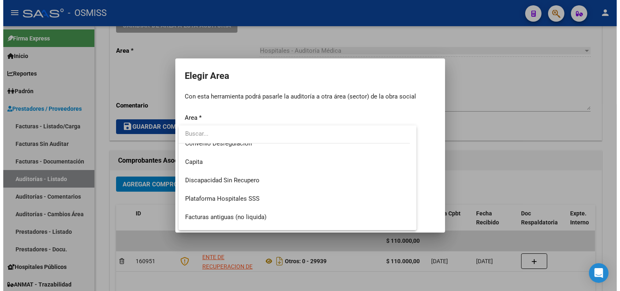
scroll to position [190, 0]
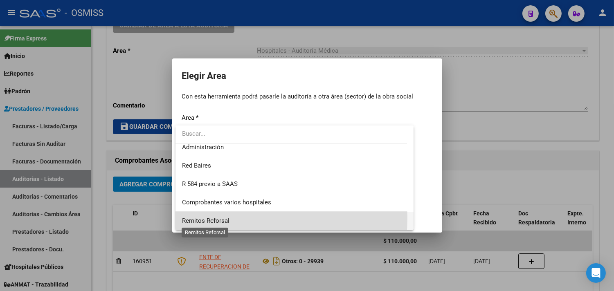
click at [223, 217] on span "Remitos Reforsal" at bounding box center [205, 220] width 47 height 7
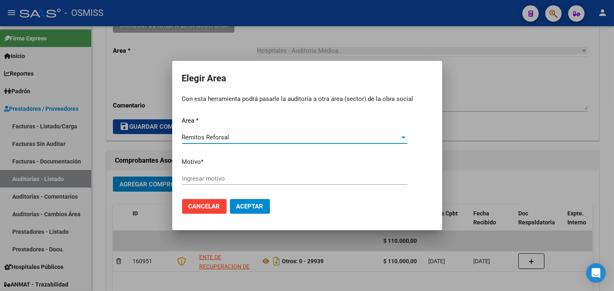
click at [220, 179] on input "Ingresar motivo" at bounding box center [294, 178] width 225 height 7
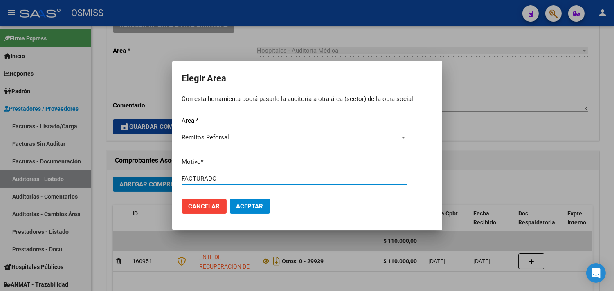
type input "FACTURADO"
click at [246, 203] on button "Aceptar" at bounding box center [250, 206] width 40 height 15
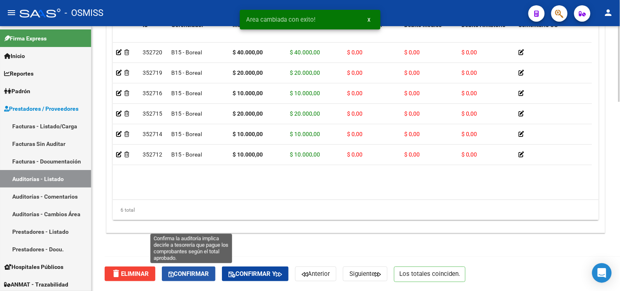
click at [186, 273] on span "Confirmar" at bounding box center [188, 273] width 40 height 7
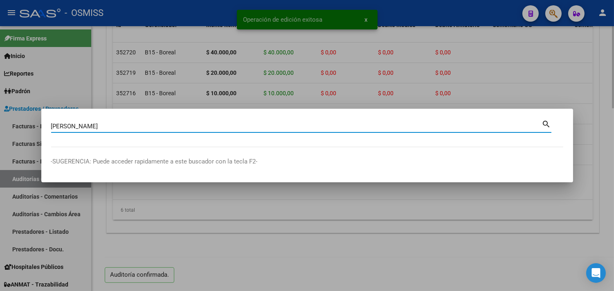
type input "NELIDA GALARZA"
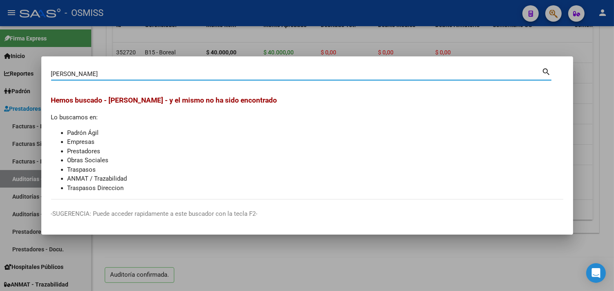
click at [207, 260] on div at bounding box center [307, 145] width 614 height 291
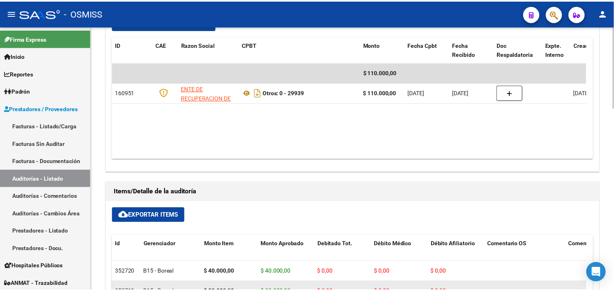
scroll to position [270, 0]
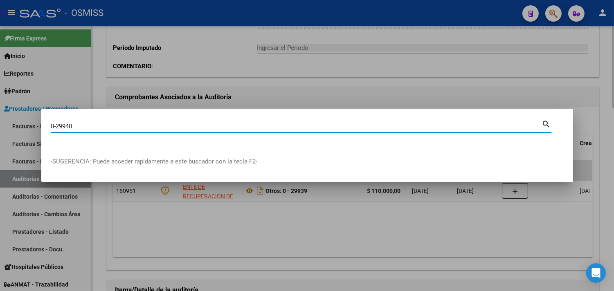
type input "0-29940"
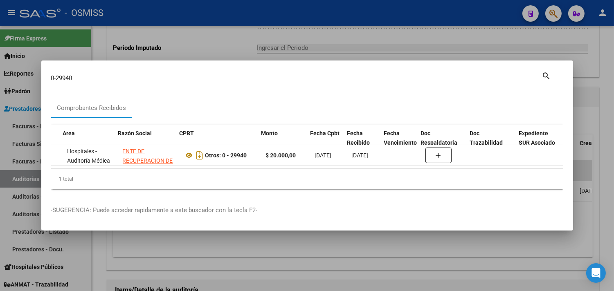
scroll to position [0, 146]
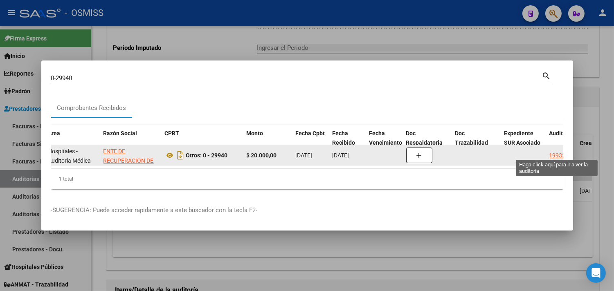
click at [551, 152] on div "19932" at bounding box center [557, 155] width 16 height 9
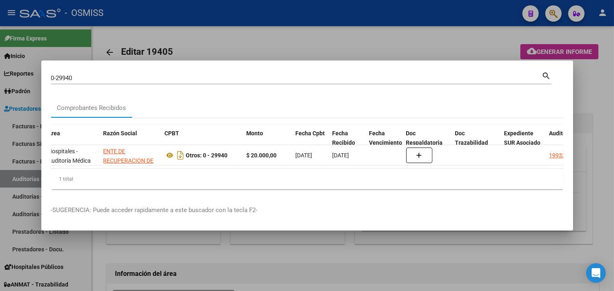
click at [604, 105] on div at bounding box center [307, 145] width 614 height 291
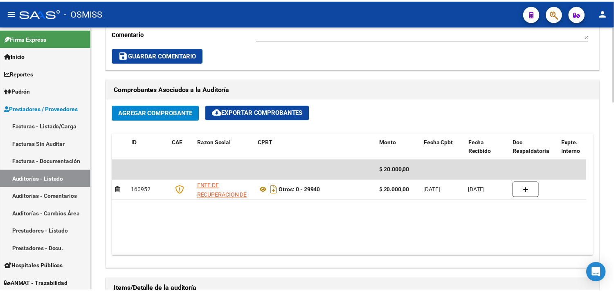
scroll to position [253, 0]
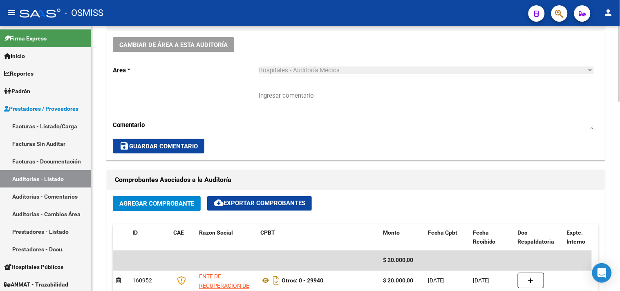
click at [177, 37] on div "Cambiar de área a esta auditoría Area * Hospitales - Auditoría Médica Seleccion…" at bounding box center [356, 95] width 498 height 129
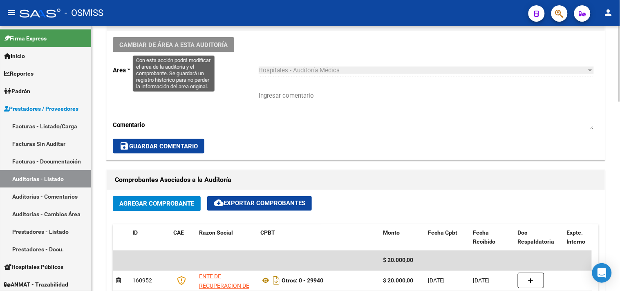
click at [178, 42] on span "Cambiar de área a esta auditoría" at bounding box center [173, 44] width 108 height 7
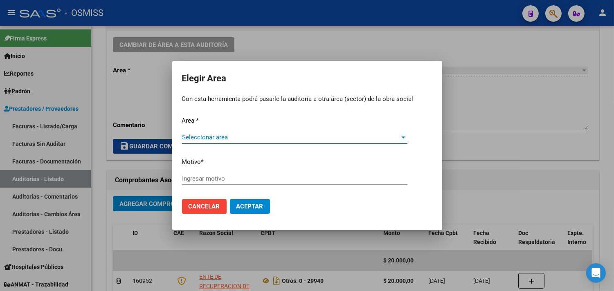
click at [223, 139] on span "Seleccionar area" at bounding box center [291, 137] width 218 height 7
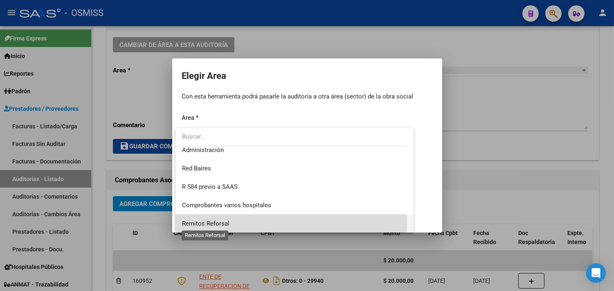
drag, startPoint x: 228, startPoint y: 224, endPoint x: 231, endPoint y: 217, distance: 7.1
click at [228, 223] on span "Remitos Reforsal" at bounding box center [205, 223] width 47 height 7
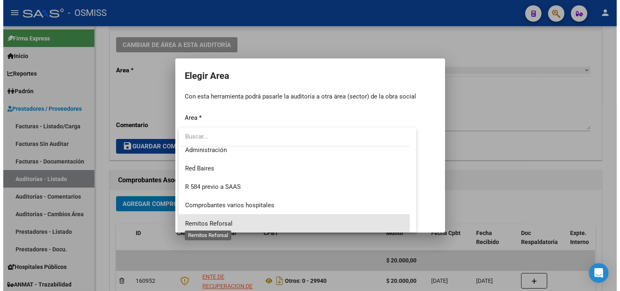
scroll to position [190, 0]
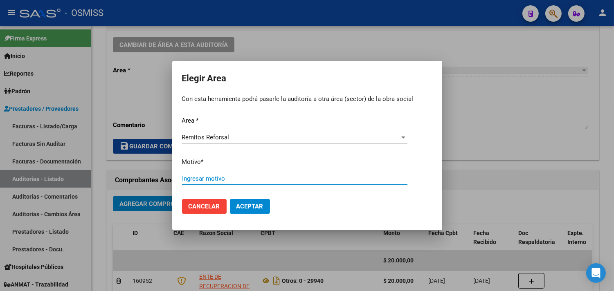
click at [231, 178] on input "Ingresar motivo" at bounding box center [294, 178] width 225 height 7
type input "FACTURADO"
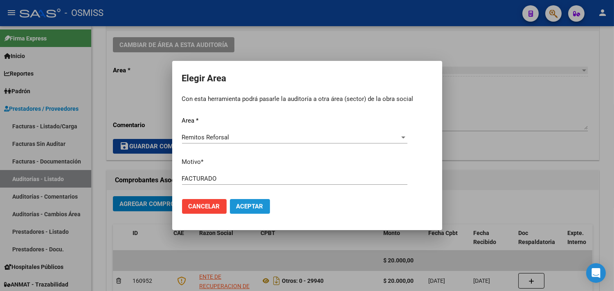
click at [260, 207] on span "Aceptar" at bounding box center [249, 206] width 27 height 7
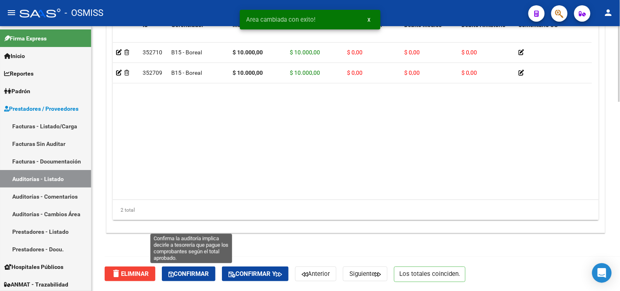
click at [197, 268] on button "Confirmar" at bounding box center [189, 274] width 54 height 15
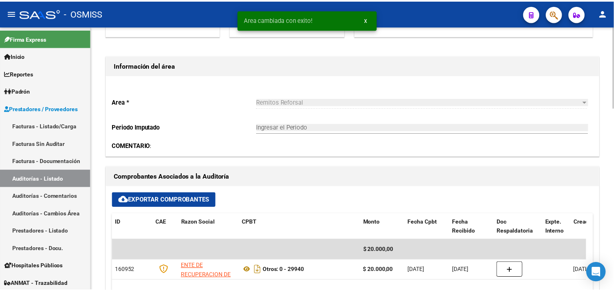
scroll to position [134, 0]
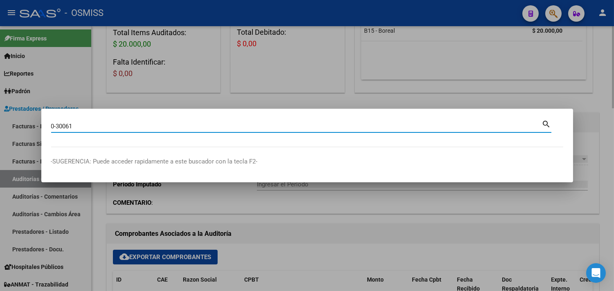
type input "0-30061"
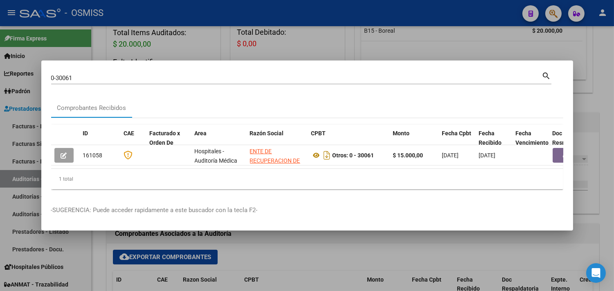
scroll to position [0, 495]
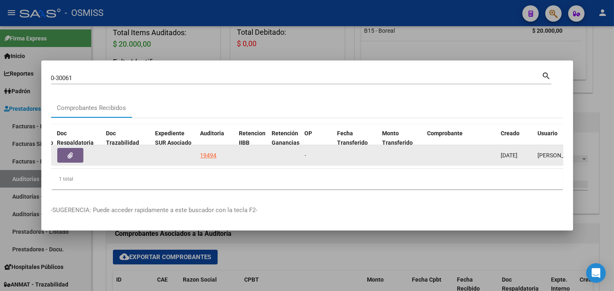
click at [212, 146] on datatable-body-cell "19494" at bounding box center [216, 155] width 39 height 20
click at [212, 151] on div "19494" at bounding box center [208, 155] width 16 height 9
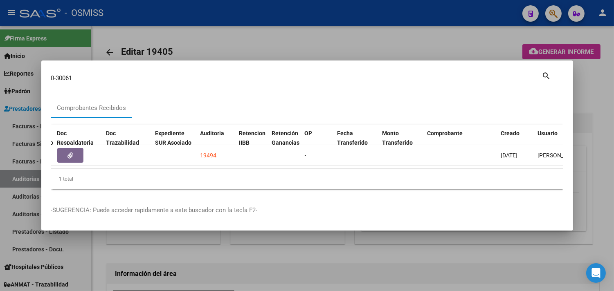
click at [593, 92] on div at bounding box center [307, 145] width 614 height 291
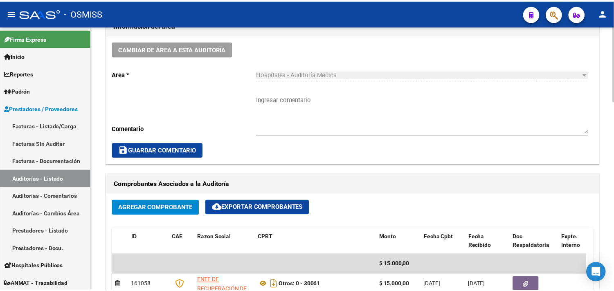
scroll to position [182, 0]
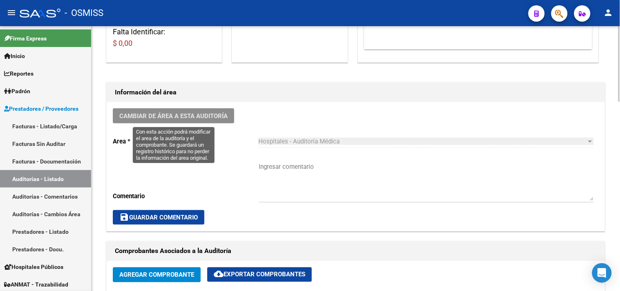
click at [179, 119] on span "Cambiar de área a esta auditoría" at bounding box center [173, 115] width 108 height 7
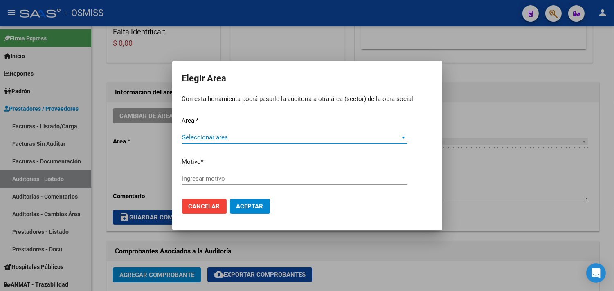
click at [214, 134] on span "Seleccionar area" at bounding box center [291, 137] width 218 height 7
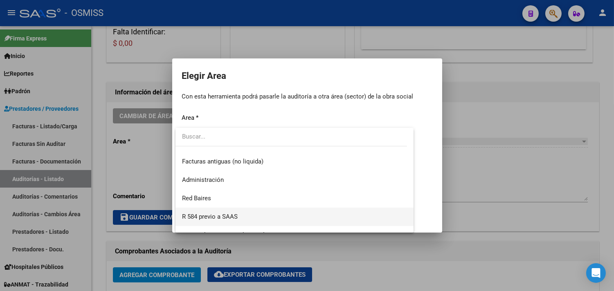
scroll to position [144, 0]
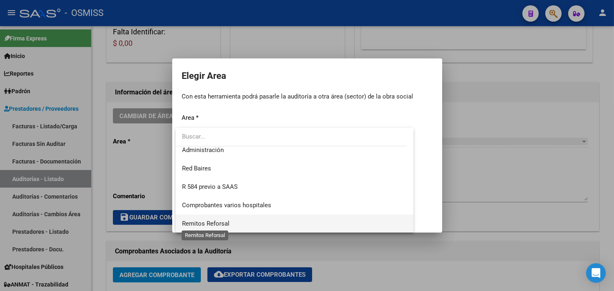
click at [227, 222] on span "Remitos Reforsal" at bounding box center [205, 223] width 47 height 7
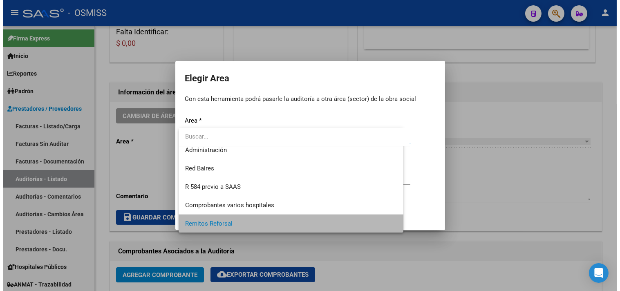
scroll to position [190, 0]
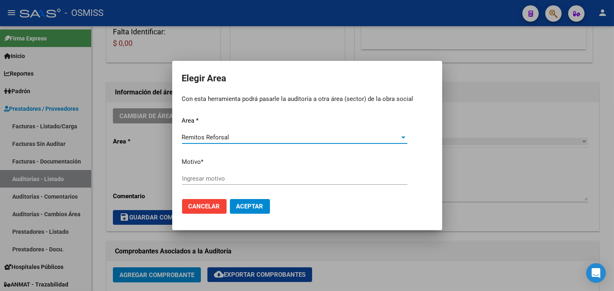
click at [215, 177] on input "Ingresar motivo" at bounding box center [294, 178] width 225 height 7
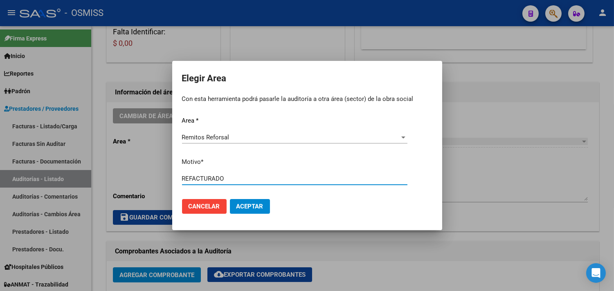
type input "REFACTURADO"
click at [243, 202] on button "Aceptar" at bounding box center [250, 206] width 40 height 15
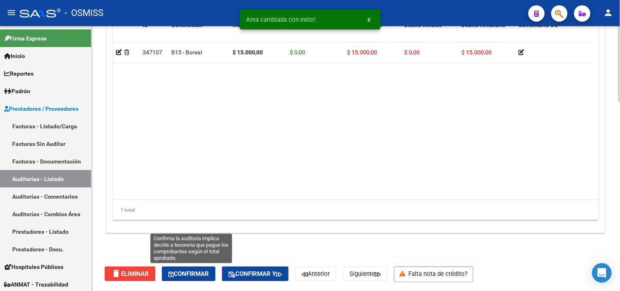
click at [198, 270] on span "Confirmar" at bounding box center [188, 273] width 40 height 7
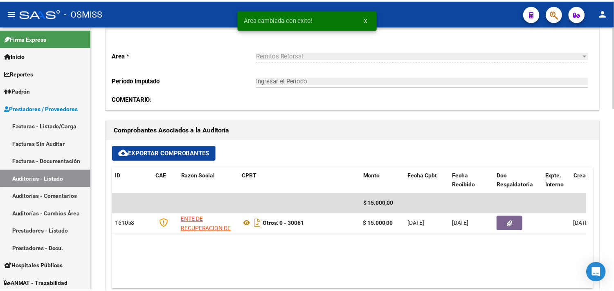
scroll to position [225, 0]
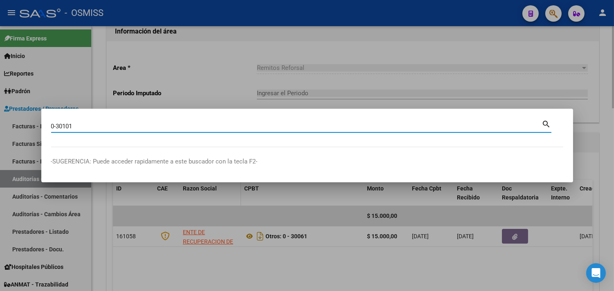
type input "0-30101"
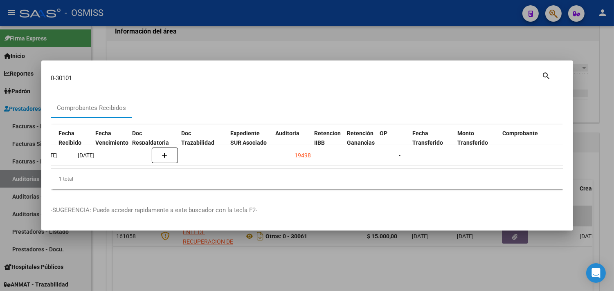
scroll to position [0, 420]
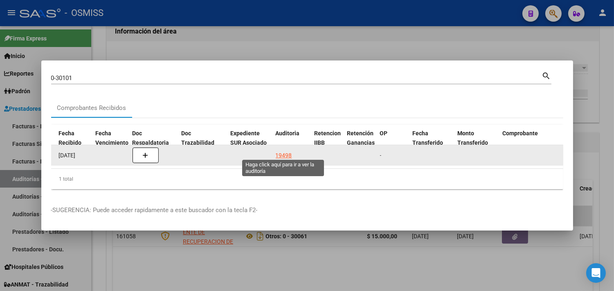
click at [287, 151] on div "19498" at bounding box center [284, 155] width 16 height 9
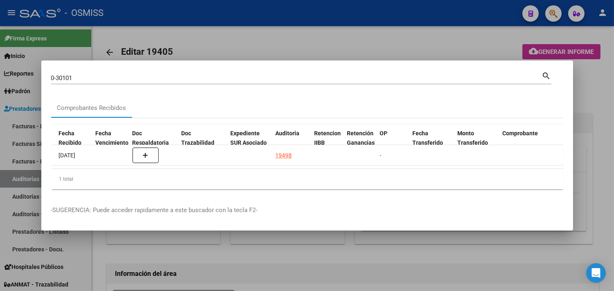
click at [597, 97] on div at bounding box center [307, 145] width 614 height 291
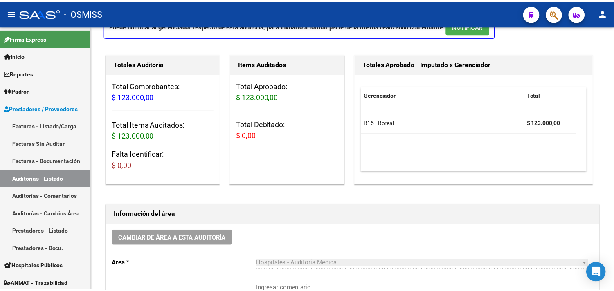
scroll to position [227, 0]
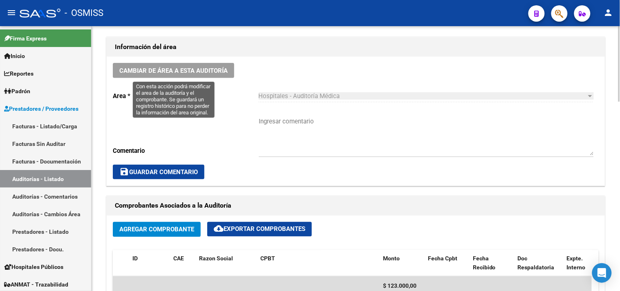
click at [173, 70] on span "Cambiar de área a esta auditoría" at bounding box center [173, 70] width 108 height 7
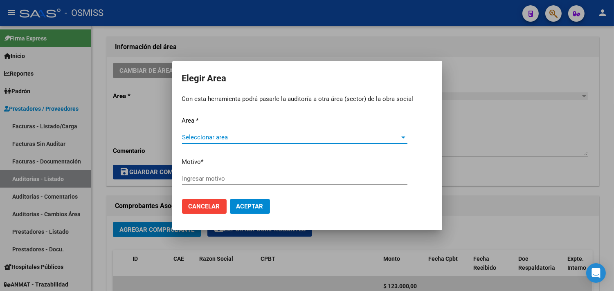
click at [206, 139] on span "Seleccionar area" at bounding box center [291, 137] width 218 height 7
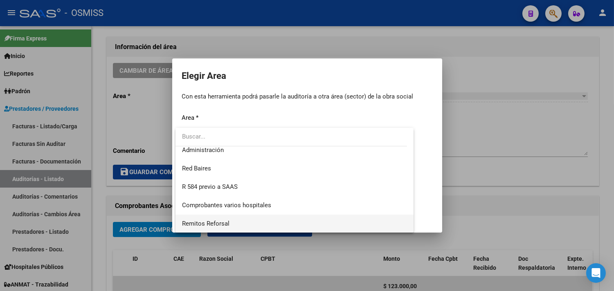
click at [235, 224] on span "Remitos Reforsal" at bounding box center [294, 224] width 225 height 18
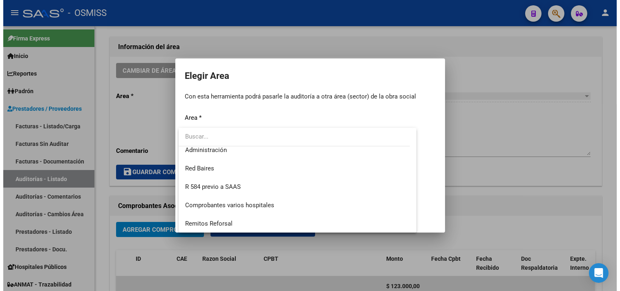
scroll to position [190, 0]
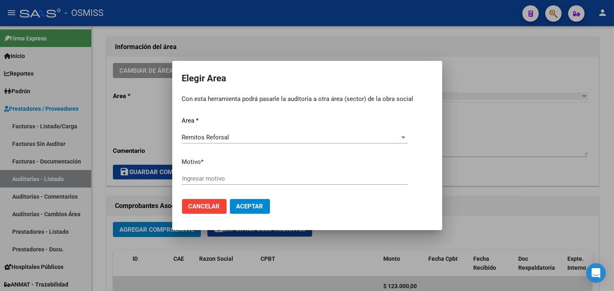
click at [225, 182] on div "Ingresar motivo" at bounding box center [294, 179] width 225 height 12
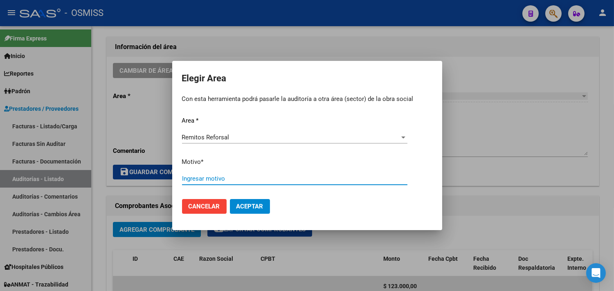
click at [220, 178] on input "Ingresar motivo" at bounding box center [294, 178] width 225 height 7
type input "FACTURADO"
click at [252, 206] on span "Aceptar" at bounding box center [249, 206] width 27 height 7
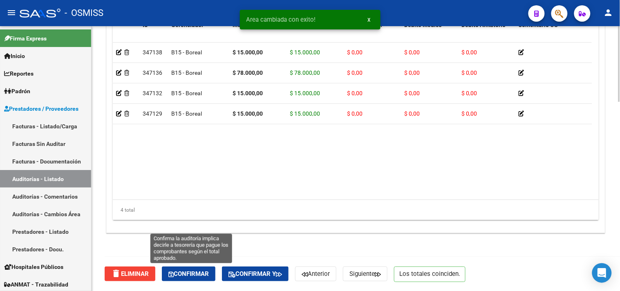
click at [191, 271] on span "Confirmar" at bounding box center [188, 273] width 40 height 7
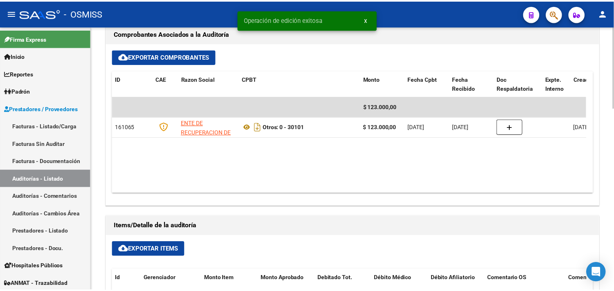
scroll to position [270, 0]
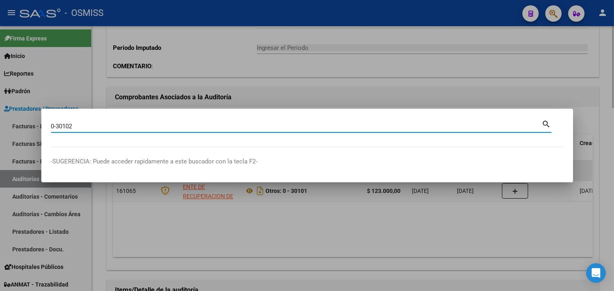
type input "0-30102"
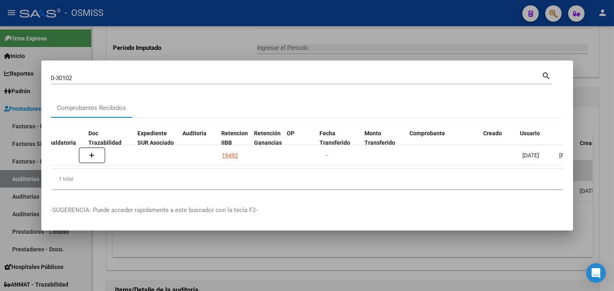
scroll to position [0, 513]
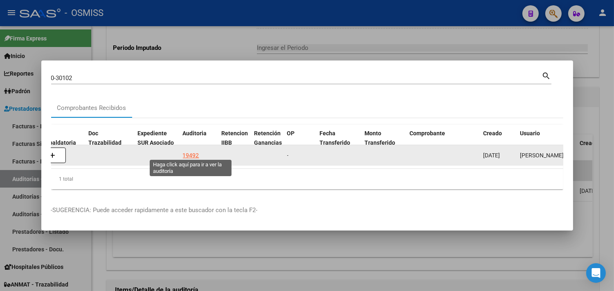
click at [188, 152] on div "19492" at bounding box center [191, 155] width 16 height 9
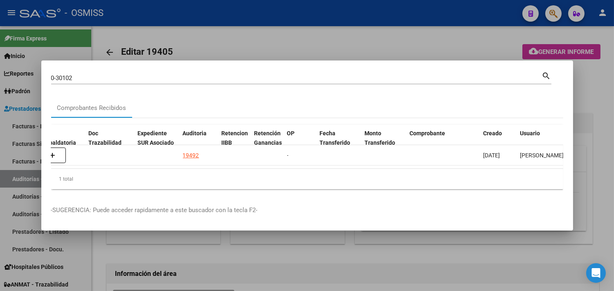
click at [597, 99] on div at bounding box center [307, 145] width 614 height 291
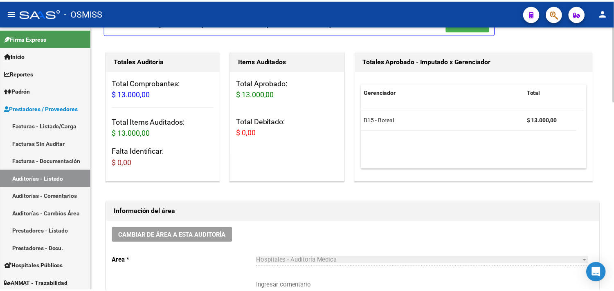
scroll to position [136, 0]
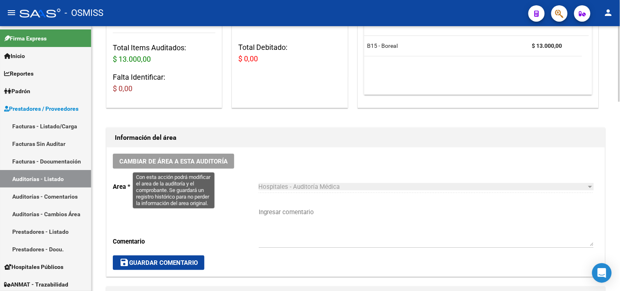
click at [205, 161] on span "Cambiar de área a esta auditoría" at bounding box center [173, 161] width 108 height 7
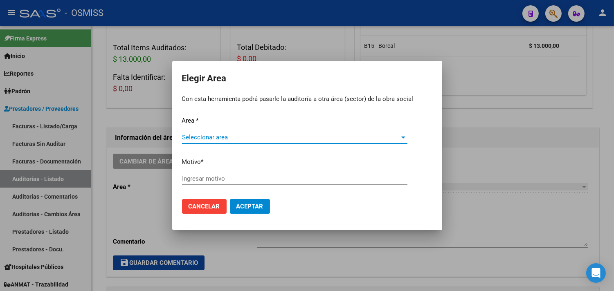
click at [227, 140] on span "Seleccionar area" at bounding box center [291, 137] width 218 height 7
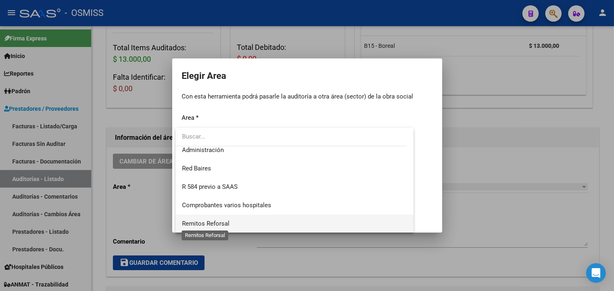
click at [219, 225] on span "Remitos Reforsal" at bounding box center [205, 223] width 47 height 7
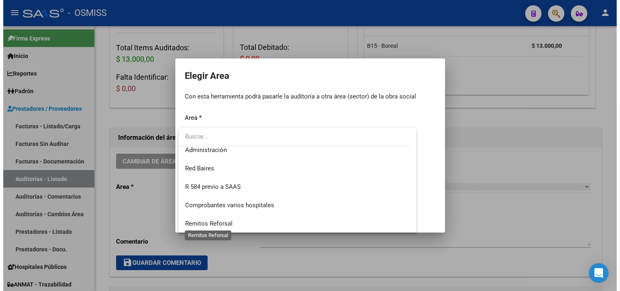
scroll to position [190, 0]
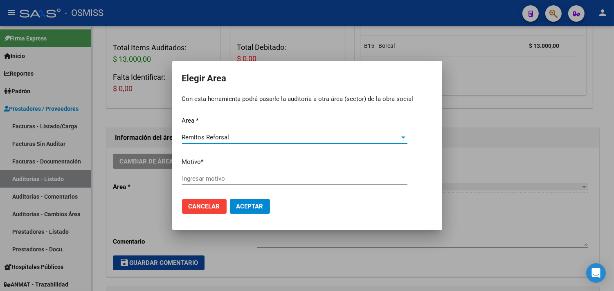
click at [217, 177] on input "Ingresar motivo" at bounding box center [294, 178] width 225 height 7
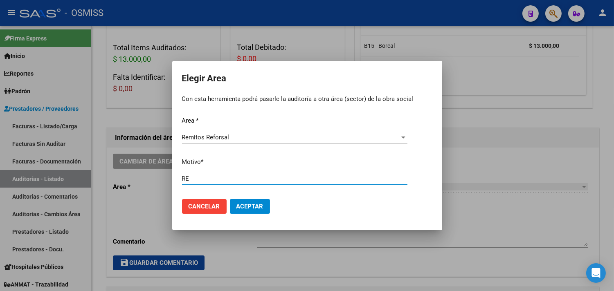
type input "R"
type input "FACTURADO"
click at [242, 203] on span "Aceptar" at bounding box center [249, 206] width 27 height 7
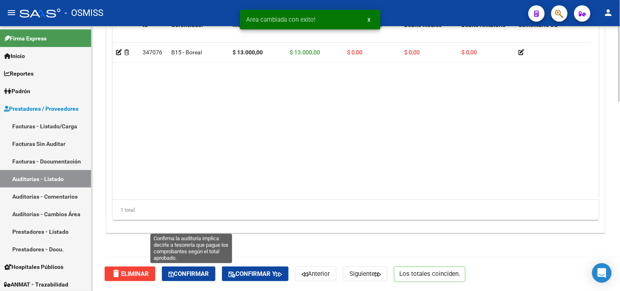
click at [215, 276] on button "Confirmar" at bounding box center [189, 274] width 54 height 15
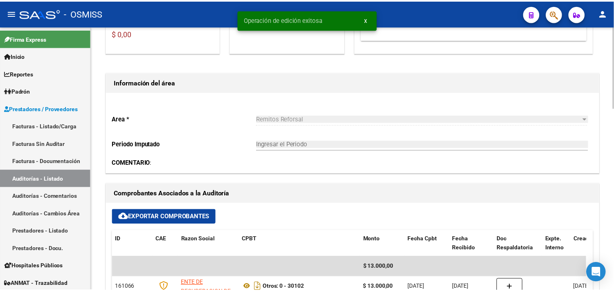
scroll to position [225, 0]
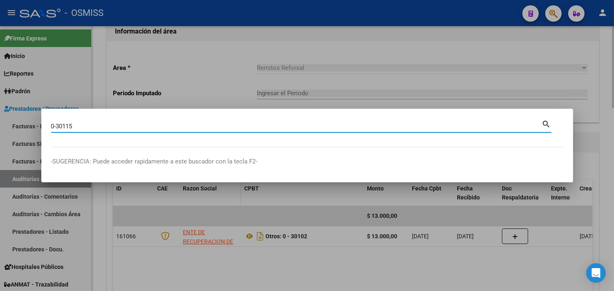
type input "0-30115"
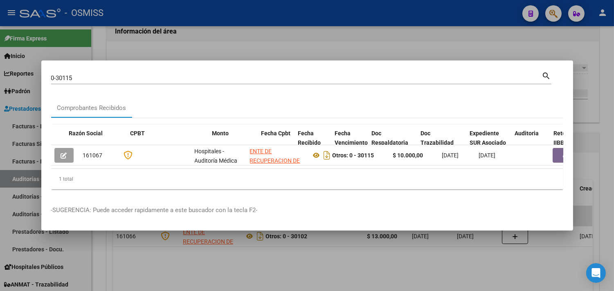
scroll to position [0, 361]
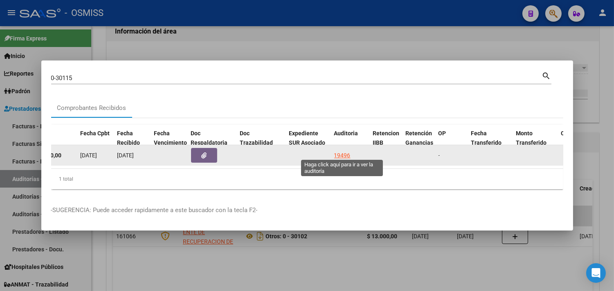
click at [343, 155] on div "19496" at bounding box center [342, 155] width 16 height 9
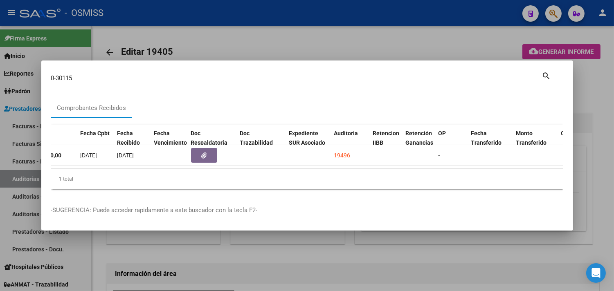
click at [598, 97] on div at bounding box center [307, 145] width 614 height 291
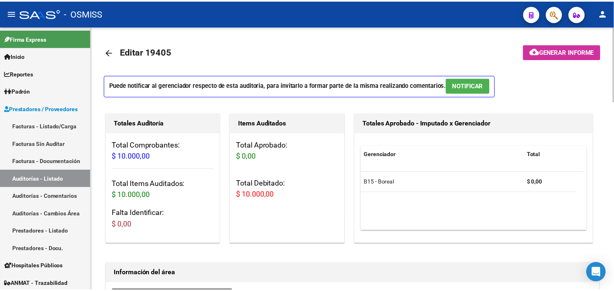
scroll to position [227, 0]
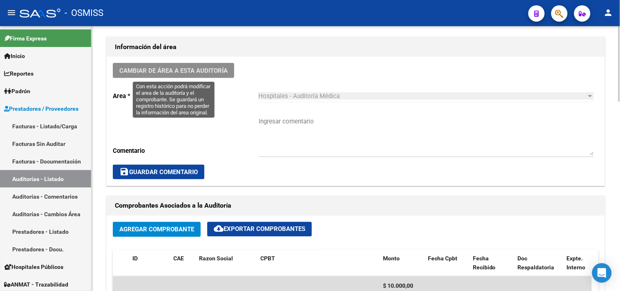
click at [201, 68] on span "Cambiar de área a esta auditoría" at bounding box center [173, 70] width 108 height 7
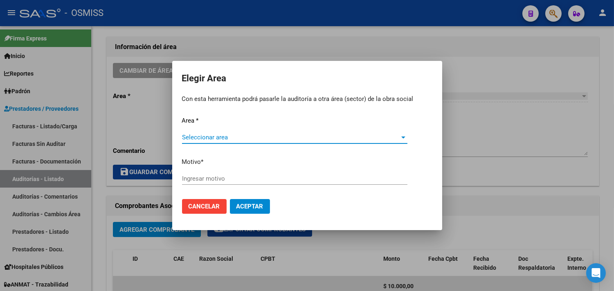
click at [204, 133] on div "Seleccionar area Seleccionar area" at bounding box center [294, 137] width 225 height 12
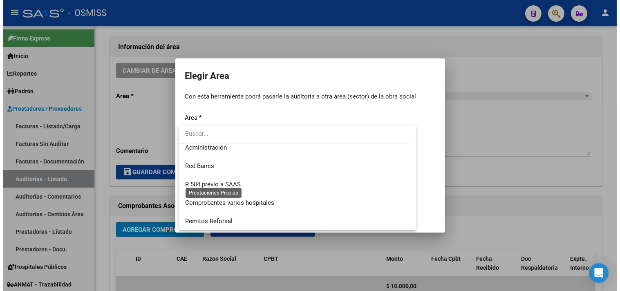
scroll to position [190, 0]
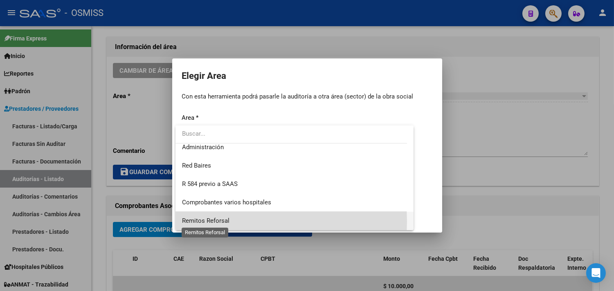
click at [218, 221] on span "Remitos Reforsal" at bounding box center [205, 220] width 47 height 7
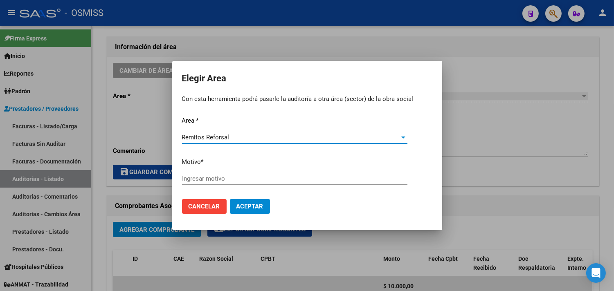
click at [215, 176] on input "Ingresar motivo" at bounding box center [294, 178] width 225 height 7
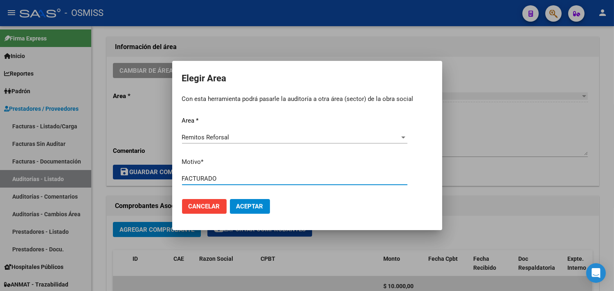
type input "FACTURADO"
click at [251, 206] on span "Aceptar" at bounding box center [249, 206] width 27 height 7
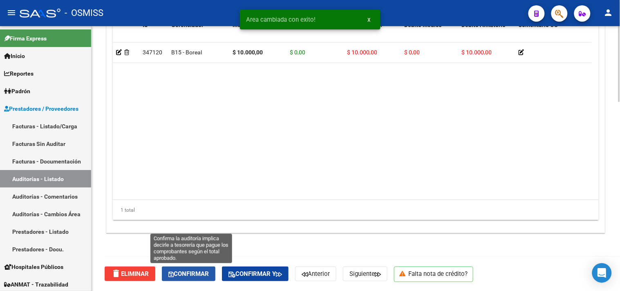
click at [193, 274] on span "Confirmar" at bounding box center [188, 273] width 40 height 7
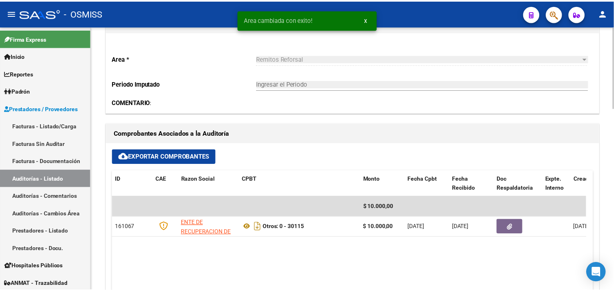
scroll to position [225, 0]
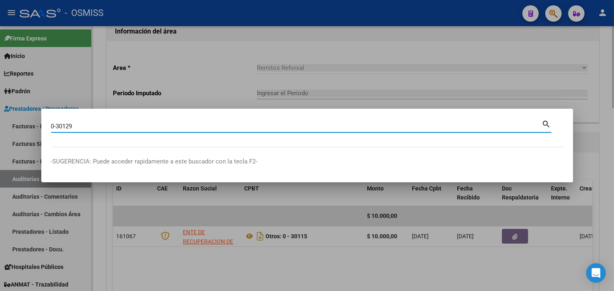
type input "0-30129"
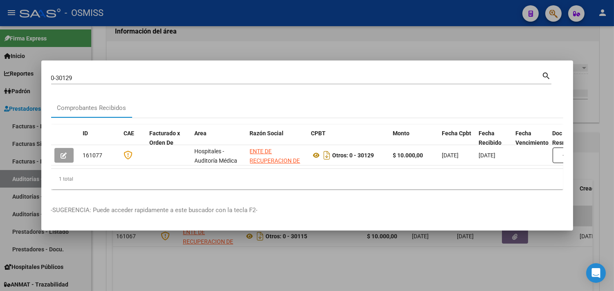
scroll to position [0, 298]
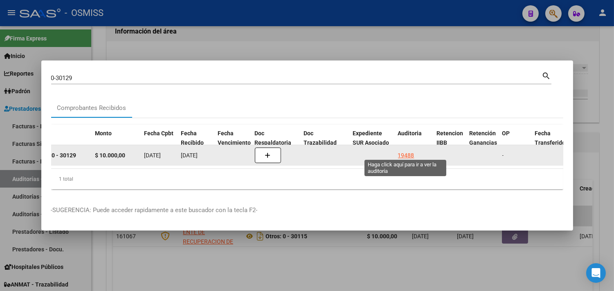
click at [408, 151] on div "19488" at bounding box center [406, 155] width 16 height 9
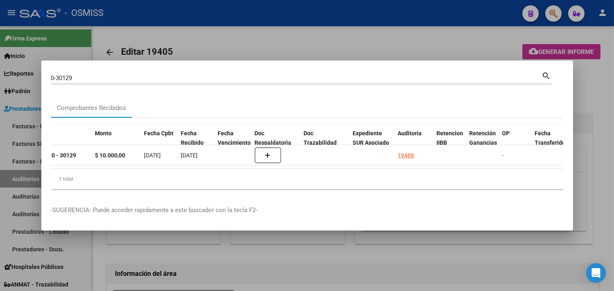
click at [603, 99] on div at bounding box center [307, 145] width 614 height 291
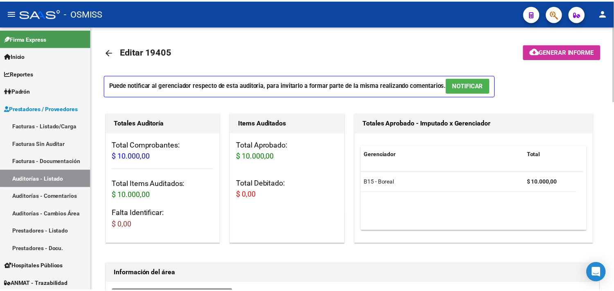
scroll to position [272, 0]
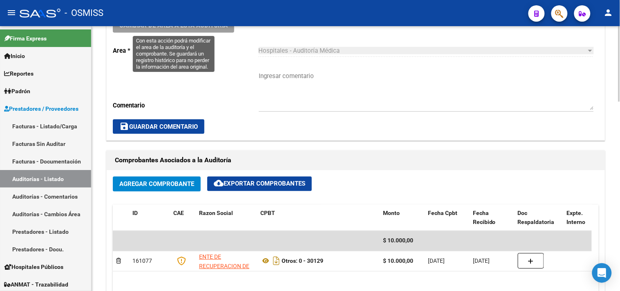
click at [190, 30] on button "Cambiar de área a esta auditoría" at bounding box center [173, 25] width 121 height 15
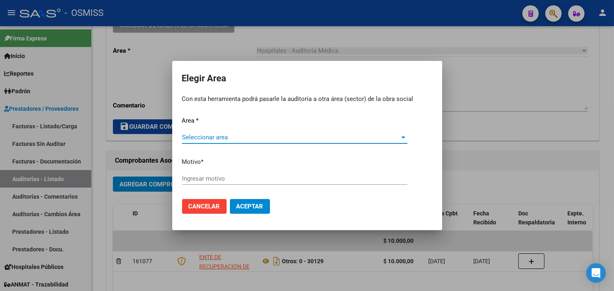
click at [252, 138] on span "Seleccionar area" at bounding box center [291, 137] width 218 height 7
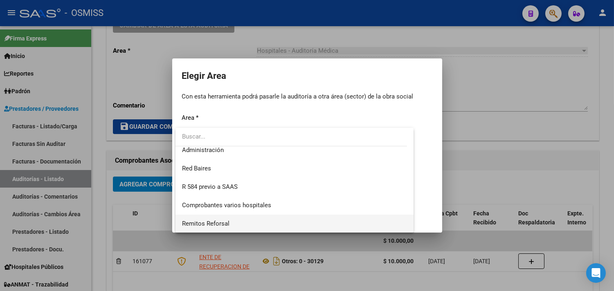
click at [238, 225] on span "Remitos Reforsal" at bounding box center [294, 224] width 225 height 18
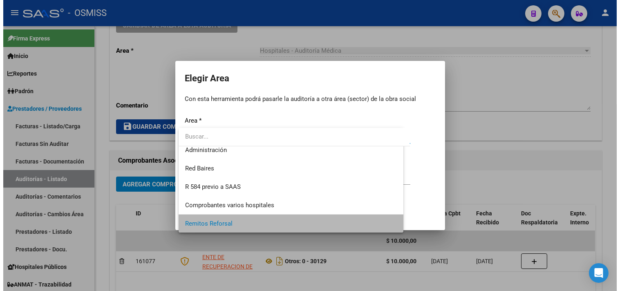
scroll to position [190, 0]
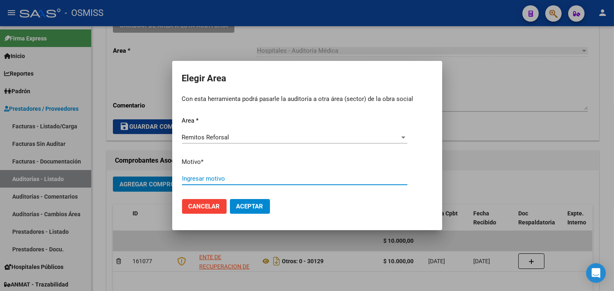
click at [222, 182] on input "Ingresar motivo" at bounding box center [294, 178] width 225 height 7
type input "FACTURADO"
click at [262, 205] on span "Aceptar" at bounding box center [249, 206] width 27 height 7
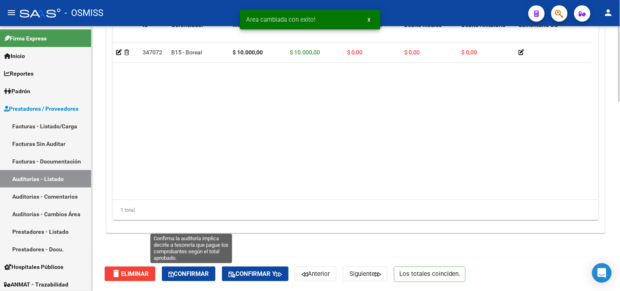
click at [179, 273] on span "Confirmar" at bounding box center [188, 273] width 40 height 7
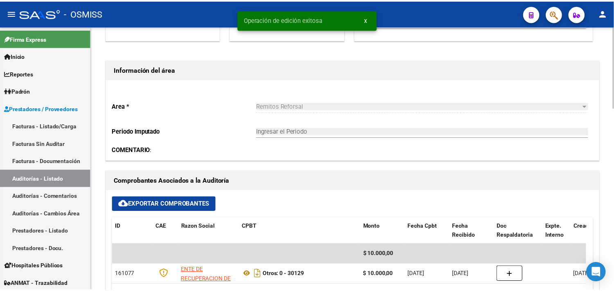
scroll to position [179, 0]
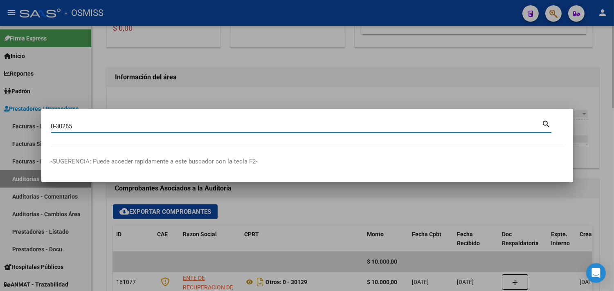
type input "0-30265"
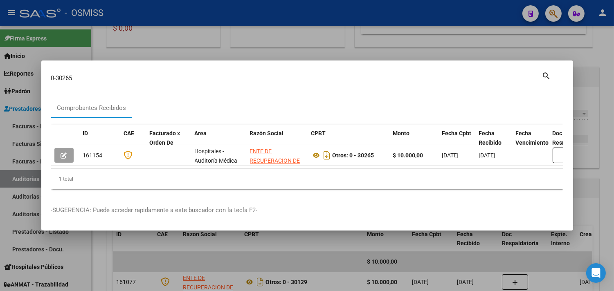
scroll to position [0, 295]
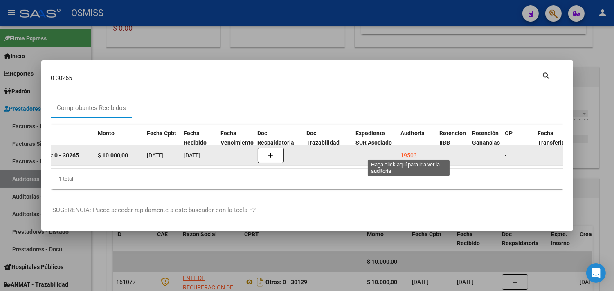
click at [411, 151] on div "19503" at bounding box center [409, 155] width 16 height 9
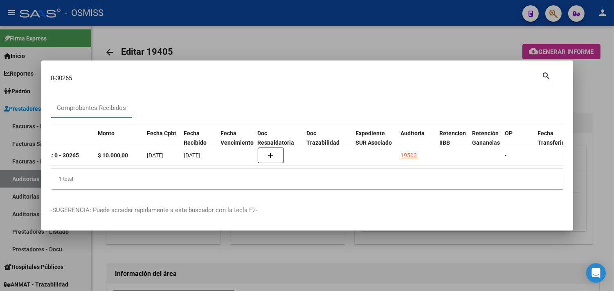
click at [593, 105] on div at bounding box center [307, 145] width 614 height 291
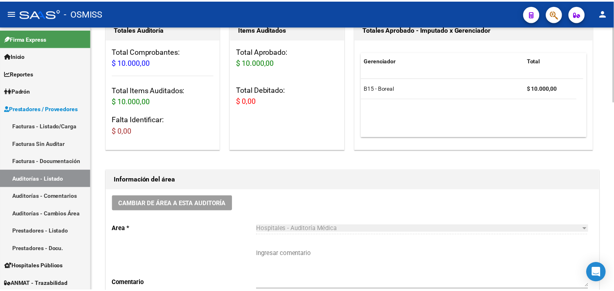
scroll to position [182, 0]
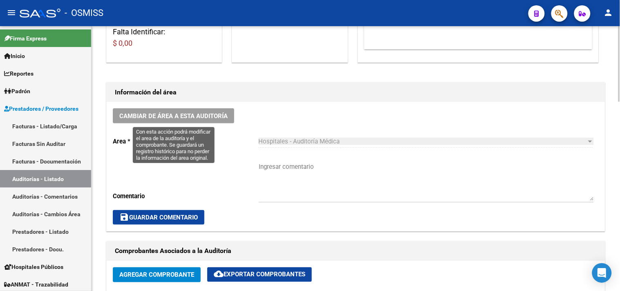
click at [185, 120] on span "Cambiar de área a esta auditoría" at bounding box center [173, 115] width 108 height 7
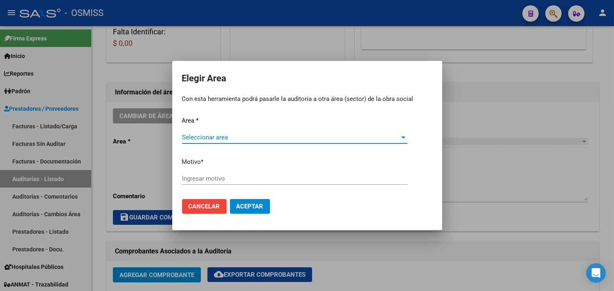
click at [193, 137] on span "Seleccionar area" at bounding box center [291, 137] width 218 height 7
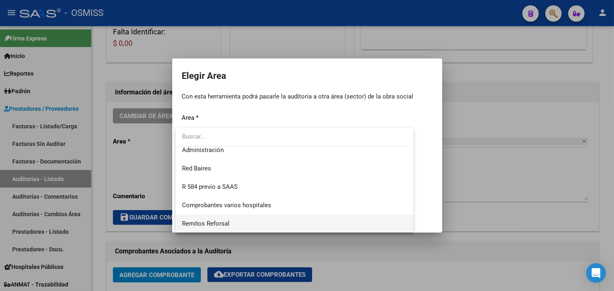
click at [277, 225] on span "Remitos Reforsal" at bounding box center [294, 224] width 225 height 18
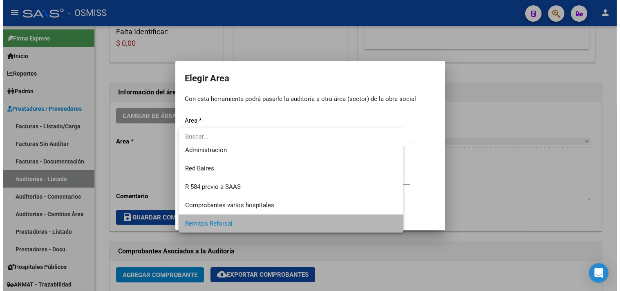
scroll to position [190, 0]
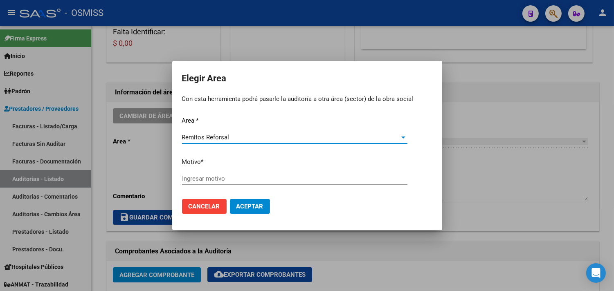
click at [269, 178] on input "Ingresar motivo" at bounding box center [294, 178] width 225 height 7
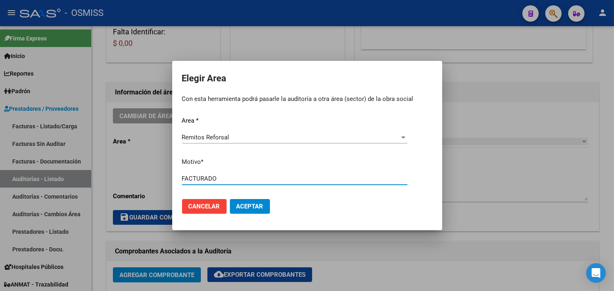
type input "FACTURADO"
click at [256, 203] on span "Aceptar" at bounding box center [249, 206] width 27 height 7
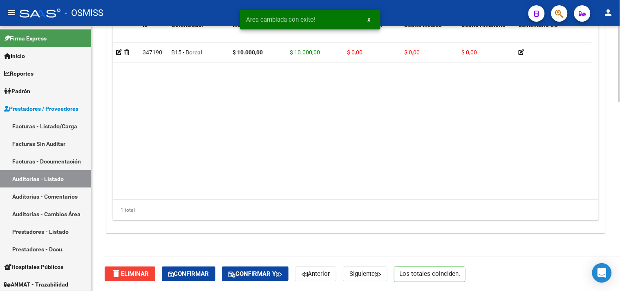
click at [182, 276] on span "Confirmar" at bounding box center [188, 273] width 40 height 7
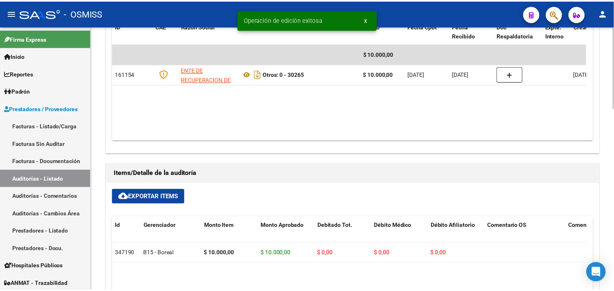
scroll to position [361, 0]
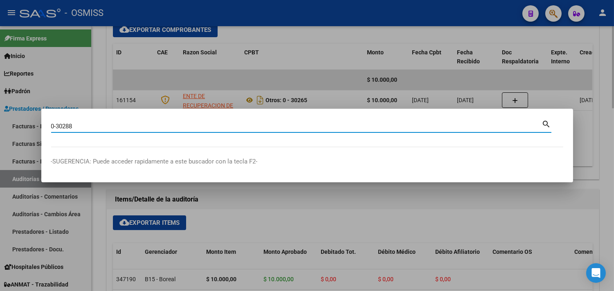
type input "0-30288"
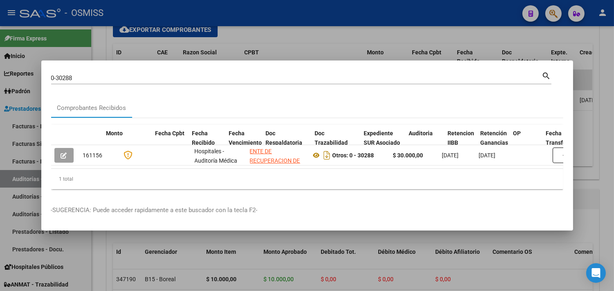
scroll to position [0, 325]
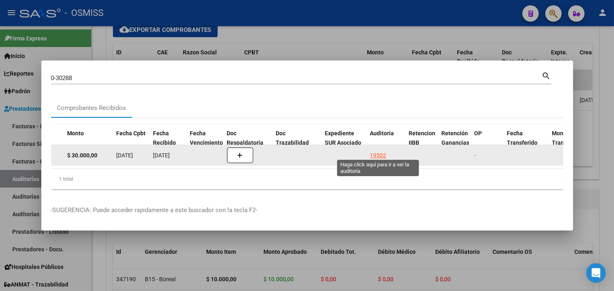
click at [371, 151] on div "19502" at bounding box center [378, 155] width 16 height 9
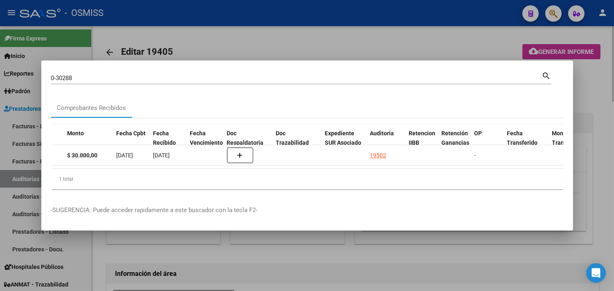
click at [592, 110] on div at bounding box center [307, 145] width 614 height 291
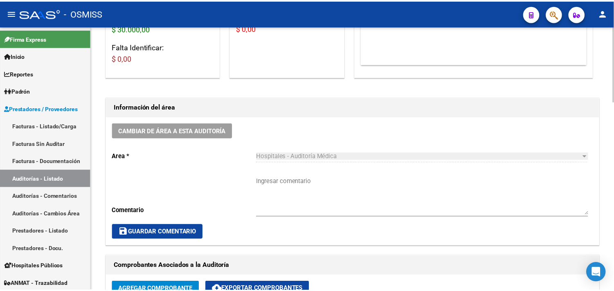
scroll to position [182, 0]
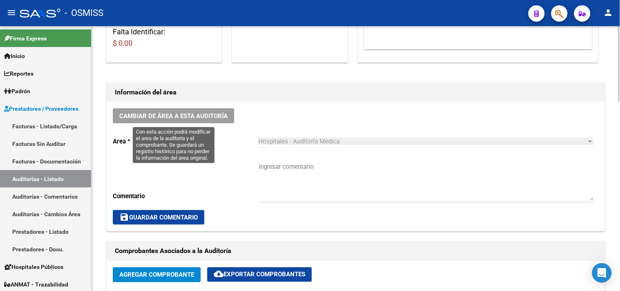
click at [209, 117] on span "Cambiar de área a esta auditoría" at bounding box center [173, 115] width 108 height 7
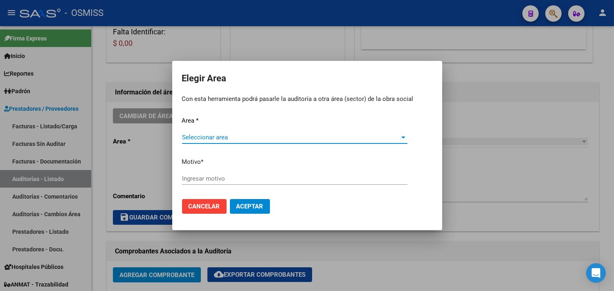
click at [213, 131] on div "Seleccionar area Seleccionar area" at bounding box center [294, 137] width 225 height 12
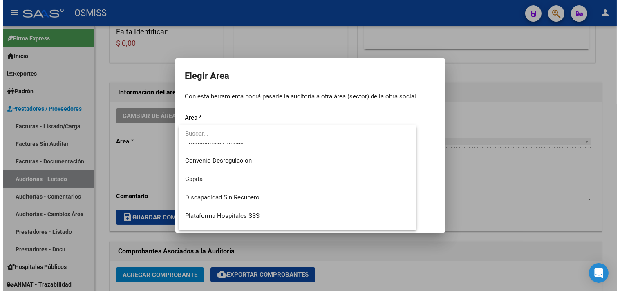
scroll to position [190, 0]
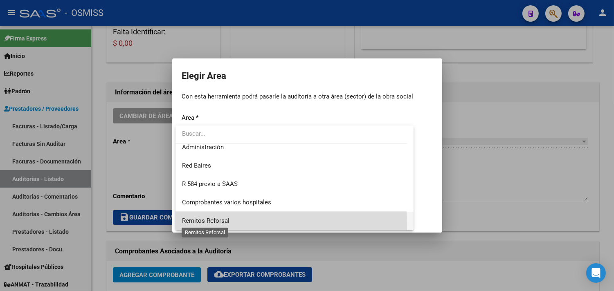
click at [224, 222] on span "Remitos Reforsal" at bounding box center [205, 220] width 47 height 7
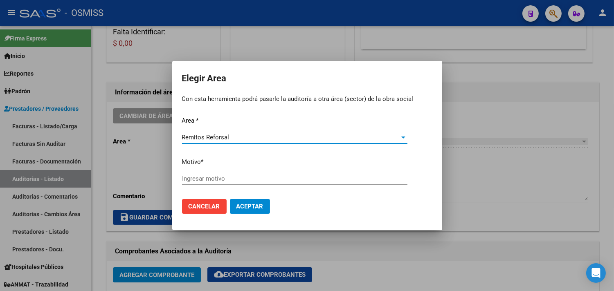
click at [208, 178] on input "Ingresar motivo" at bounding box center [294, 178] width 225 height 7
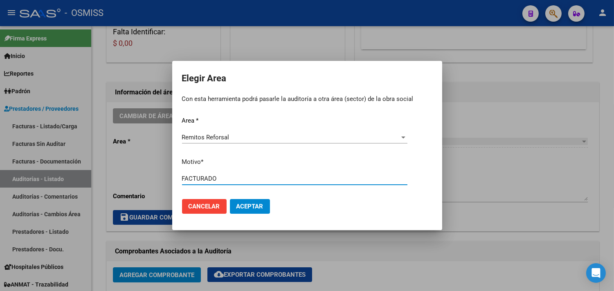
type input "FACTURADO"
click at [260, 206] on span "Aceptar" at bounding box center [249, 206] width 27 height 7
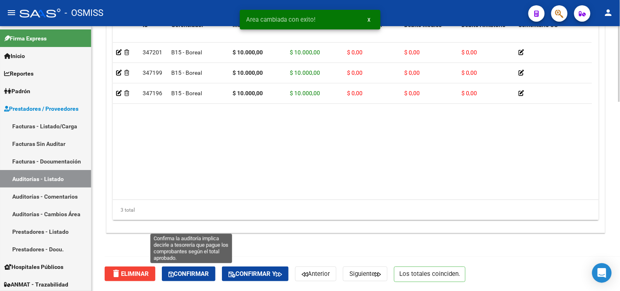
click at [185, 270] on span "Confirmar" at bounding box center [188, 273] width 40 height 7
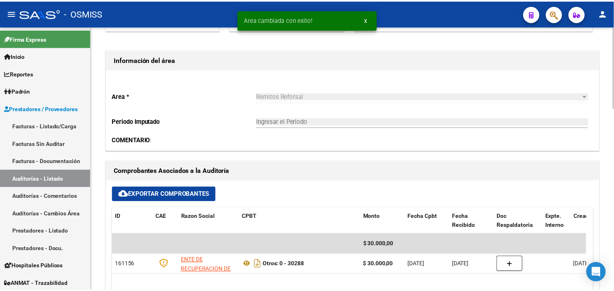
scroll to position [179, 0]
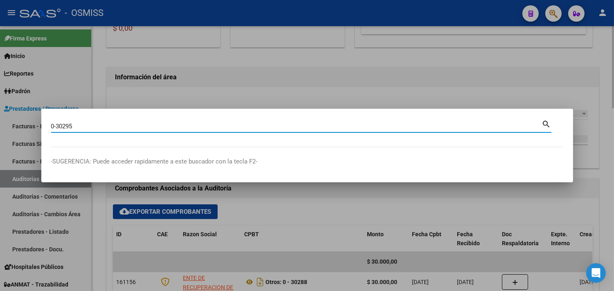
type input "0-30295"
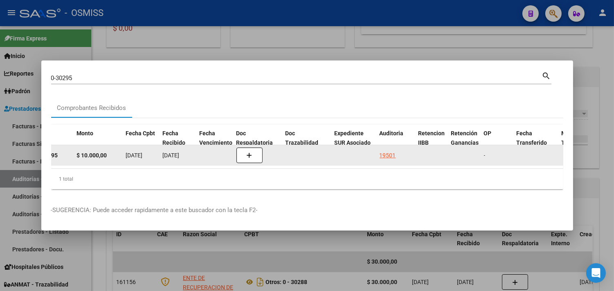
scroll to position [0, 407]
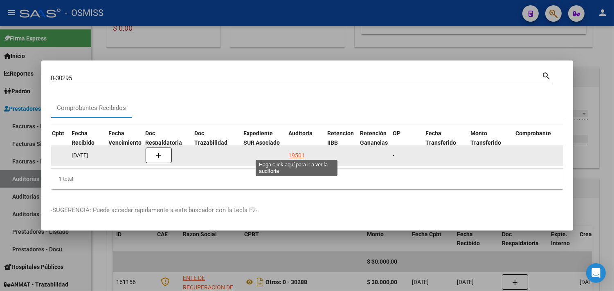
click at [291, 154] on div "19501" at bounding box center [297, 155] width 16 height 9
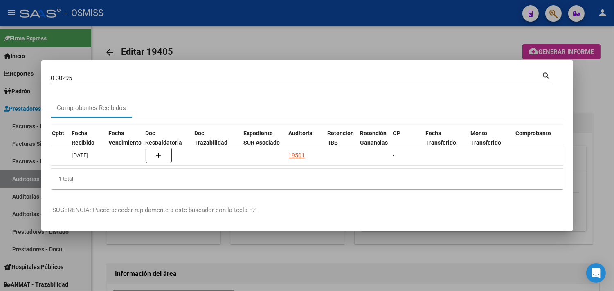
click at [600, 86] on div at bounding box center [307, 145] width 614 height 291
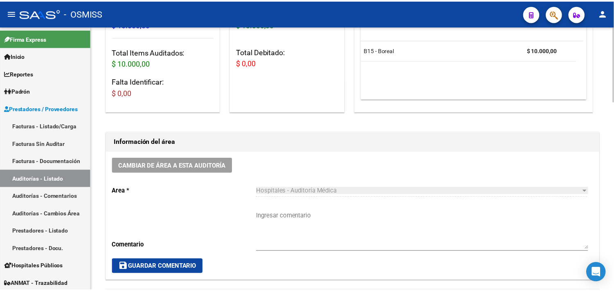
scroll to position [227, 0]
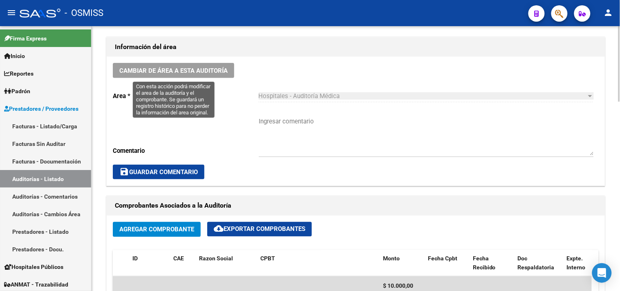
click at [191, 75] on button "Cambiar de área a esta auditoría" at bounding box center [173, 70] width 121 height 15
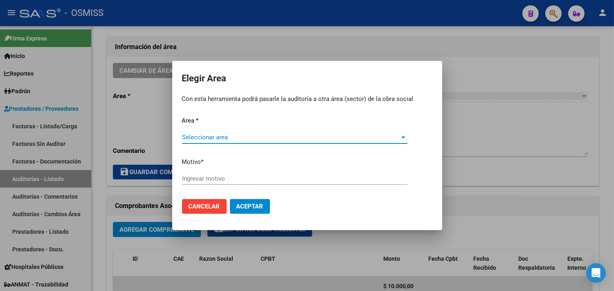
click at [210, 136] on span "Seleccionar area" at bounding box center [291, 137] width 218 height 7
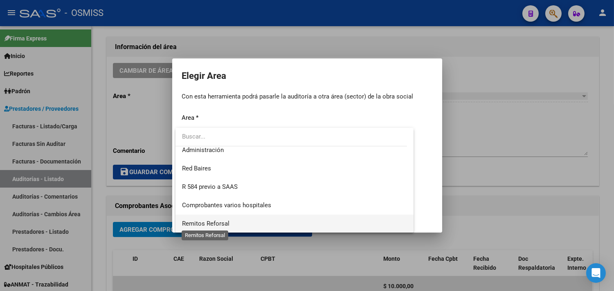
click at [222, 221] on span "Remitos Reforsal" at bounding box center [205, 223] width 47 height 7
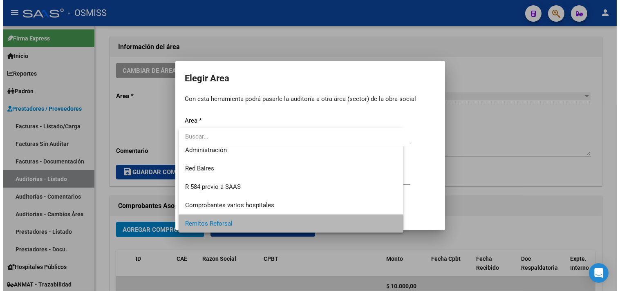
scroll to position [190, 0]
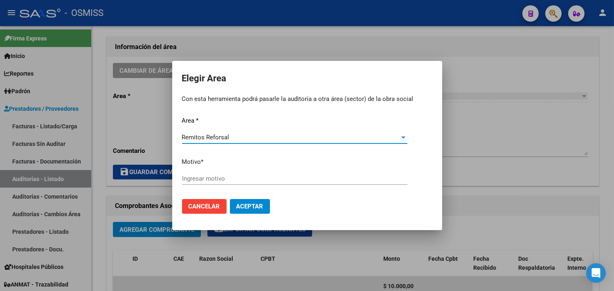
click at [210, 179] on input "Ingresar motivo" at bounding box center [294, 178] width 225 height 7
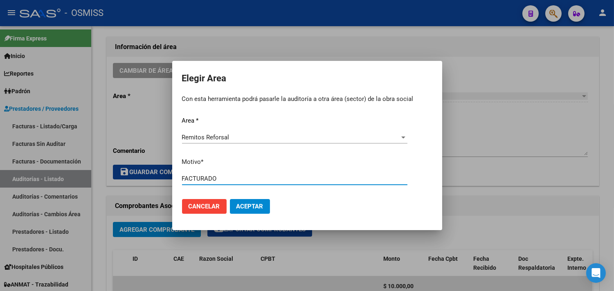
type input "FACTURADO"
click at [247, 203] on span "Aceptar" at bounding box center [249, 206] width 27 height 7
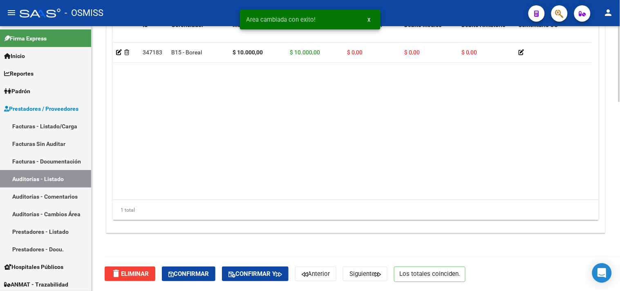
click at [186, 275] on span "Confirmar" at bounding box center [188, 273] width 40 height 7
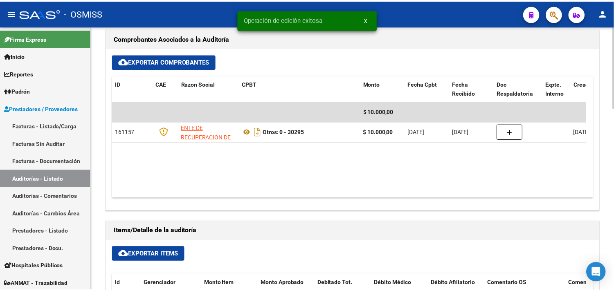
scroll to position [316, 0]
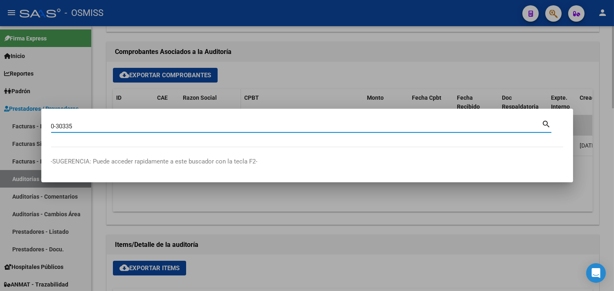
type input "0-30335"
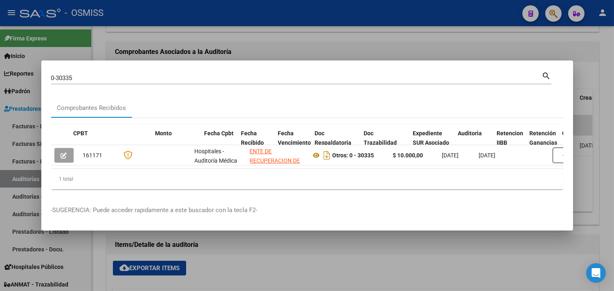
scroll to position [0, 442]
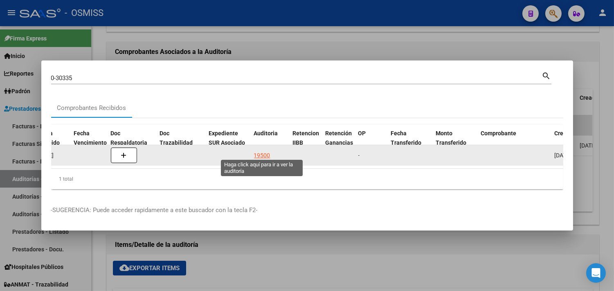
click at [262, 147] on datatable-body-cell "19500" at bounding box center [270, 155] width 39 height 20
click at [259, 151] on div "19500" at bounding box center [262, 155] width 16 height 9
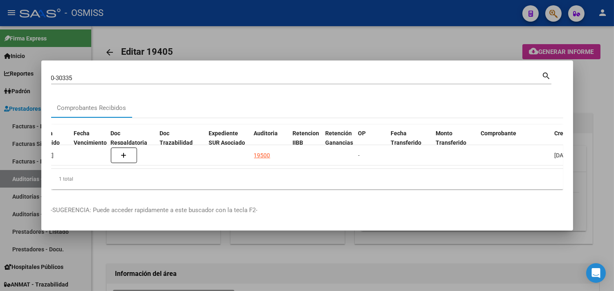
click at [605, 92] on div at bounding box center [307, 145] width 614 height 291
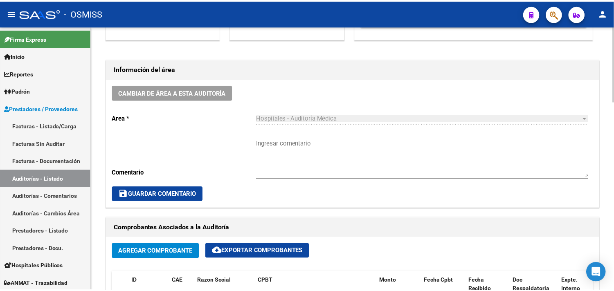
scroll to position [227, 0]
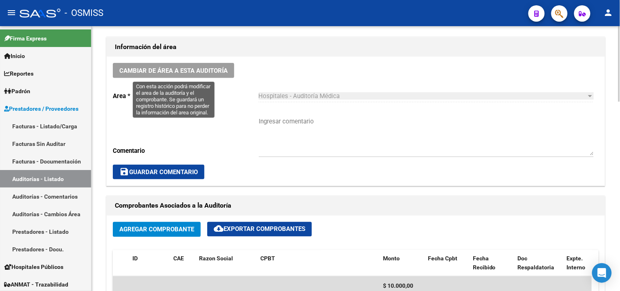
click at [229, 72] on button "Cambiar de área a esta auditoría" at bounding box center [173, 70] width 121 height 15
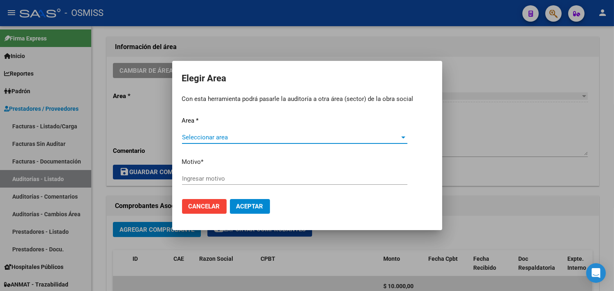
click at [245, 140] on span "Seleccionar area" at bounding box center [291, 137] width 218 height 7
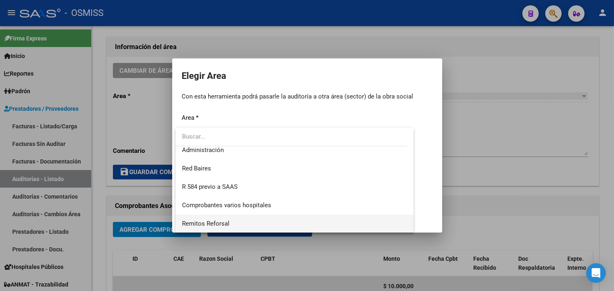
click at [256, 222] on span "Remitos Reforsal" at bounding box center [294, 224] width 225 height 18
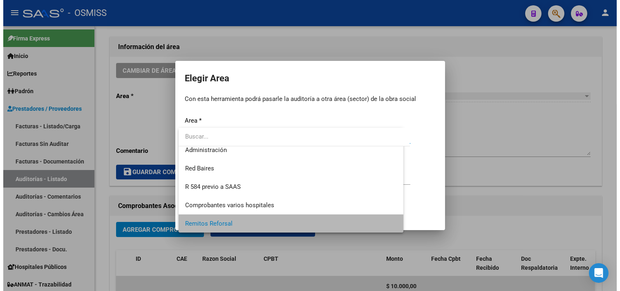
scroll to position [190, 0]
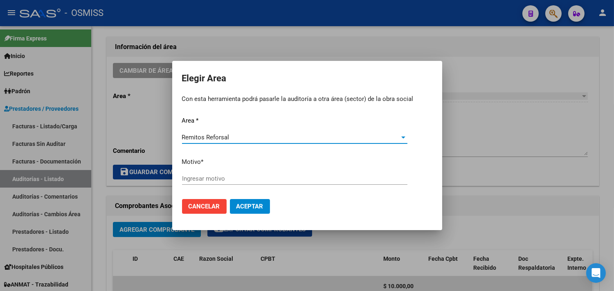
click at [247, 177] on input "Ingresar motivo" at bounding box center [294, 178] width 225 height 7
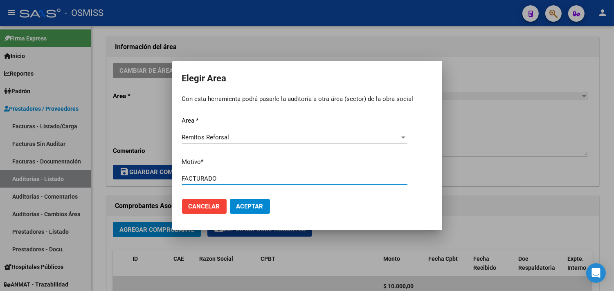
type input "FACTURADO"
click at [254, 205] on span "Aceptar" at bounding box center [249, 206] width 27 height 7
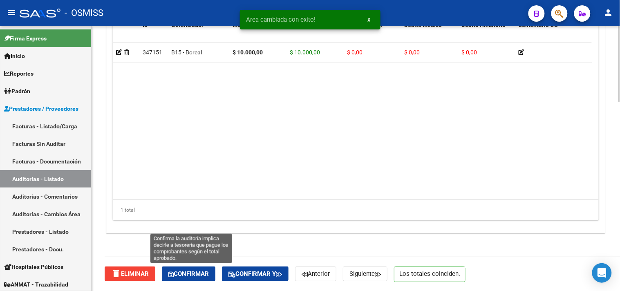
click at [185, 268] on button "Confirmar" at bounding box center [189, 274] width 54 height 15
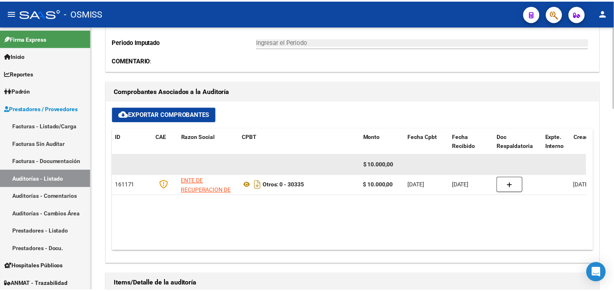
scroll to position [272, 0]
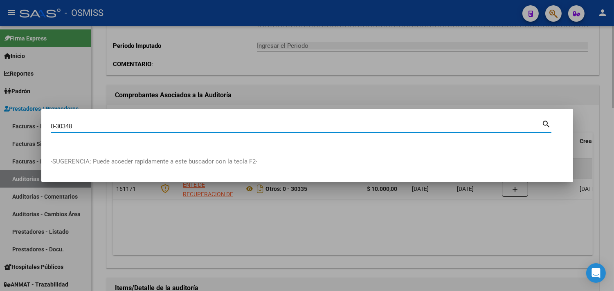
type input "0-30348"
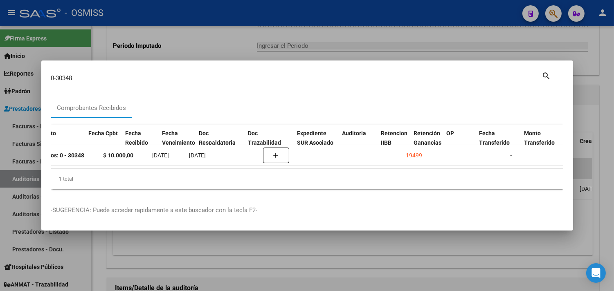
scroll to position [0, 353]
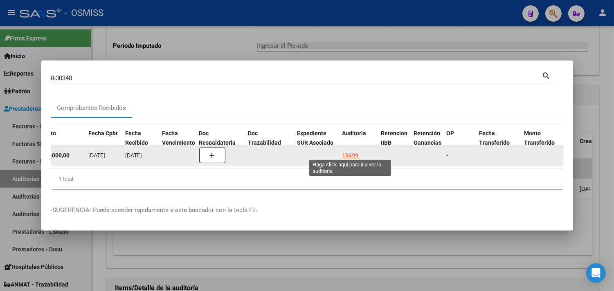
click at [353, 152] on div "19499" at bounding box center [350, 155] width 16 height 9
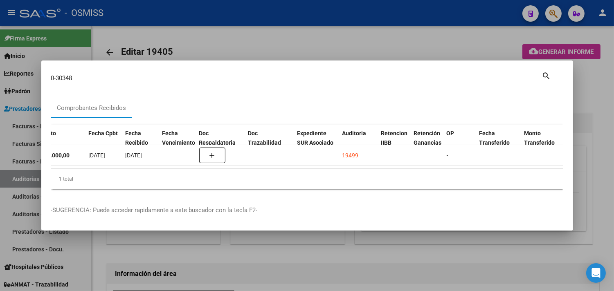
click at [599, 100] on div at bounding box center [307, 145] width 614 height 291
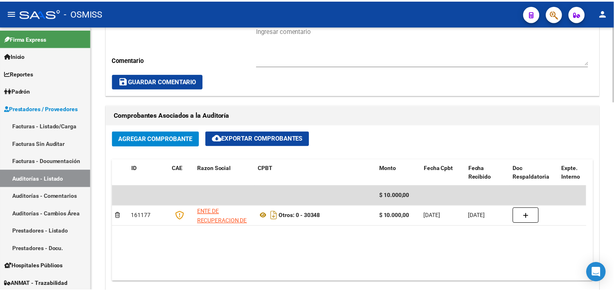
scroll to position [227, 0]
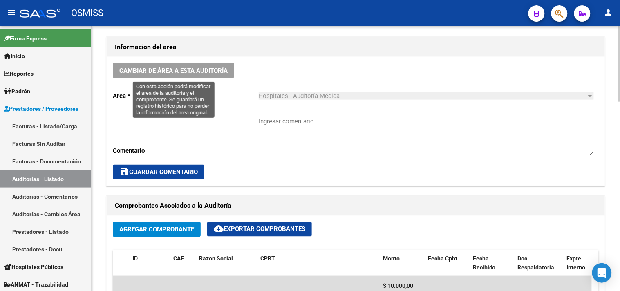
click at [185, 72] on span "Cambiar de área a esta auditoría" at bounding box center [173, 70] width 108 height 7
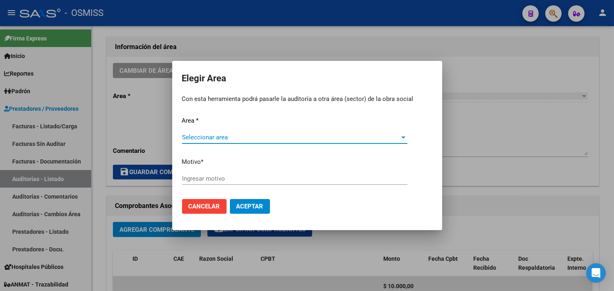
click at [231, 134] on span "Seleccionar area" at bounding box center [291, 137] width 218 height 7
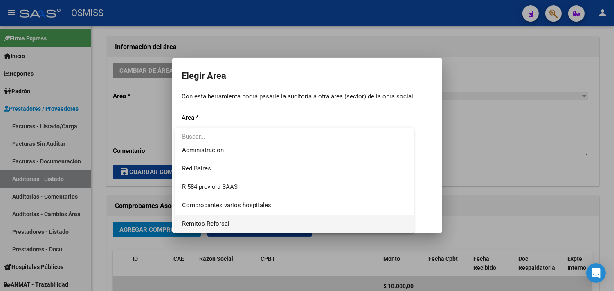
click at [238, 219] on span "Remitos Reforsal" at bounding box center [294, 224] width 225 height 18
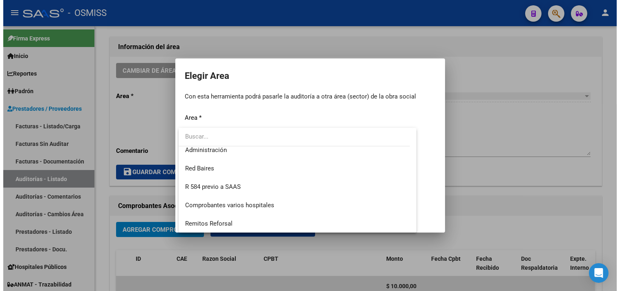
scroll to position [190, 0]
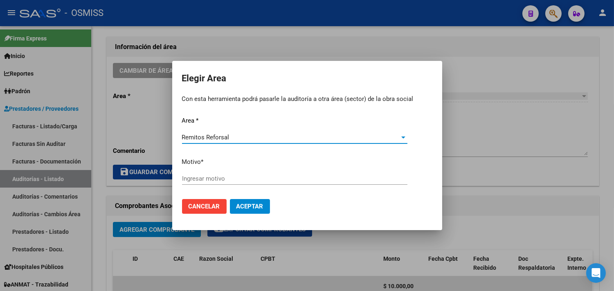
click at [220, 180] on input "Ingresar motivo" at bounding box center [294, 178] width 225 height 7
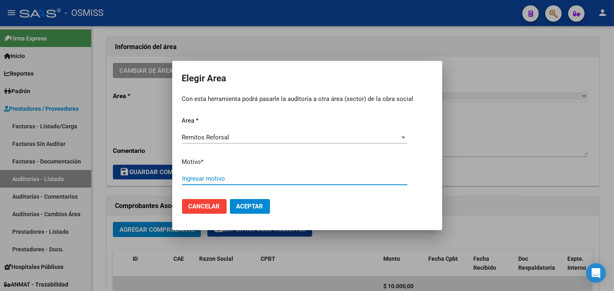
type input "R"
type input "FACTURADO"
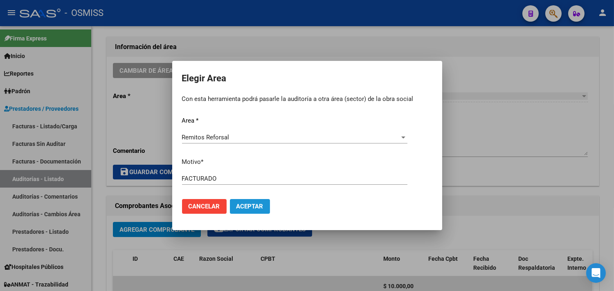
click at [250, 205] on span "Aceptar" at bounding box center [249, 206] width 27 height 7
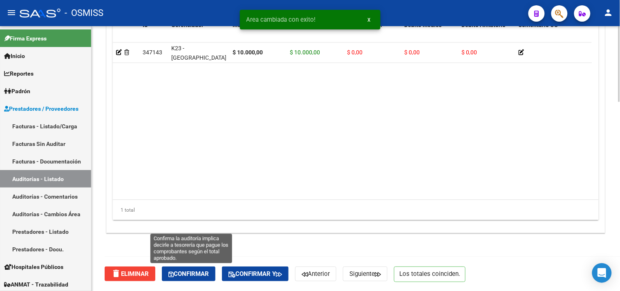
click at [209, 271] on span "Confirmar" at bounding box center [188, 273] width 40 height 7
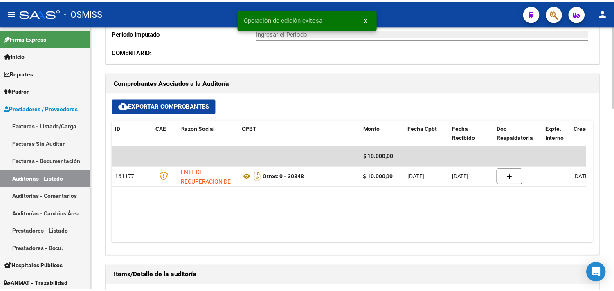
scroll to position [225, 0]
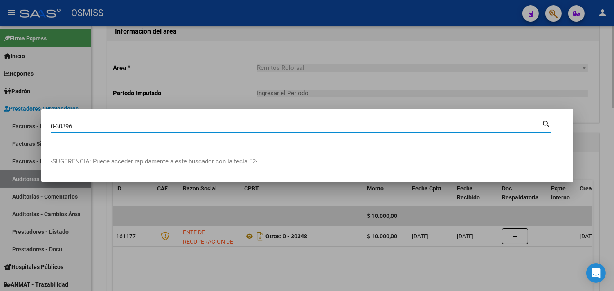
type input "0-30396"
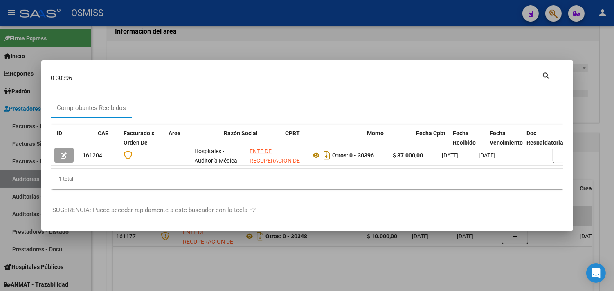
scroll to position [0, 410]
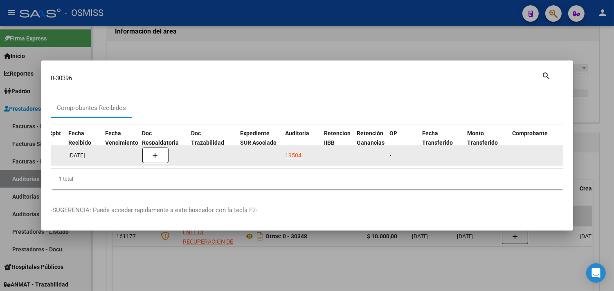
click at [291, 151] on div "19504" at bounding box center [293, 155] width 16 height 9
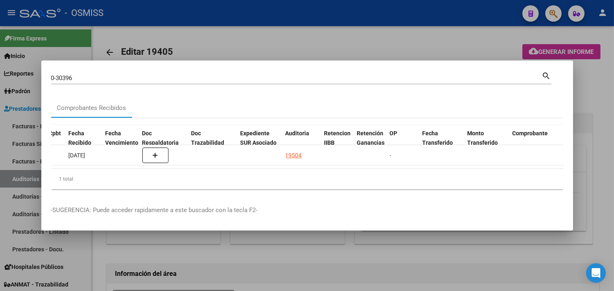
click at [599, 97] on div at bounding box center [307, 145] width 614 height 291
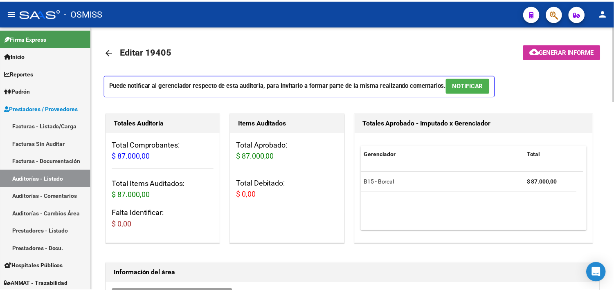
scroll to position [227, 0]
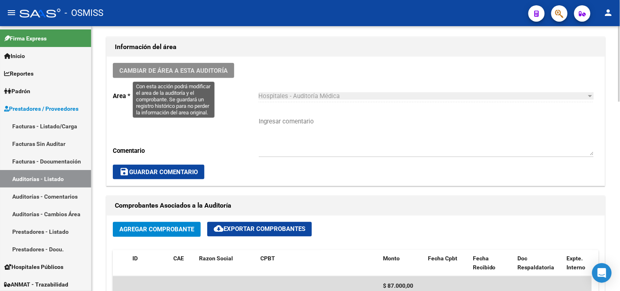
click at [188, 71] on span "Cambiar de área a esta auditoría" at bounding box center [173, 70] width 108 height 7
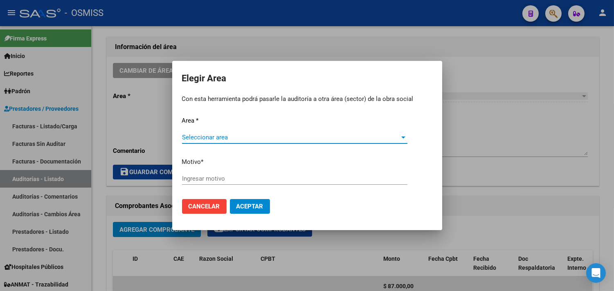
click at [243, 136] on span "Seleccionar area" at bounding box center [291, 137] width 218 height 7
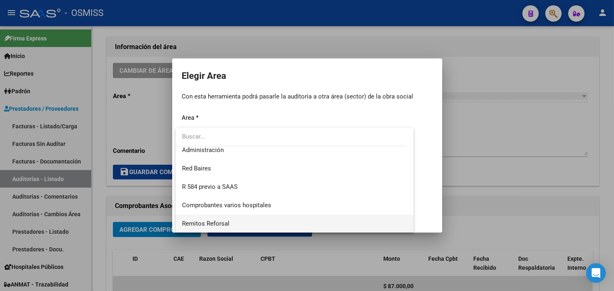
click at [269, 219] on span "Remitos Reforsal" at bounding box center [294, 224] width 225 height 18
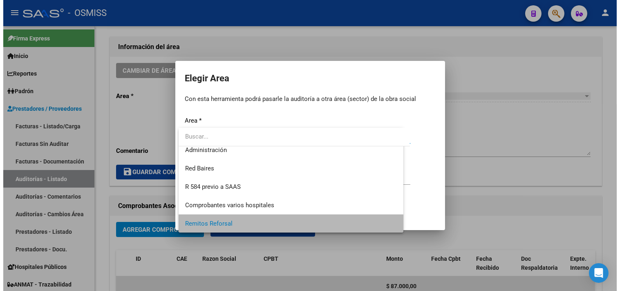
scroll to position [190, 0]
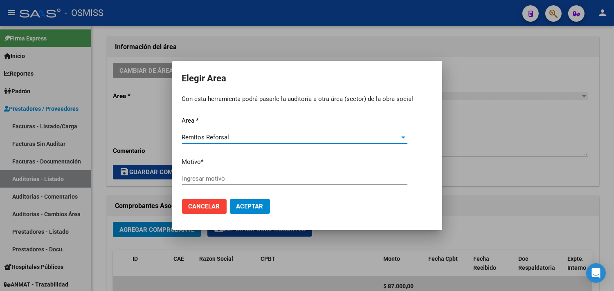
click at [248, 180] on input "Ingresar motivo" at bounding box center [294, 178] width 225 height 7
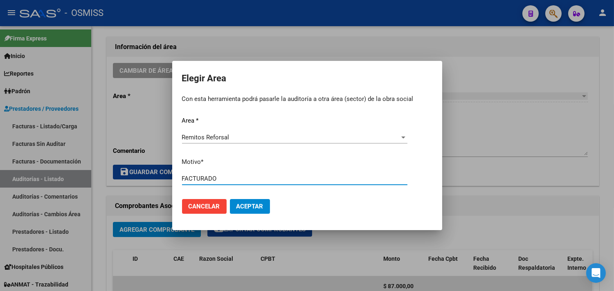
type input "FACTURADO"
click at [252, 209] on span "Aceptar" at bounding box center [249, 206] width 27 height 7
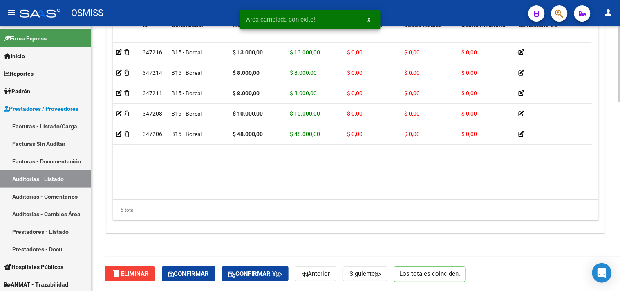
click at [206, 283] on div "delete Eliminar Confirmar Confirmar y Anterior Siguiente Los totales coinciden." at bounding box center [359, 274] width 509 height 34
click at [201, 273] on span "Confirmar" at bounding box center [188, 273] width 40 height 7
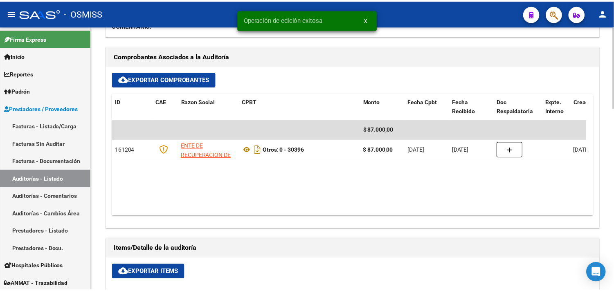
scroll to position [225, 0]
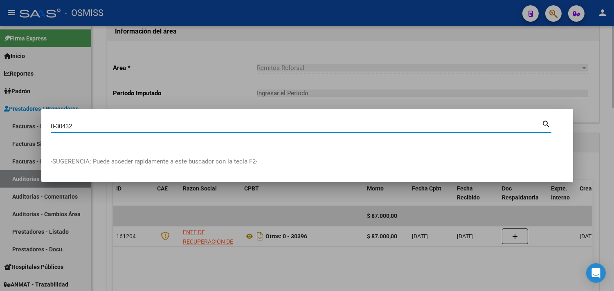
type input "0-30432"
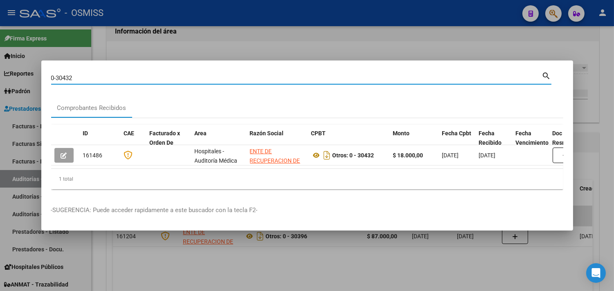
scroll to position [0, 210]
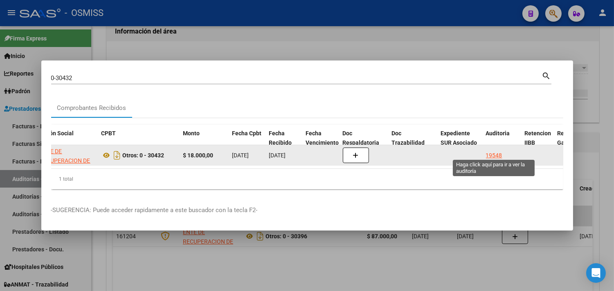
click at [489, 151] on div "19548" at bounding box center [494, 155] width 16 height 9
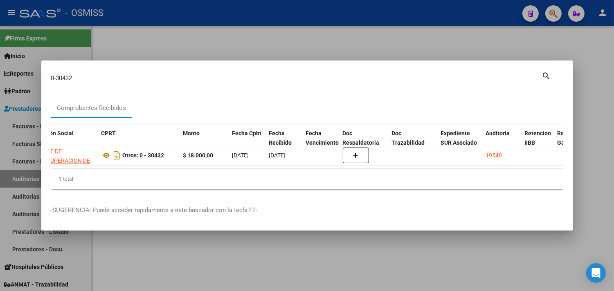
click at [604, 131] on div at bounding box center [307, 145] width 614 height 291
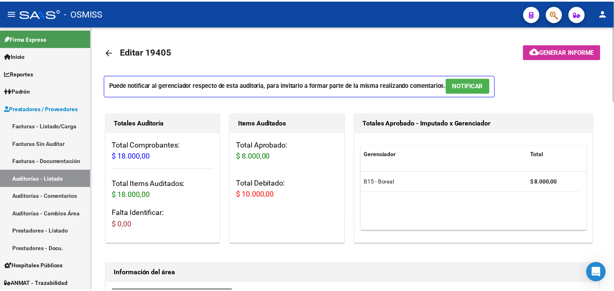
scroll to position [227, 0]
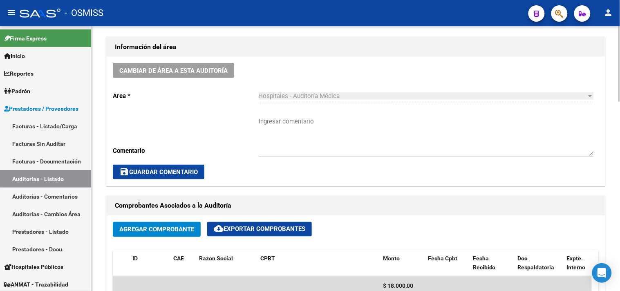
click at [204, 72] on span "Cambiar de área a esta auditoría" at bounding box center [173, 70] width 108 height 7
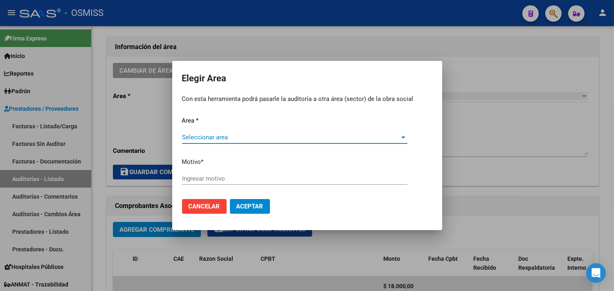
click at [206, 134] on span "Seleccionar area" at bounding box center [291, 137] width 218 height 7
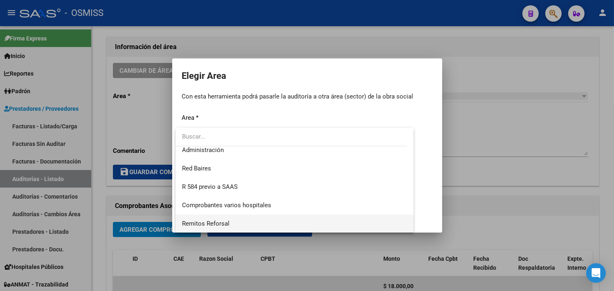
click at [229, 225] on span "Remitos Reforsal" at bounding box center [294, 224] width 225 height 18
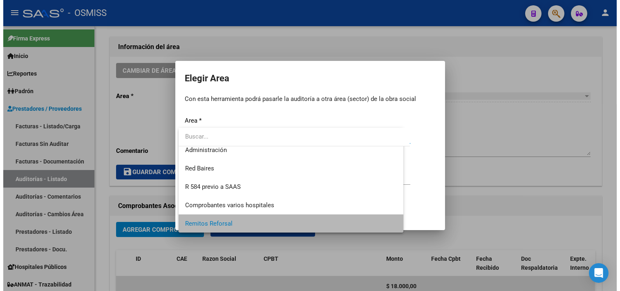
scroll to position [190, 0]
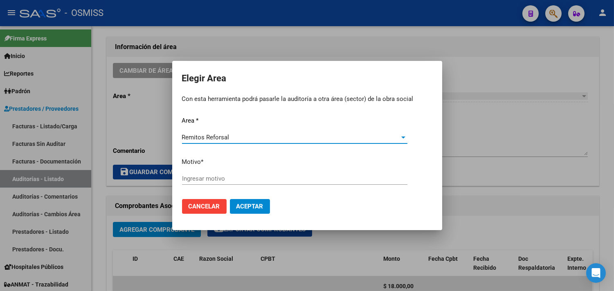
click at [224, 177] on input "Ingresar motivo" at bounding box center [294, 178] width 225 height 7
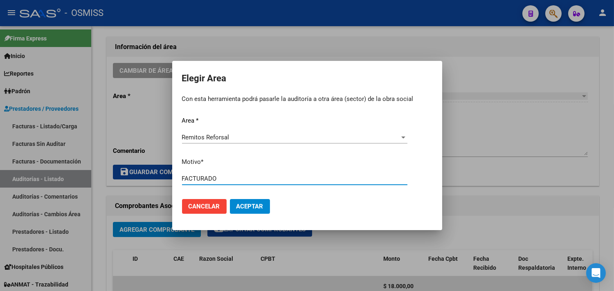
type input "FACTURADO"
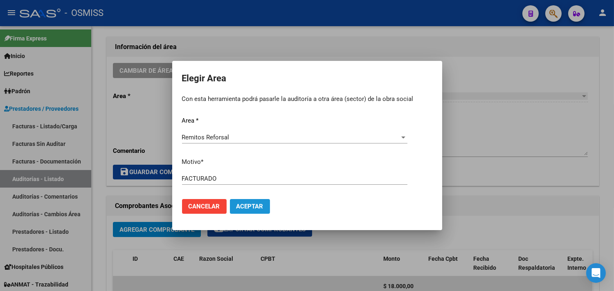
click at [245, 207] on span "Aceptar" at bounding box center [249, 206] width 27 height 7
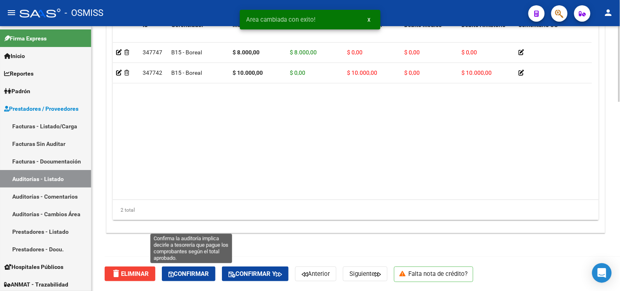
click at [190, 272] on span "Confirmar" at bounding box center [188, 273] width 40 height 7
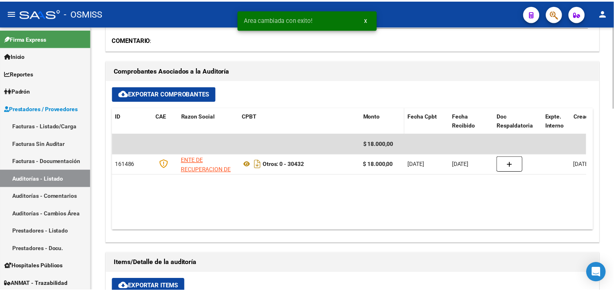
scroll to position [270, 0]
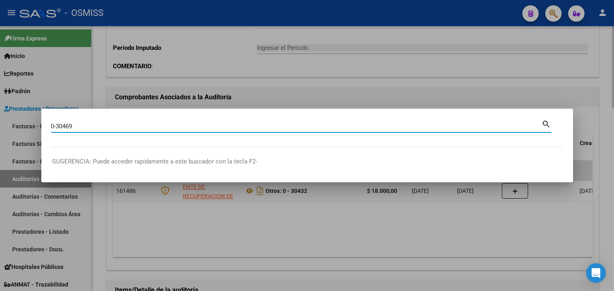
type input "0-30469"
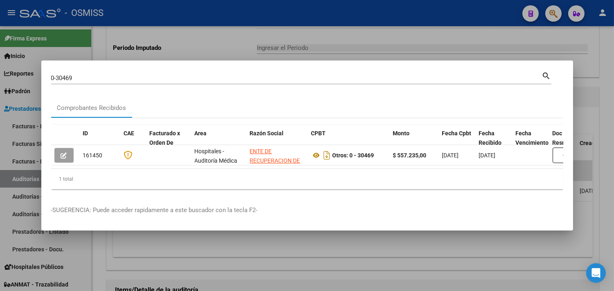
scroll to position [0, 381]
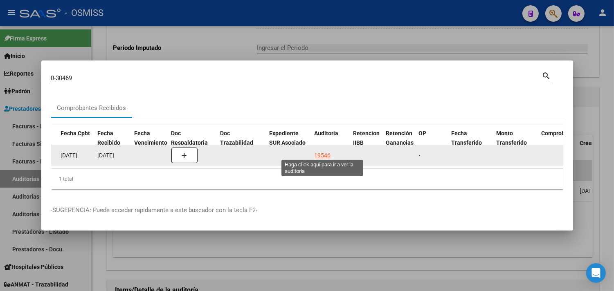
click at [321, 151] on div "19546" at bounding box center [322, 155] width 16 height 9
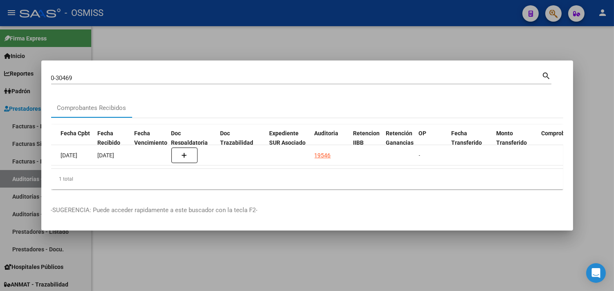
click at [591, 98] on div at bounding box center [307, 145] width 614 height 291
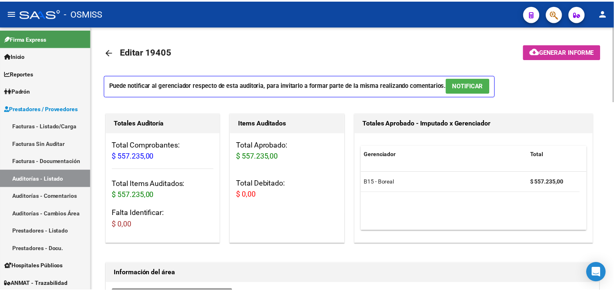
scroll to position [272, 0]
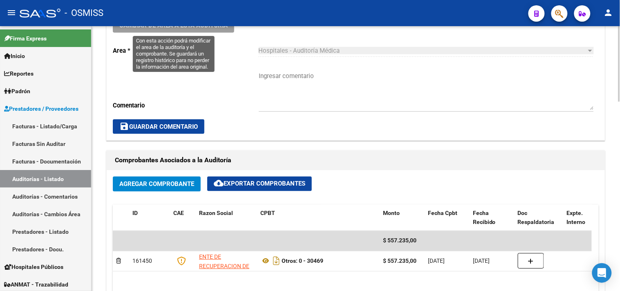
click at [179, 31] on button "Cambiar de área a esta auditoría" at bounding box center [173, 25] width 121 height 15
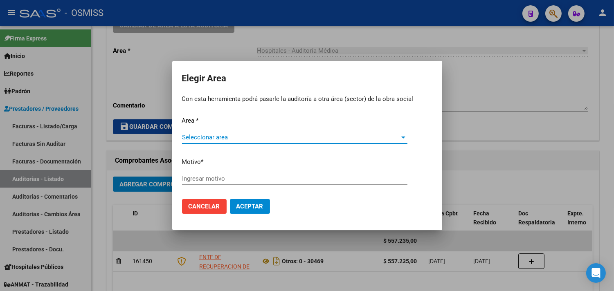
click at [246, 137] on span "Seleccionar area" at bounding box center [291, 137] width 218 height 7
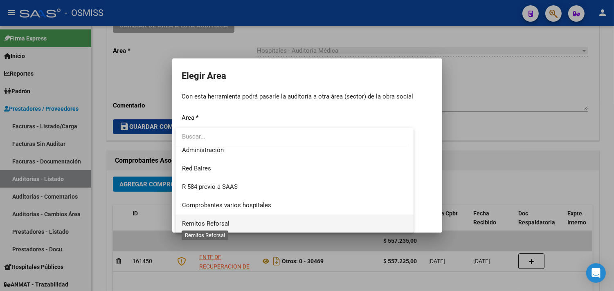
click at [217, 226] on span "Remitos Reforsal" at bounding box center [205, 223] width 47 height 7
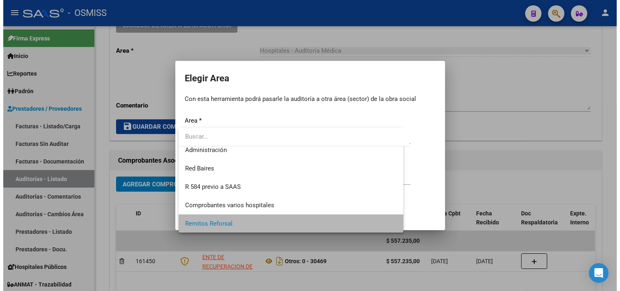
scroll to position [190, 0]
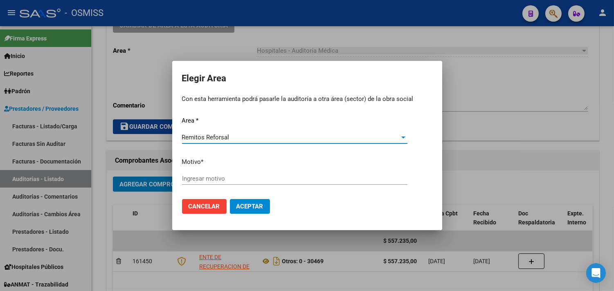
click at [220, 174] on div "Ingresar motivo" at bounding box center [294, 179] width 225 height 12
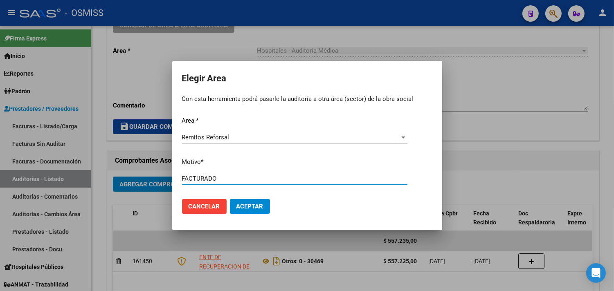
type input "FACTURADO"
click at [232, 203] on button "Aceptar" at bounding box center [250, 206] width 40 height 15
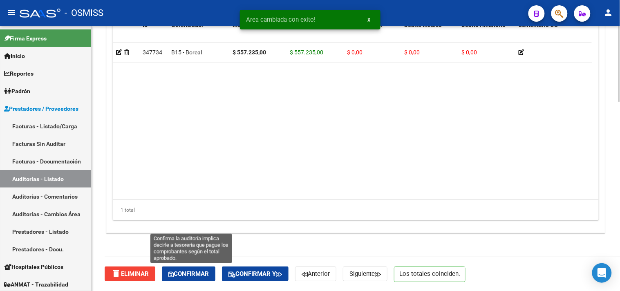
click at [194, 270] on span "Confirmar" at bounding box center [188, 273] width 40 height 7
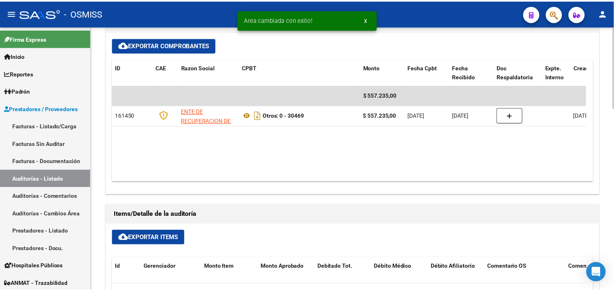
scroll to position [270, 0]
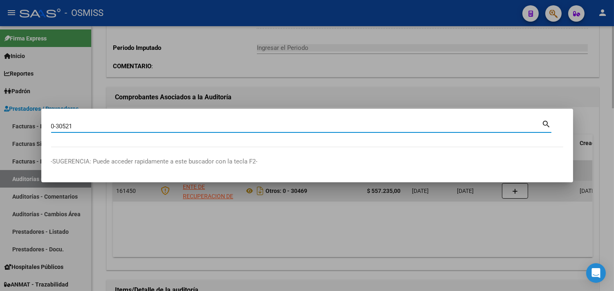
type input "0-30521"
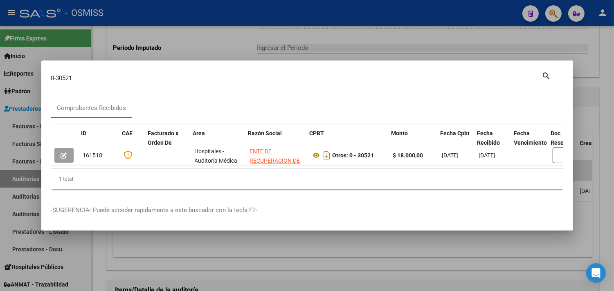
scroll to position [0, 247]
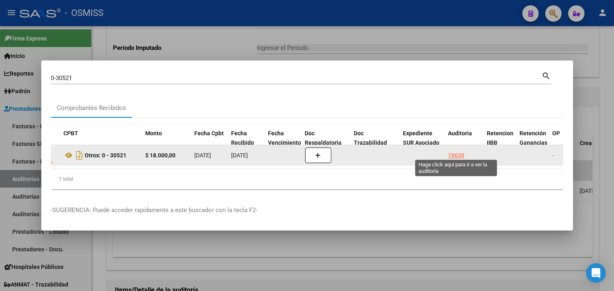
click at [452, 151] on div "19639" at bounding box center [456, 155] width 16 height 9
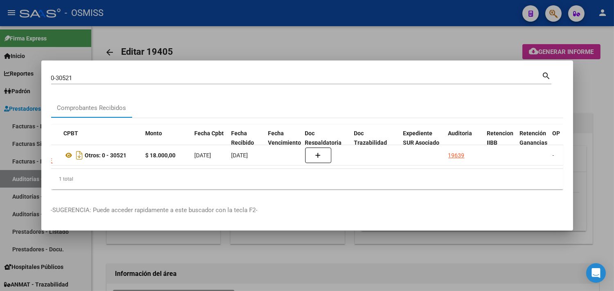
click at [593, 121] on div at bounding box center [307, 145] width 614 height 291
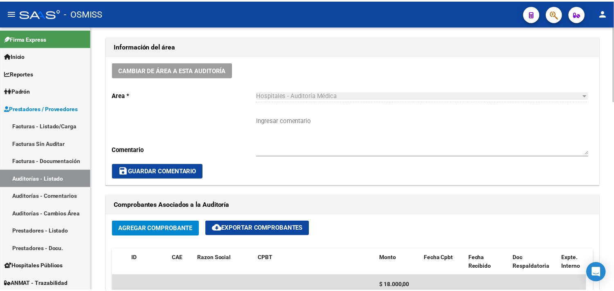
scroll to position [227, 0]
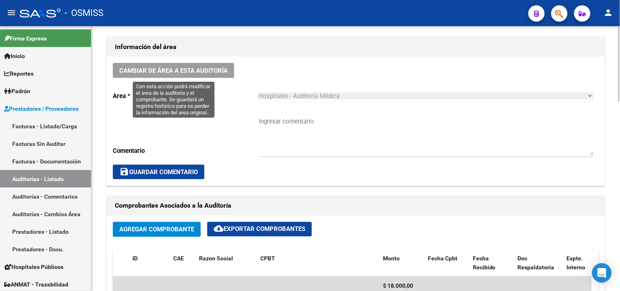
click at [192, 65] on button "Cambiar de área a esta auditoría" at bounding box center [173, 70] width 121 height 15
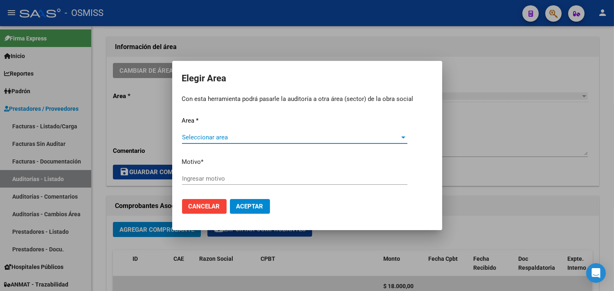
click at [242, 137] on span "Seleccionar area" at bounding box center [291, 137] width 218 height 7
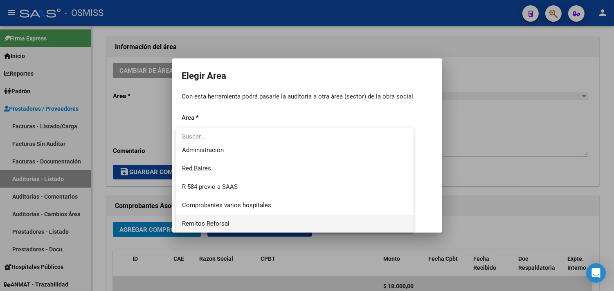
click at [239, 226] on span "Remitos Reforsal" at bounding box center [294, 224] width 225 height 18
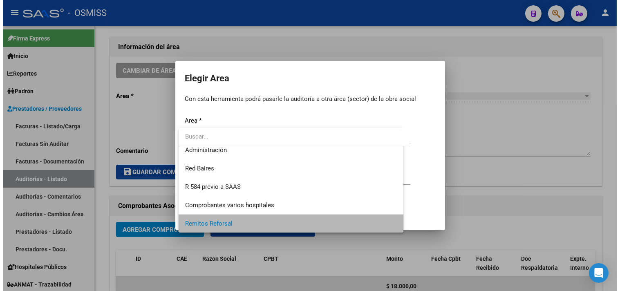
scroll to position [190, 0]
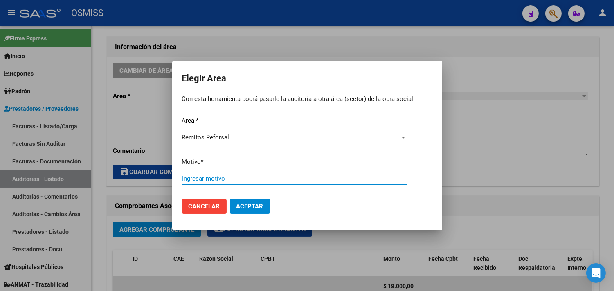
click at [235, 180] on input "Ingresar motivo" at bounding box center [294, 178] width 225 height 7
drag, startPoint x: 235, startPoint y: 180, endPoint x: 196, endPoint y: 177, distance: 39.4
click at [196, 177] on input "FACTRUADO" at bounding box center [294, 178] width 225 height 7
type input "FACTURADO"
click at [249, 206] on span "Aceptar" at bounding box center [249, 206] width 27 height 7
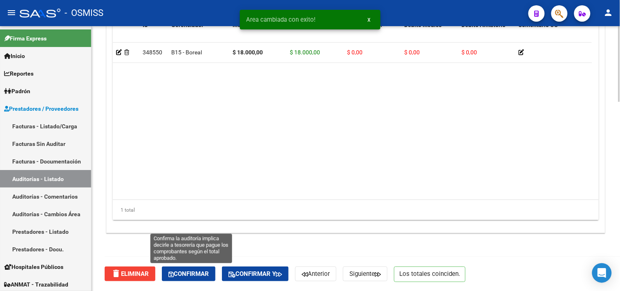
click at [180, 271] on span "Confirmar" at bounding box center [188, 273] width 40 height 7
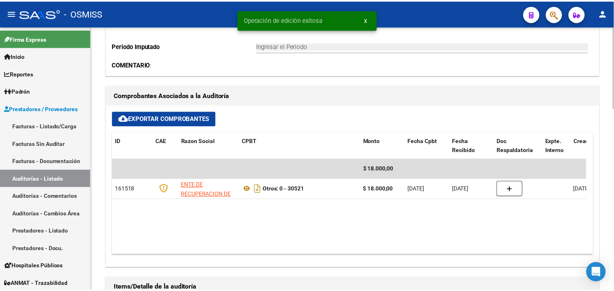
scroll to position [270, 0]
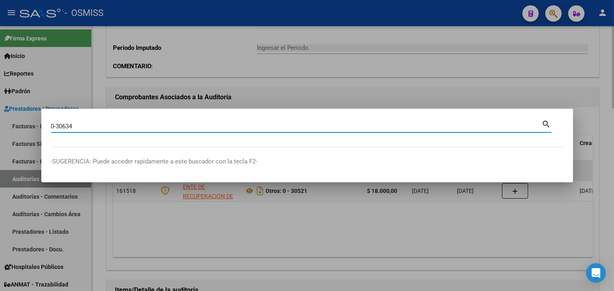
type input "0-30634"
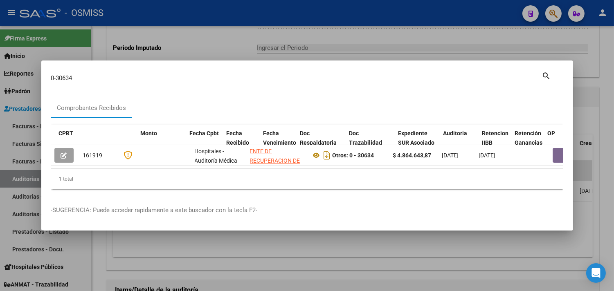
scroll to position [0, 334]
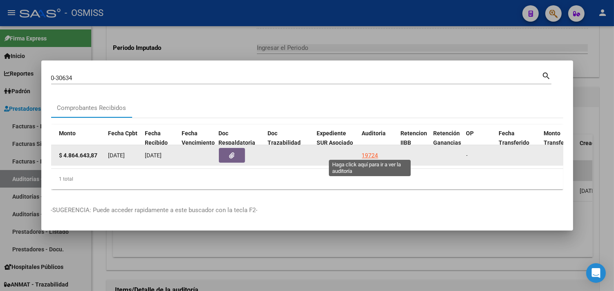
click at [368, 151] on div "19724" at bounding box center [370, 155] width 16 height 9
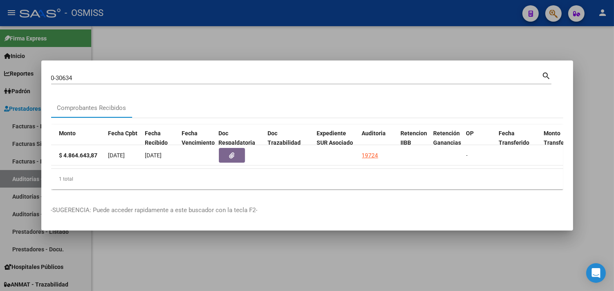
drag, startPoint x: 587, startPoint y: 132, endPoint x: 590, endPoint y: 135, distance: 4.4
click at [590, 135] on div at bounding box center [307, 145] width 614 height 291
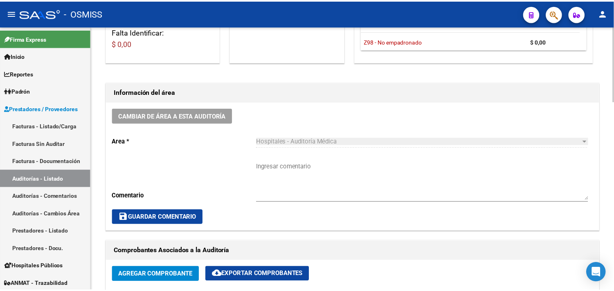
scroll to position [227, 0]
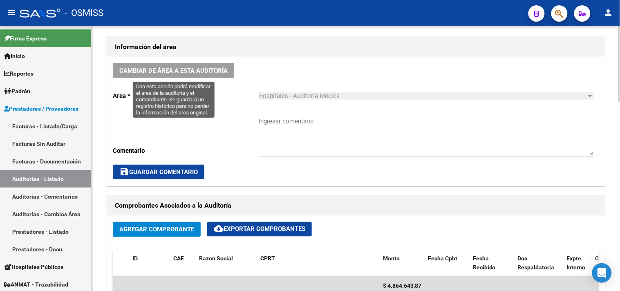
click at [217, 73] on span "Cambiar de área a esta auditoría" at bounding box center [173, 70] width 108 height 7
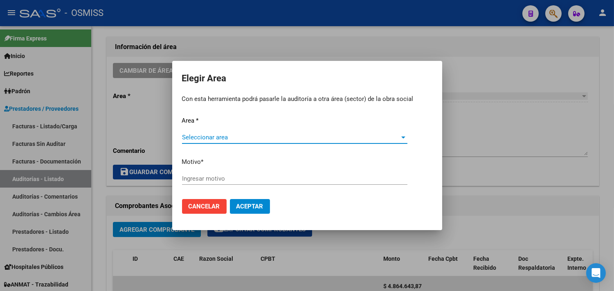
click at [270, 137] on span "Seleccionar area" at bounding box center [291, 137] width 218 height 7
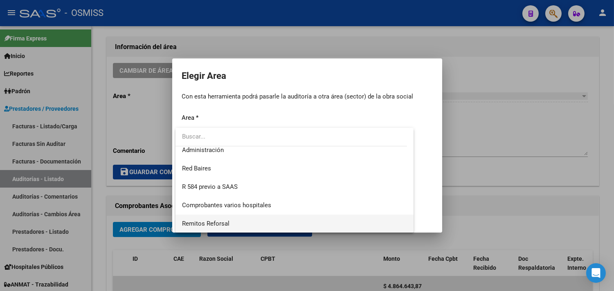
click at [242, 222] on span "Remitos Reforsal" at bounding box center [294, 224] width 225 height 18
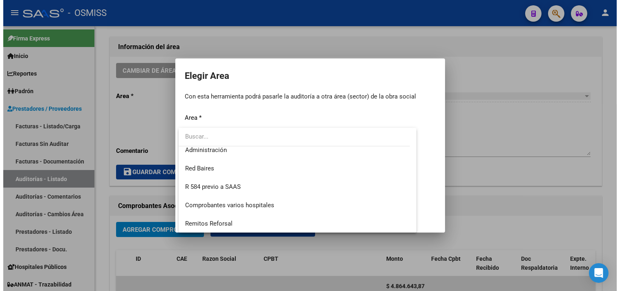
scroll to position [190, 0]
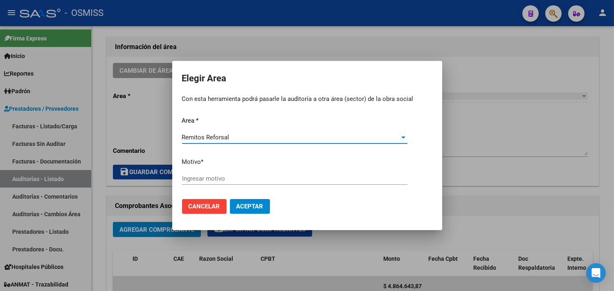
click at [235, 179] on input "Ingresar motivo" at bounding box center [294, 178] width 225 height 7
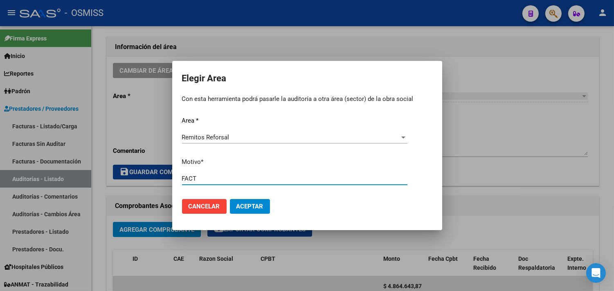
type input "FACT"
click at [249, 199] on button "Aceptar" at bounding box center [250, 206] width 40 height 15
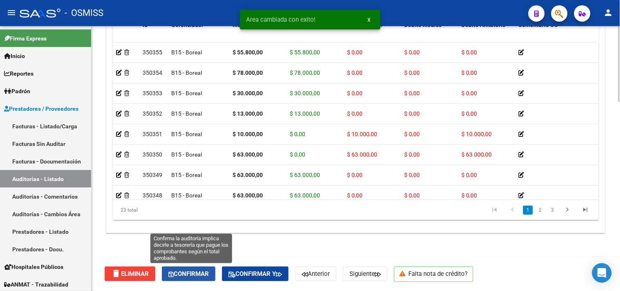
click at [199, 271] on span "Confirmar" at bounding box center [188, 273] width 40 height 7
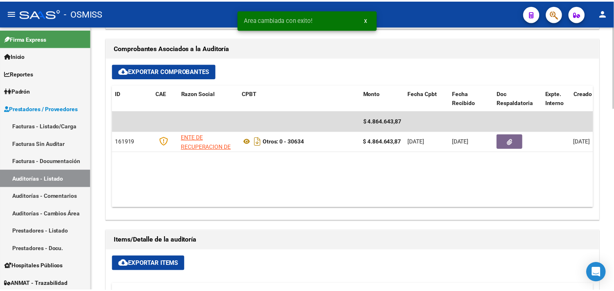
scroll to position [270, 0]
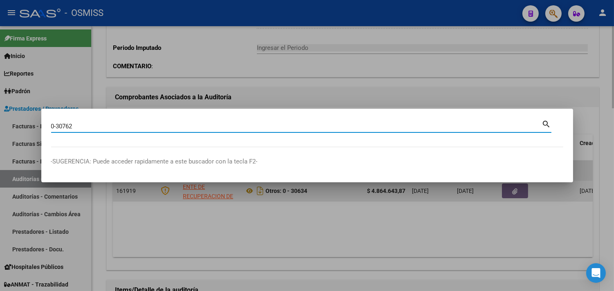
type input "0-30762"
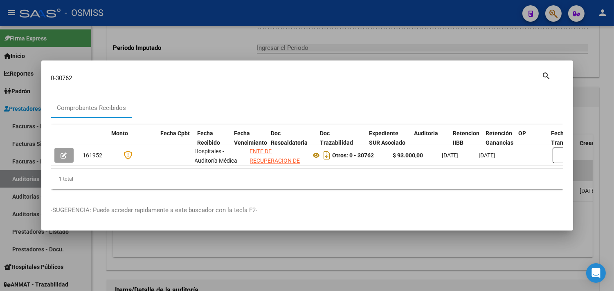
scroll to position [0, 350]
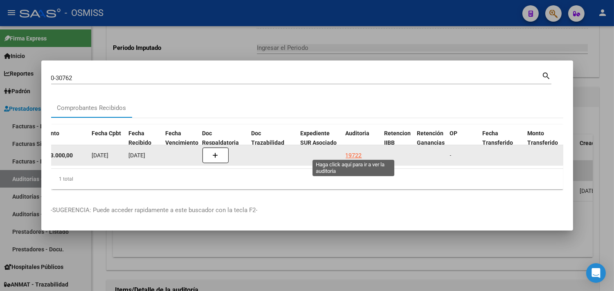
click at [360, 151] on div "19722" at bounding box center [353, 155] width 16 height 9
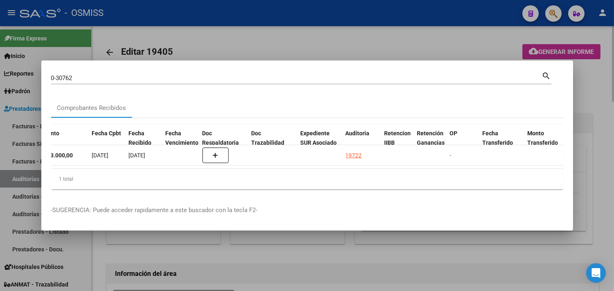
click at [598, 112] on div at bounding box center [307, 145] width 614 height 291
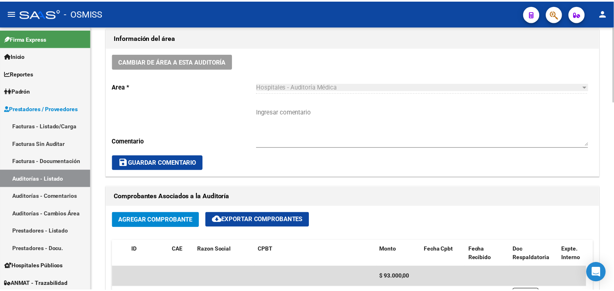
scroll to position [227, 0]
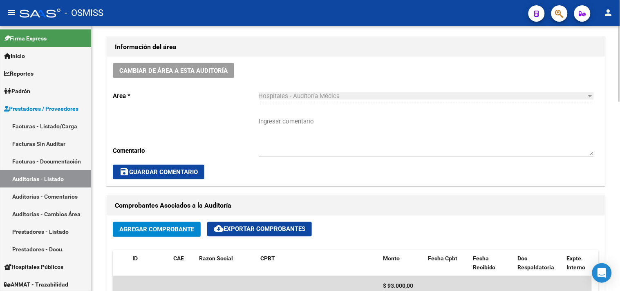
click at [207, 76] on button "Cambiar de área a esta auditoría" at bounding box center [173, 70] width 121 height 15
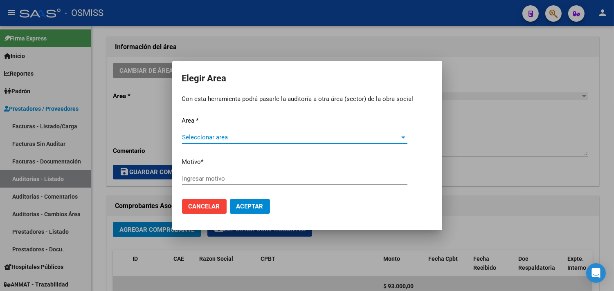
click at [225, 137] on span "Seleccionar area" at bounding box center [291, 137] width 218 height 7
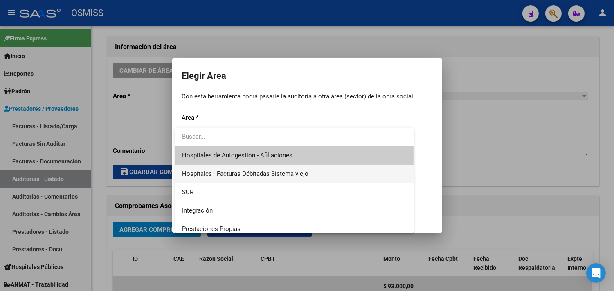
scroll to position [189, 0]
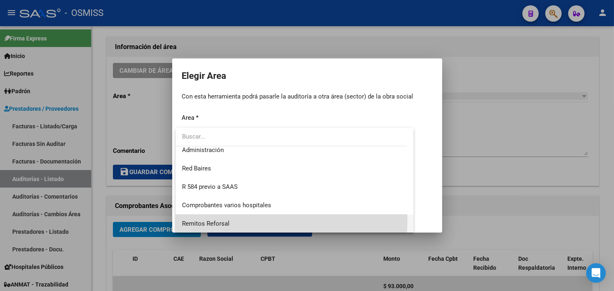
click at [235, 221] on span "Remitos Reforsal" at bounding box center [294, 224] width 225 height 18
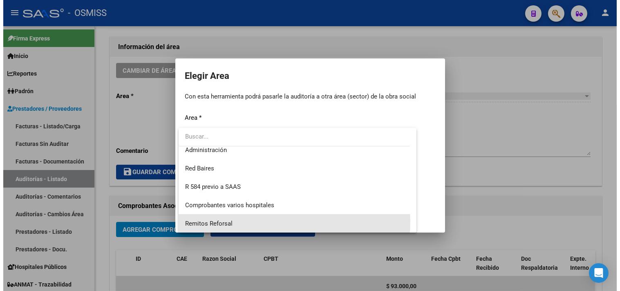
scroll to position [190, 0]
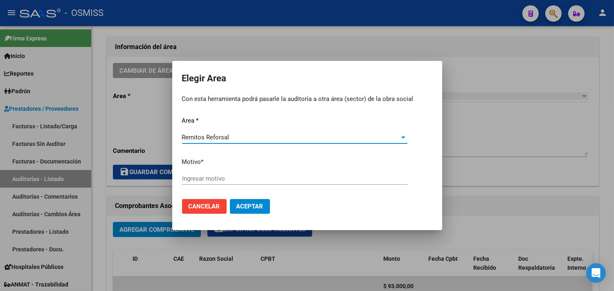
click at [228, 179] on input "Ingresar motivo" at bounding box center [294, 178] width 225 height 7
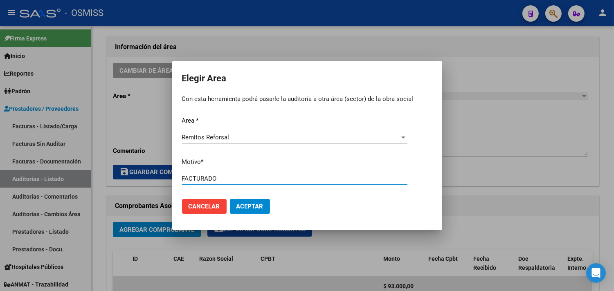
type input "FACTURADO"
click at [244, 203] on span "Aceptar" at bounding box center [249, 206] width 27 height 7
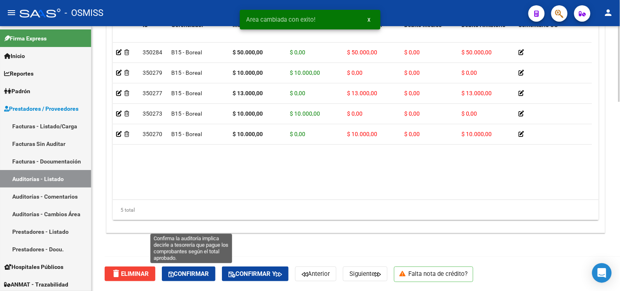
click at [196, 270] on span "Confirmar" at bounding box center [188, 273] width 40 height 7
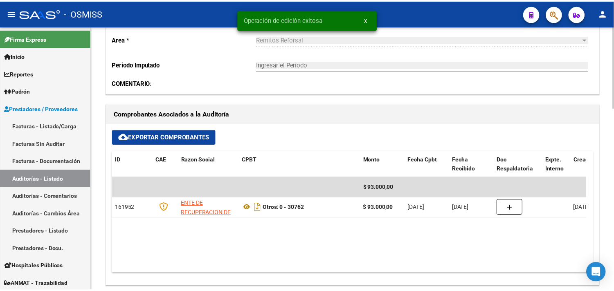
scroll to position [225, 0]
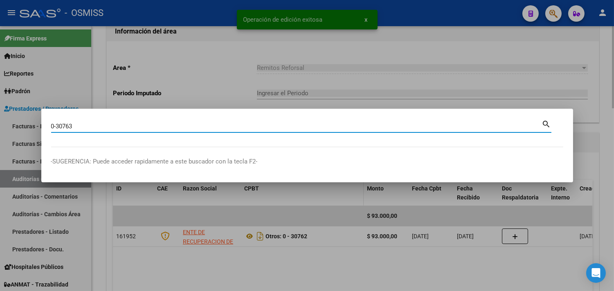
type input "0-30763"
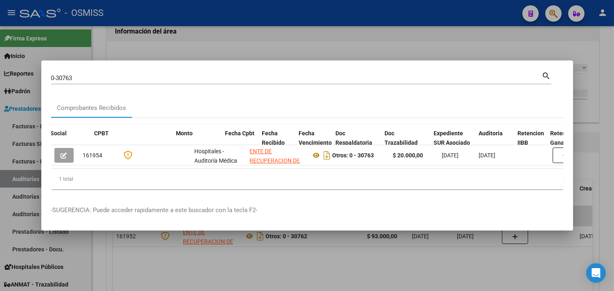
scroll to position [0, 281]
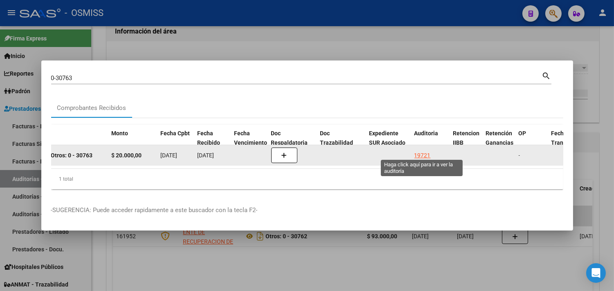
click at [428, 151] on div "19721" at bounding box center [422, 155] width 16 height 9
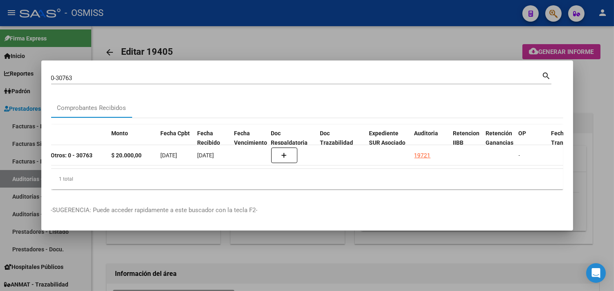
click at [594, 124] on div at bounding box center [307, 145] width 614 height 291
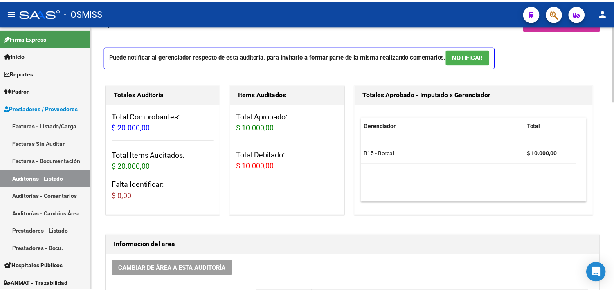
scroll to position [227, 0]
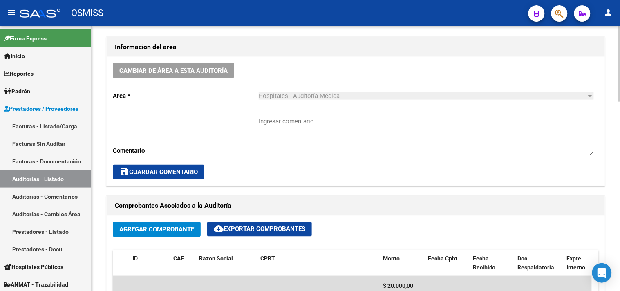
click at [198, 74] on span "Cambiar de área a esta auditoría" at bounding box center [173, 70] width 108 height 7
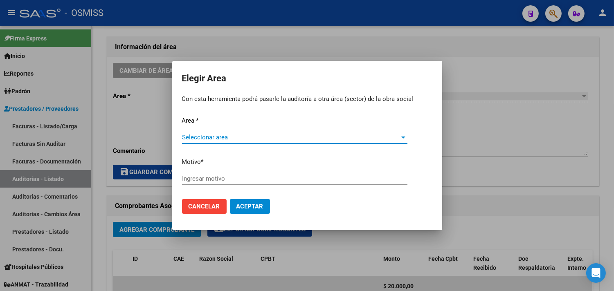
click at [219, 134] on span "Seleccionar area" at bounding box center [291, 137] width 218 height 7
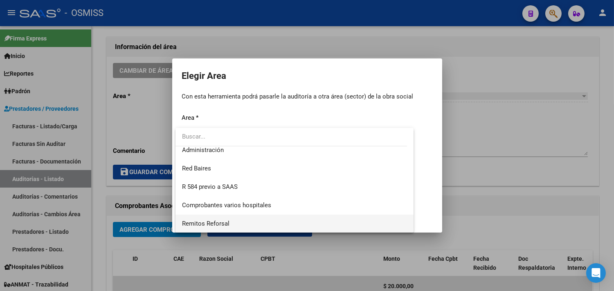
click at [234, 218] on span "Remitos Reforsal" at bounding box center [294, 224] width 225 height 18
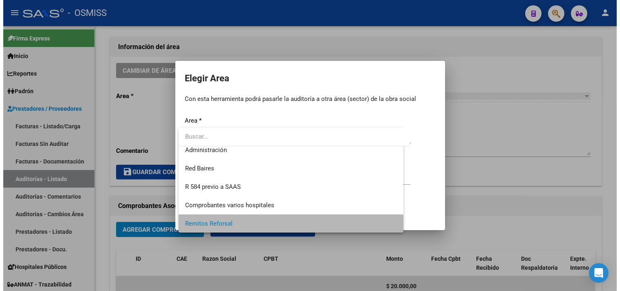
scroll to position [190, 0]
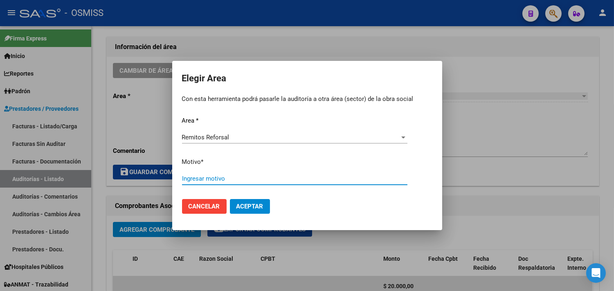
click at [230, 180] on input "Ingresar motivo" at bounding box center [294, 178] width 225 height 7
type input "FAC"
drag, startPoint x: 264, startPoint y: 205, endPoint x: 257, endPoint y: 204, distance: 7.5
click at [265, 205] on button "Aceptar" at bounding box center [250, 206] width 40 height 15
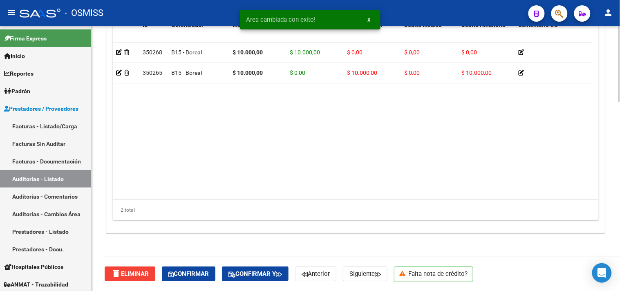
click at [206, 268] on button "Confirmar" at bounding box center [189, 274] width 54 height 15
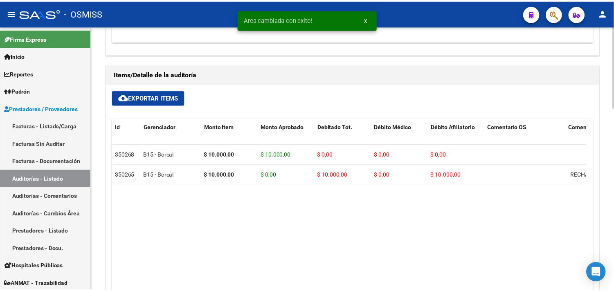
scroll to position [225, 0]
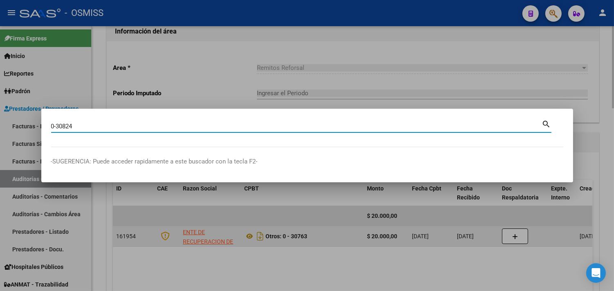
type input "0-30824"
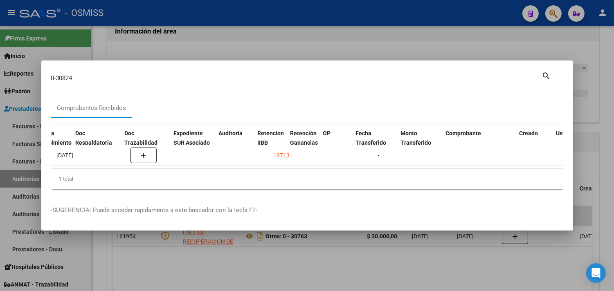
scroll to position [0, 477]
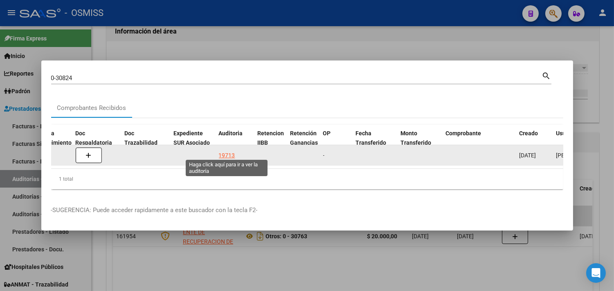
click at [225, 152] on div "19713" at bounding box center [227, 155] width 16 height 9
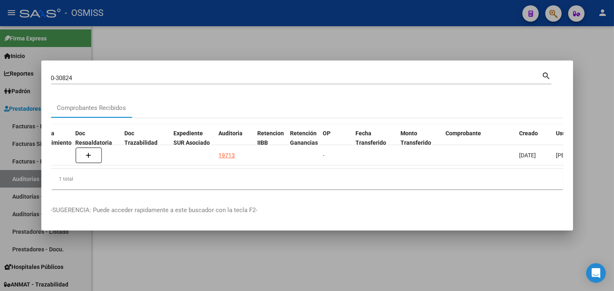
click at [604, 108] on div at bounding box center [307, 145] width 614 height 291
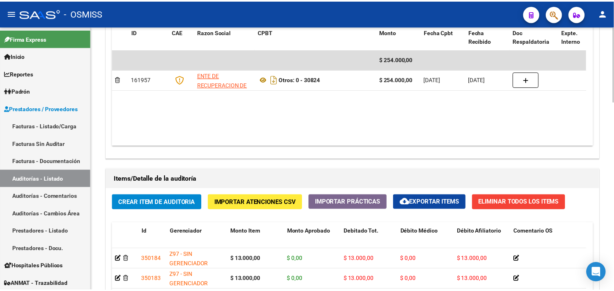
scroll to position [182, 0]
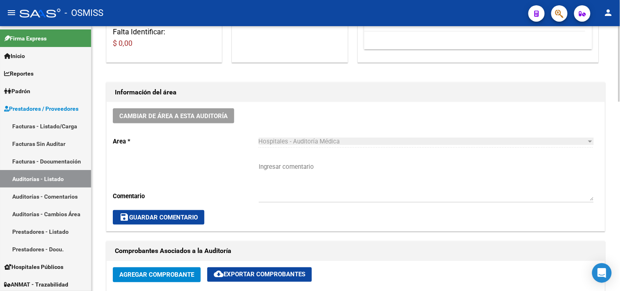
click at [193, 120] on button "Cambiar de área a esta auditoría" at bounding box center [173, 115] width 121 height 15
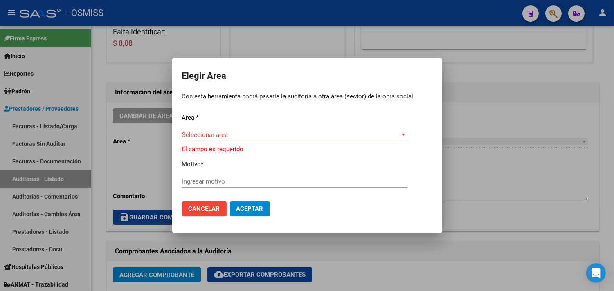
click at [229, 131] on div "Area * Seleccionar area Seleccionar area El campo es requerido Motivo * Ingresa…" at bounding box center [307, 154] width 250 height 82
click at [228, 140] on div "Seleccionar area Seleccionar area" at bounding box center [294, 135] width 225 height 12
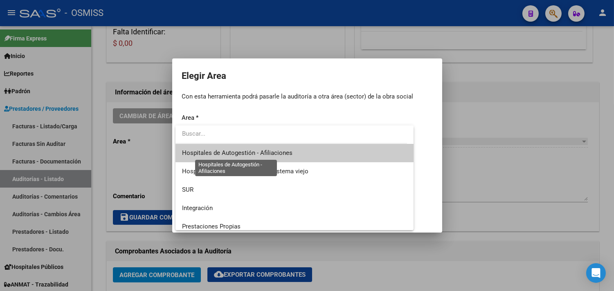
click at [236, 154] on span "Hospitales de Autogestión - Afiliaciones" at bounding box center [237, 152] width 110 height 7
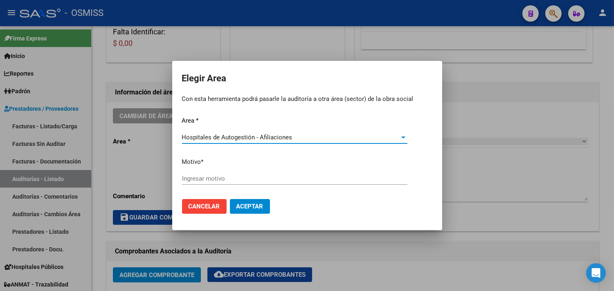
click at [231, 142] on div "Hospitales de Autogestión - Afiliaciones Seleccionar area" at bounding box center [294, 137] width 225 height 12
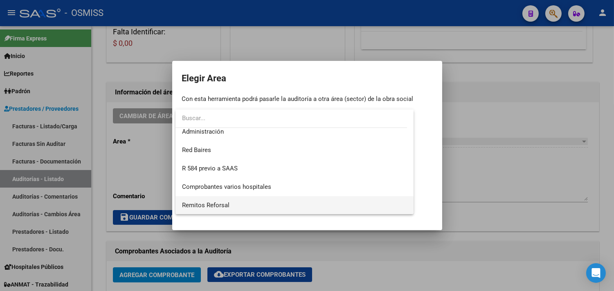
click at [235, 205] on span "Remitos Reforsal" at bounding box center [294, 205] width 225 height 18
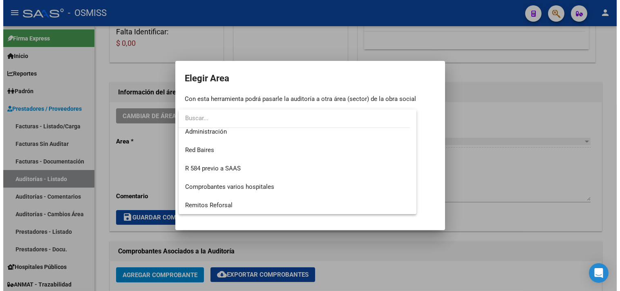
scroll to position [190, 0]
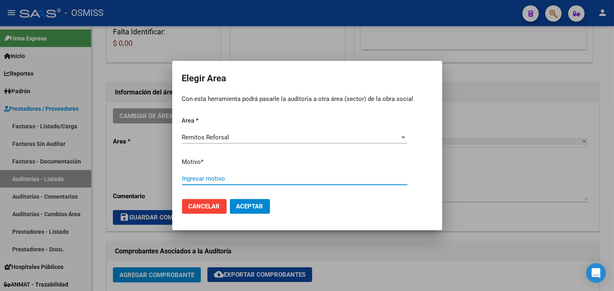
click at [222, 178] on input "Ingresar motivo" at bounding box center [294, 178] width 225 height 7
type input "FAC"
click at [253, 201] on button "Aceptar" at bounding box center [250, 206] width 40 height 15
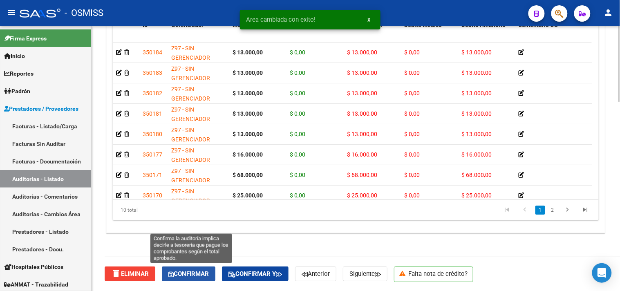
click at [206, 271] on span "Confirmar" at bounding box center [188, 273] width 40 height 7
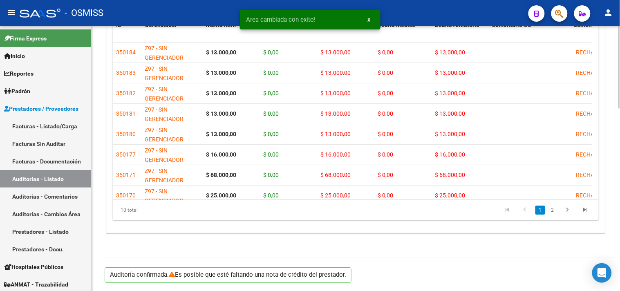
scroll to position [588, 0]
click at [67, 175] on link "Auditorías - Listado" at bounding box center [45, 179] width 91 height 18
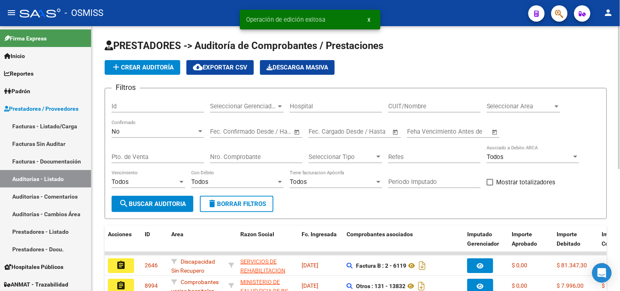
click at [529, 106] on span "Seleccionar Area" at bounding box center [520, 106] width 66 height 7
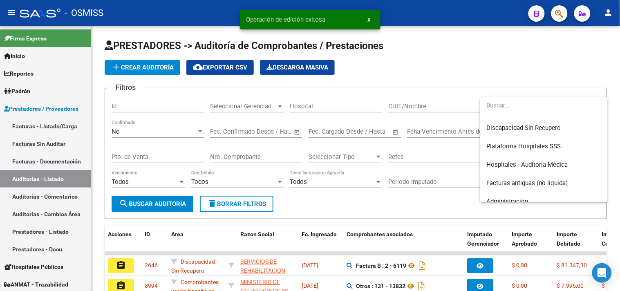
scroll to position [136, 0]
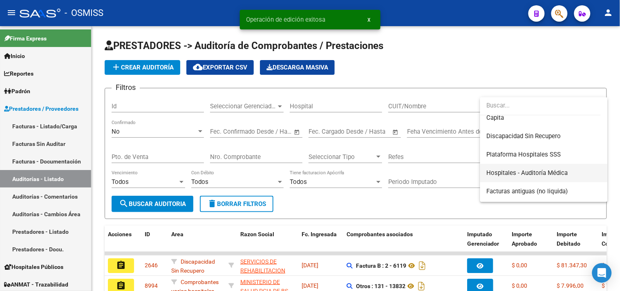
click at [551, 170] on span "Hospitales - Auditoría Médica" at bounding box center [527, 172] width 81 height 7
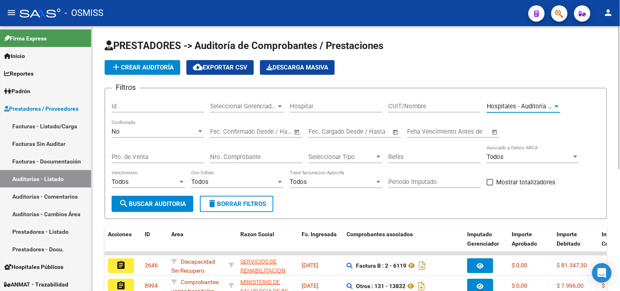
click at [161, 205] on span "search Buscar Auditoria" at bounding box center [152, 203] width 67 height 7
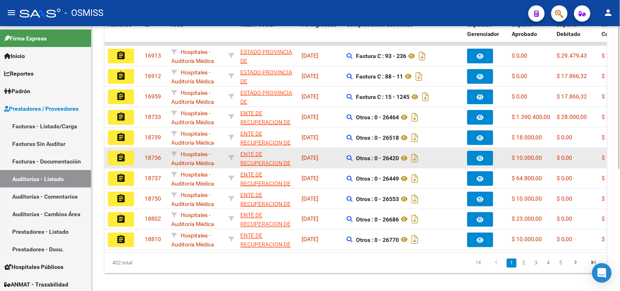
scroll to position [225, 0]
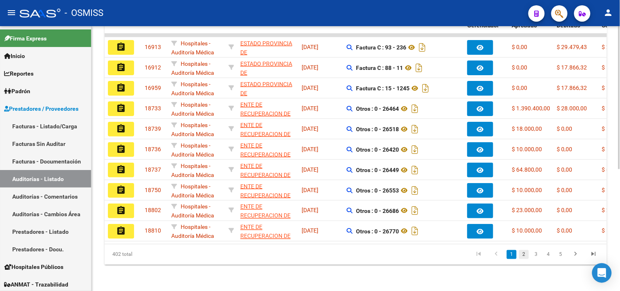
click at [525, 253] on link "2" at bounding box center [524, 254] width 10 height 9
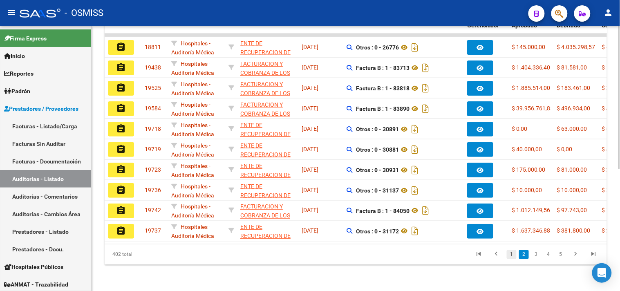
click at [516, 255] on link "1" at bounding box center [512, 254] width 10 height 9
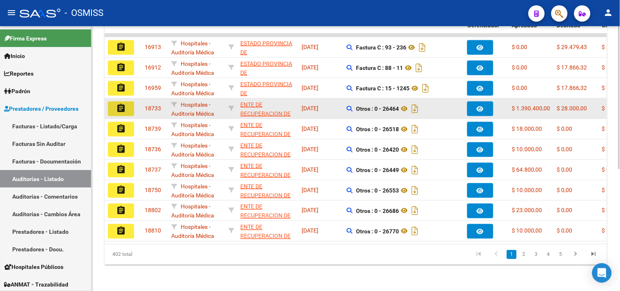
click at [123, 103] on mat-icon "assignment" at bounding box center [121, 108] width 10 height 10
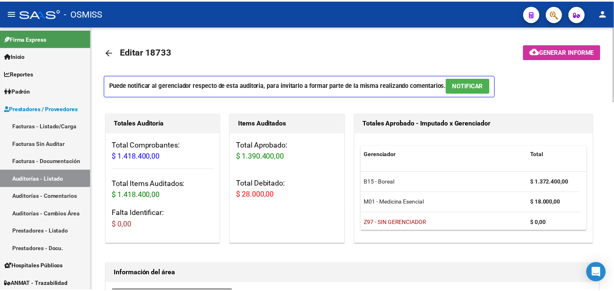
scroll to position [227, 0]
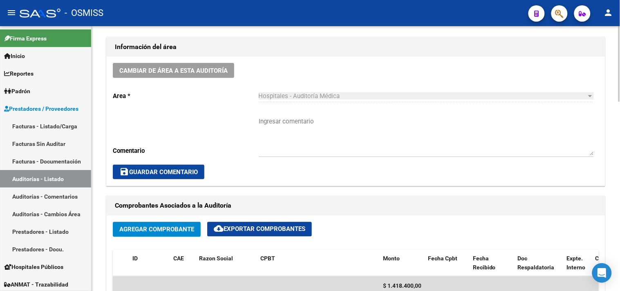
click at [179, 68] on span "Cambiar de área a esta auditoría" at bounding box center [173, 70] width 108 height 7
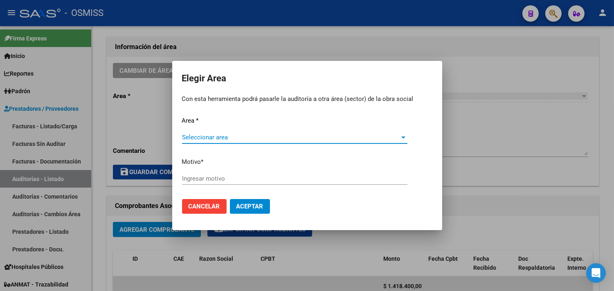
click at [264, 136] on span "Seleccionar area" at bounding box center [291, 137] width 218 height 7
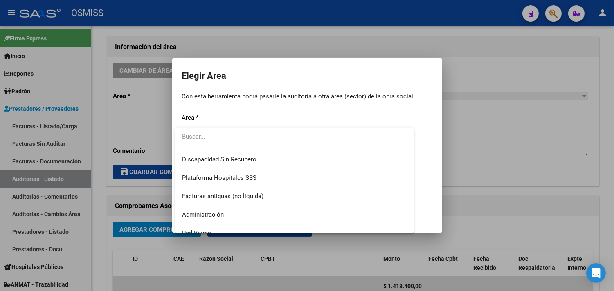
scroll to position [189, 0]
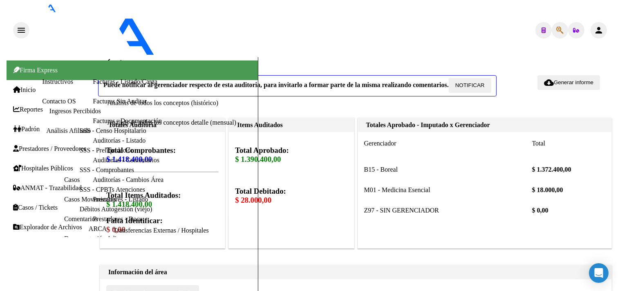
scroll to position [227, 0]
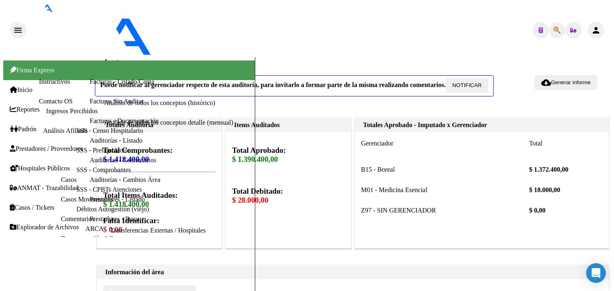
type input "FACTURADO"
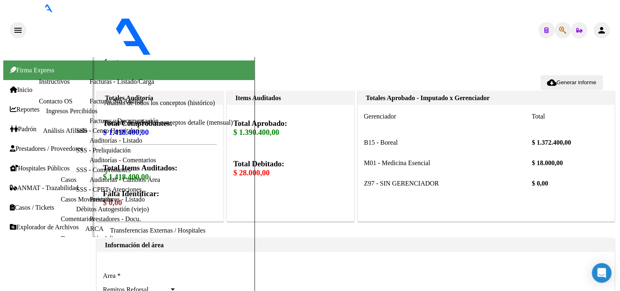
scroll to position [37, 0]
click at [45, 211] on span "Casos / Tickets" at bounding box center [32, 207] width 45 height 7
click at [61, 181] on link "Casos" at bounding box center [69, 179] width 16 height 7
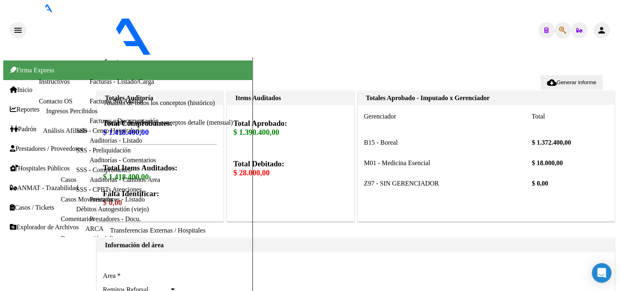
click at [30, 204] on span "Casos / Tickets" at bounding box center [32, 207] width 45 height 7
click at [19, 204] on span "Casos / Tickets" at bounding box center [32, 207] width 45 height 7
click at [61, 179] on link "Casos" at bounding box center [69, 179] width 16 height 7
click at [61, 215] on link "Comentarios" at bounding box center [78, 218] width 34 height 7
click at [61, 197] on link "Casos Movimientos" at bounding box center [87, 199] width 52 height 7
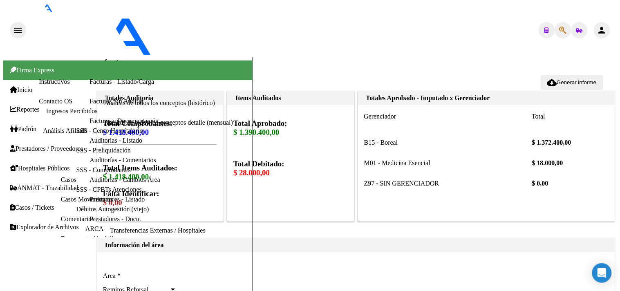
click at [61, 176] on link "Casos" at bounding box center [69, 179] width 16 height 7
click at [24, 204] on span "Casos / Tickets" at bounding box center [32, 207] width 45 height 7
click at [45, 145] on link "Prestadores / Proveedores" at bounding box center [46, 148] width 73 height 7
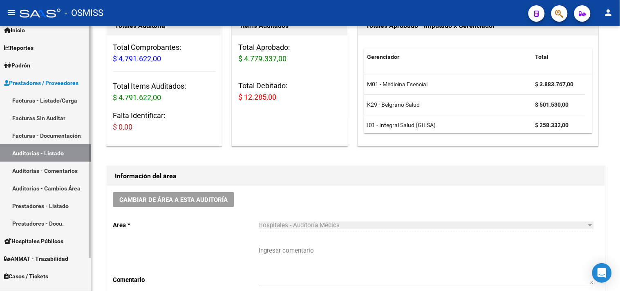
scroll to position [37, 0]
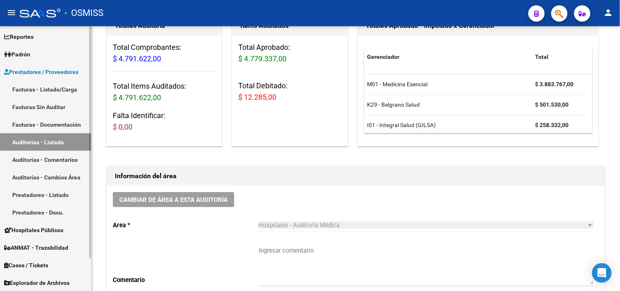
click at [33, 267] on span "Casos / Tickets" at bounding box center [26, 265] width 44 height 9
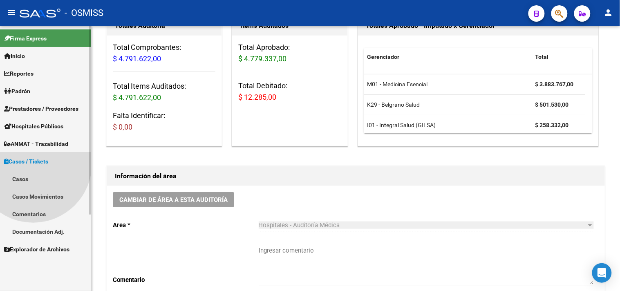
scroll to position [0, 0]
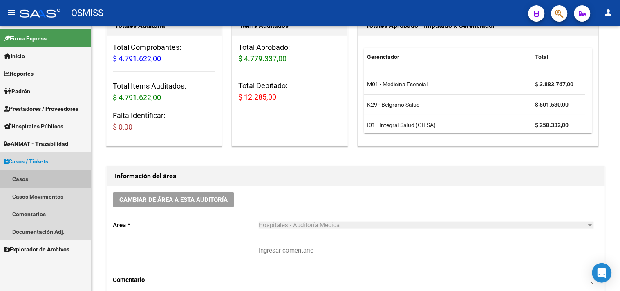
click at [22, 176] on link "Casos" at bounding box center [45, 179] width 91 height 18
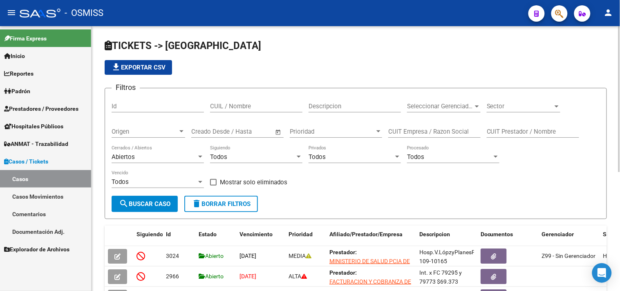
click at [543, 111] on div "Sector Sector" at bounding box center [524, 104] width 74 height 18
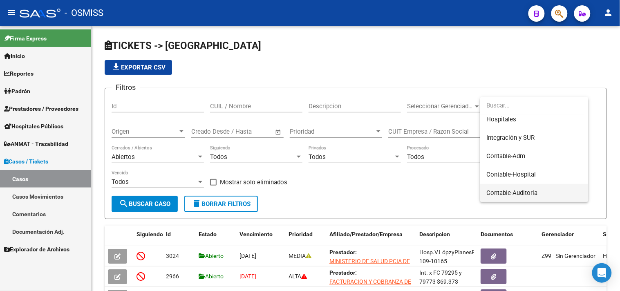
scroll to position [52, 0]
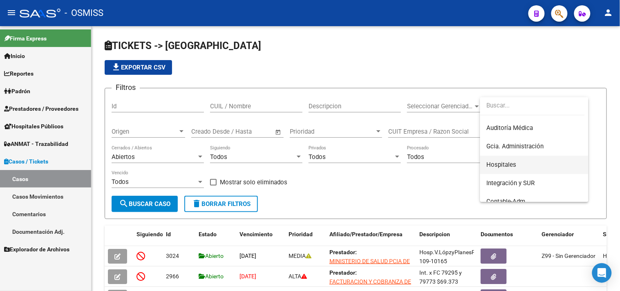
click at [515, 162] on span "Hospitales" at bounding box center [502, 164] width 30 height 7
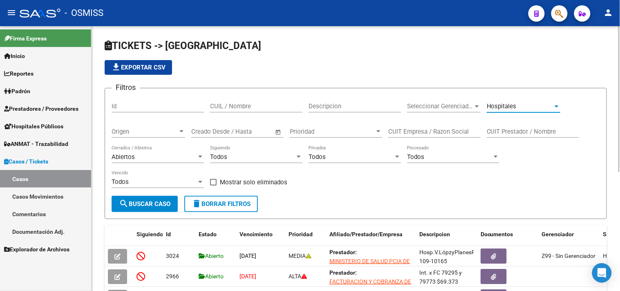
click at [153, 199] on button "search Buscar Caso" at bounding box center [145, 204] width 66 height 16
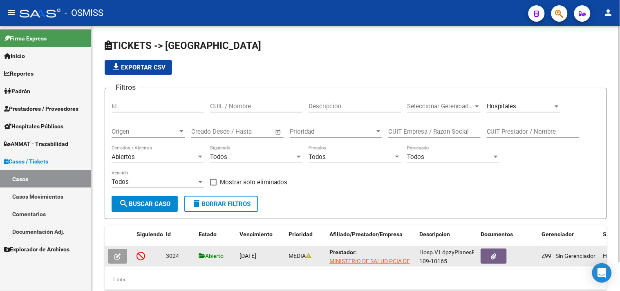
click at [122, 256] on button "button" at bounding box center [117, 256] width 19 height 15
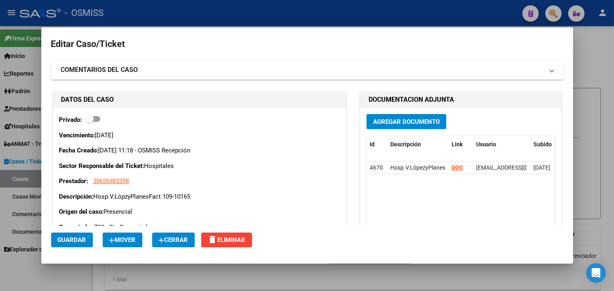
click at [182, 242] on span "Cerrar" at bounding box center [173, 239] width 29 height 7
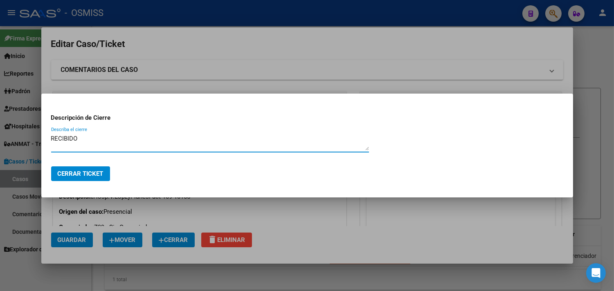
type textarea "RECIBIDO"
click at [92, 181] on button "Cerrar Ticket" at bounding box center [80, 173] width 59 height 15
